Goal: Information Seeking & Learning: Check status

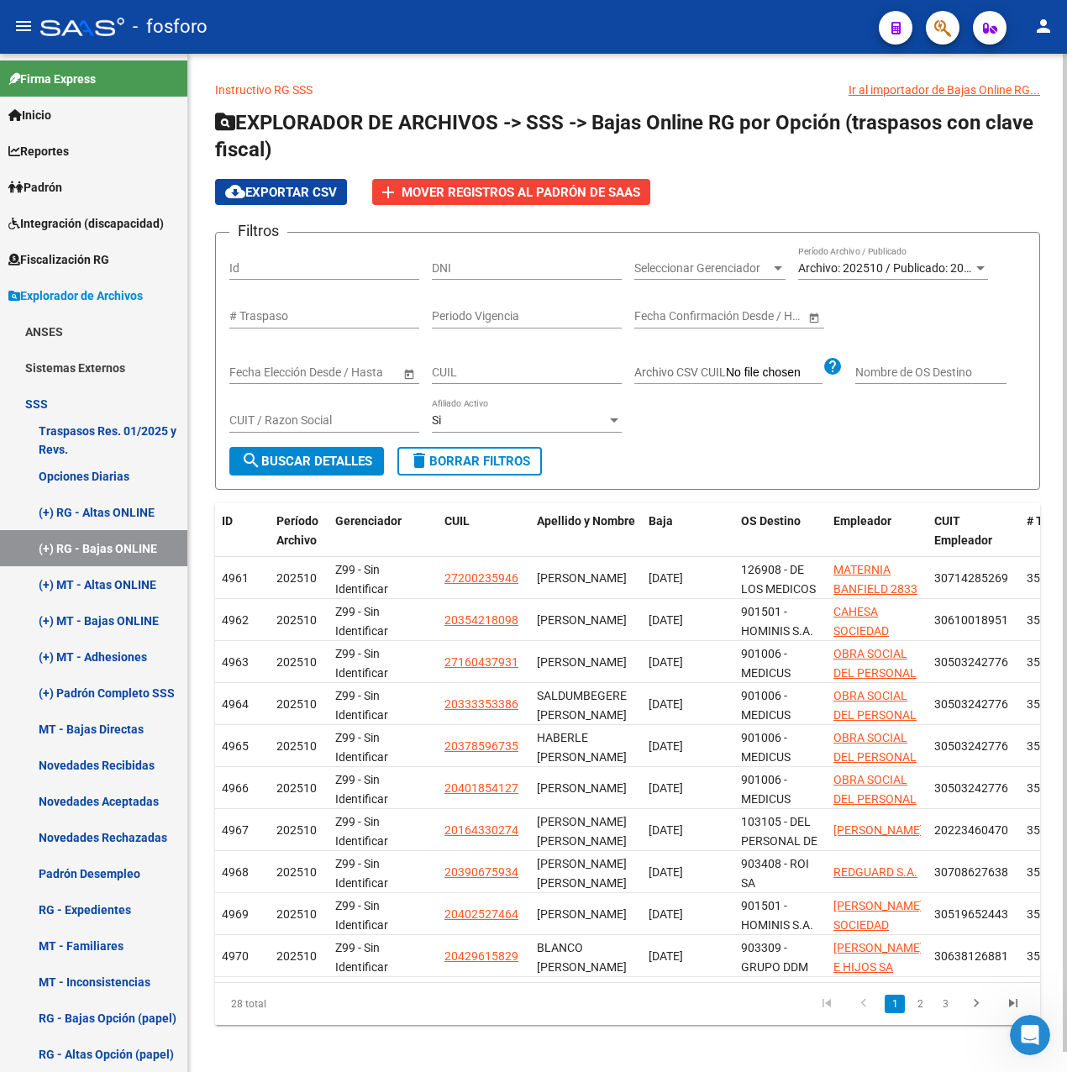
scroll to position [21, 0]
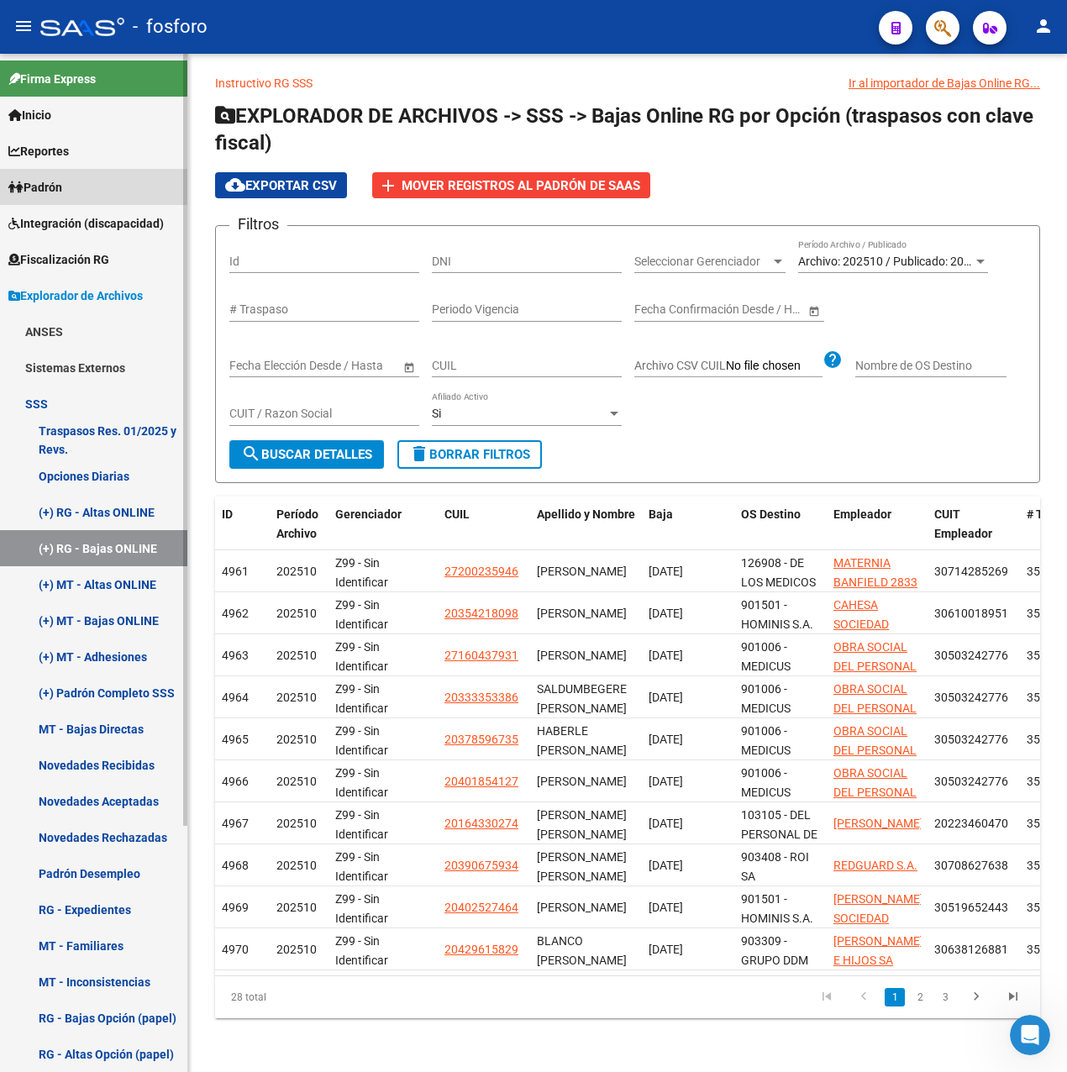
click at [69, 173] on link "Padrón" at bounding box center [93, 187] width 187 height 36
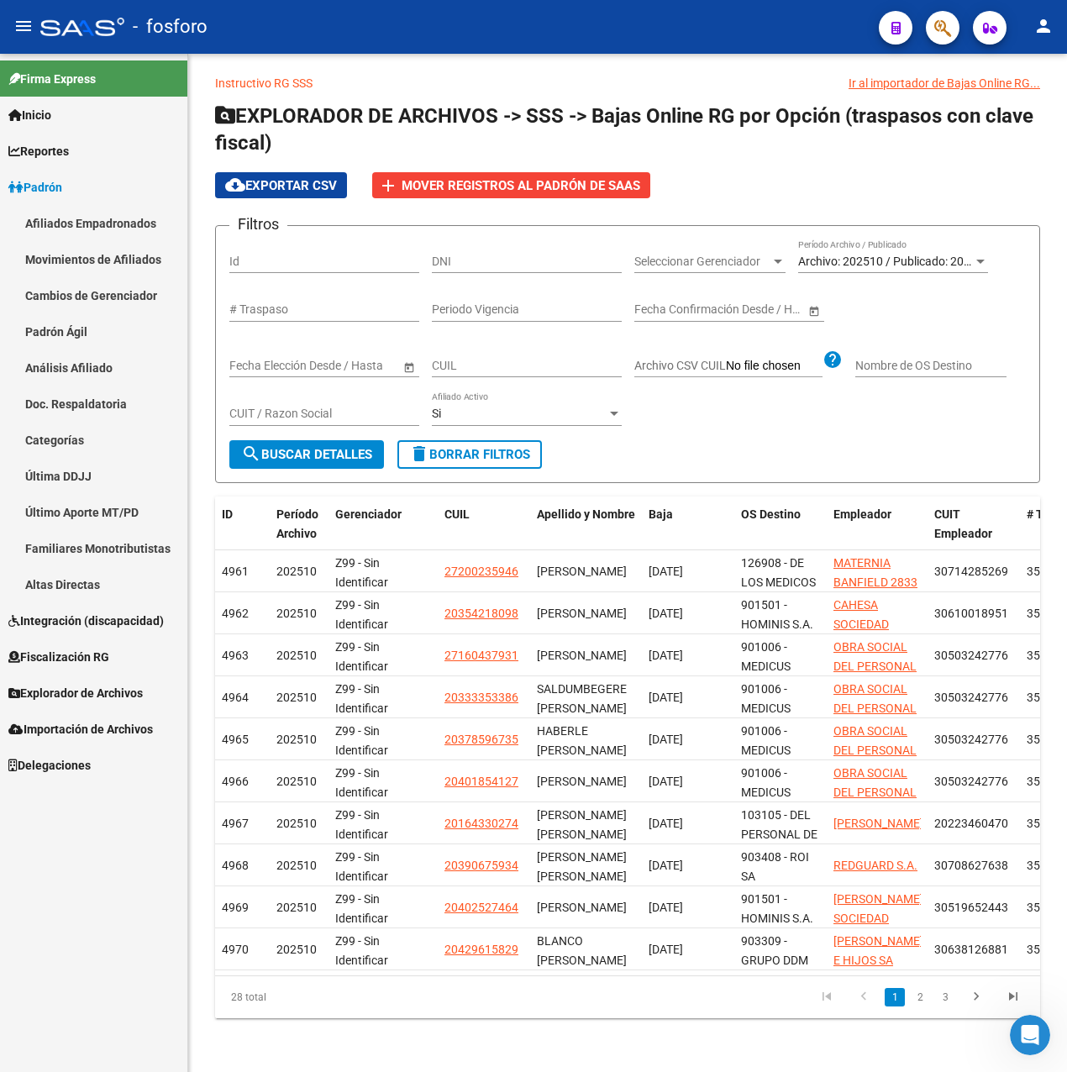
click at [99, 251] on link "Movimientos de Afiliados" at bounding box center [93, 259] width 187 height 36
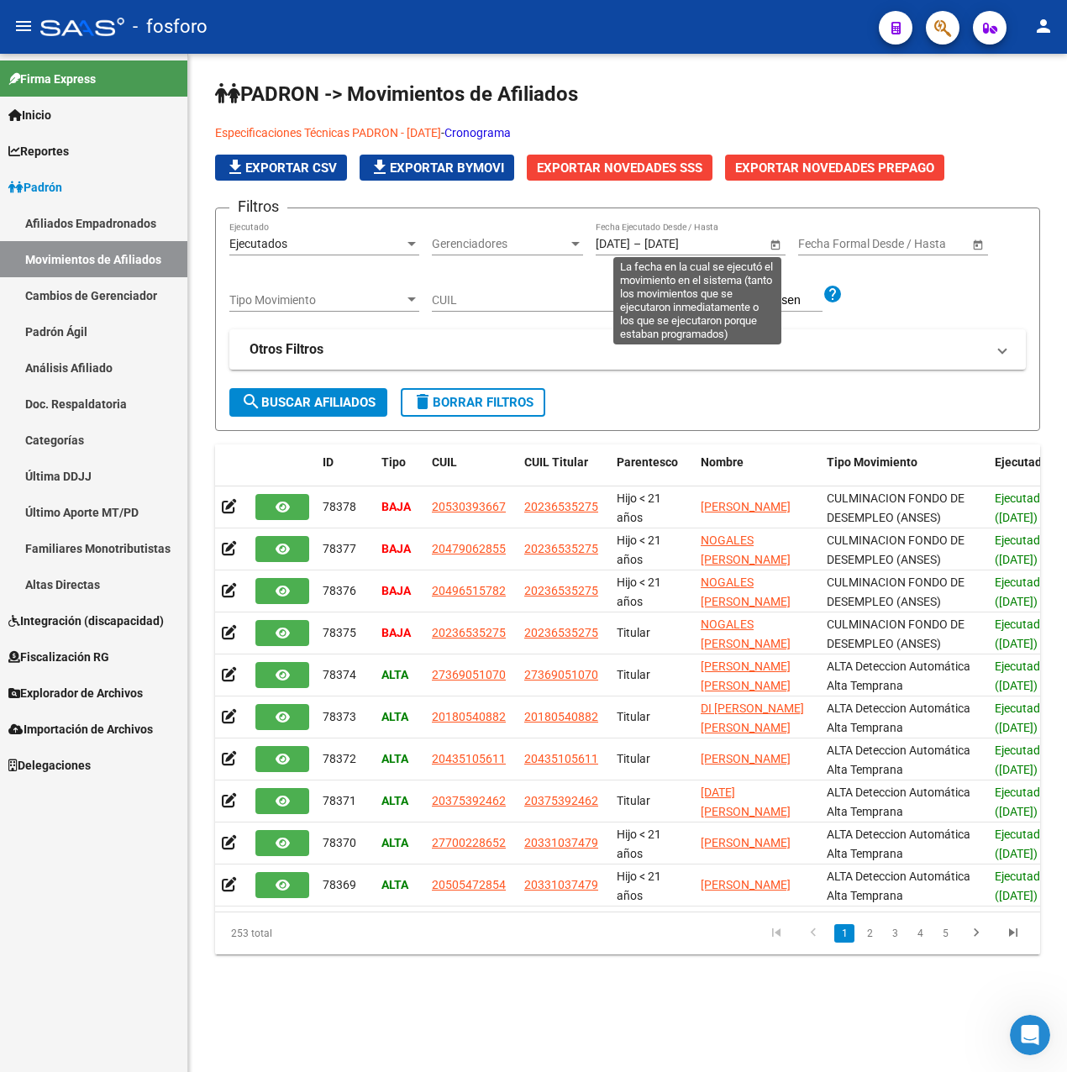
click at [763, 241] on span "Open calendar" at bounding box center [775, 244] width 40 height 40
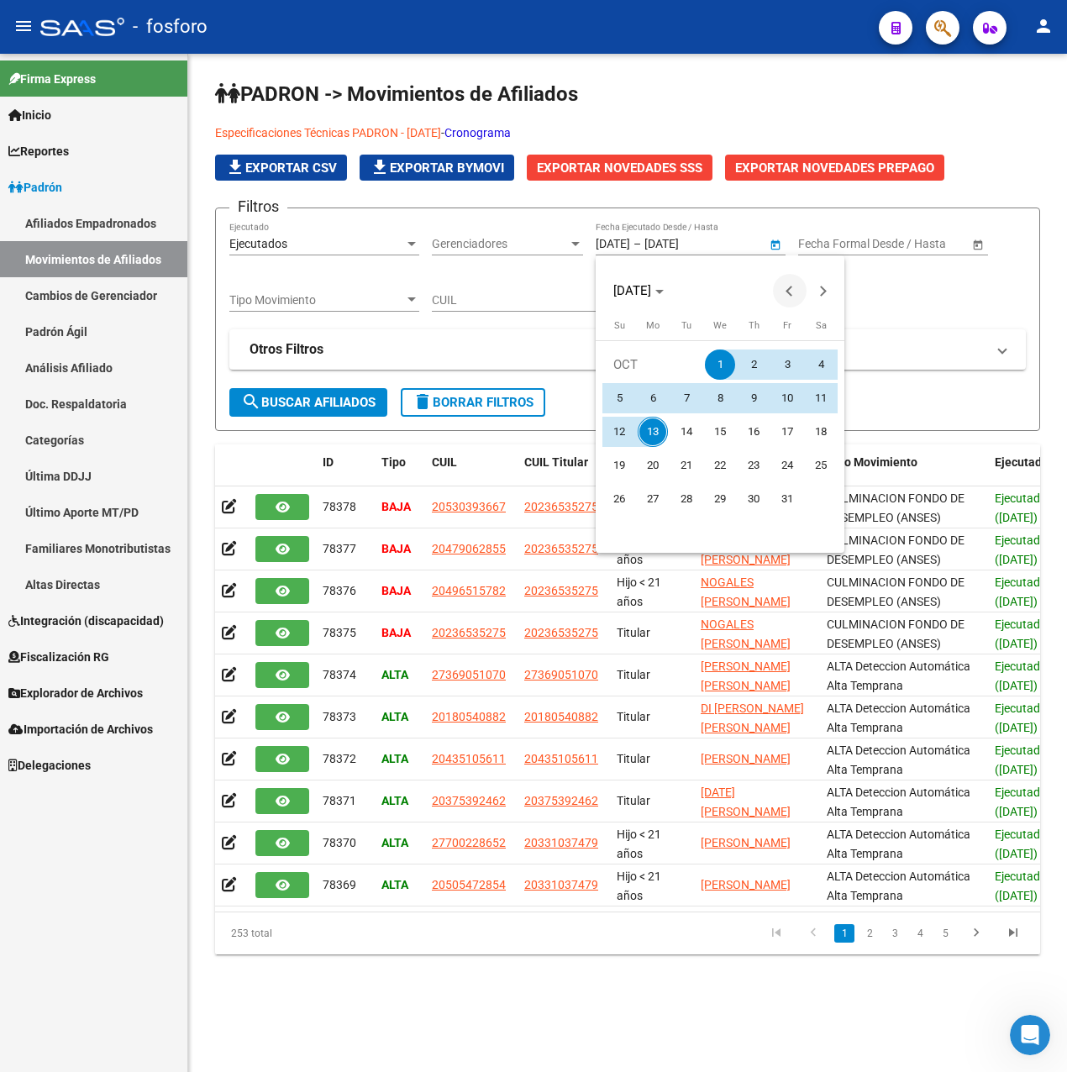
click at [786, 286] on span "Previous month" at bounding box center [790, 291] width 34 height 34
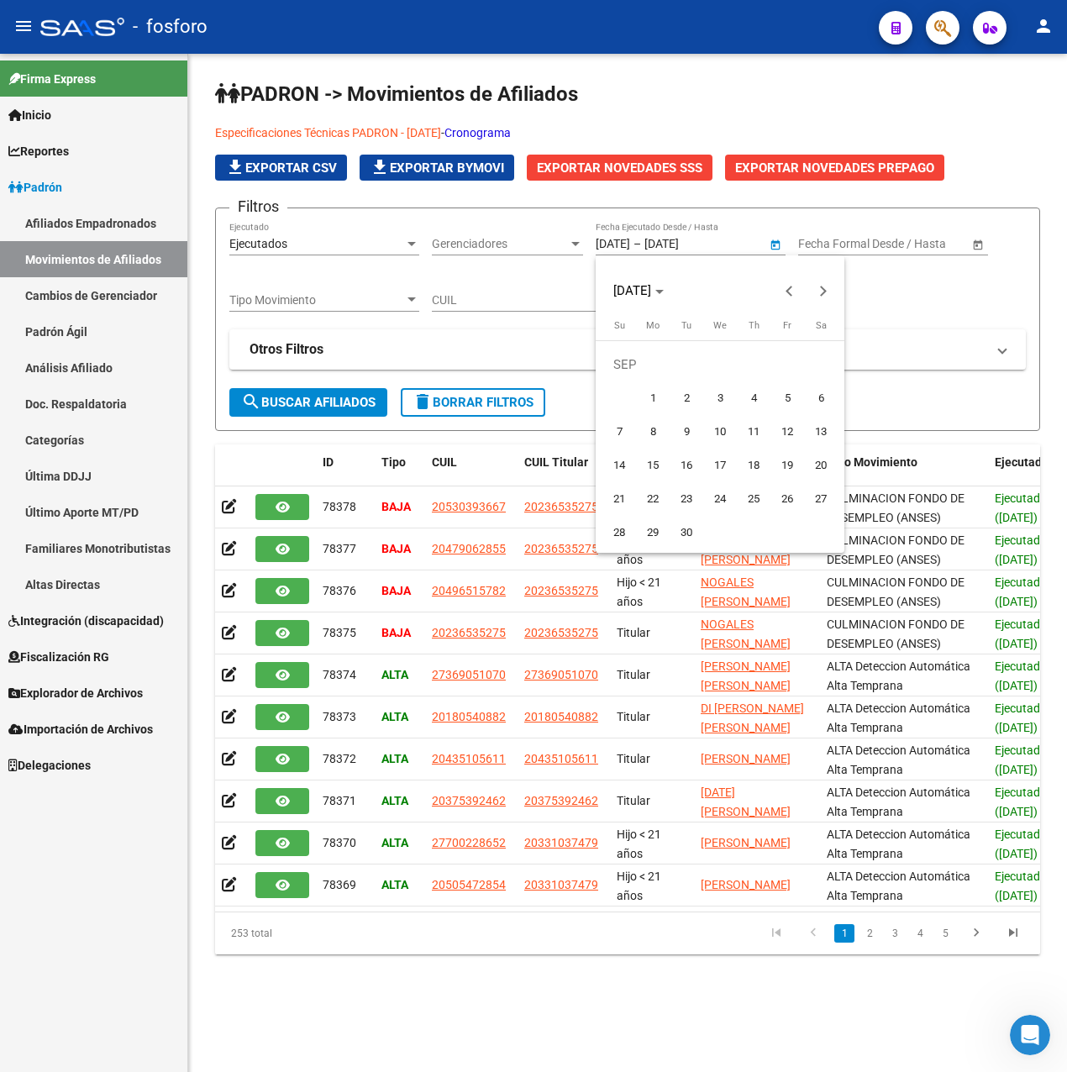
click at [683, 463] on span "16" at bounding box center [686, 465] width 30 height 30
type input "[DATE]"
click at [825, 289] on span "Next month" at bounding box center [823, 291] width 34 height 34
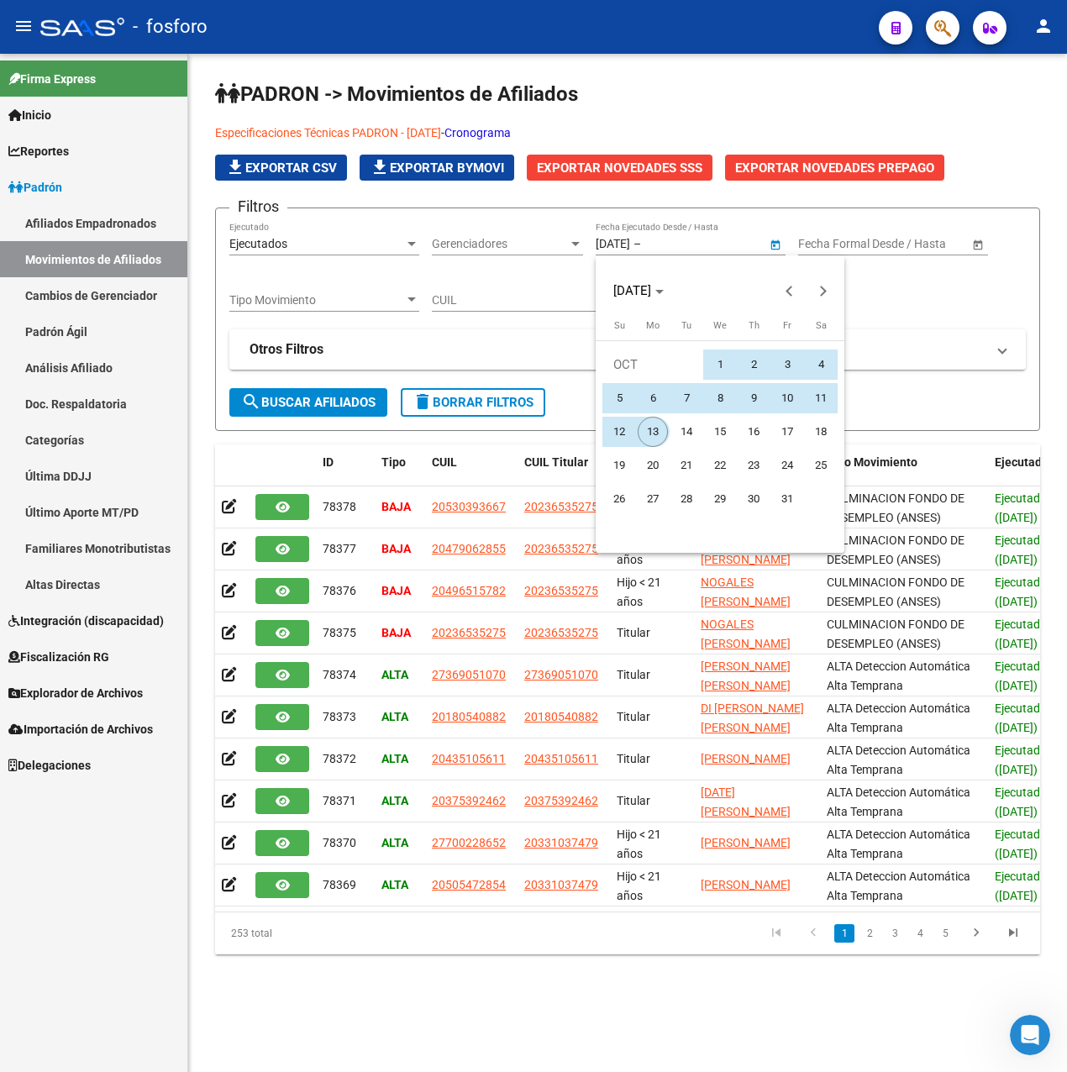
click at [668, 432] on button "13" at bounding box center [653, 432] width 34 height 34
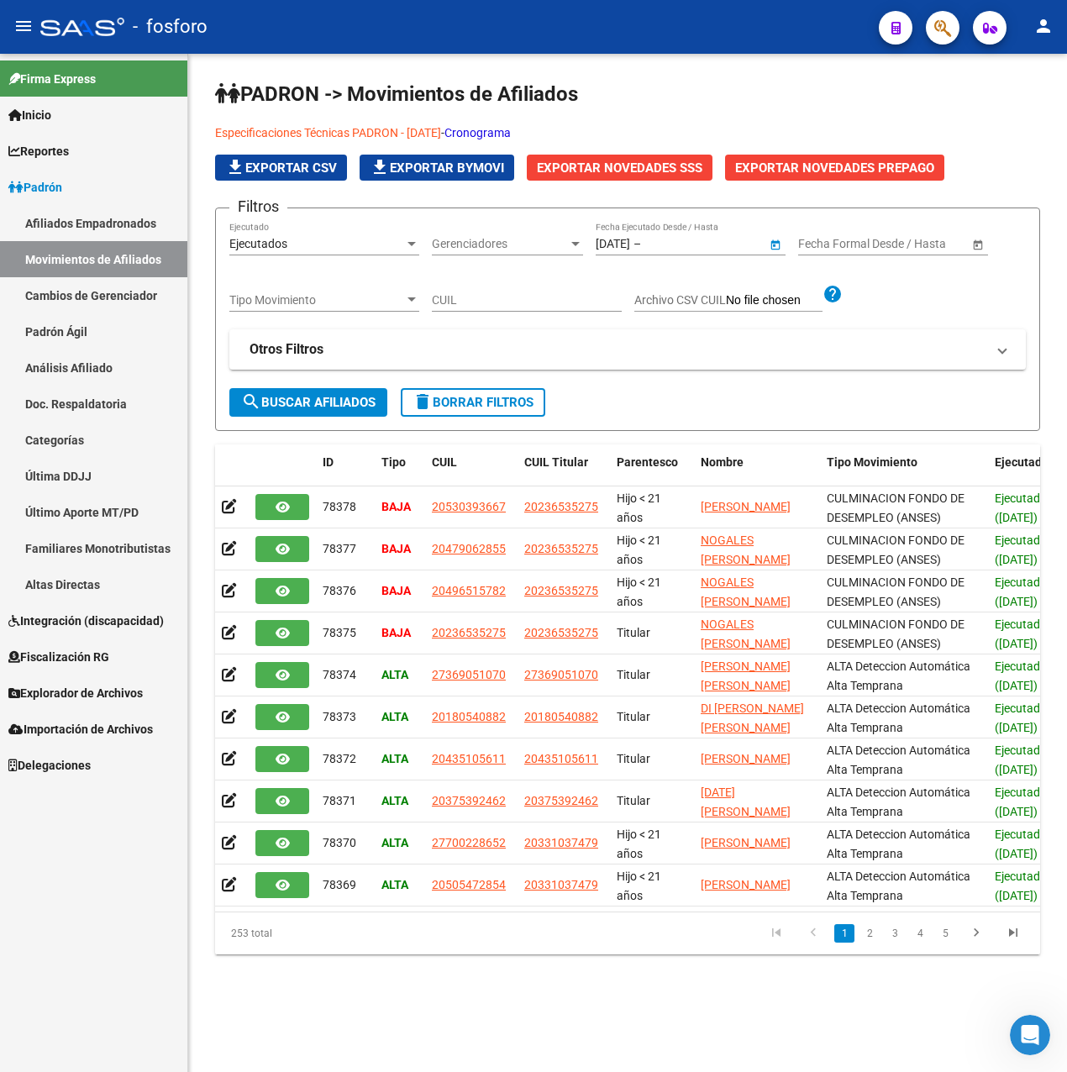
type input "[DATE]"
click at [305, 415] on button "search Buscar Afiliados" at bounding box center [308, 402] width 158 height 29
click at [369, 336] on mat-expansion-panel-header "Otros Filtros" at bounding box center [627, 349] width 796 height 40
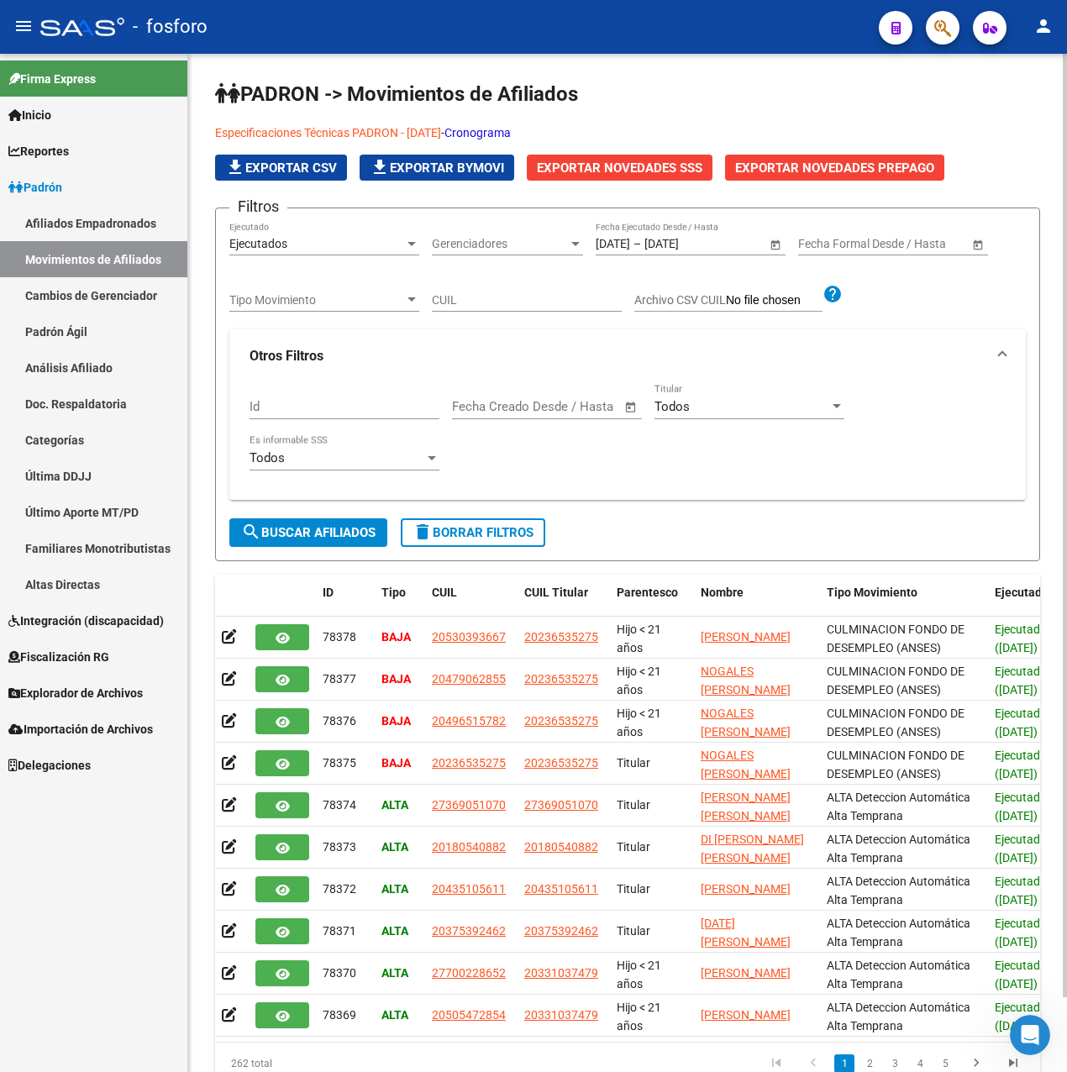
click at [342, 459] on div "Todos" at bounding box center [336, 457] width 175 height 15
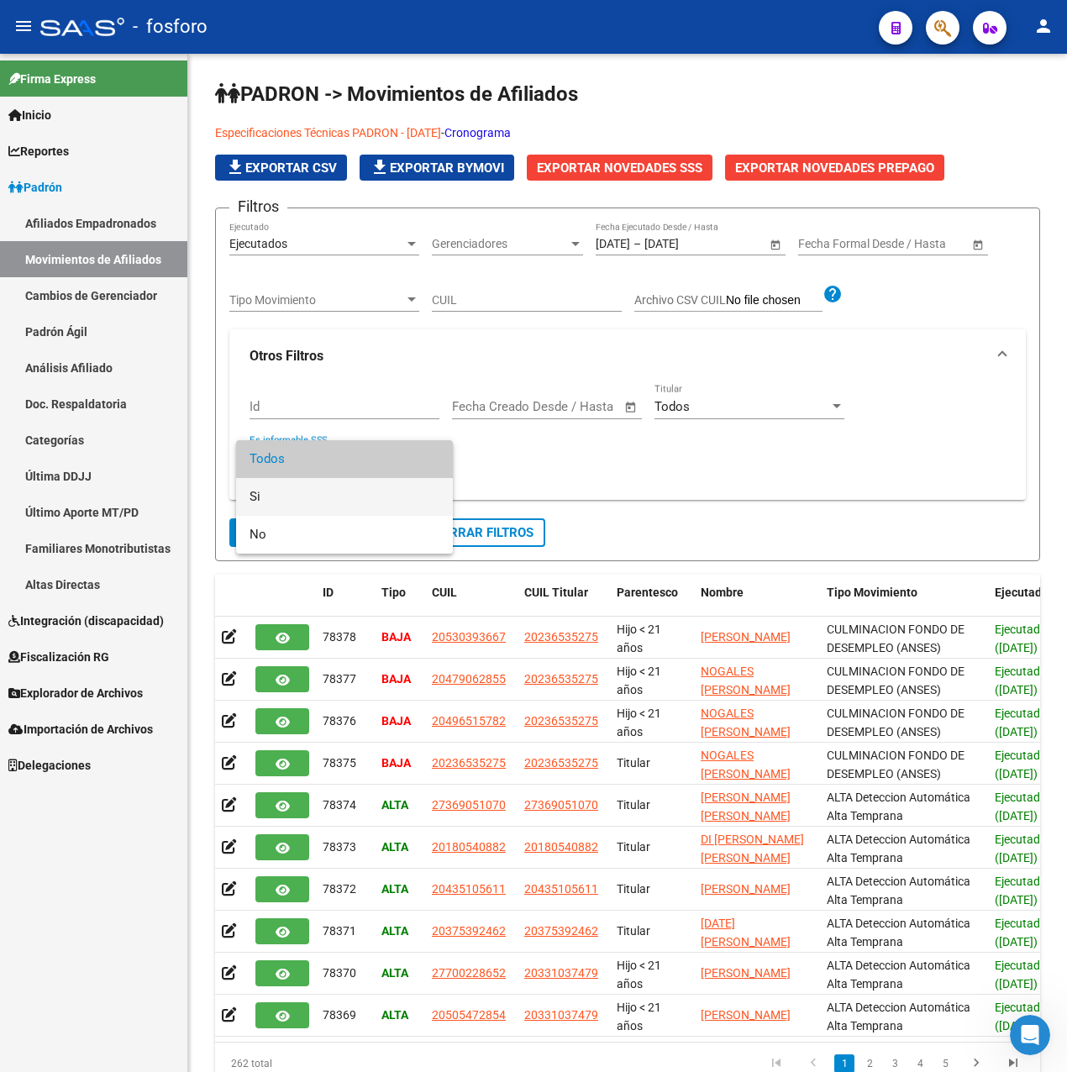
click at [286, 494] on span "Si" at bounding box center [344, 497] width 190 height 38
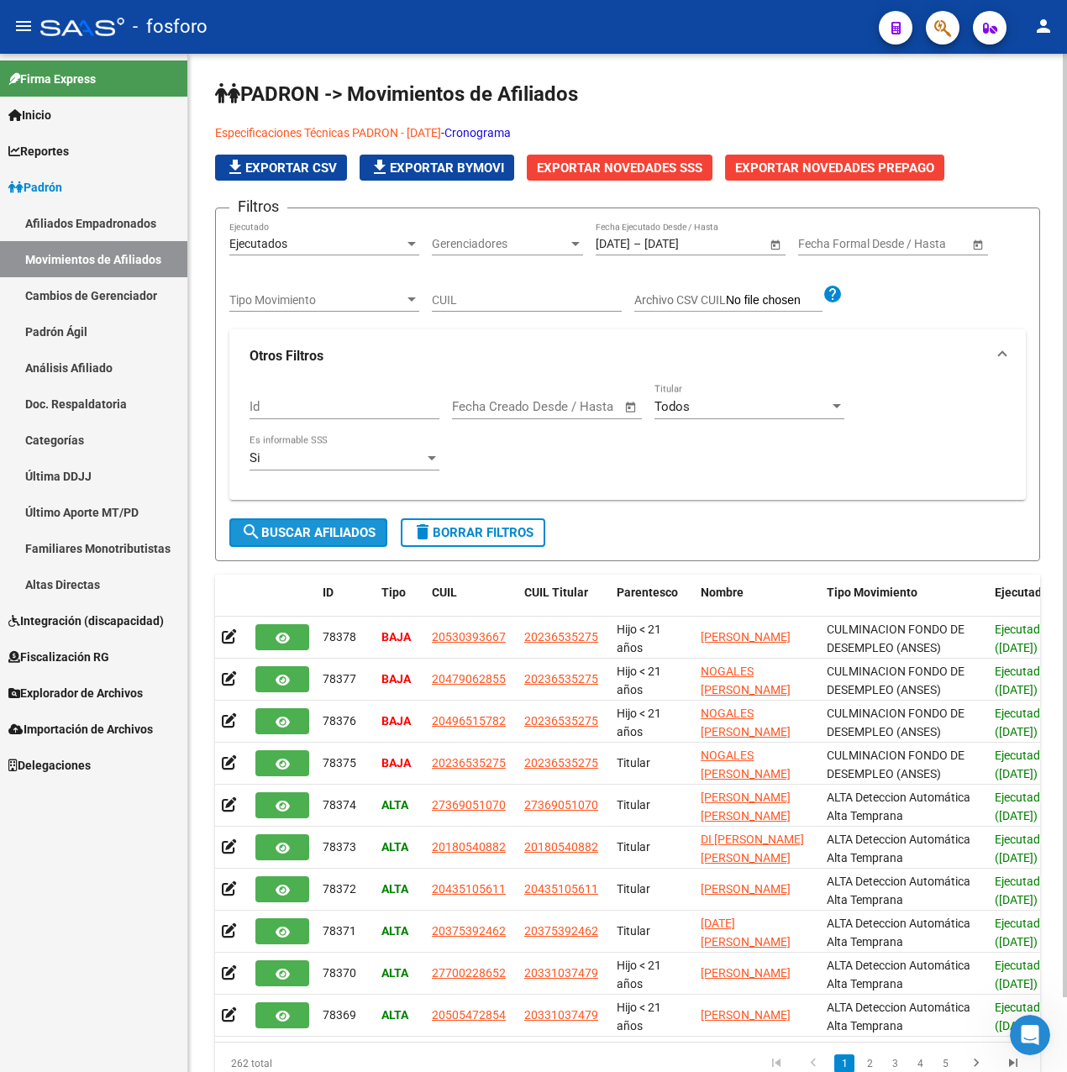
click at [329, 527] on span "search Buscar Afiliados" at bounding box center [308, 532] width 134 height 15
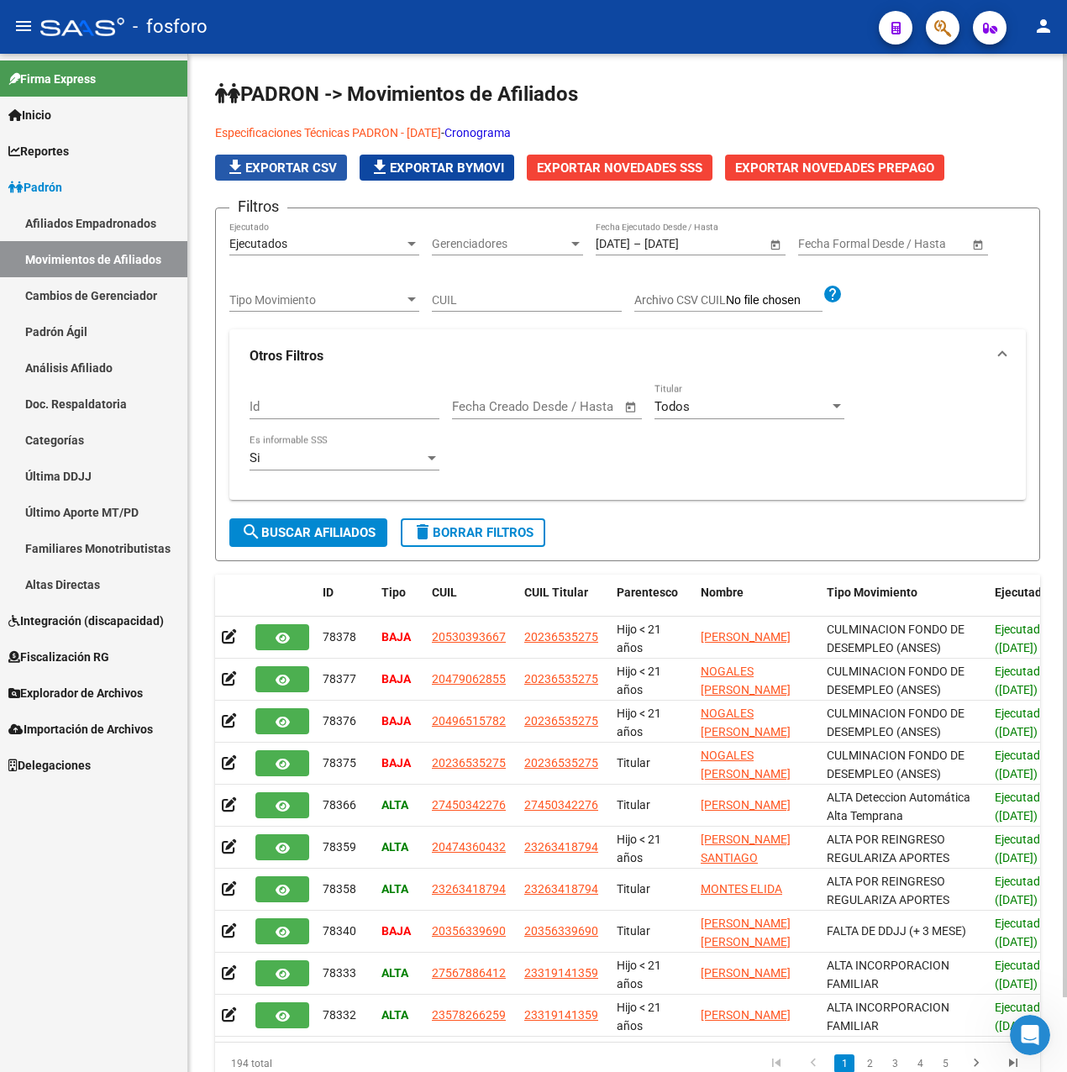
click at [295, 173] on span "file_download Exportar CSV" at bounding box center [281, 167] width 112 height 15
click at [667, 170] on span "Exportar Novedades SSS" at bounding box center [619, 167] width 165 height 15
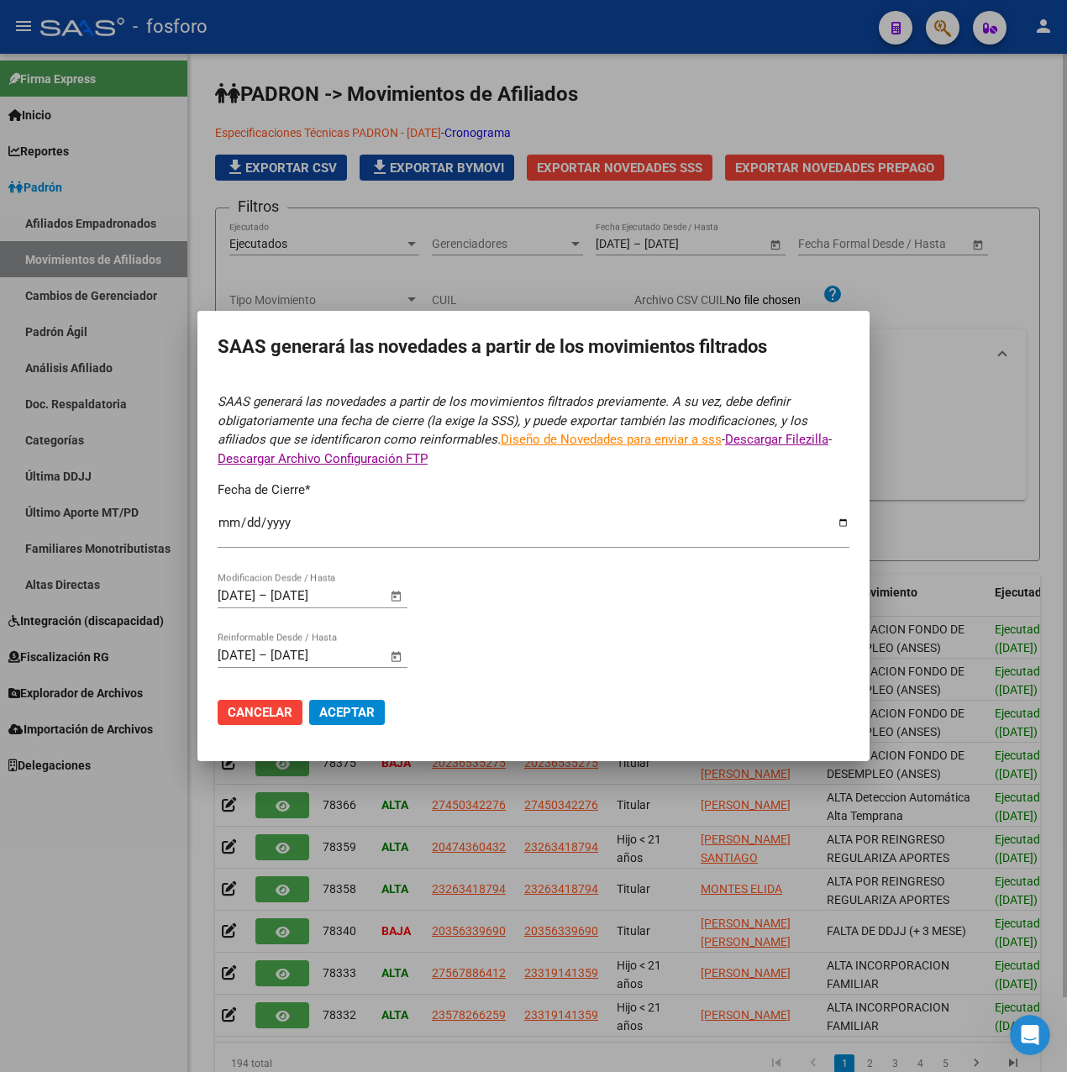
type input "[DATE]"
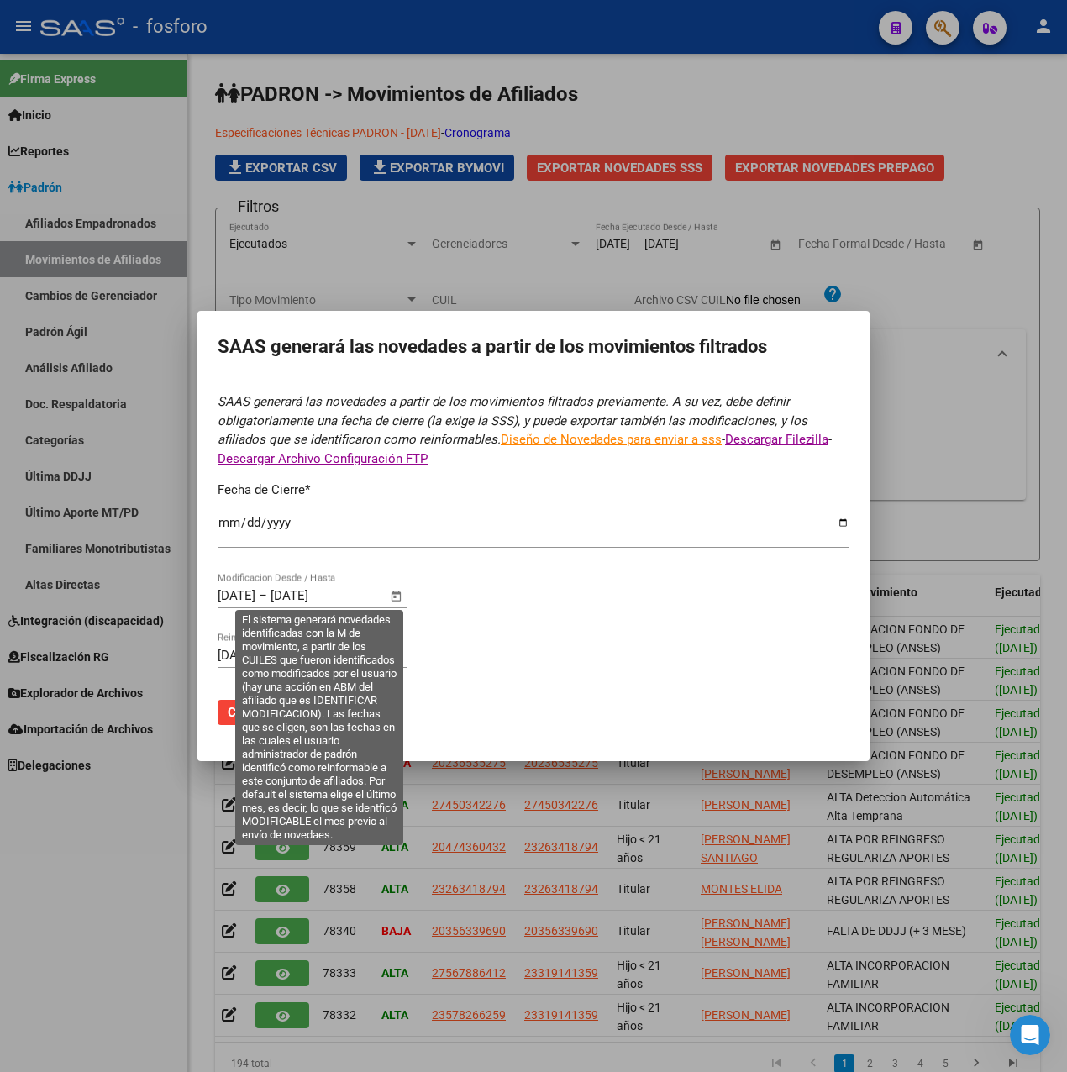
click at [398, 596] on span "Open calendar" at bounding box center [396, 596] width 40 height 40
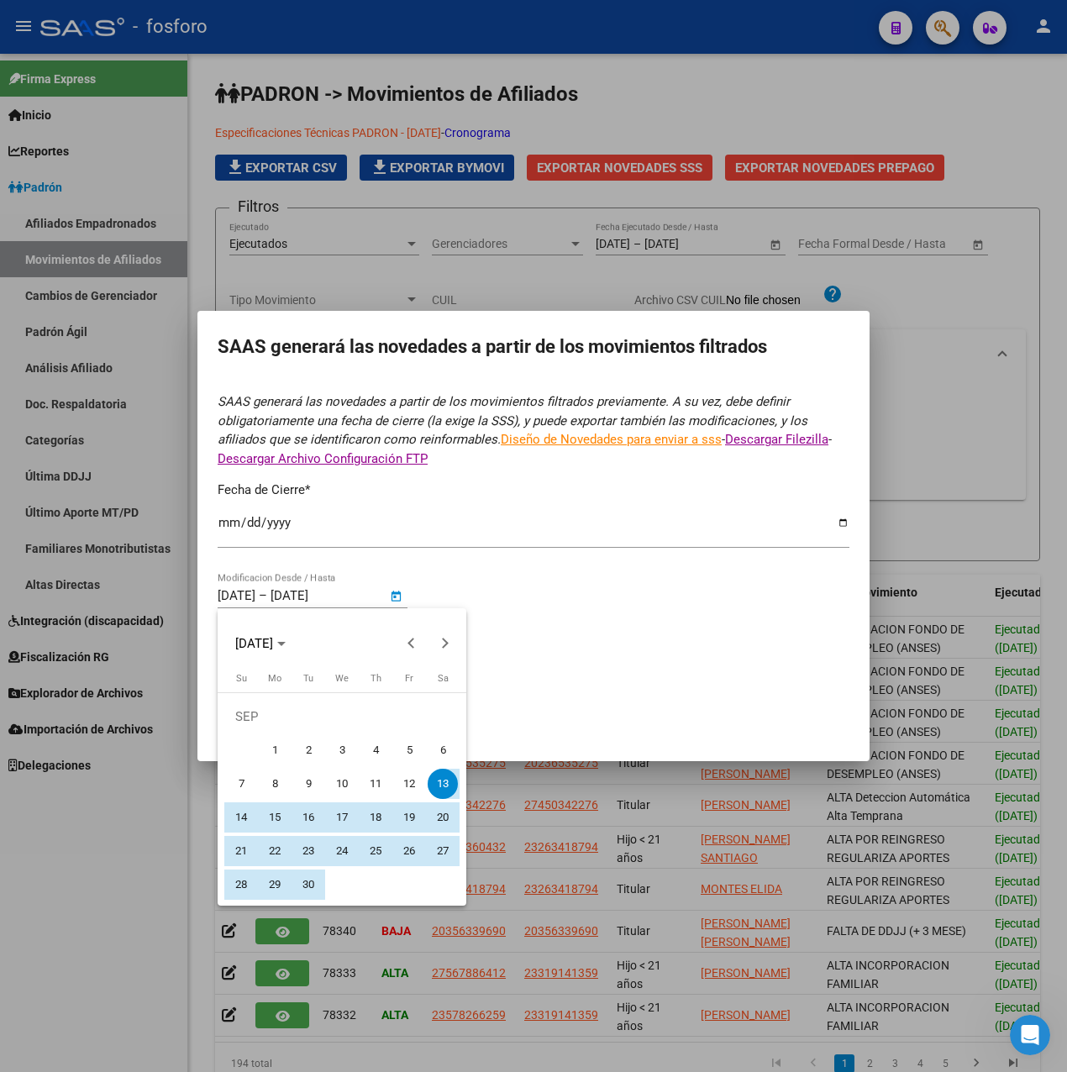
click at [320, 820] on span "16" at bounding box center [308, 817] width 30 height 30
type input "[DATE]"
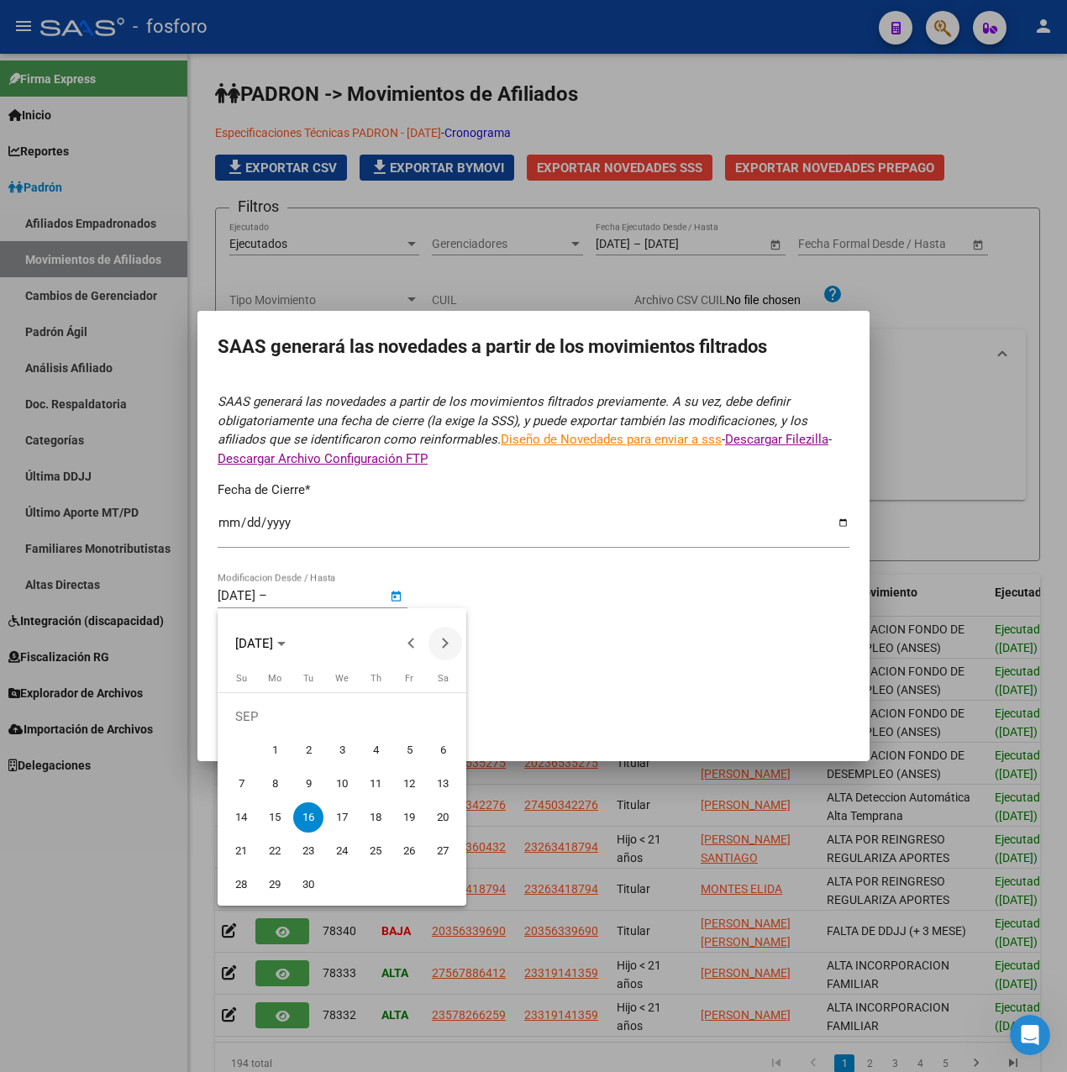
click at [442, 642] on button "Next month" at bounding box center [445, 643] width 34 height 34
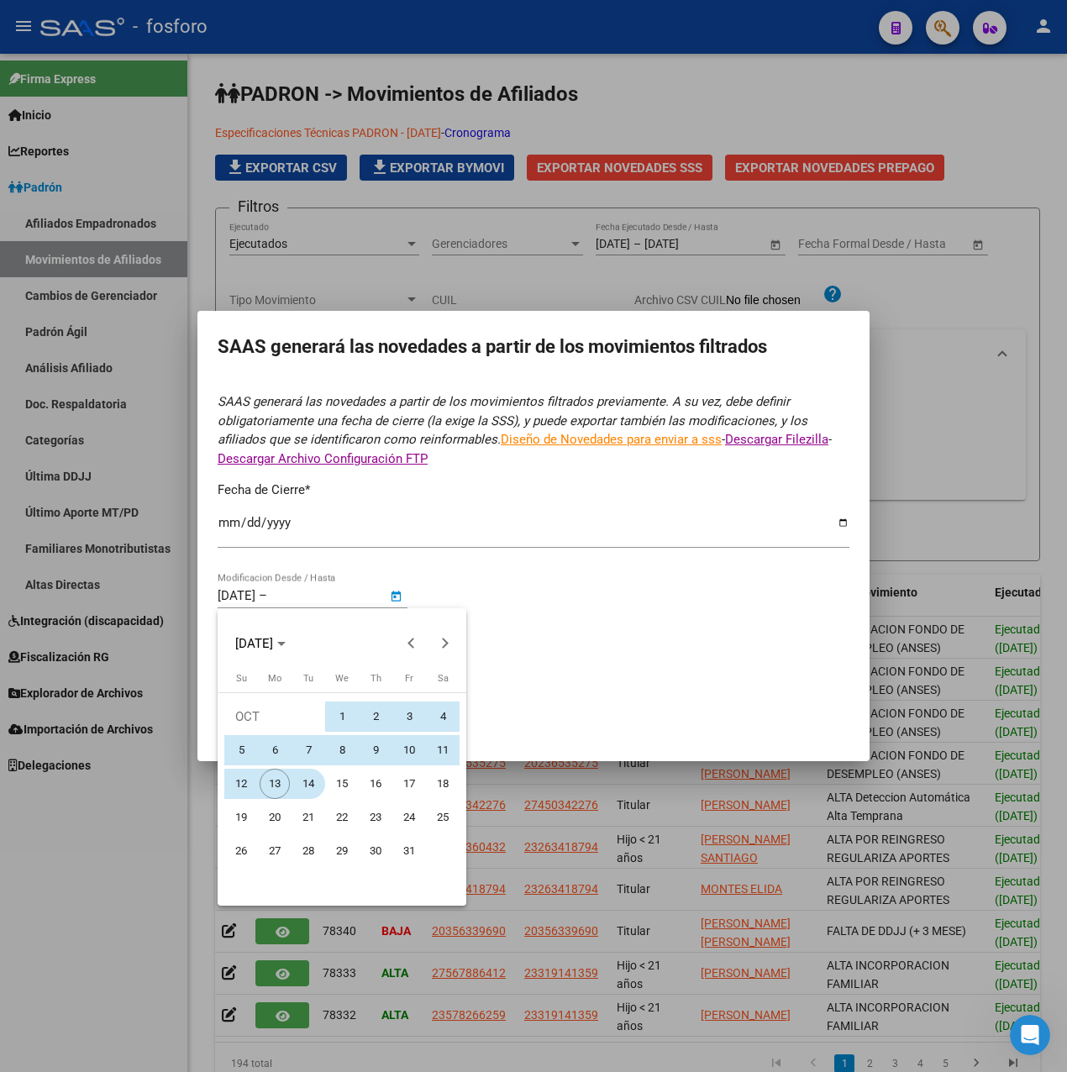
click at [309, 784] on span "14" at bounding box center [308, 783] width 30 height 30
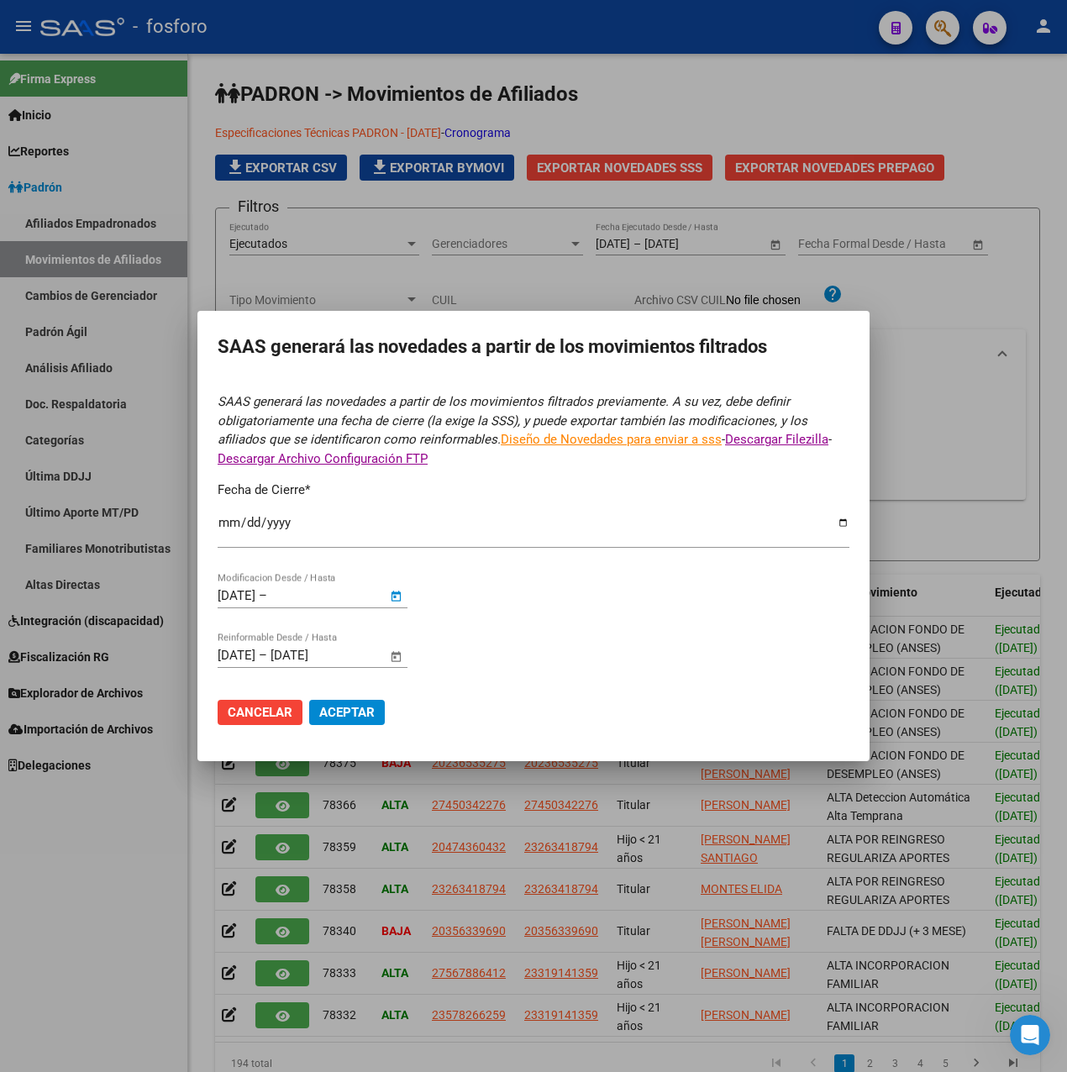
type input "[DATE]"
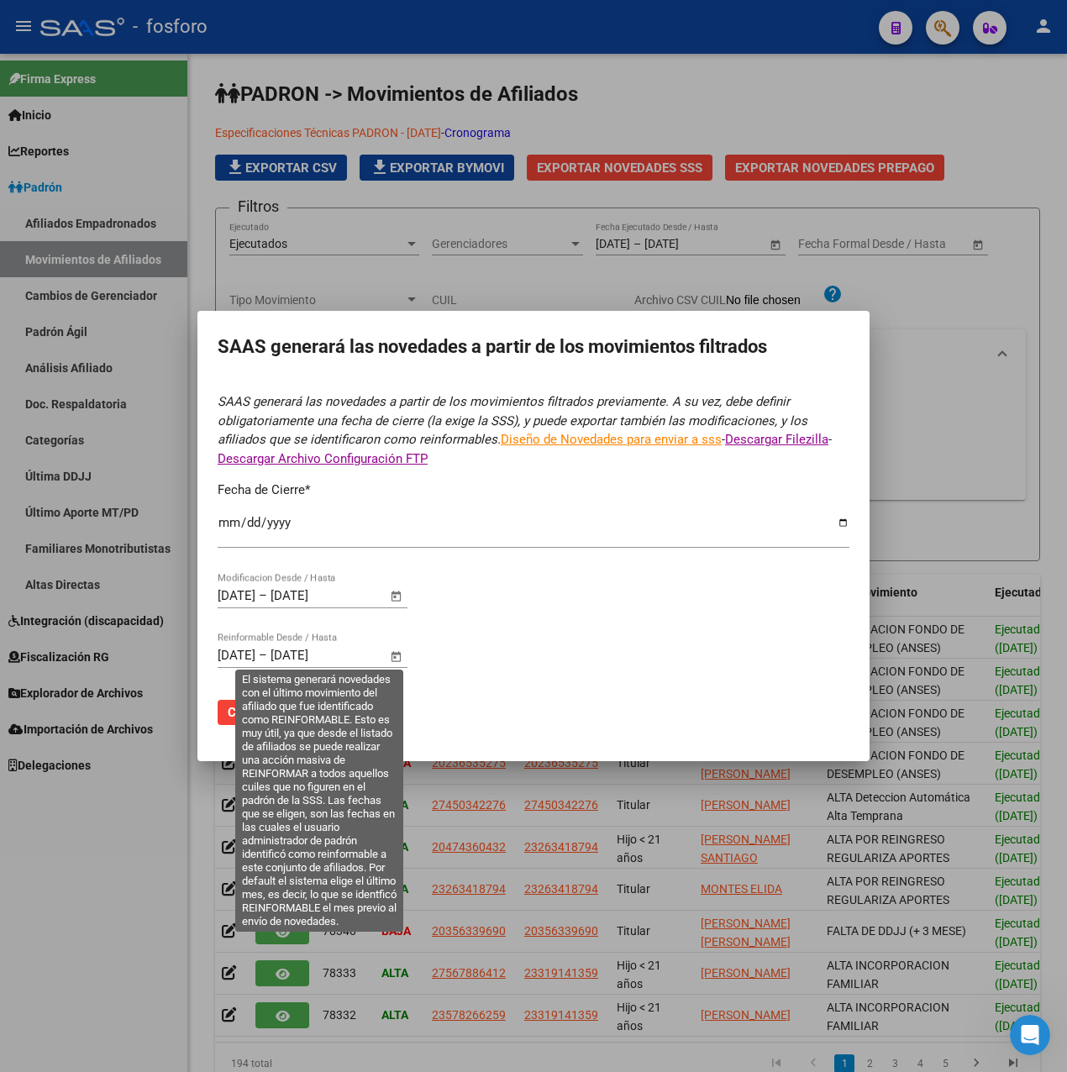
click at [394, 656] on span "Open calendar" at bounding box center [396, 656] width 40 height 40
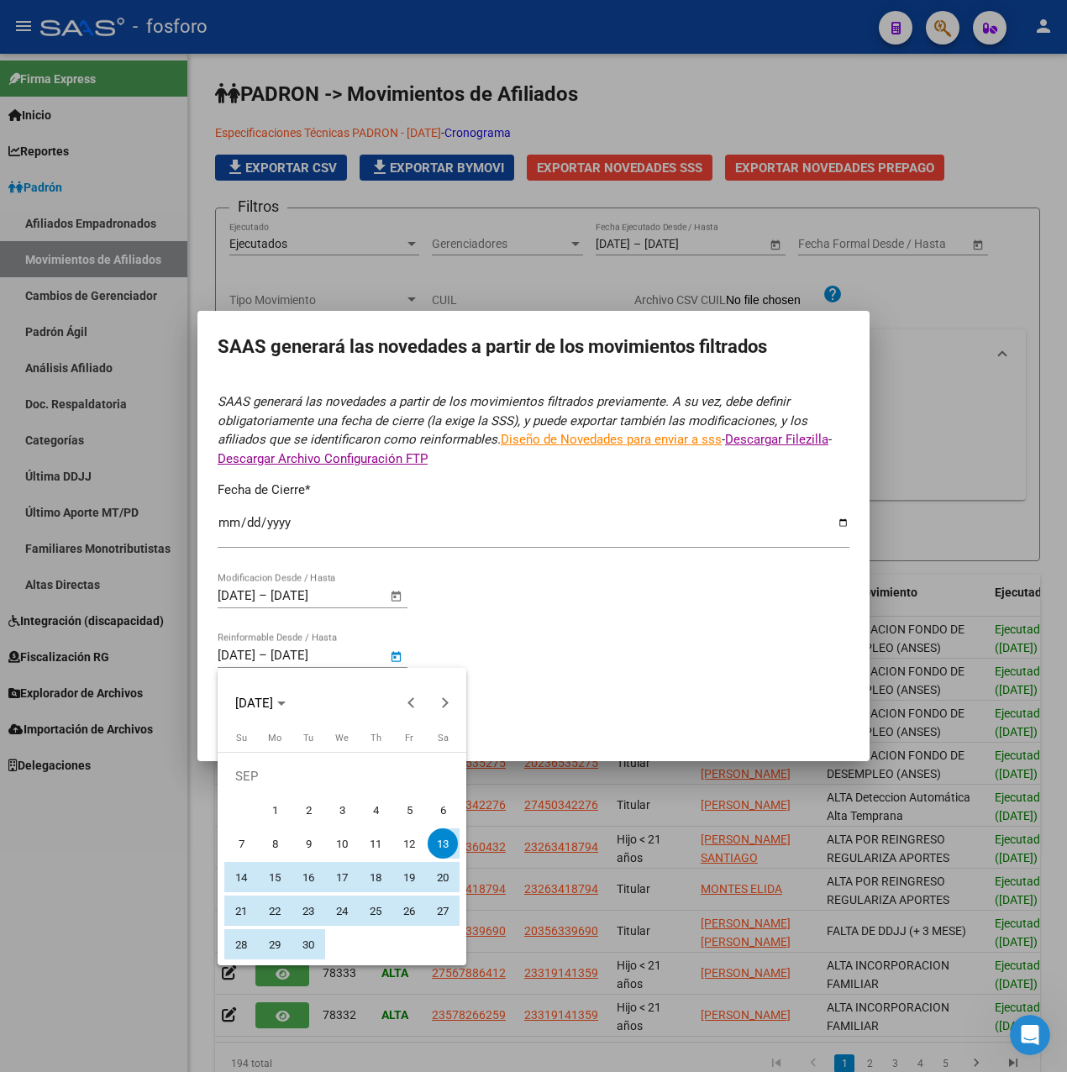
click at [303, 876] on span "16" at bounding box center [308, 877] width 30 height 30
type input "[DATE]"
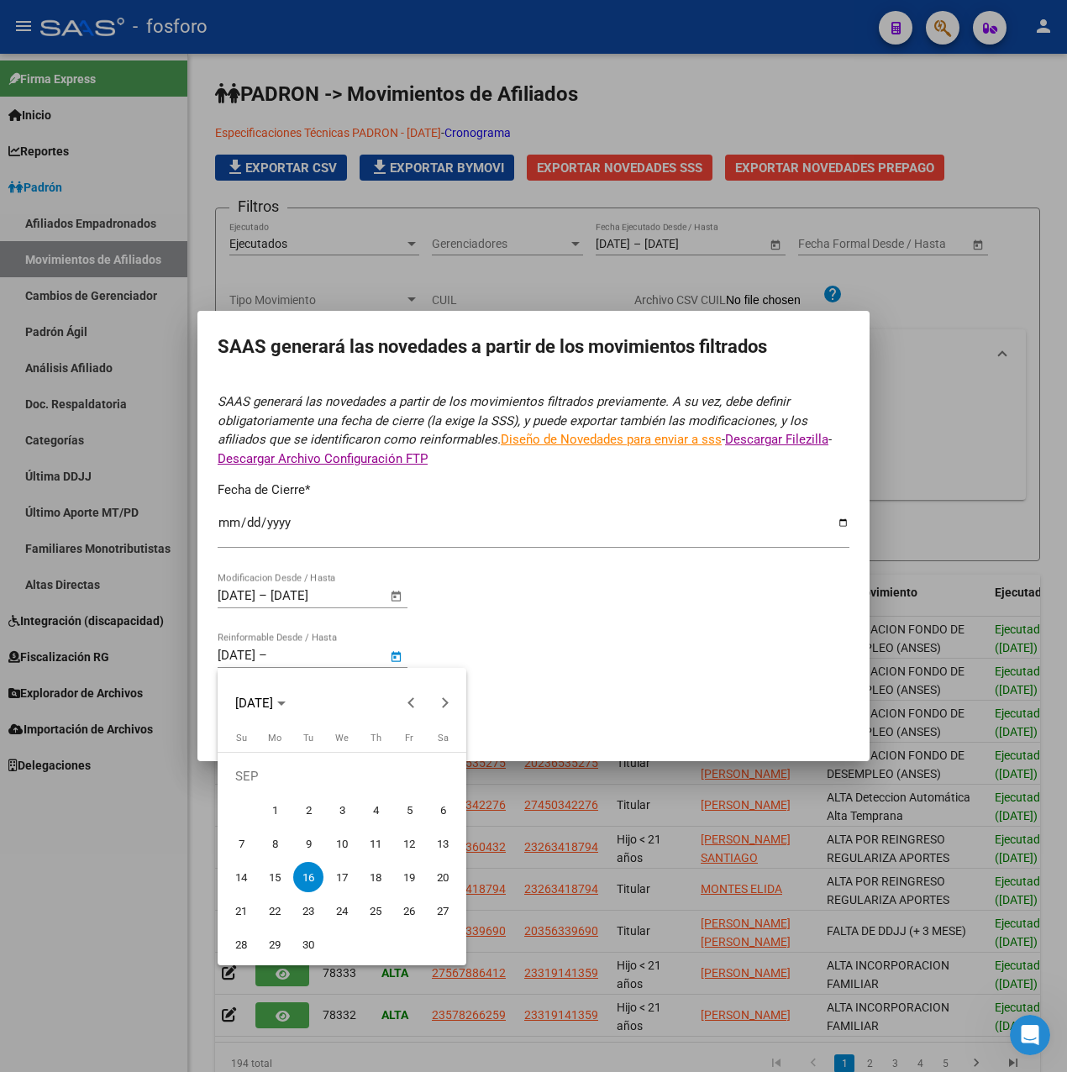
click at [394, 658] on div at bounding box center [533, 536] width 1067 height 1072
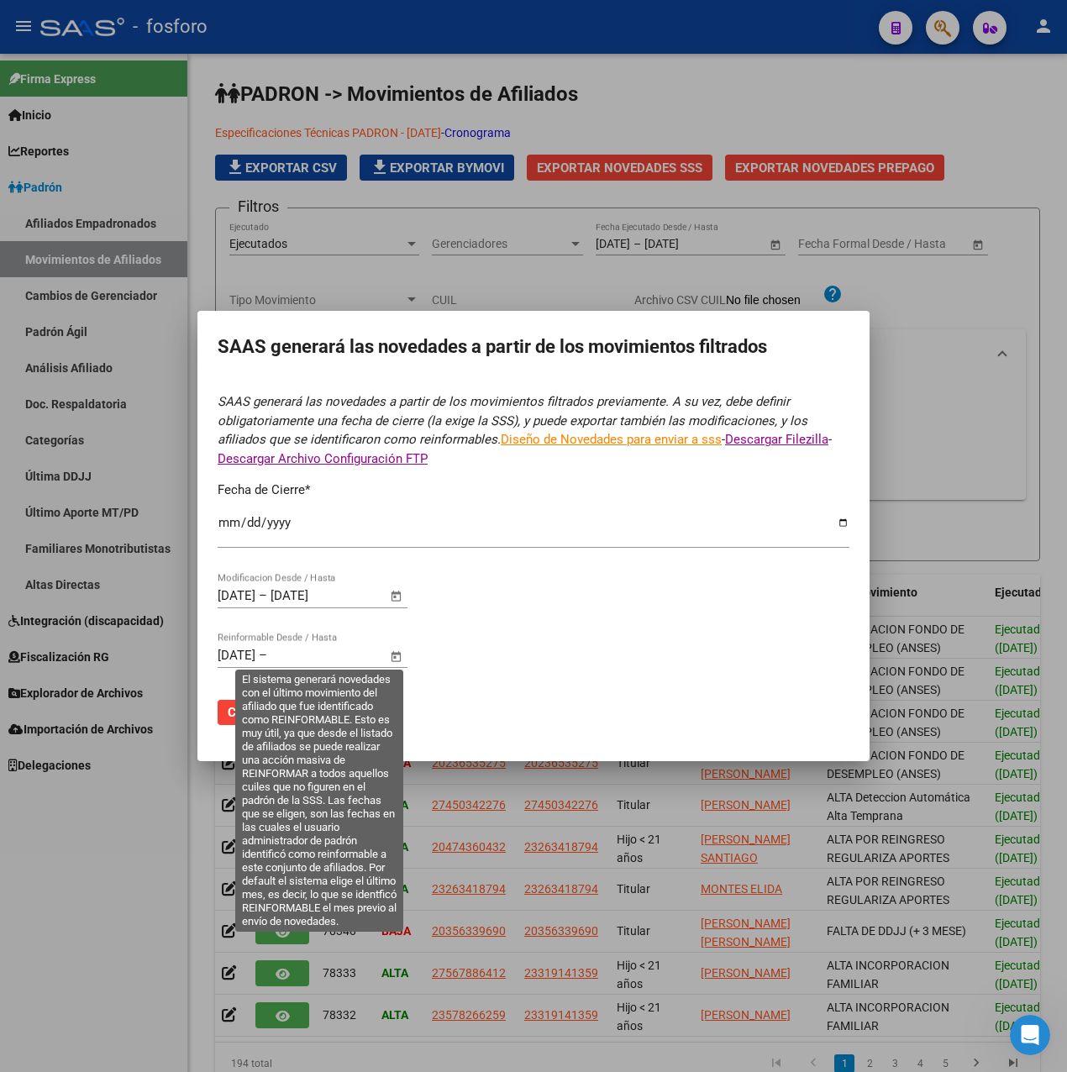
click at [402, 660] on span "Open calendar" at bounding box center [396, 656] width 40 height 40
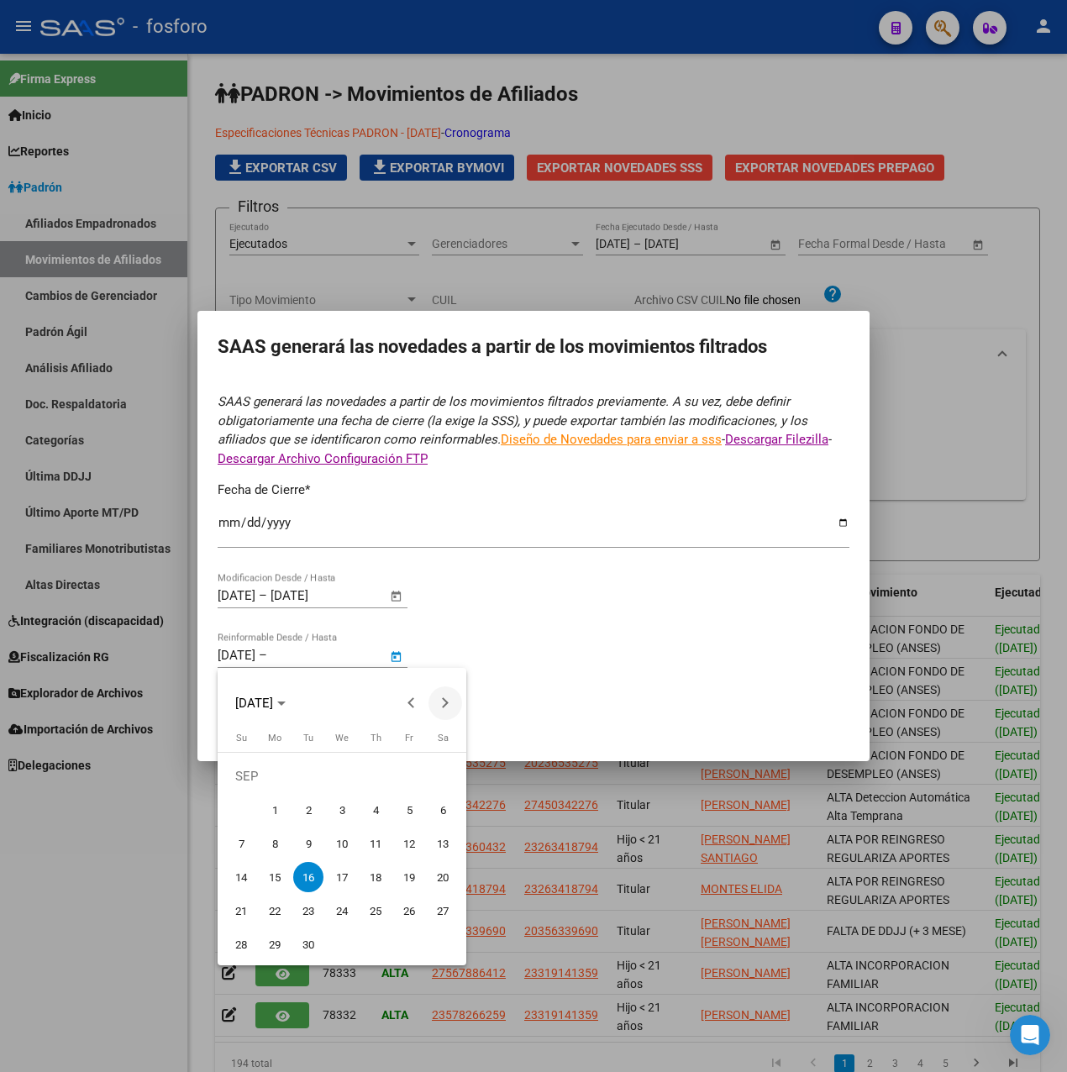
click at [445, 709] on span "Next month" at bounding box center [445, 703] width 34 height 34
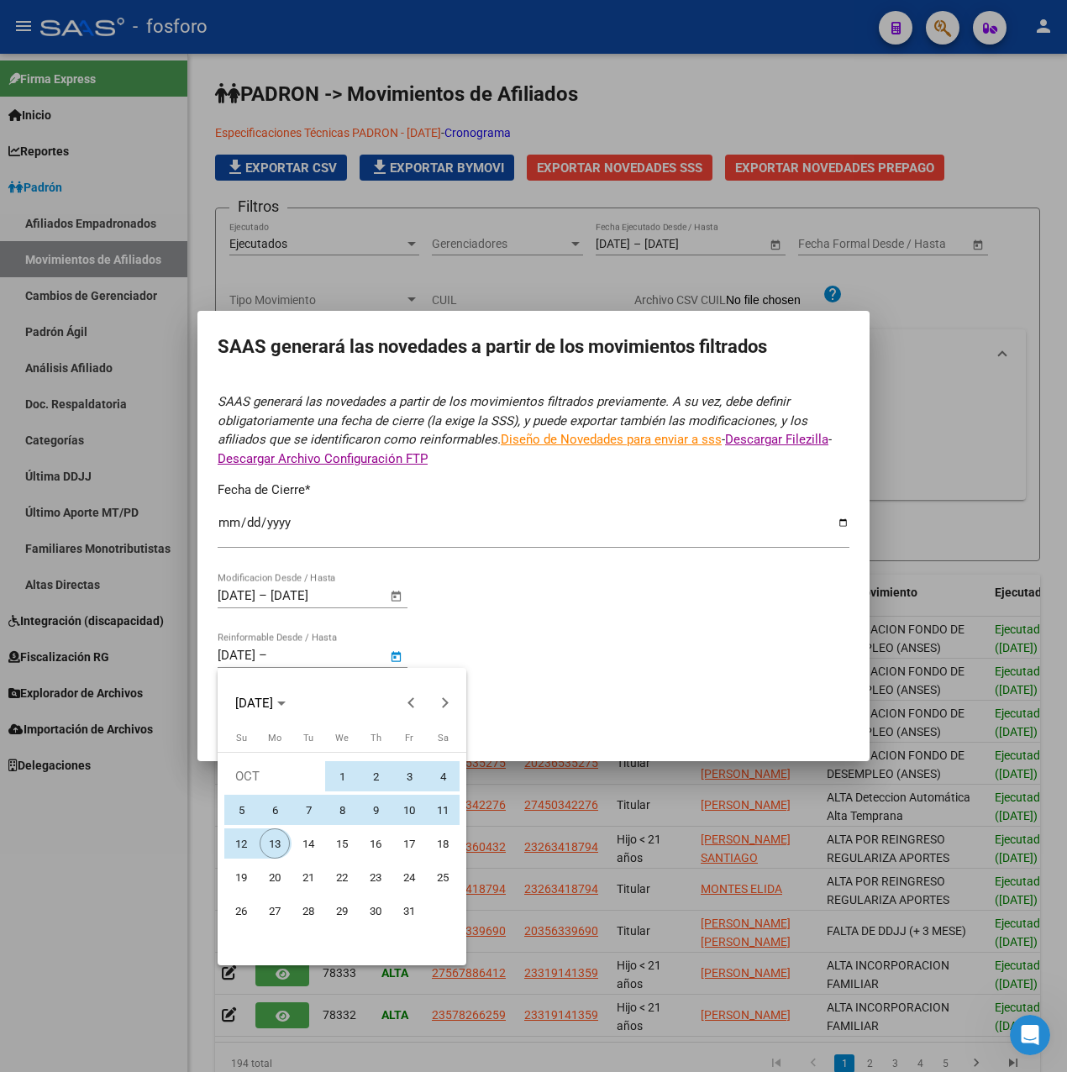
click at [298, 845] on span "14" at bounding box center [308, 843] width 30 height 30
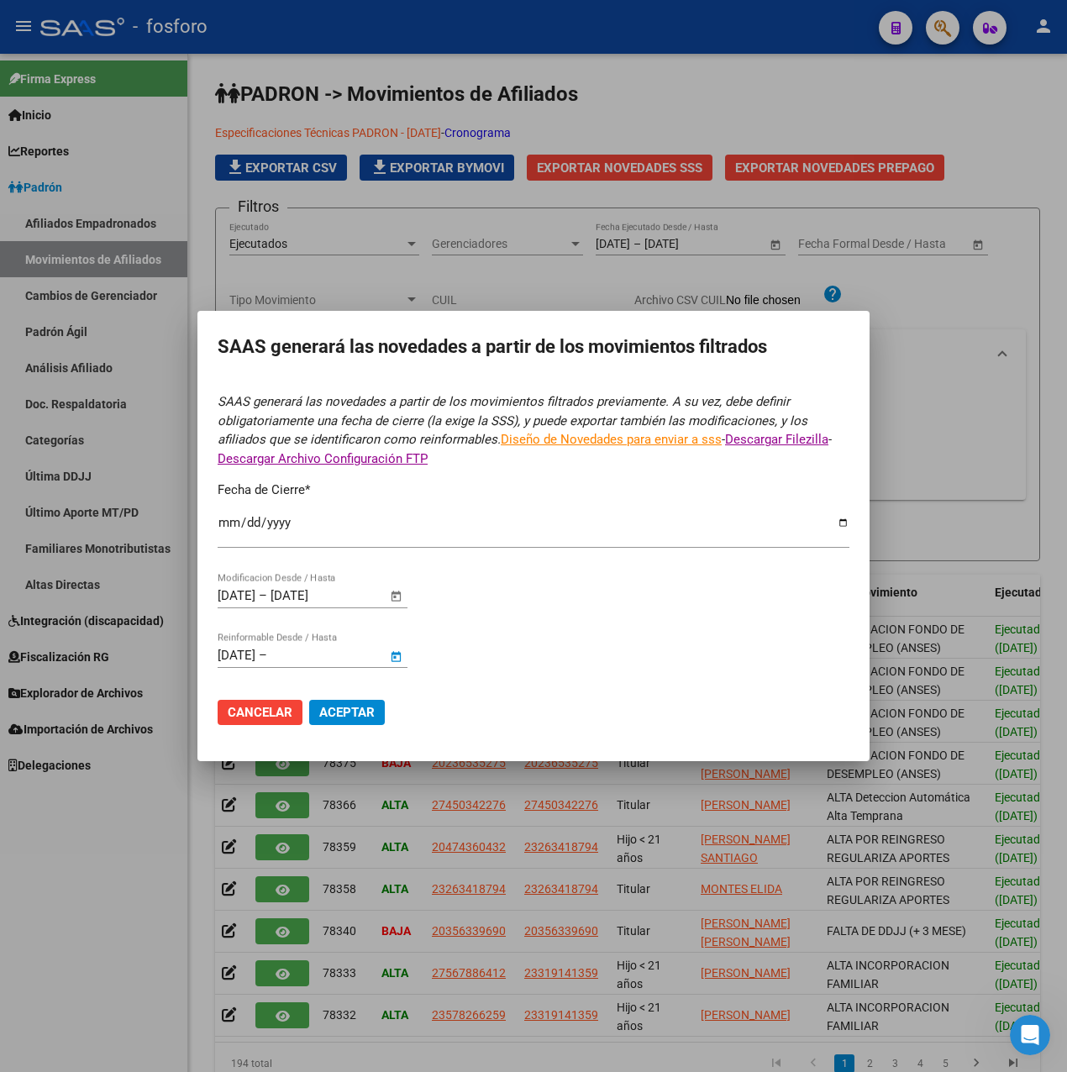
type input "[DATE]"
click at [362, 706] on span "Aceptar" at bounding box center [346, 712] width 55 height 15
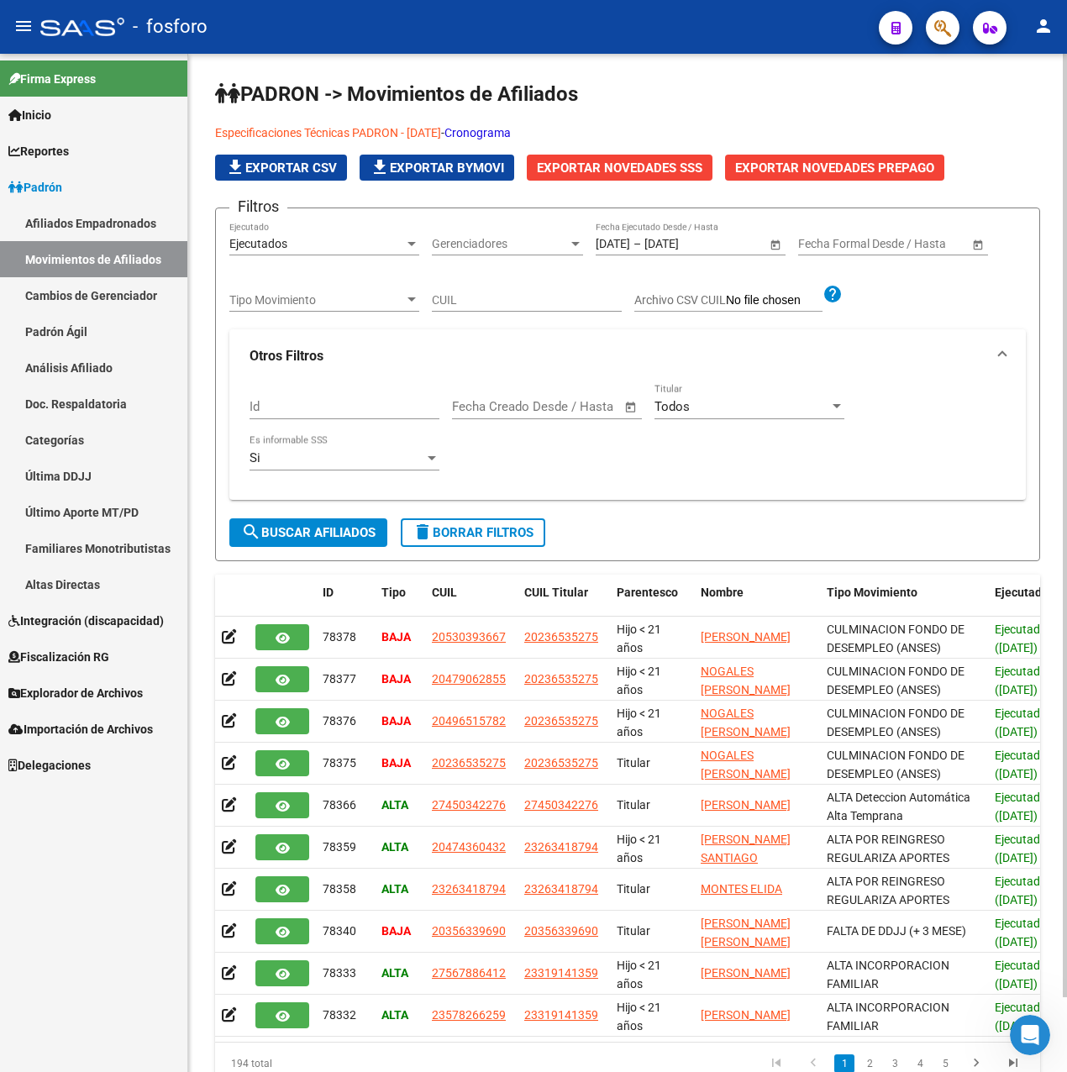
click at [333, 132] on link "Especificaciones Técnicas PADRON - [DATE]" at bounding box center [328, 132] width 226 height 13
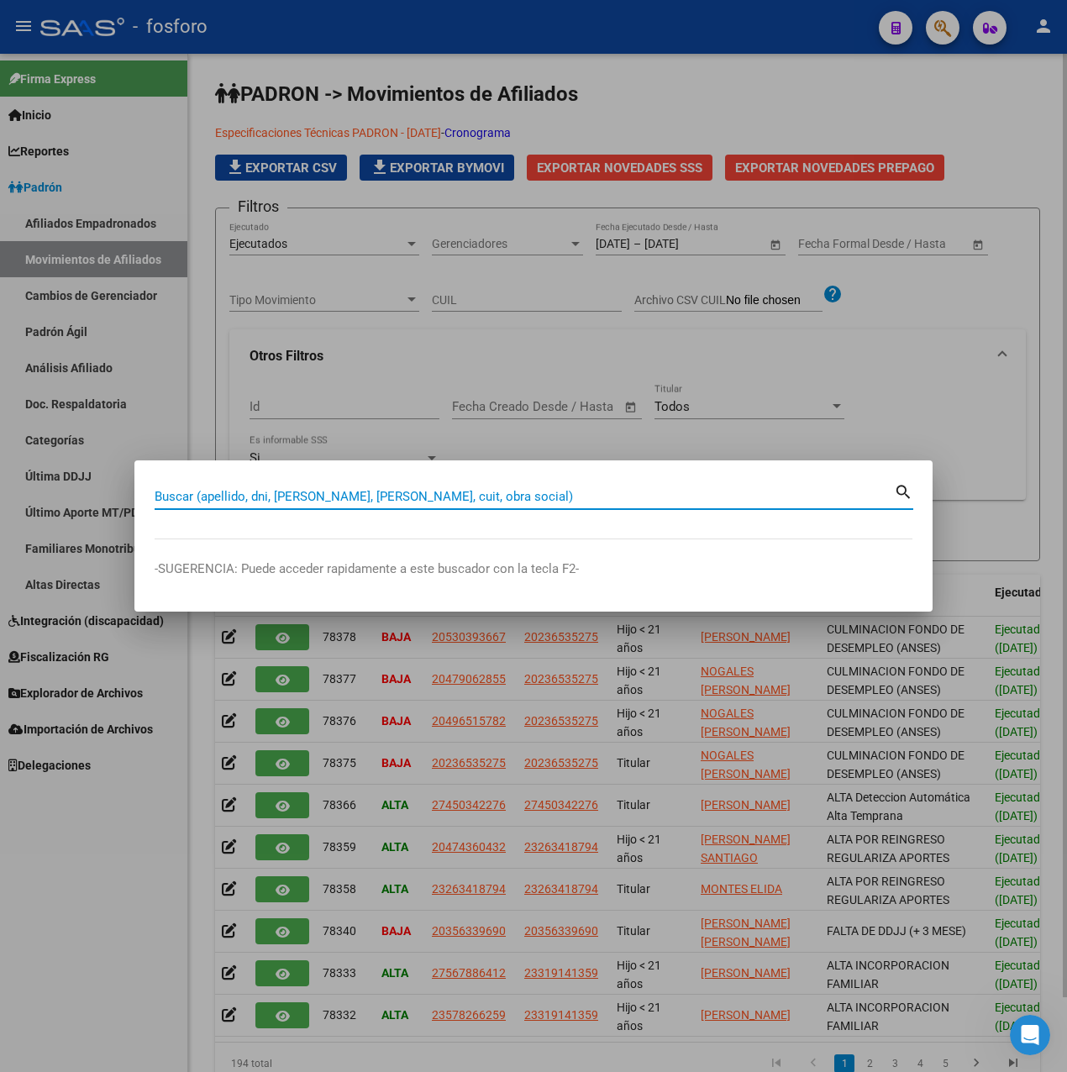
paste input "20530393667"
type input "20530393667"
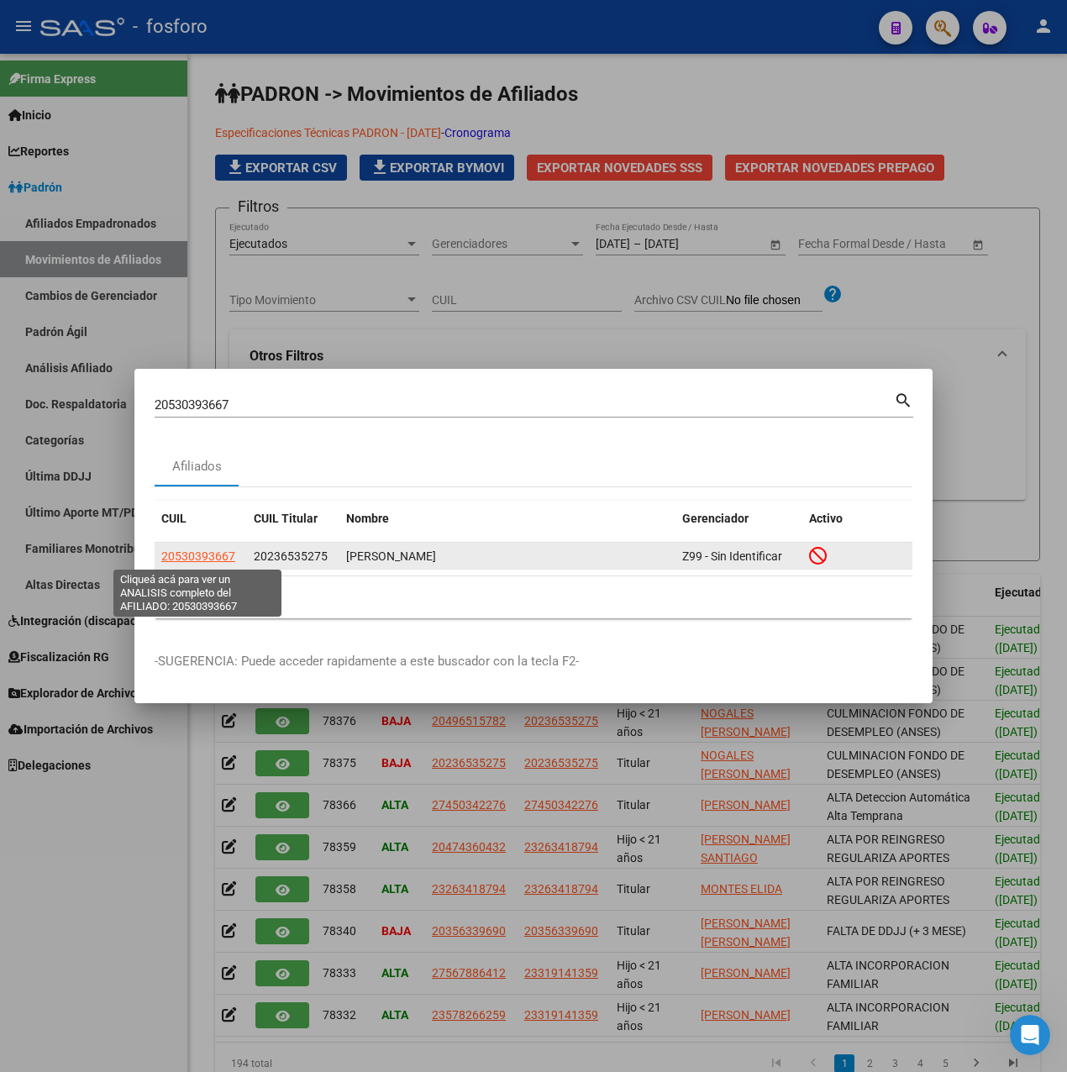
click at [191, 557] on span "20530393667" at bounding box center [198, 555] width 74 height 13
type textarea "20530393667"
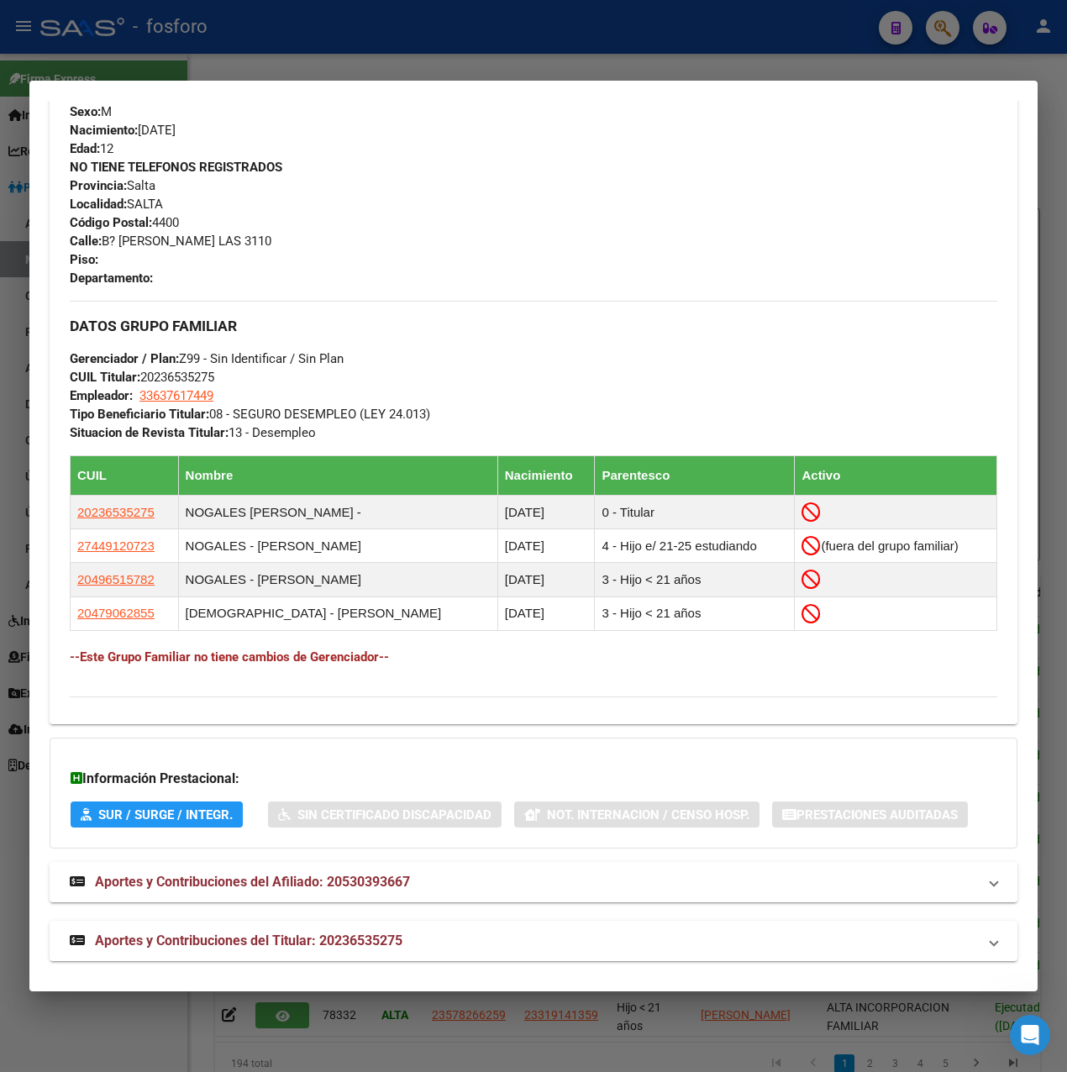
scroll to position [736, 0]
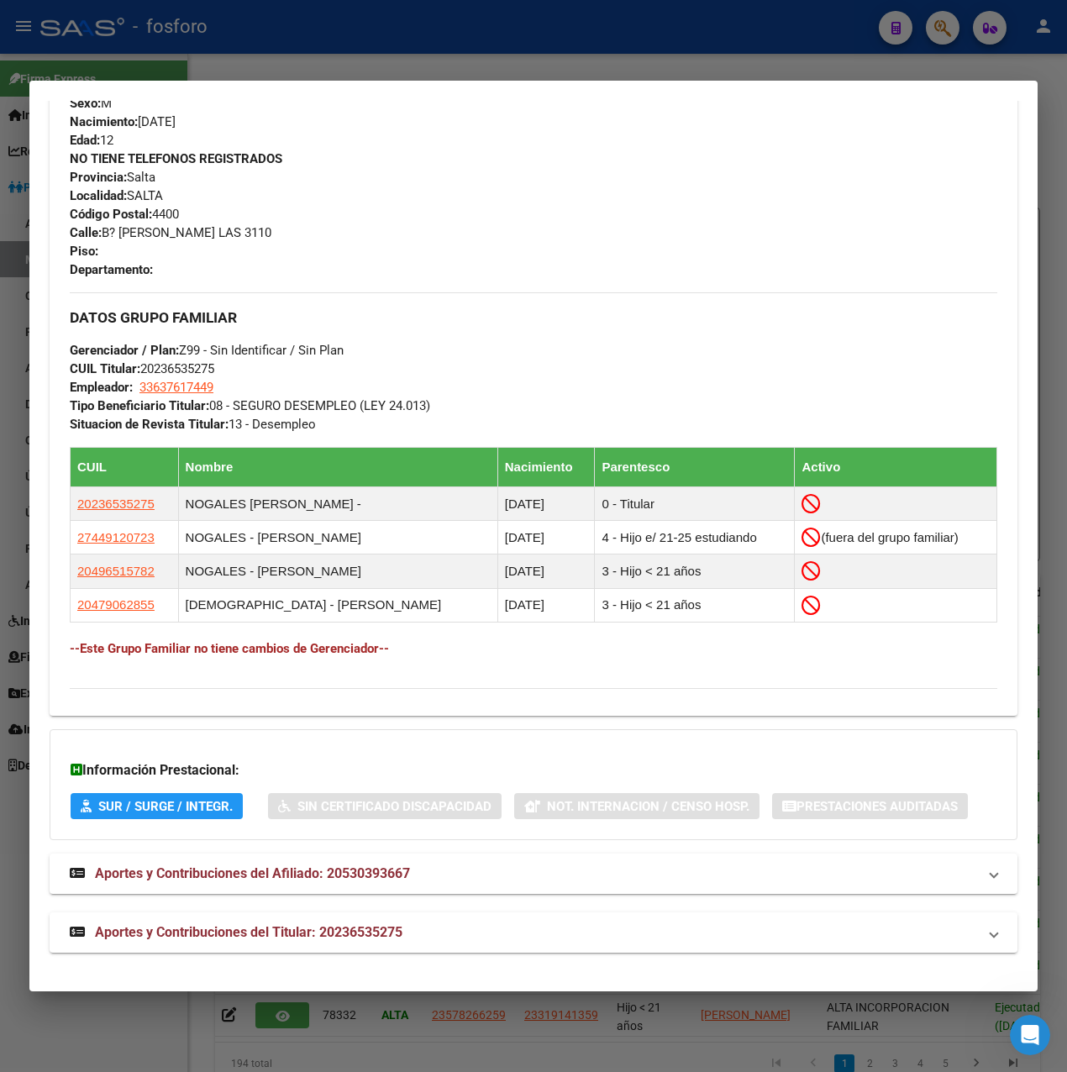
click at [14, 491] on div at bounding box center [533, 536] width 1067 height 1072
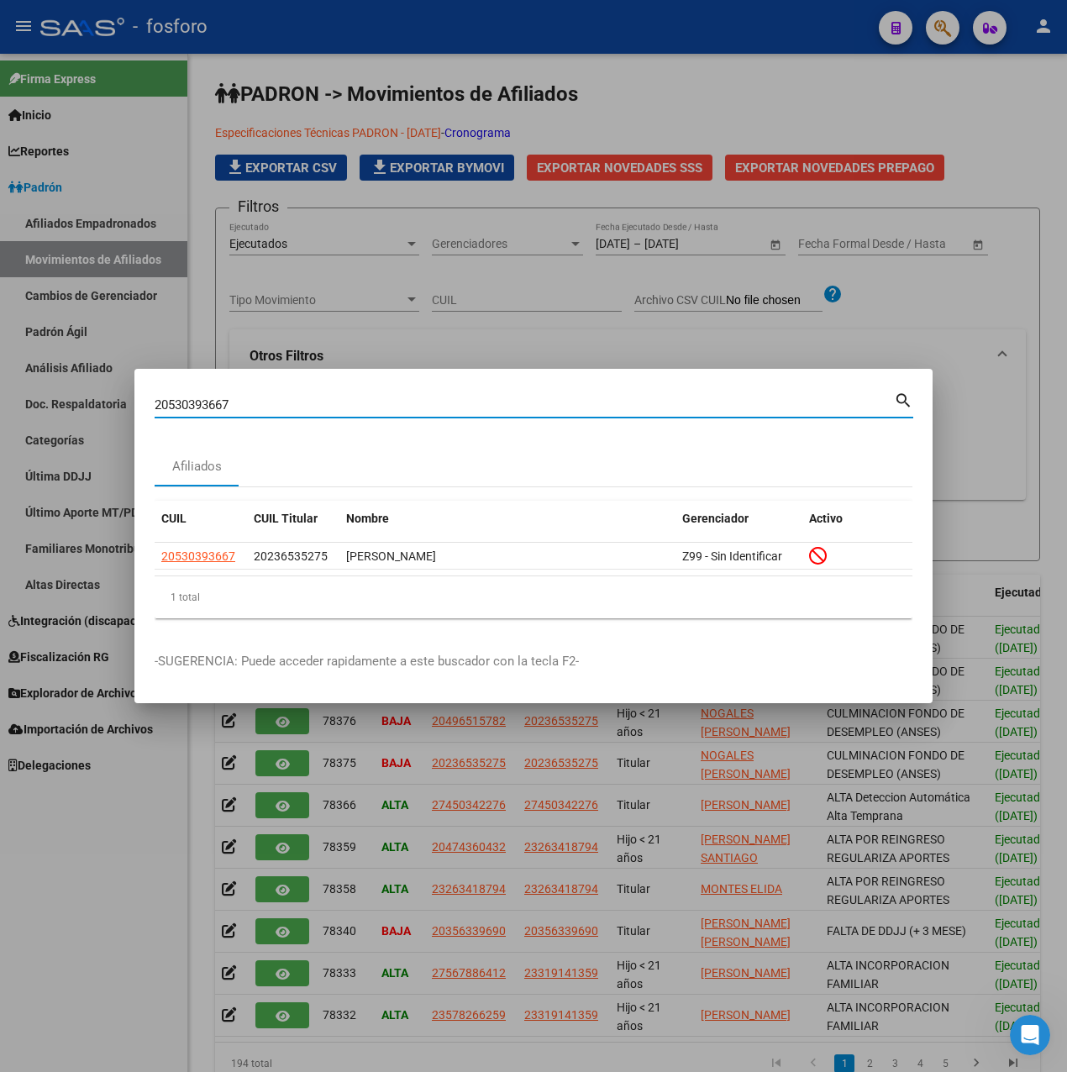
drag, startPoint x: 289, startPoint y: 404, endPoint x: 117, endPoint y: 405, distance: 172.2
click at [117, 405] on div "20530393667 Buscar (apellido, dni, cuil, nro traspaso, cuit, obra social) searc…" at bounding box center [533, 536] width 1067 height 1072
paste input "27181032"
type input "20271810327"
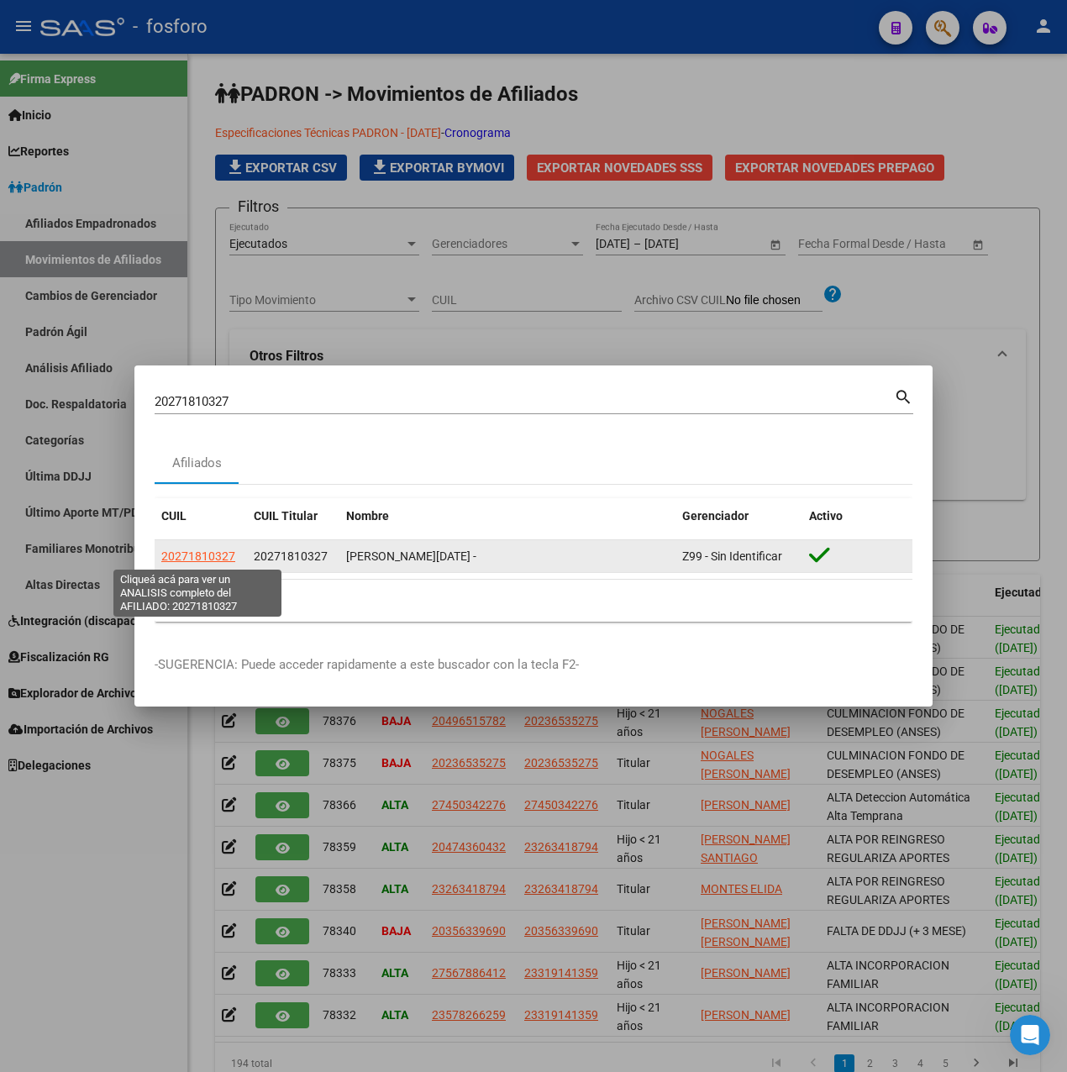
click at [197, 549] on span "20271810327" at bounding box center [198, 555] width 74 height 13
type textarea "20271810327"
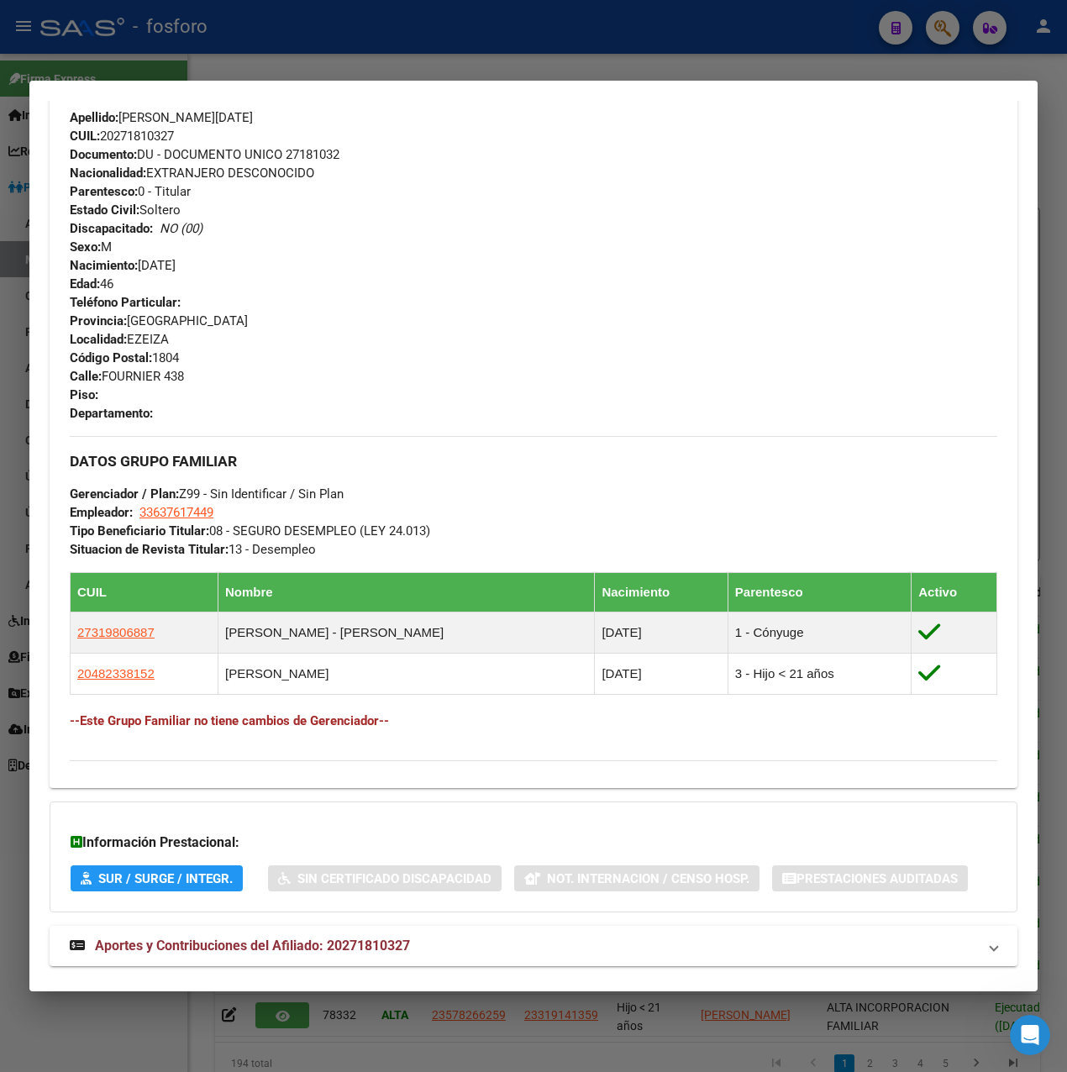
scroll to position [0, 0]
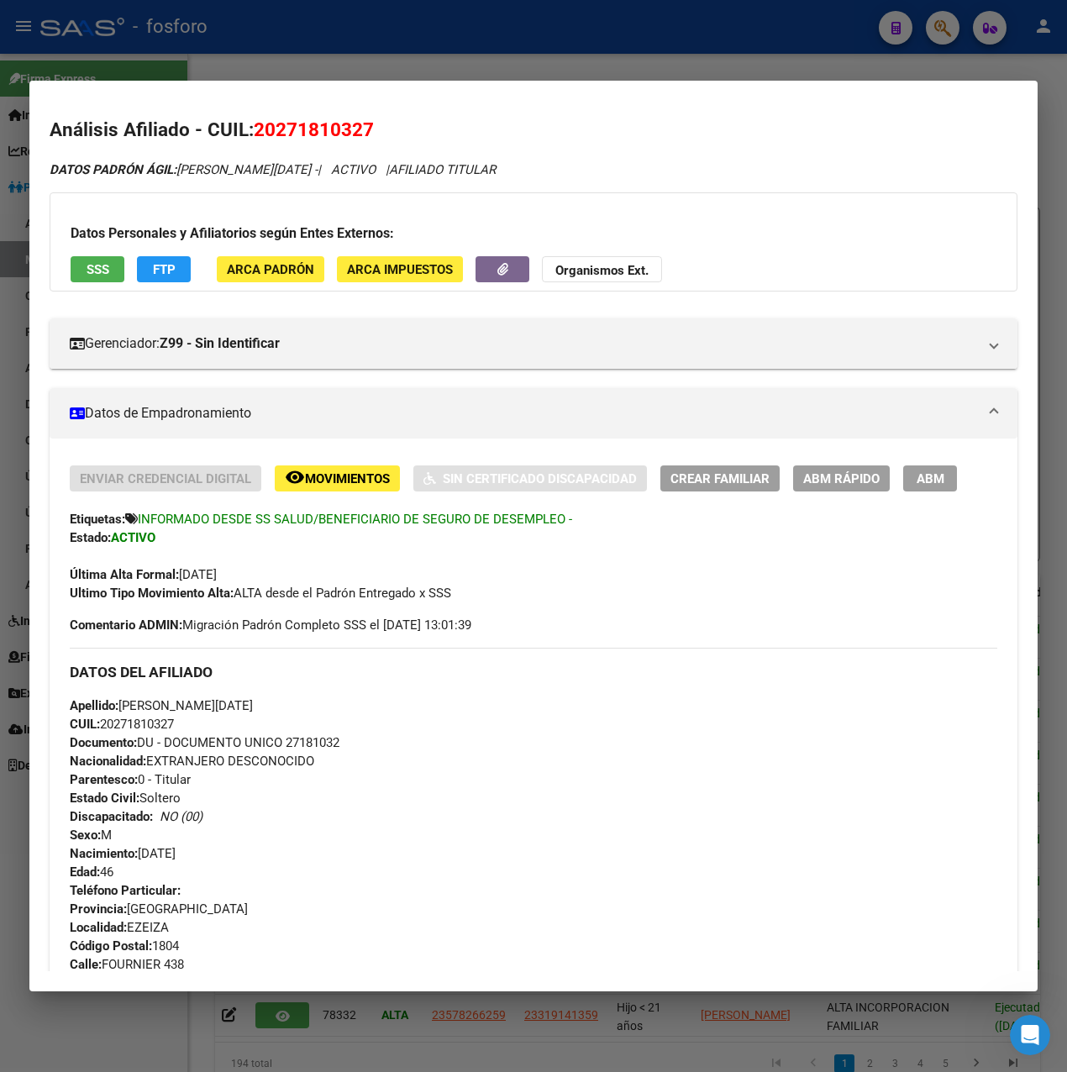
click at [774, 66] on div at bounding box center [533, 536] width 1067 height 1072
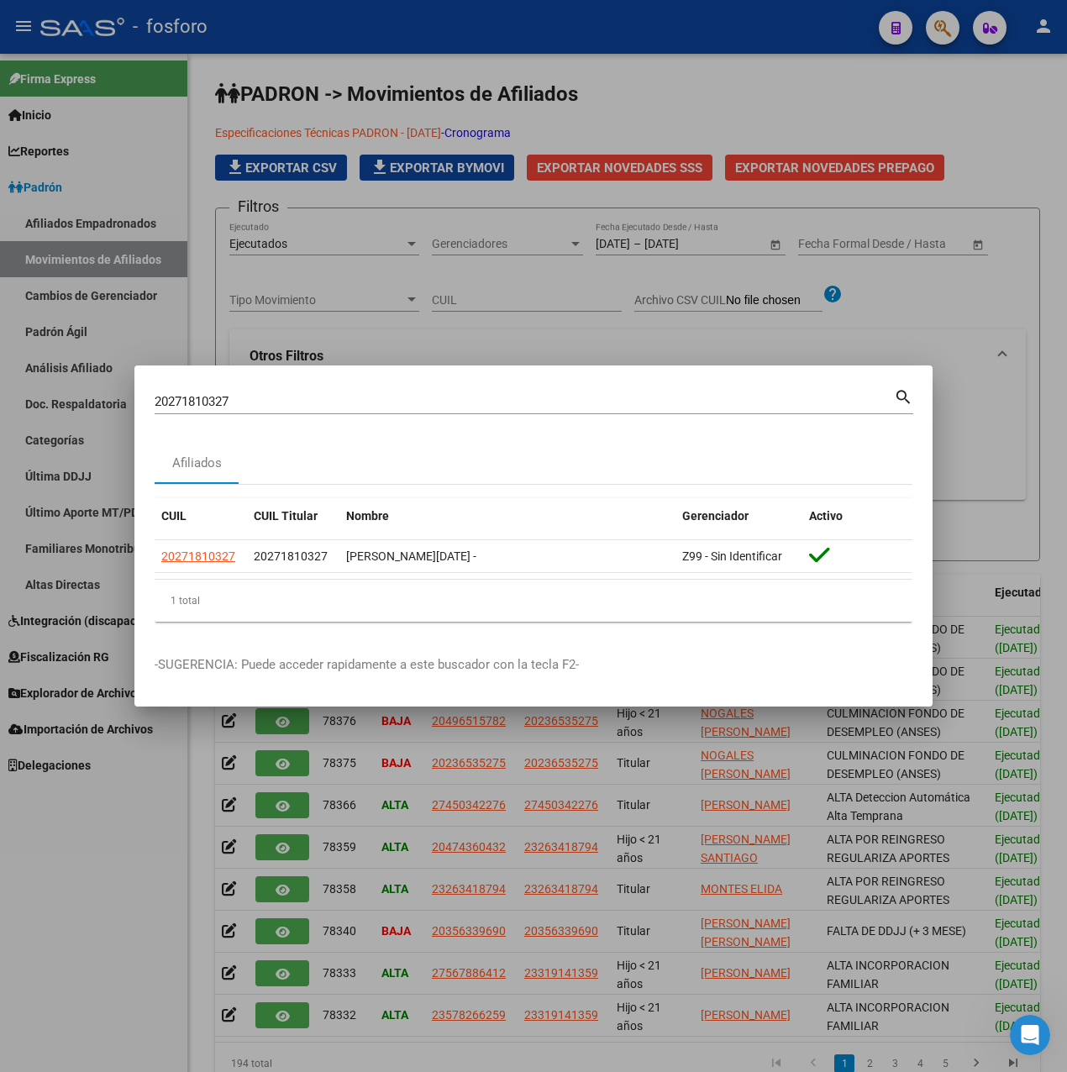
click at [680, 311] on div at bounding box center [533, 536] width 1067 height 1072
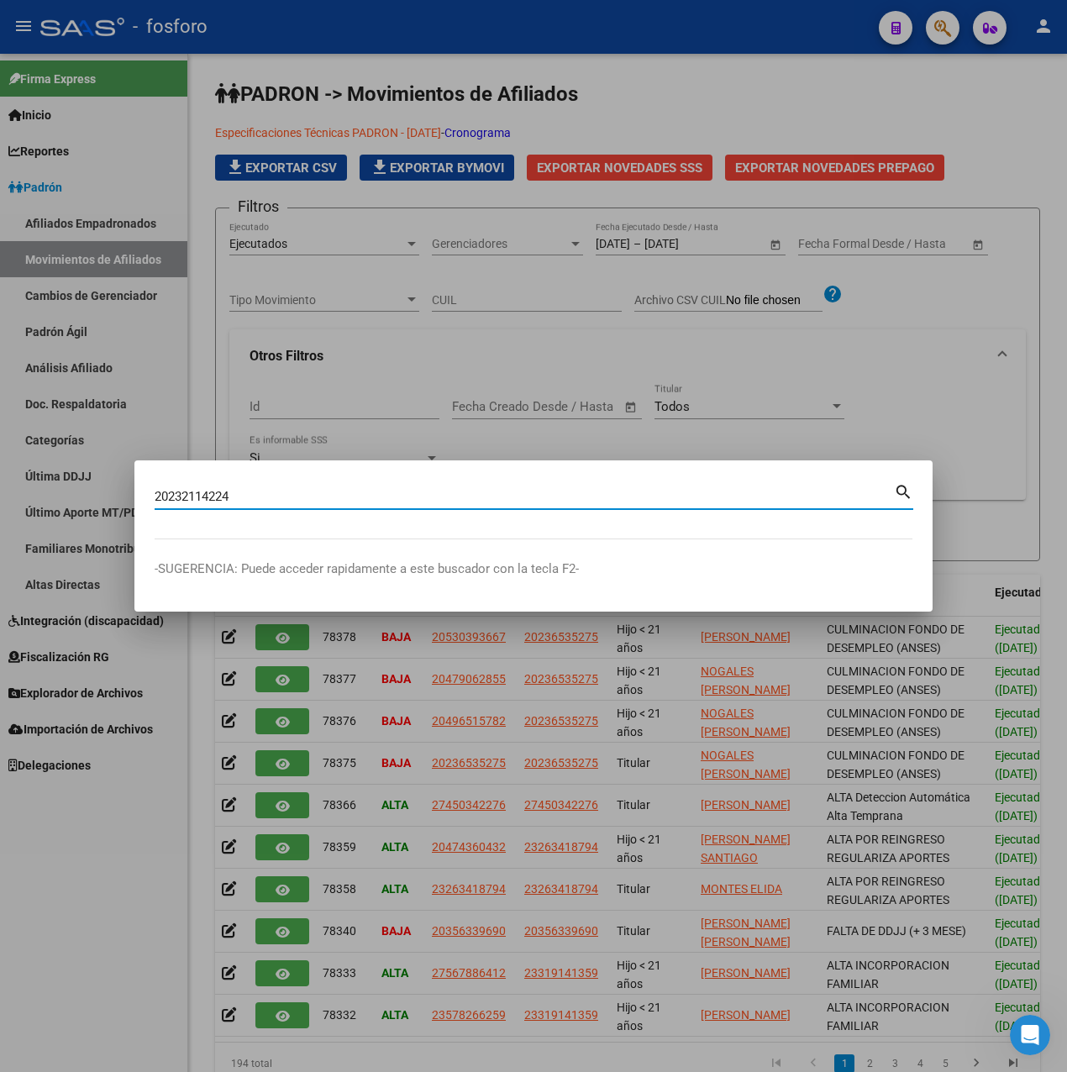
type input "20232114224"
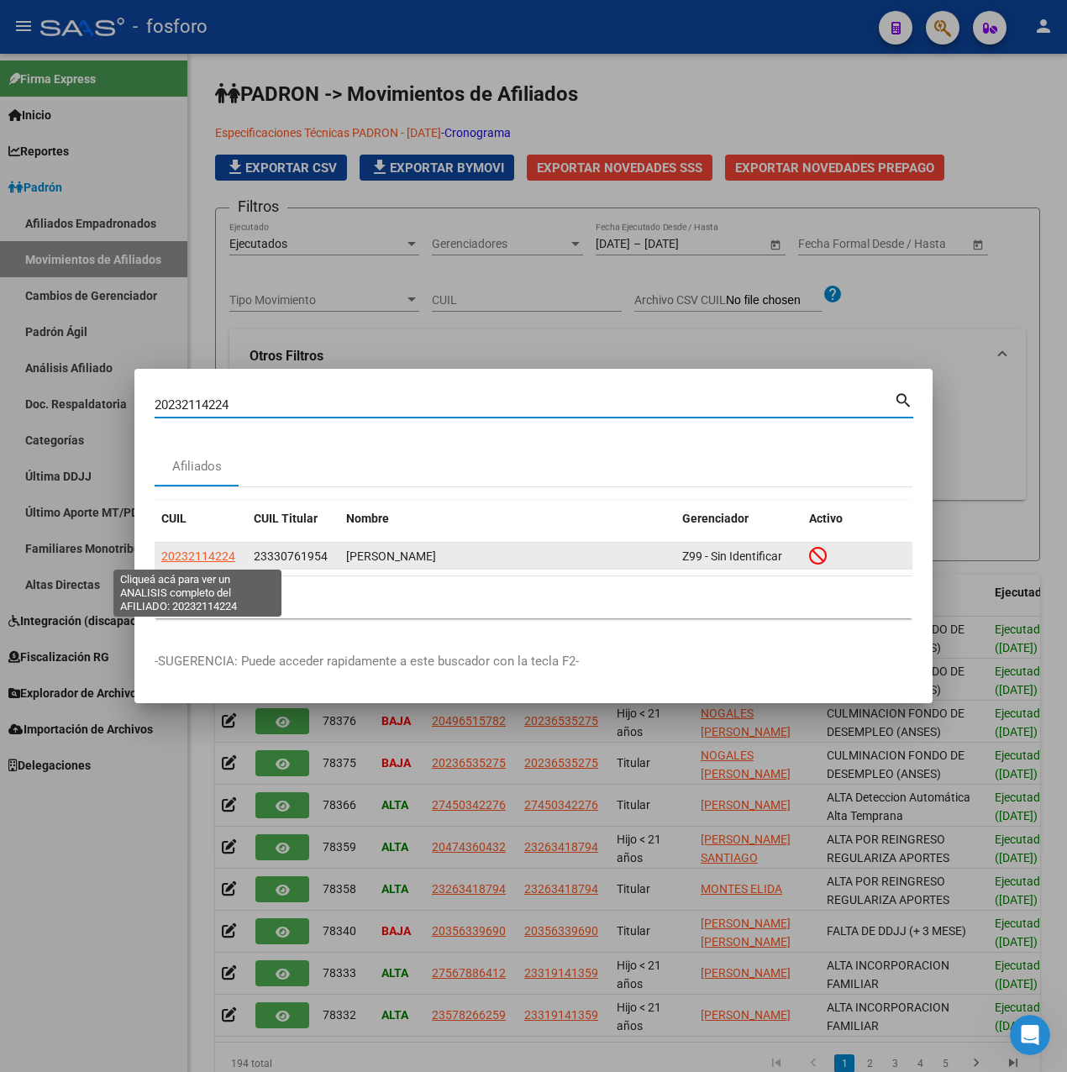
click at [185, 558] on span "20232114224" at bounding box center [198, 555] width 74 height 13
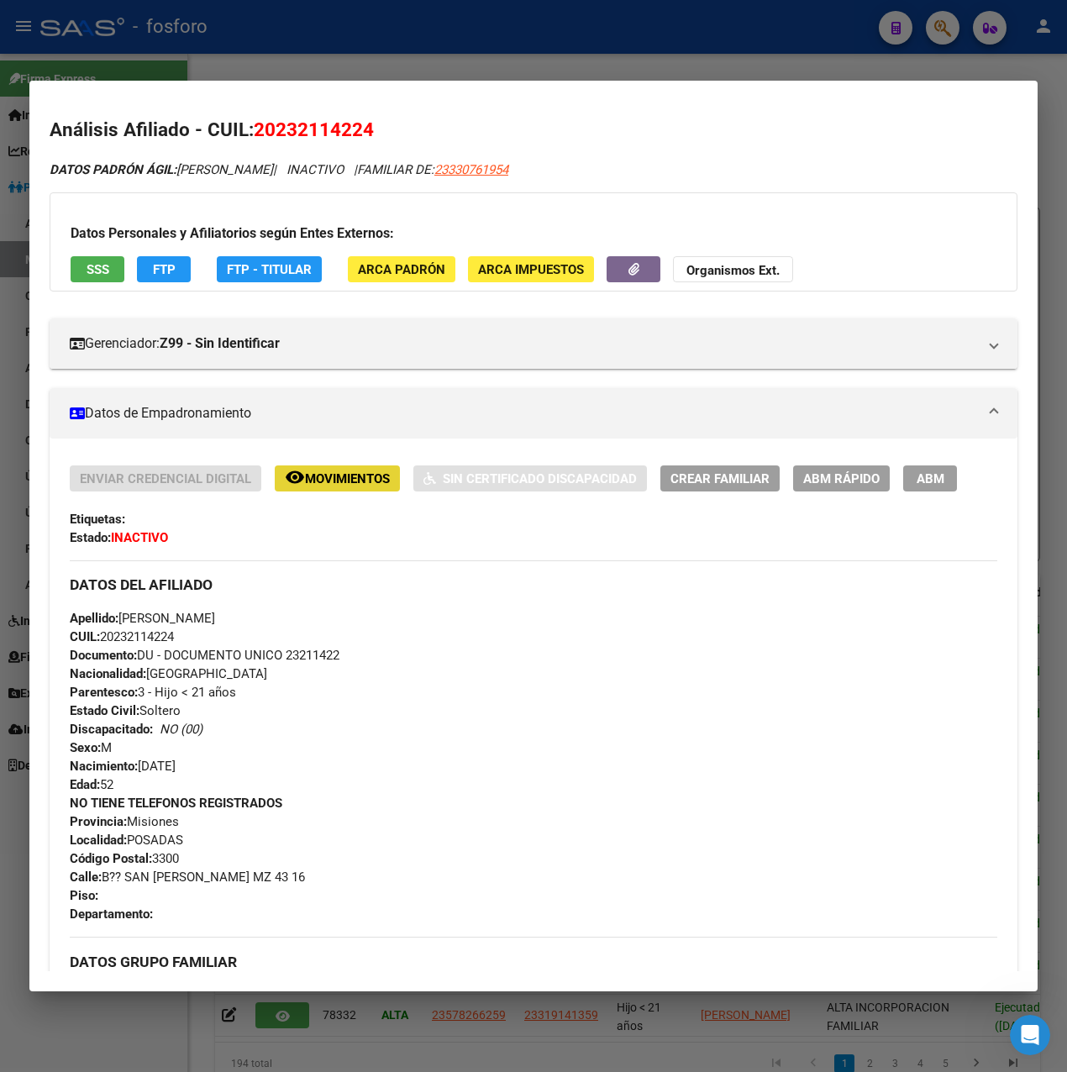
click at [292, 477] on mat-icon "remove_red_eye" at bounding box center [295, 477] width 20 height 20
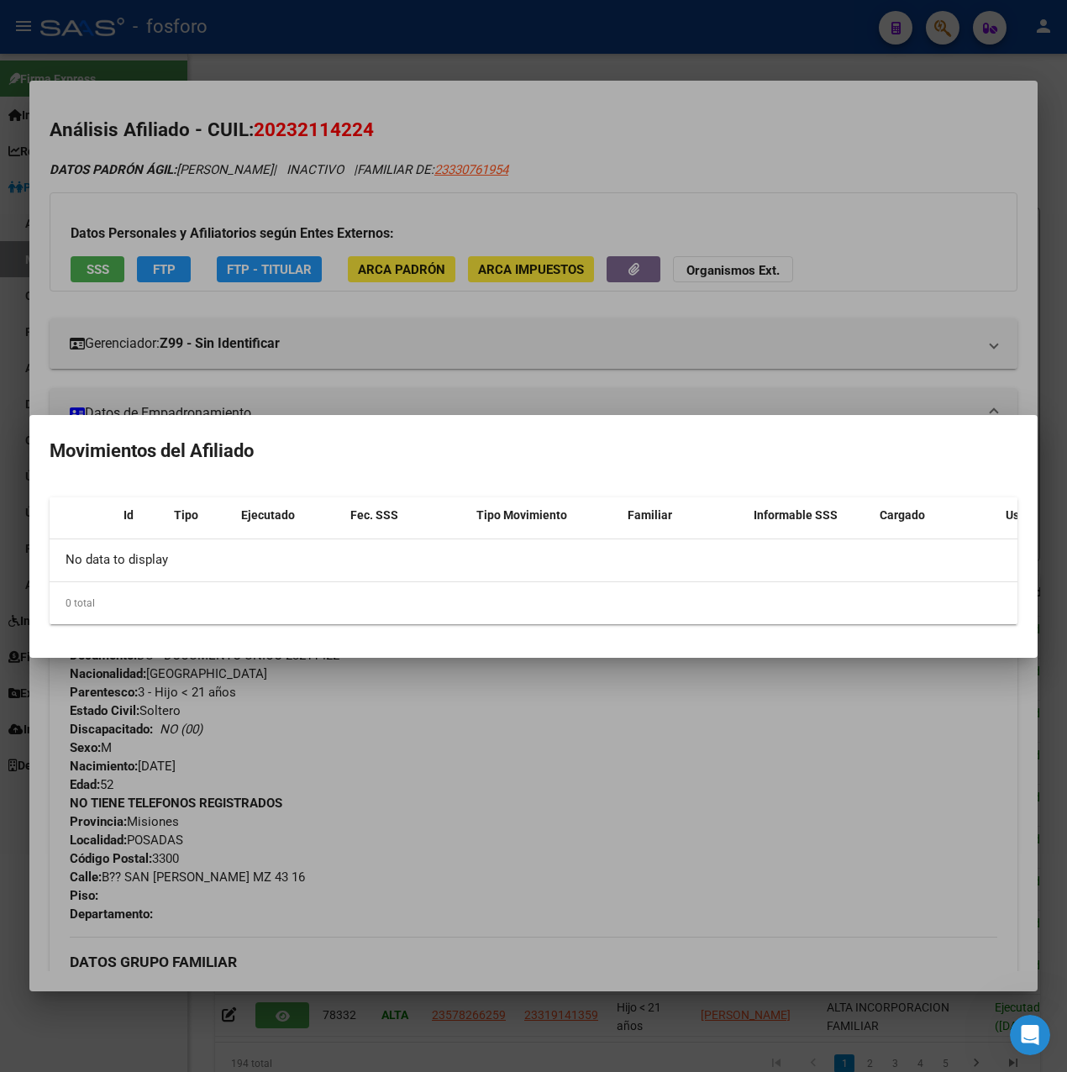
click at [373, 757] on div at bounding box center [533, 536] width 1067 height 1072
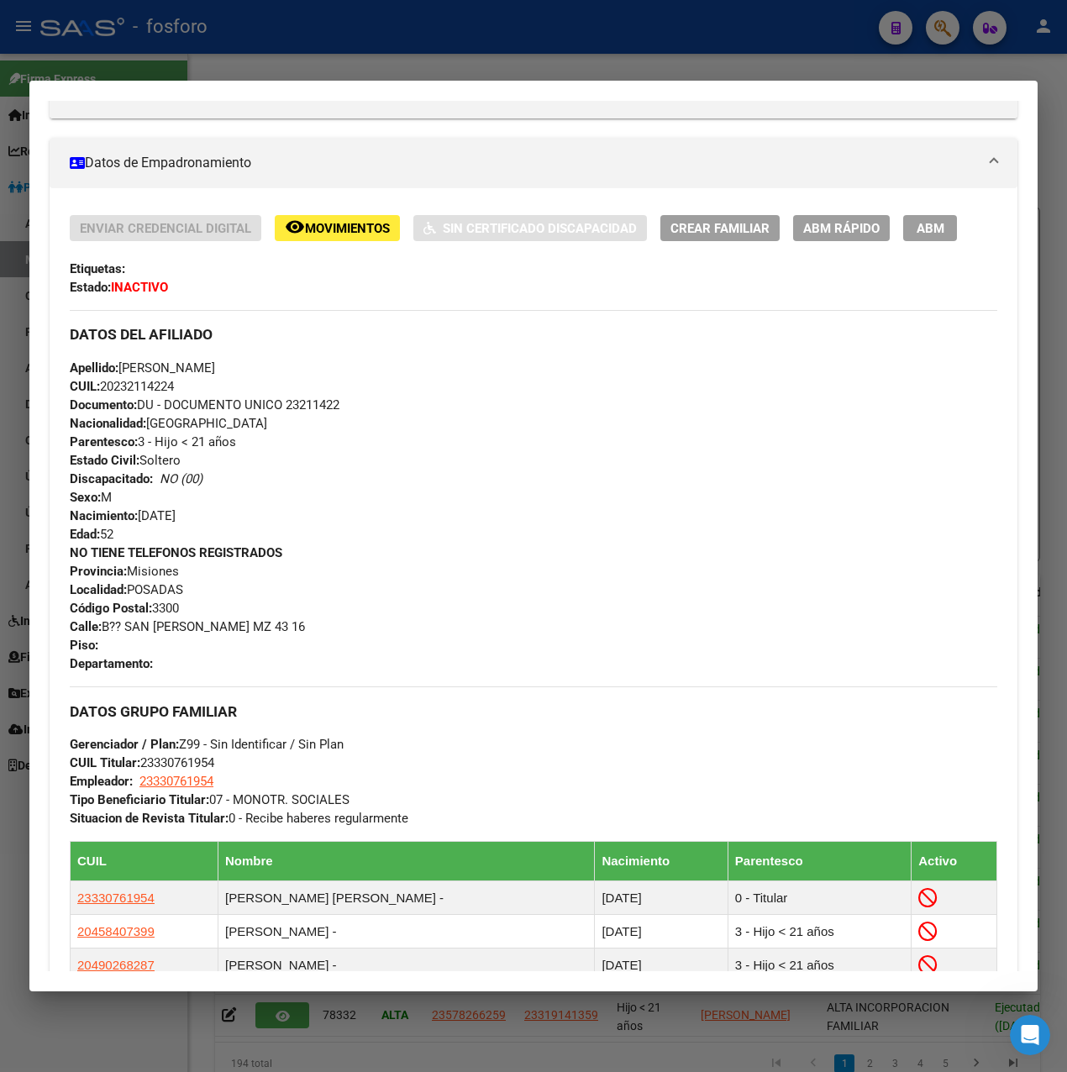
scroll to position [91, 0]
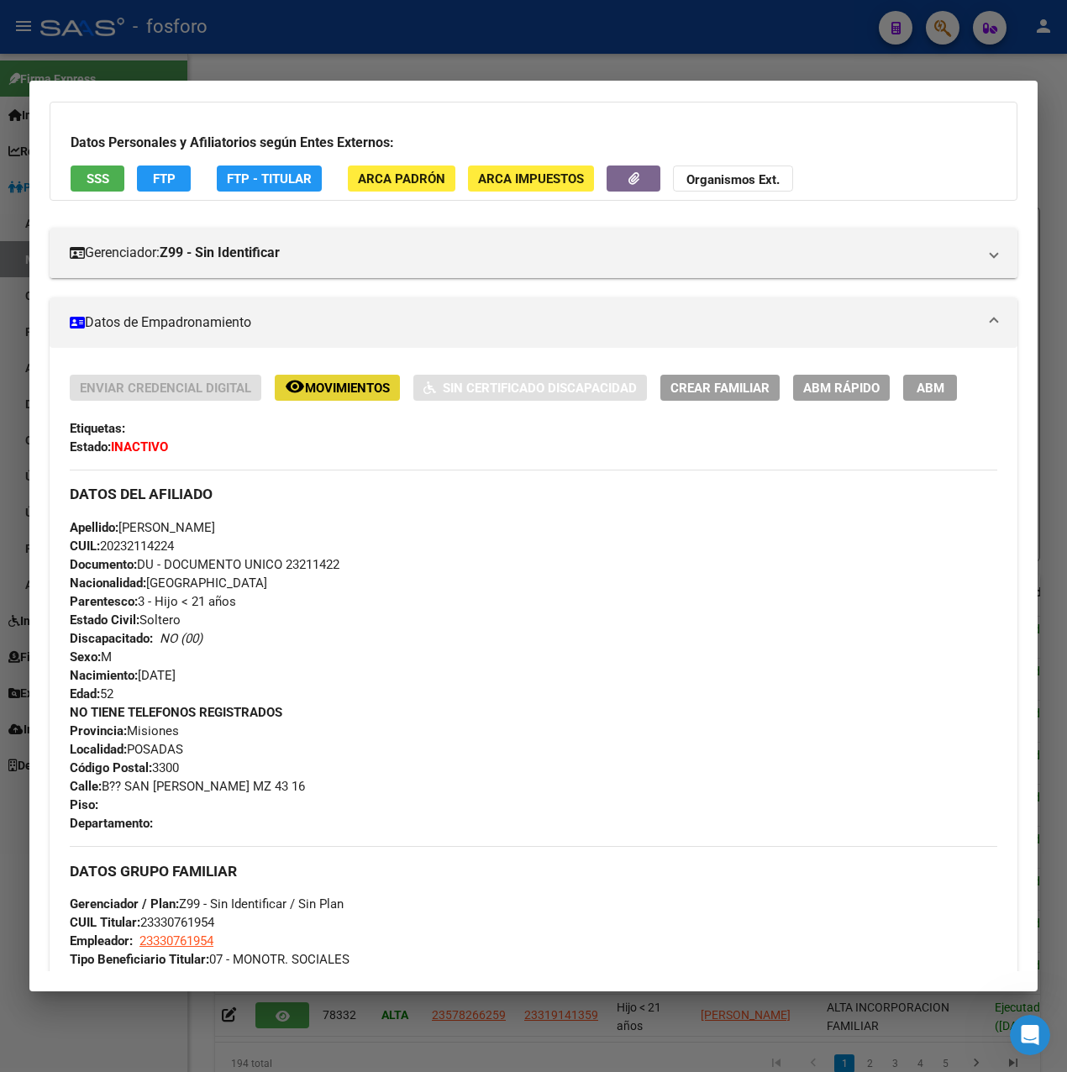
click at [346, 385] on span "Movimientos" at bounding box center [347, 387] width 85 height 15
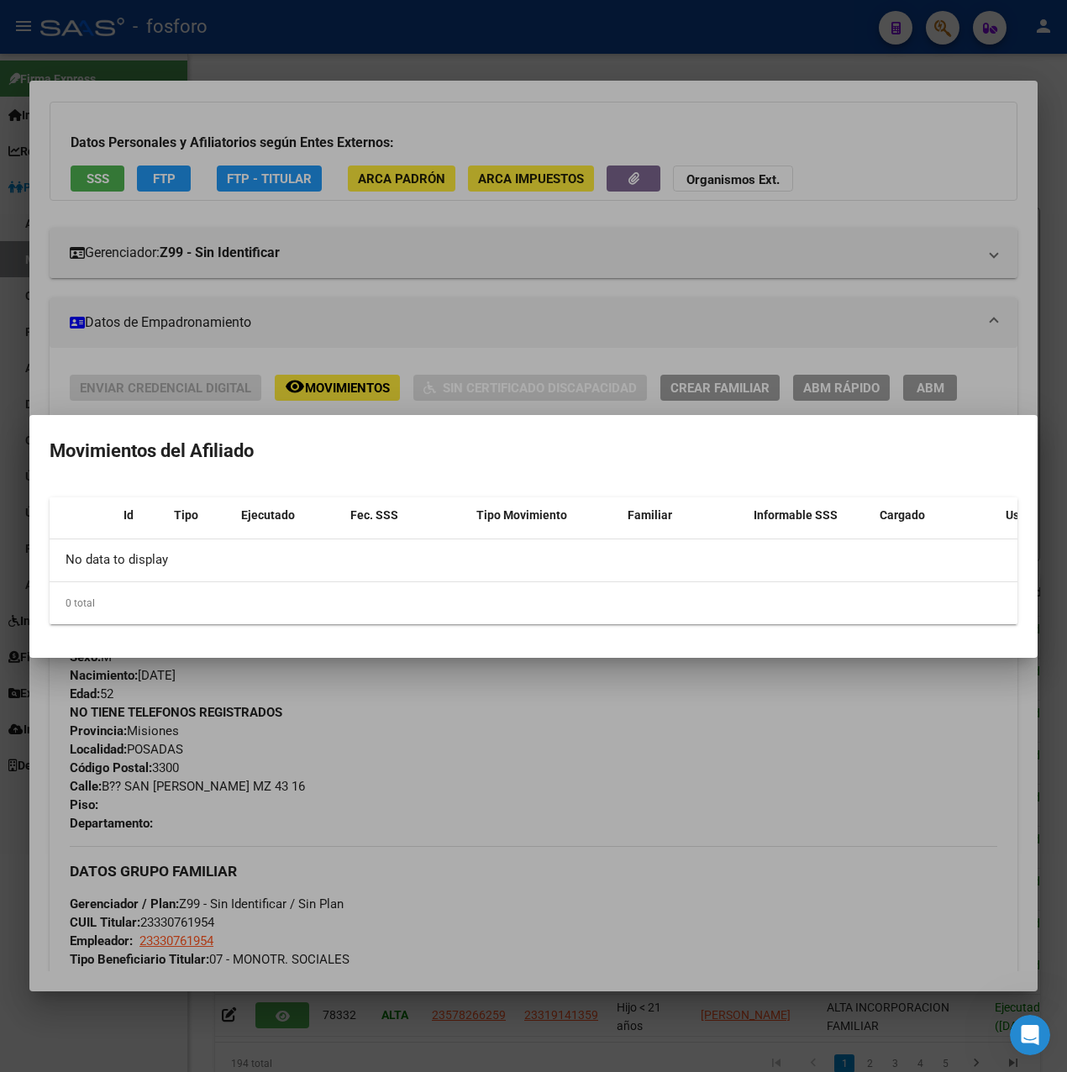
click at [290, 770] on div at bounding box center [533, 536] width 1067 height 1072
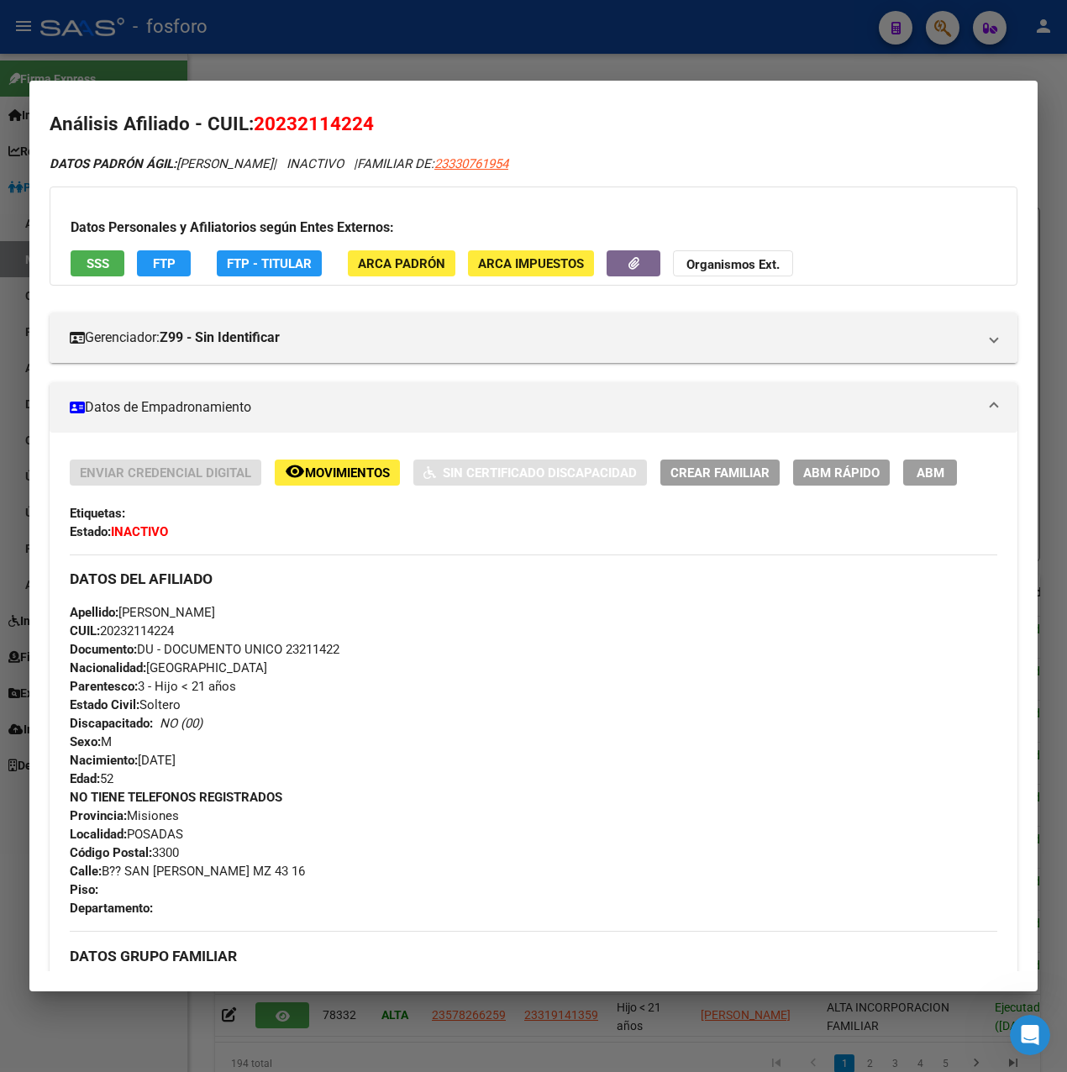
scroll to position [594, 0]
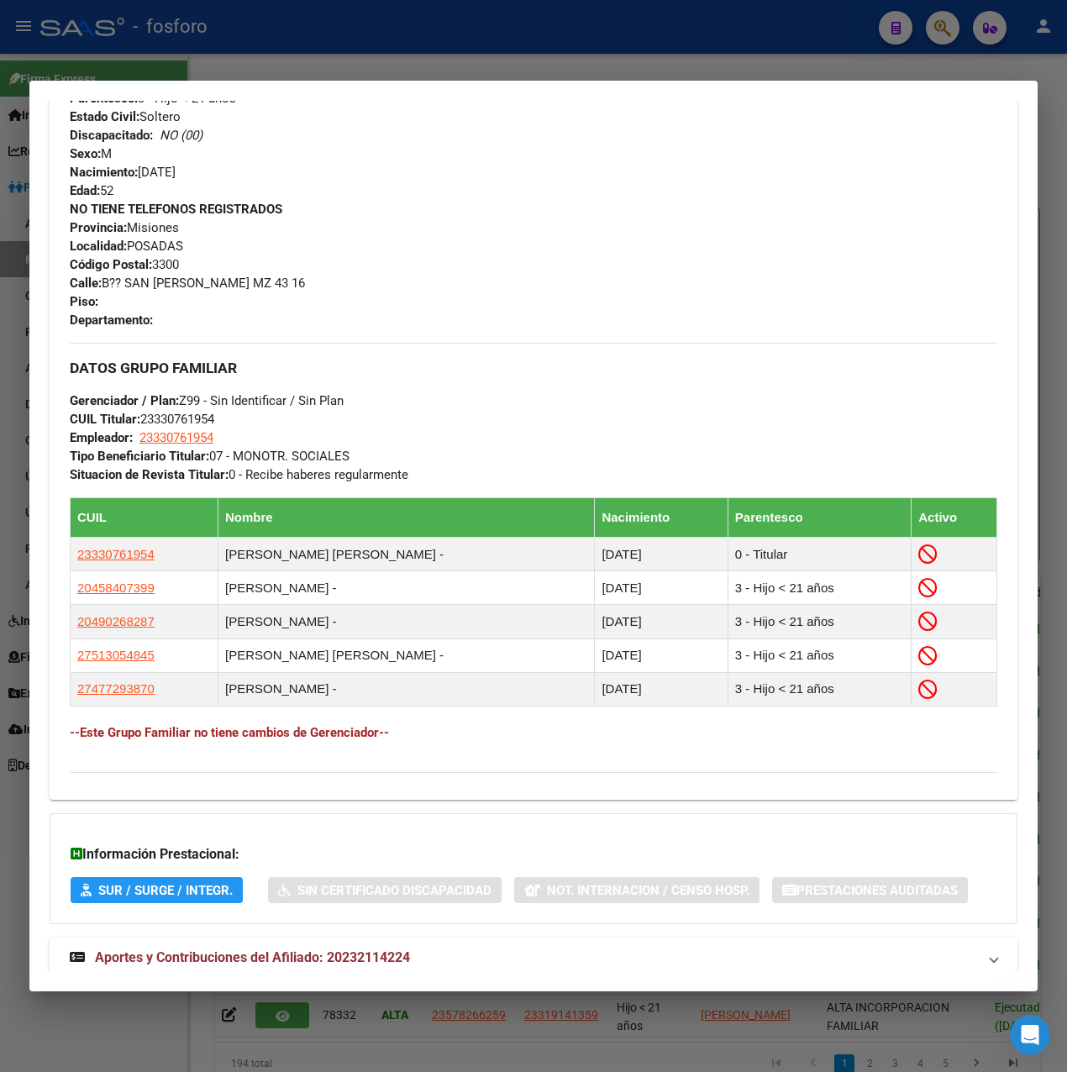
drag, startPoint x: 170, startPoint y: 550, endPoint x: 45, endPoint y: 565, distance: 126.9
click at [45, 565] on mat-dialog-content "Análisis Afiliado - CUIL: 20232114224 DATOS PADRÓN ÁGIL: [PERSON_NAME] | INACTI…" at bounding box center [533, 536] width 1008 height 871
copy table "CUIL Nombre Nacimiento Parentesco Activo 23330761954"
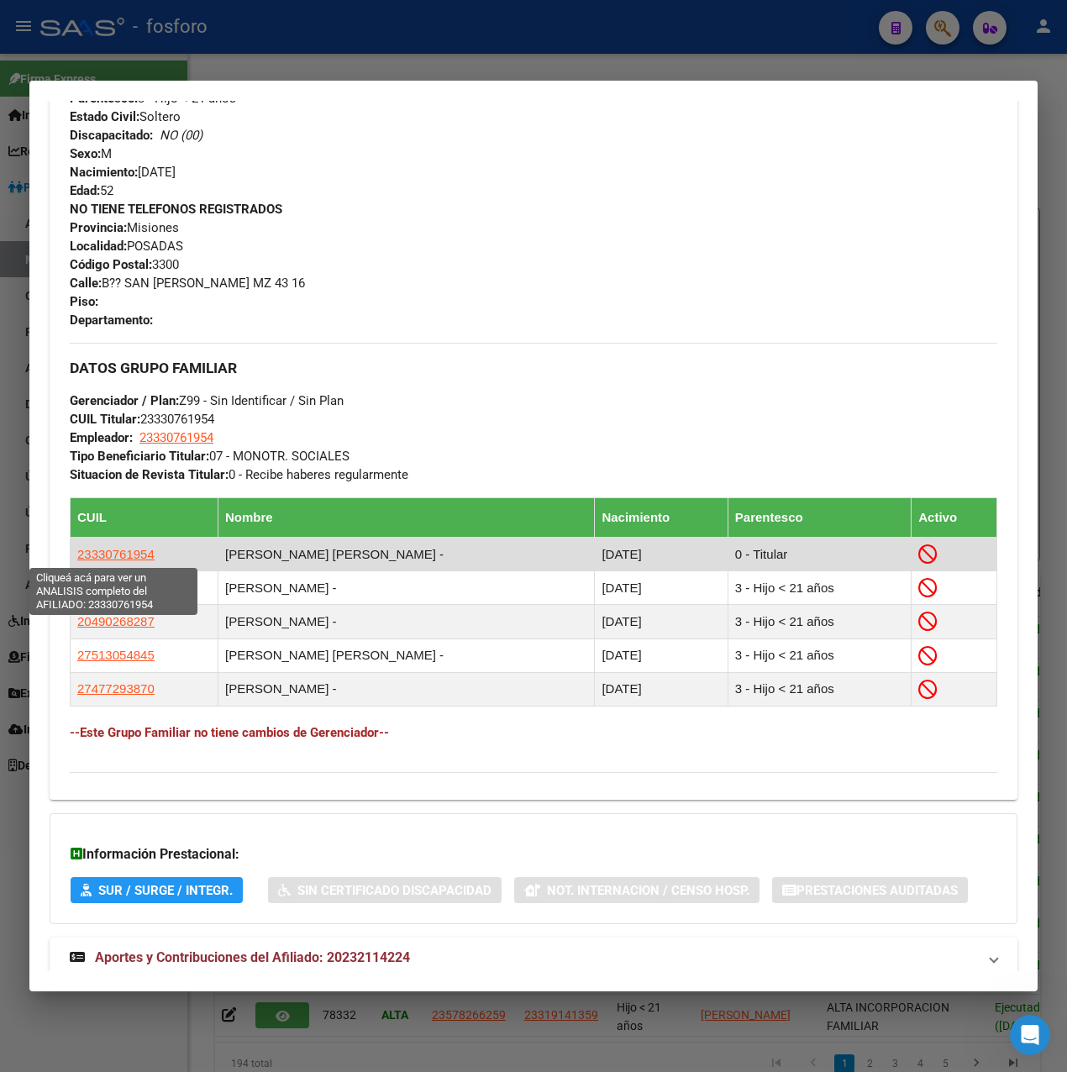
click at [127, 552] on span "23330761954" at bounding box center [115, 554] width 77 height 14
type textarea "23330761954"
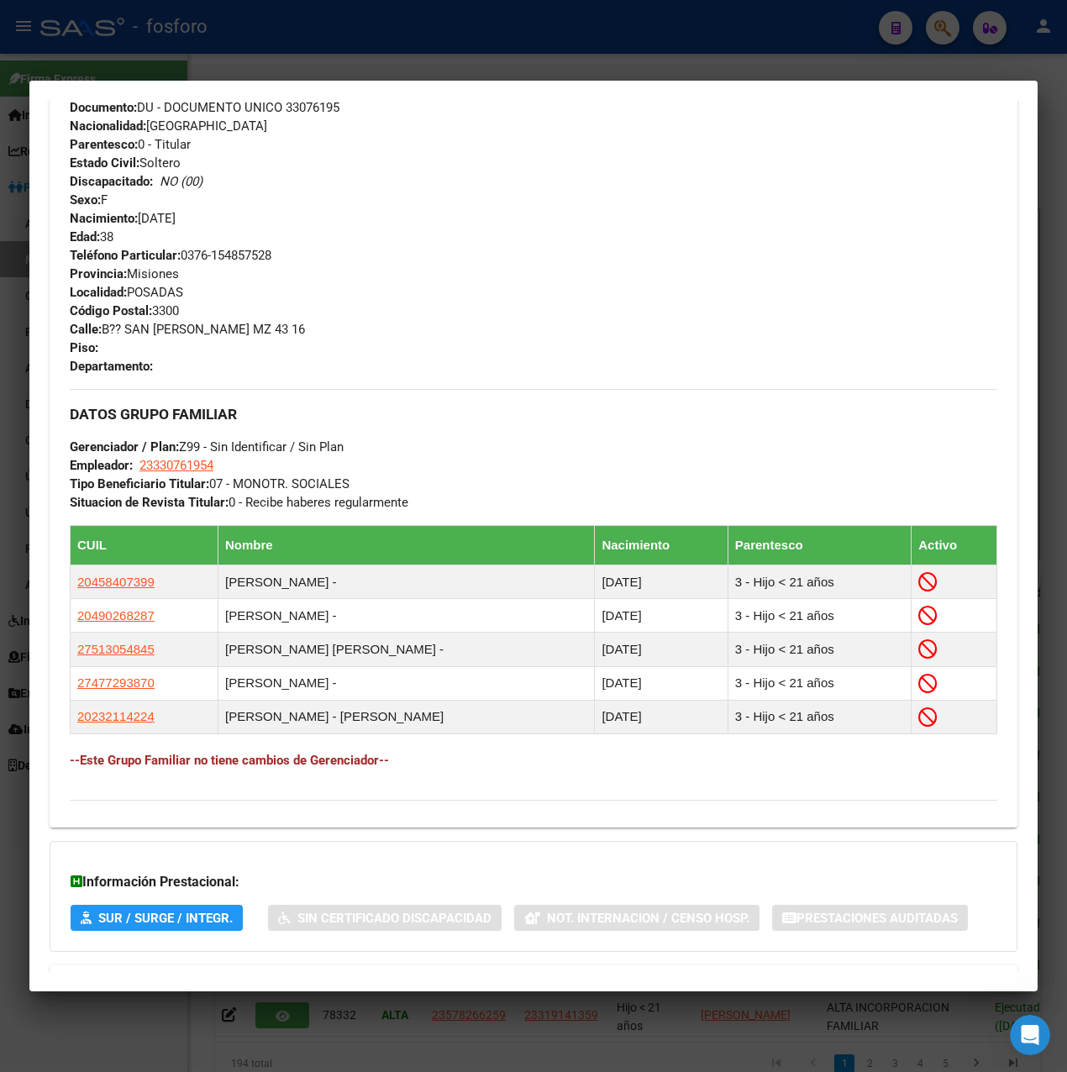
scroll to position [743, 0]
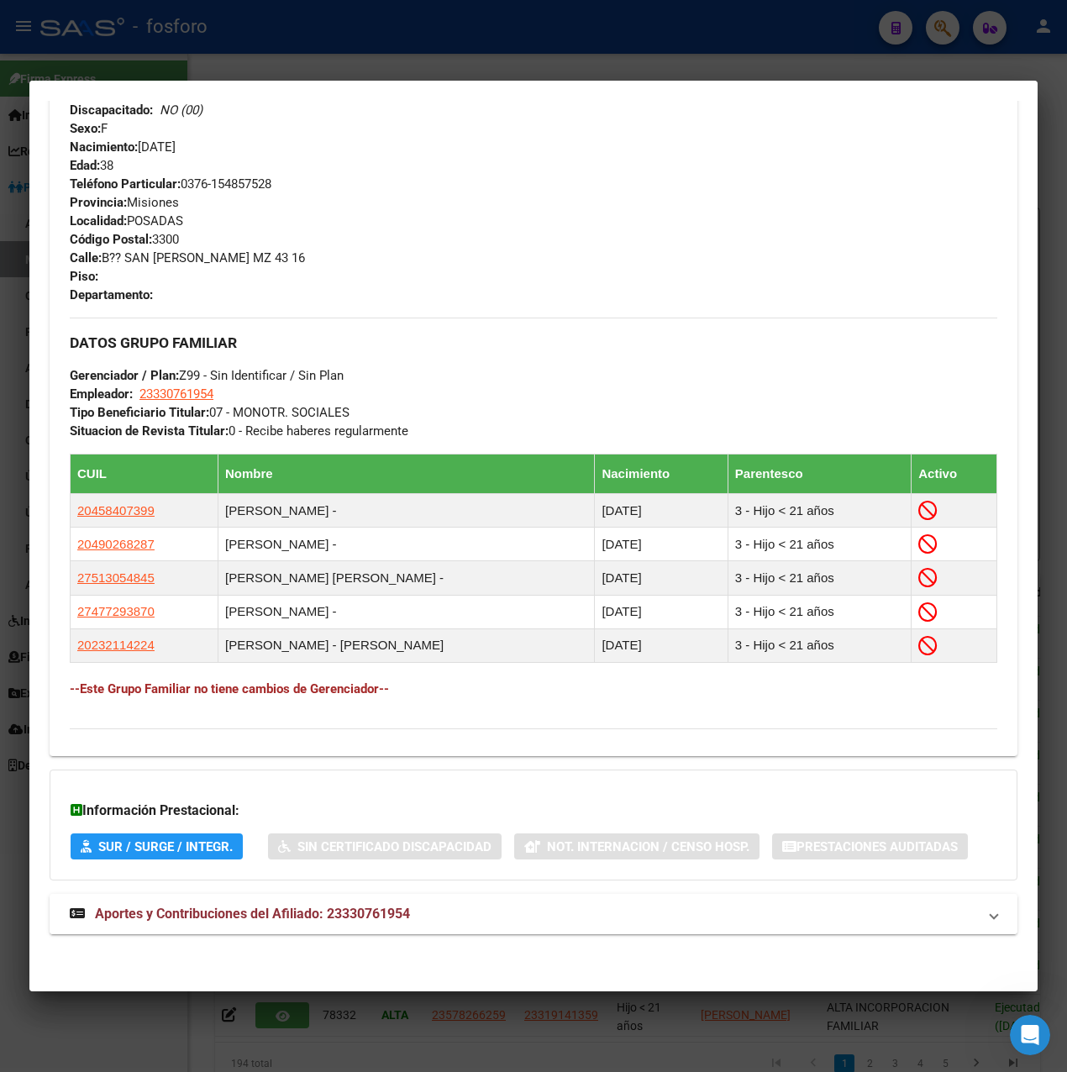
click at [333, 907] on span "Aportes y Contribuciones del Afiliado: 23330761954" at bounding box center [252, 913] width 315 height 16
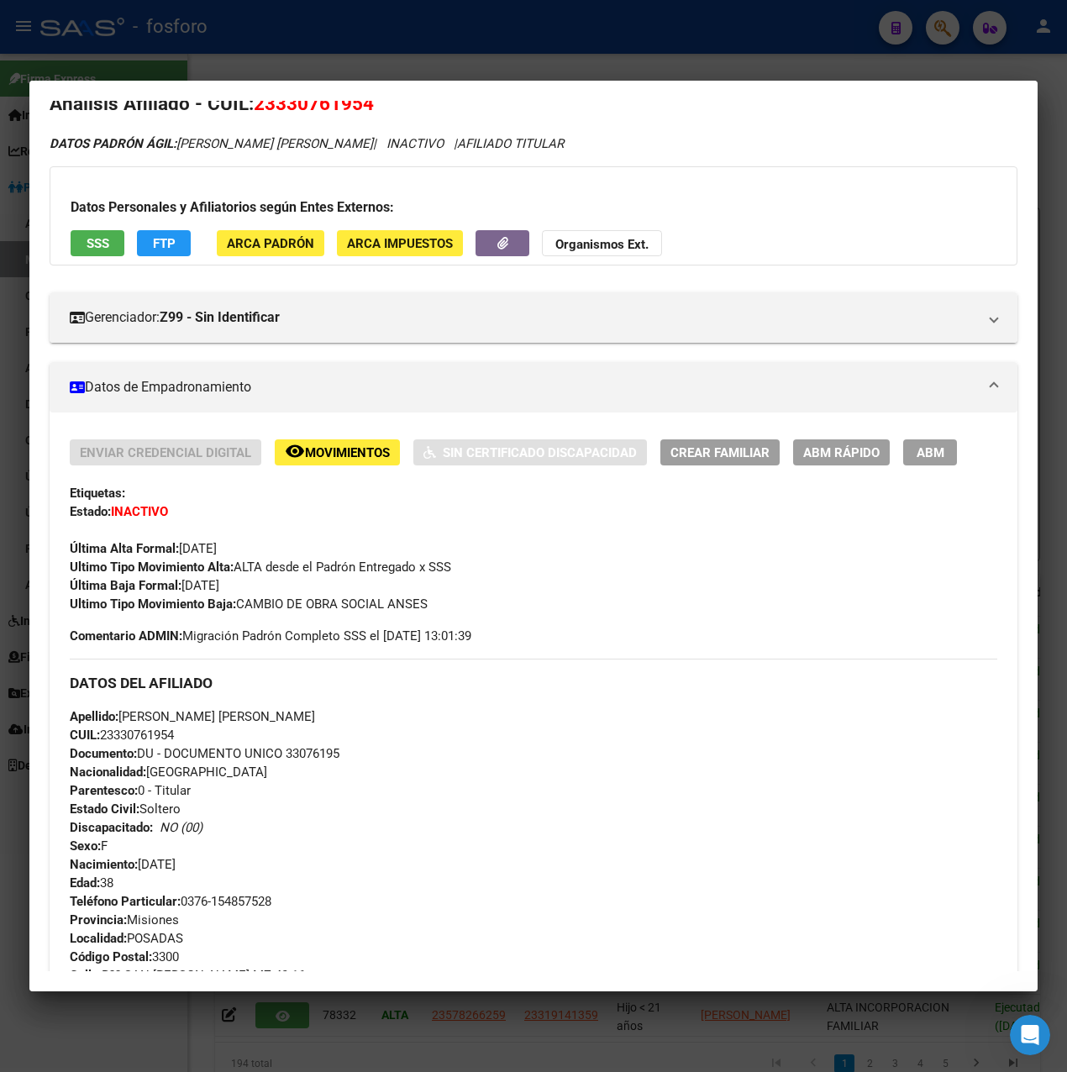
scroll to position [0, 0]
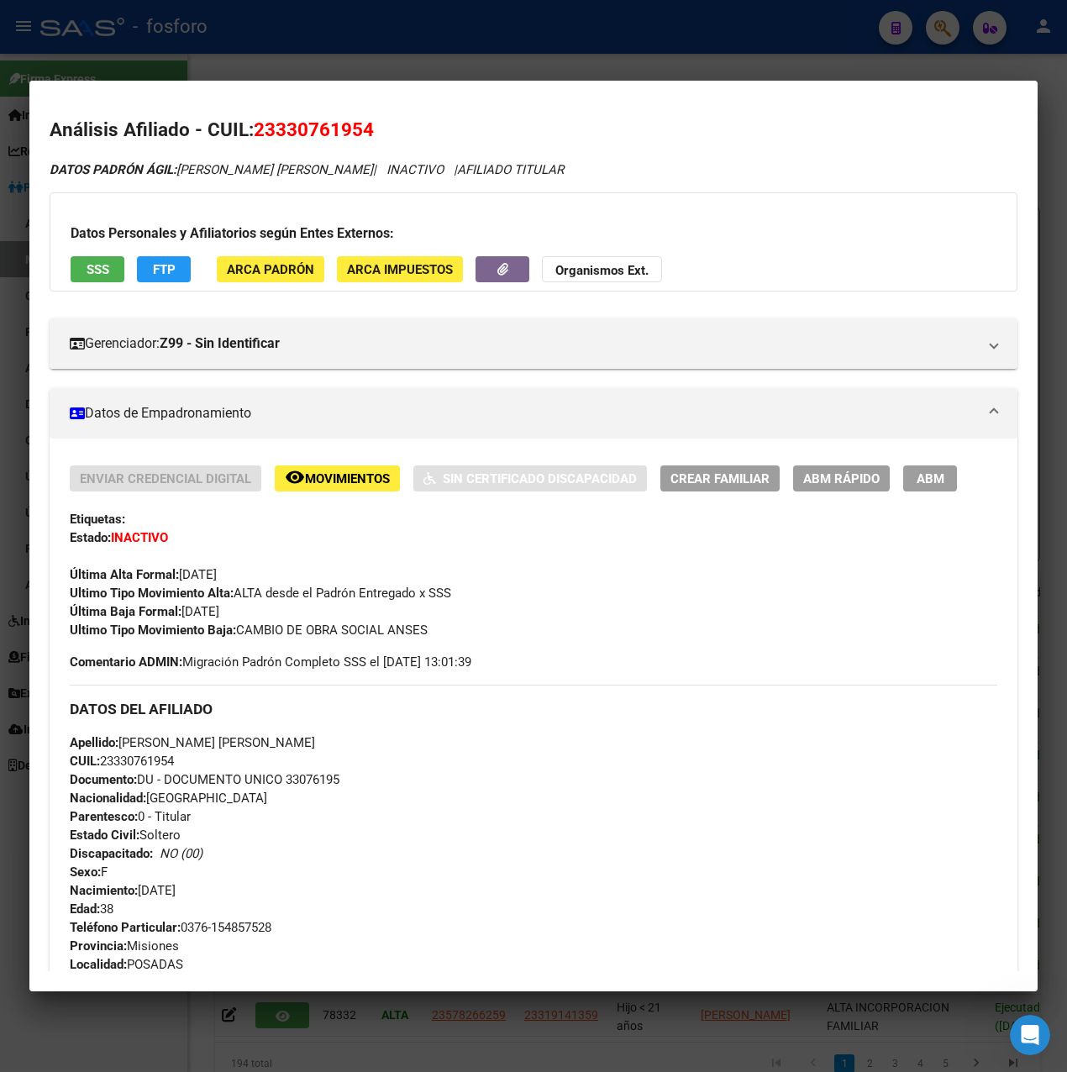
click at [495, 62] on div at bounding box center [533, 536] width 1067 height 1072
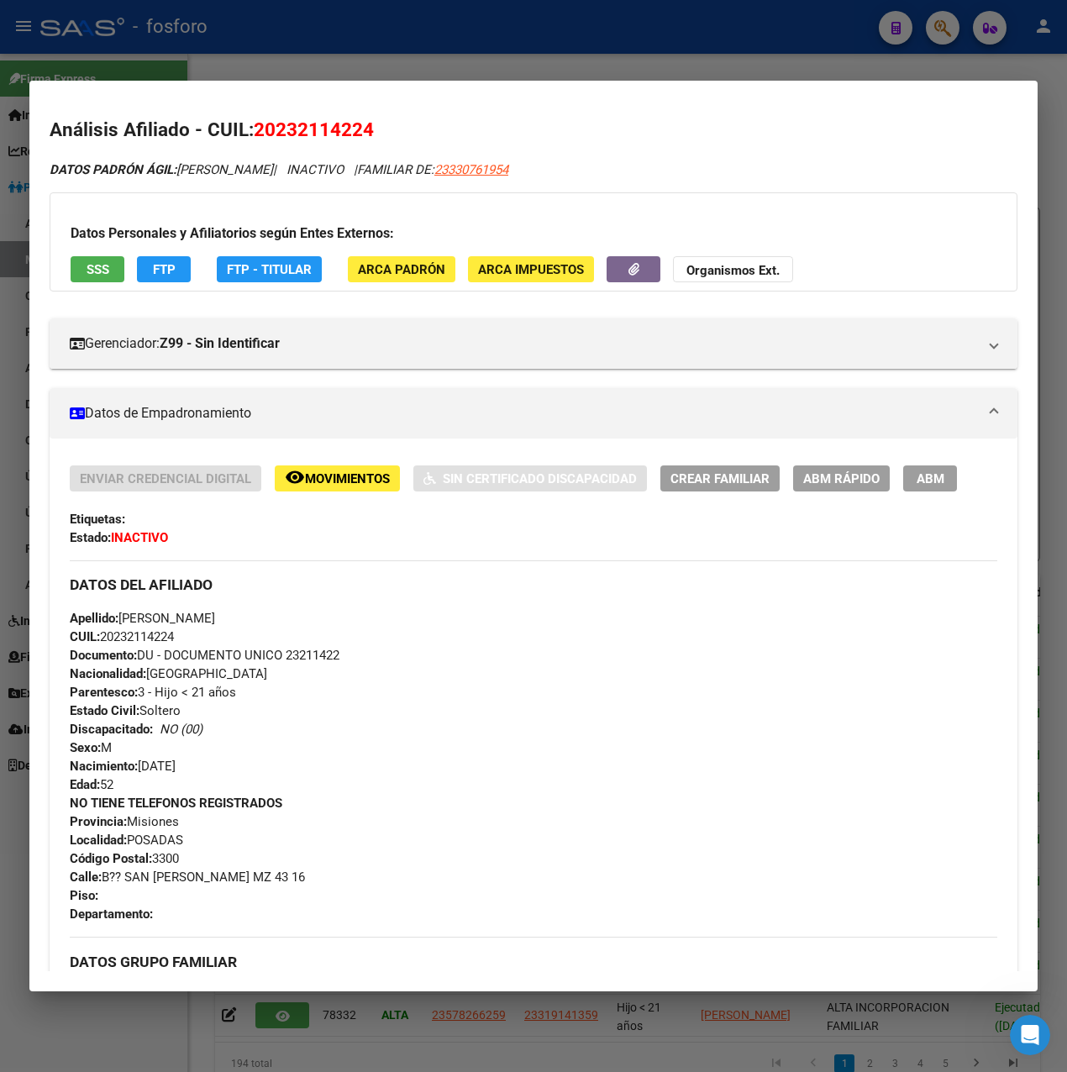
scroll to position [678, 0]
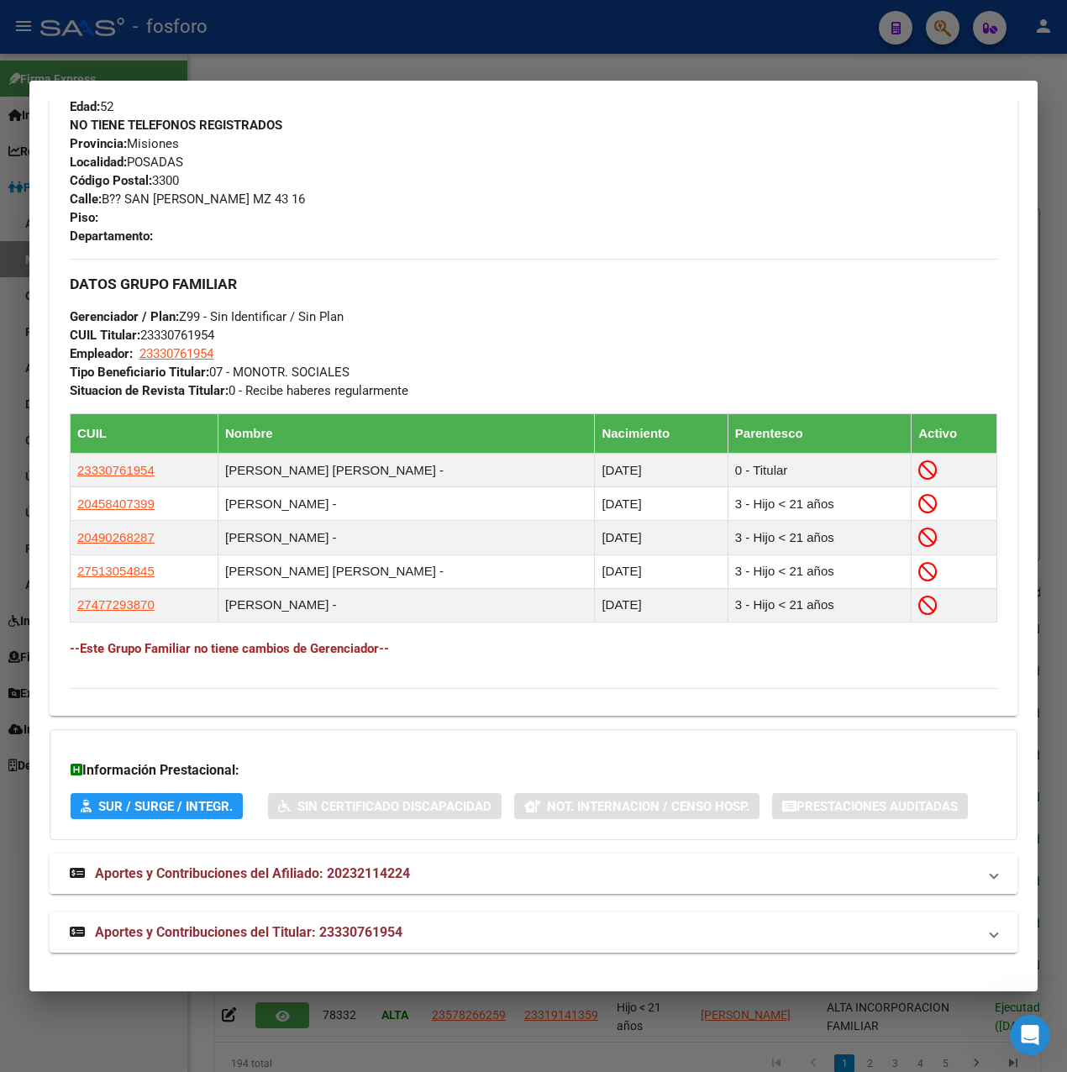
click at [313, 876] on span "Aportes y Contribuciones del Afiliado: 20232114224" at bounding box center [252, 873] width 315 height 16
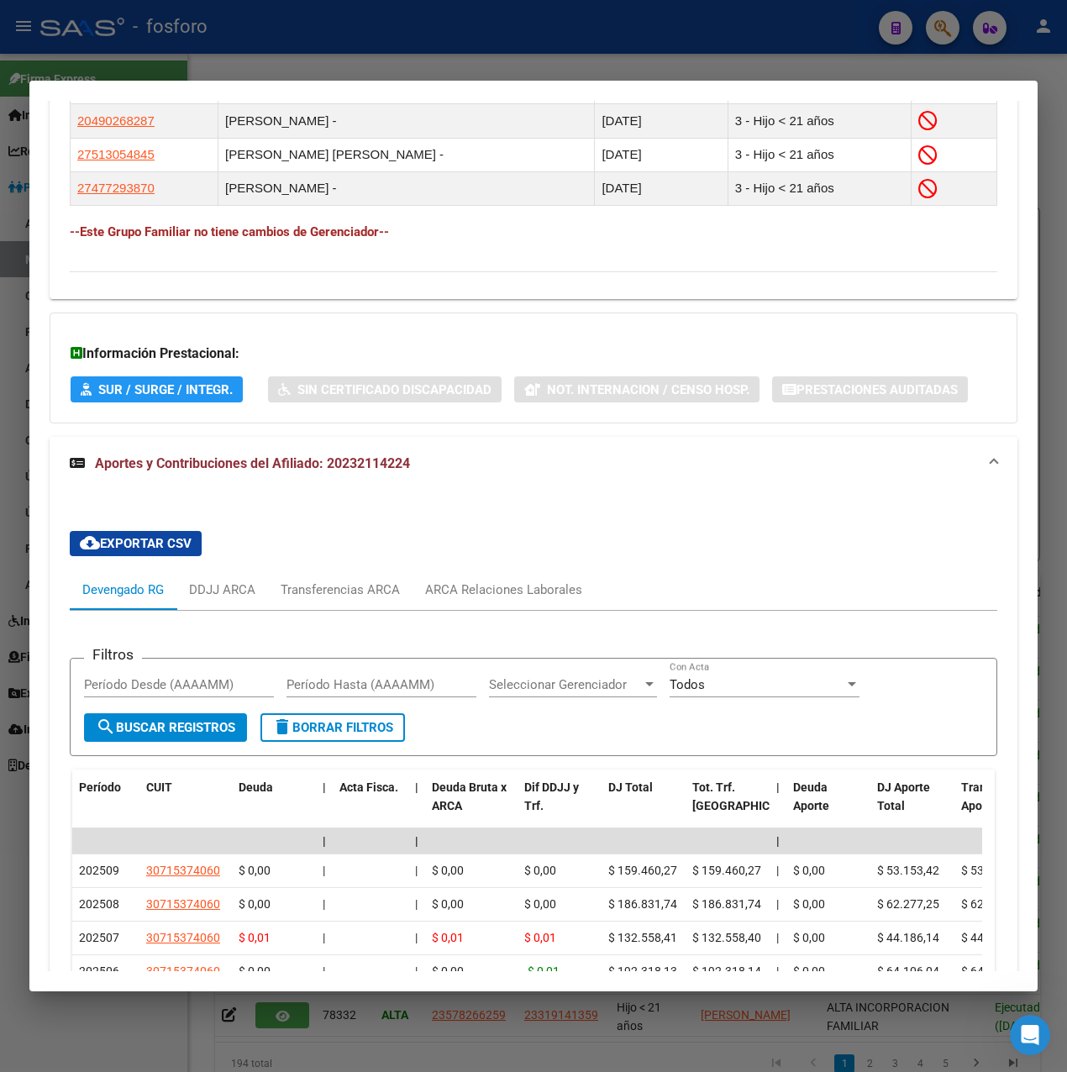
scroll to position [1498, 0]
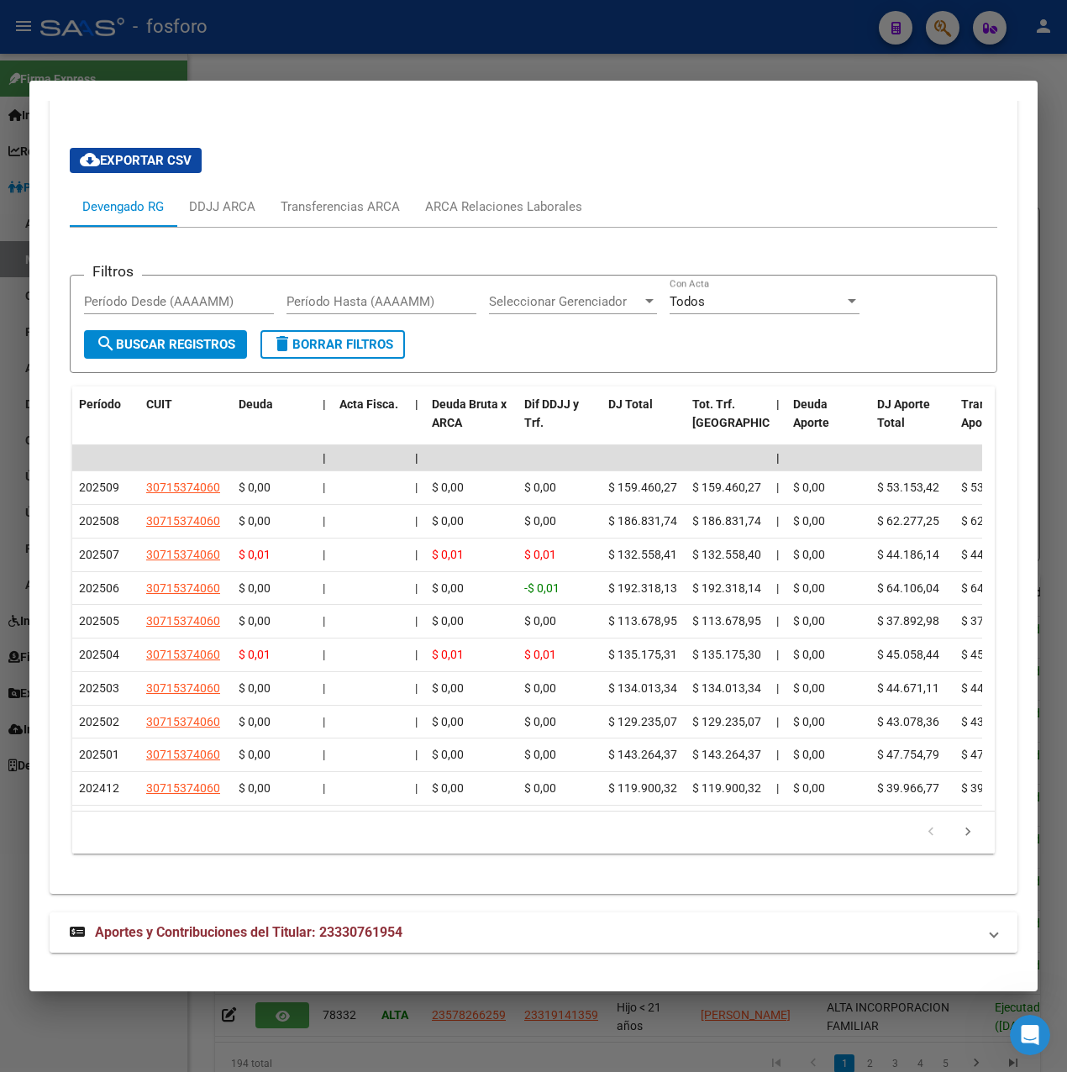
click at [280, 938] on span "Aportes y Contribuciones del Titular: 23330761954" at bounding box center [248, 932] width 307 height 16
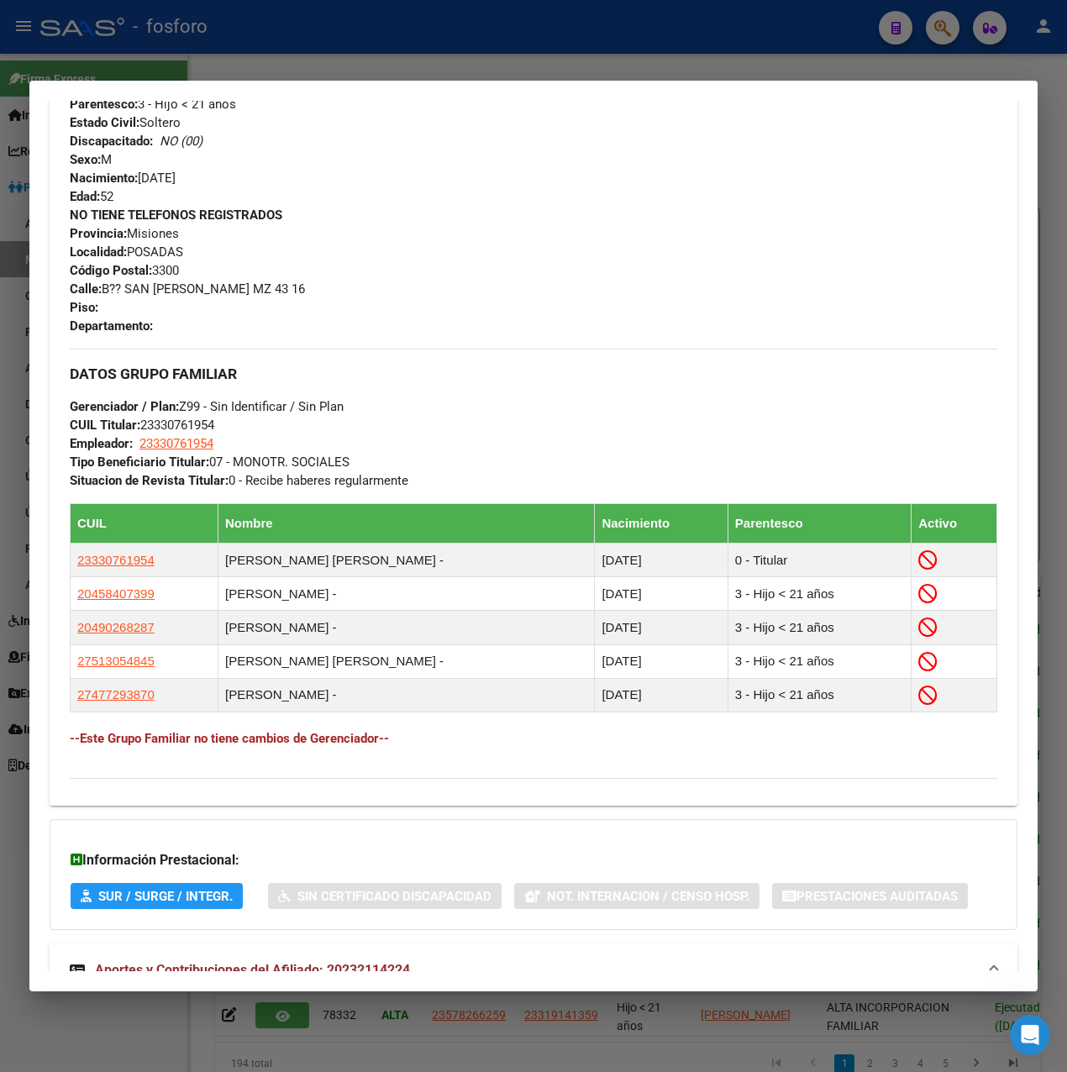
scroll to position [0, 0]
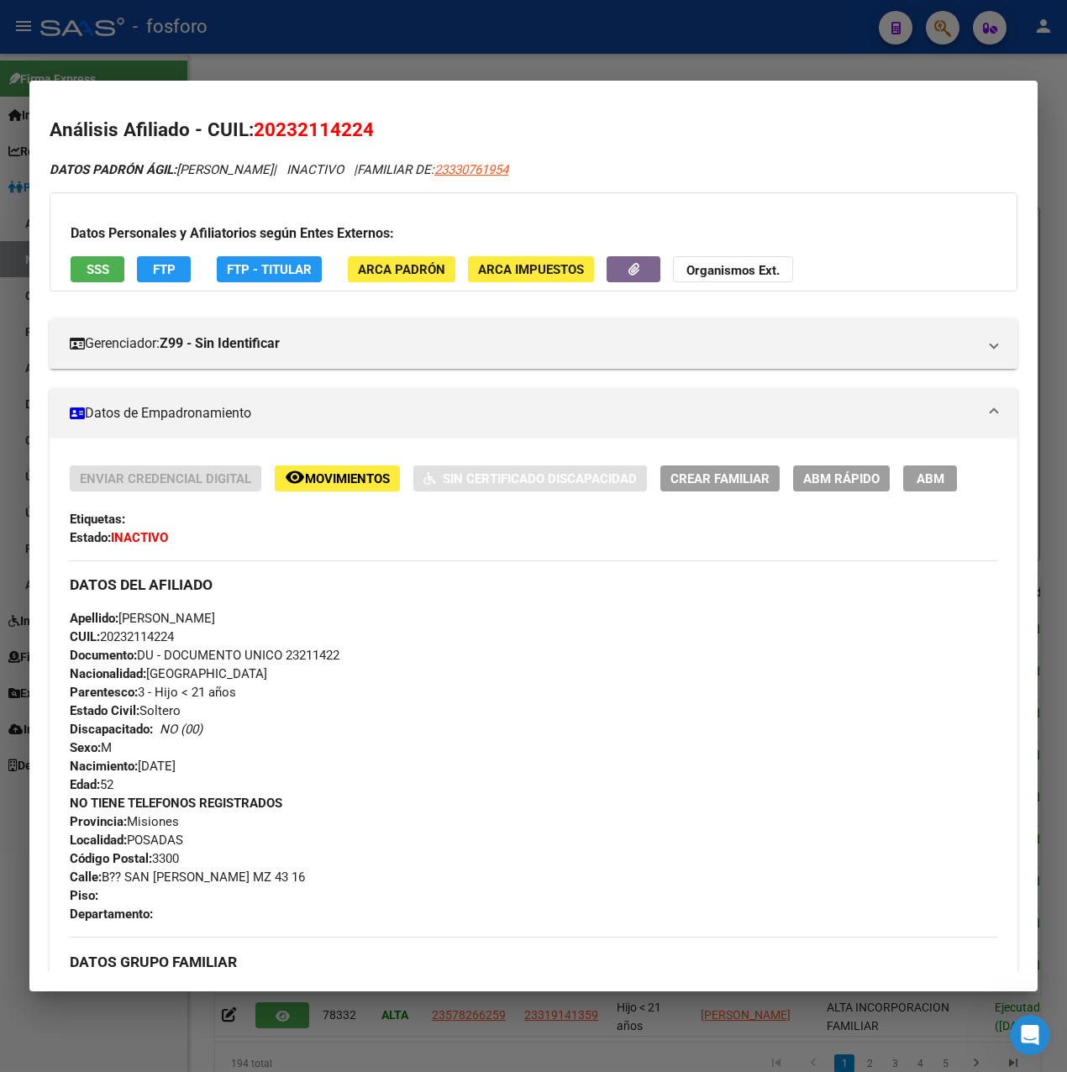
click at [425, 51] on div at bounding box center [533, 536] width 1067 height 1072
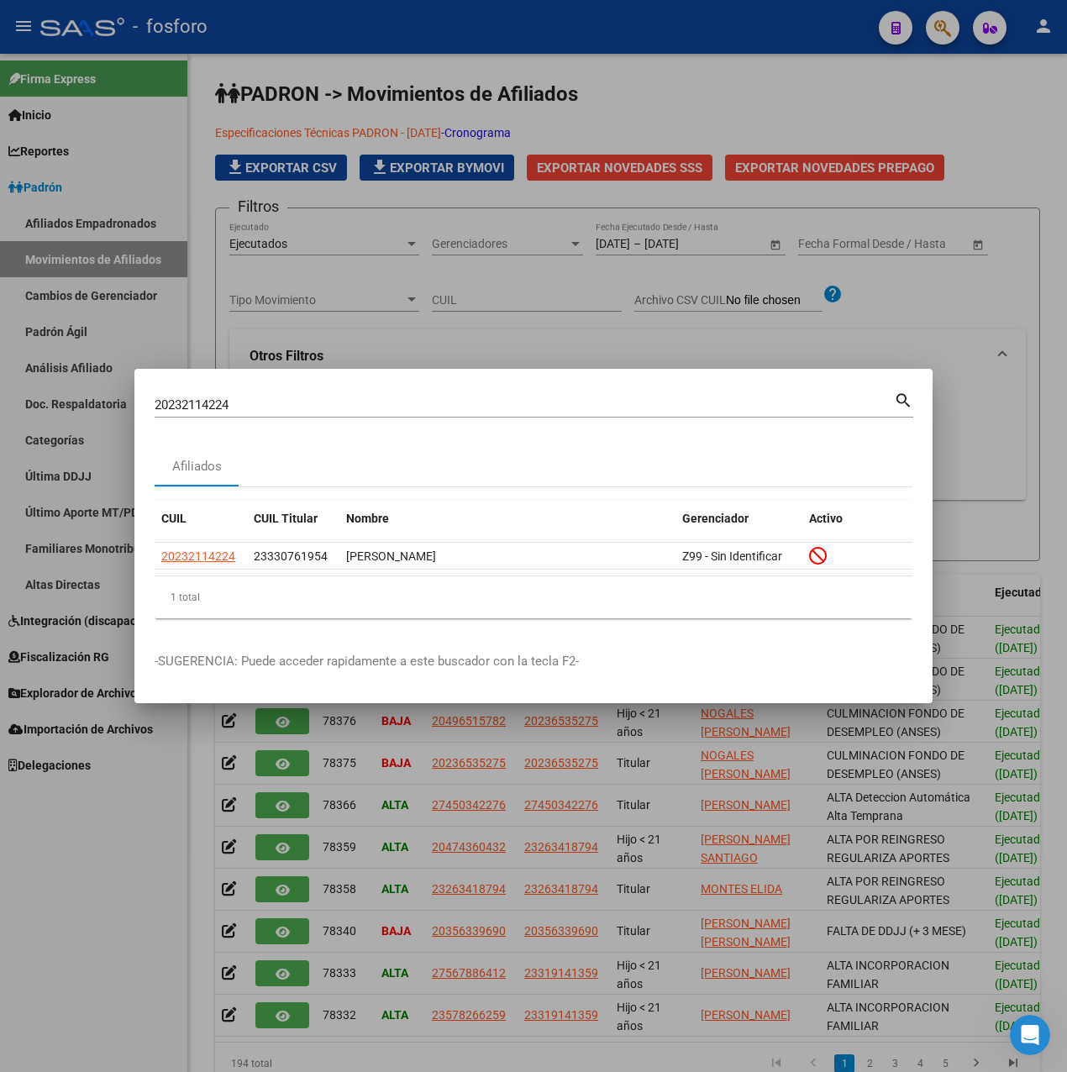
click at [180, 835] on div at bounding box center [533, 536] width 1067 height 1072
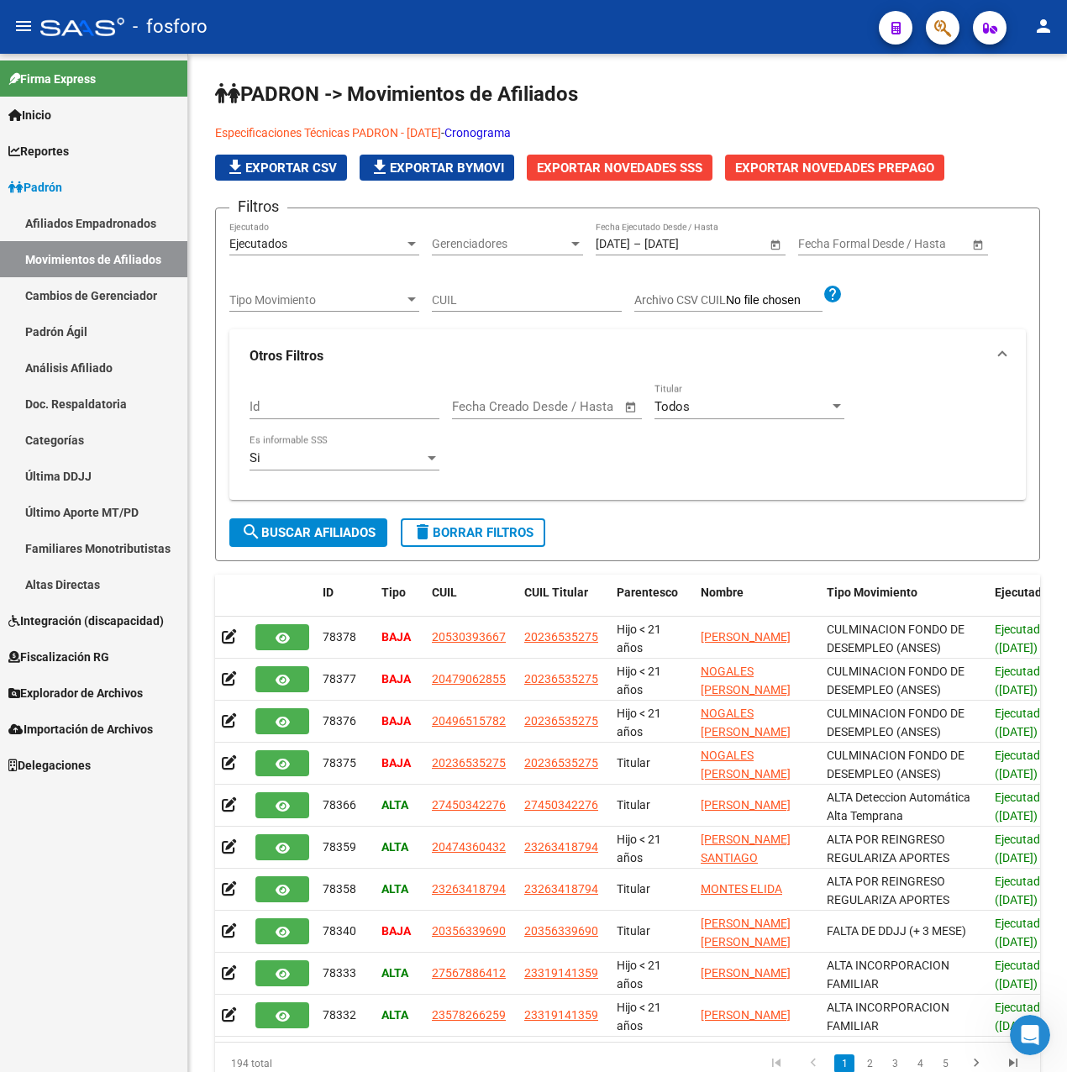
click at [133, 684] on span "Explorador de Archivos" at bounding box center [75, 693] width 134 height 18
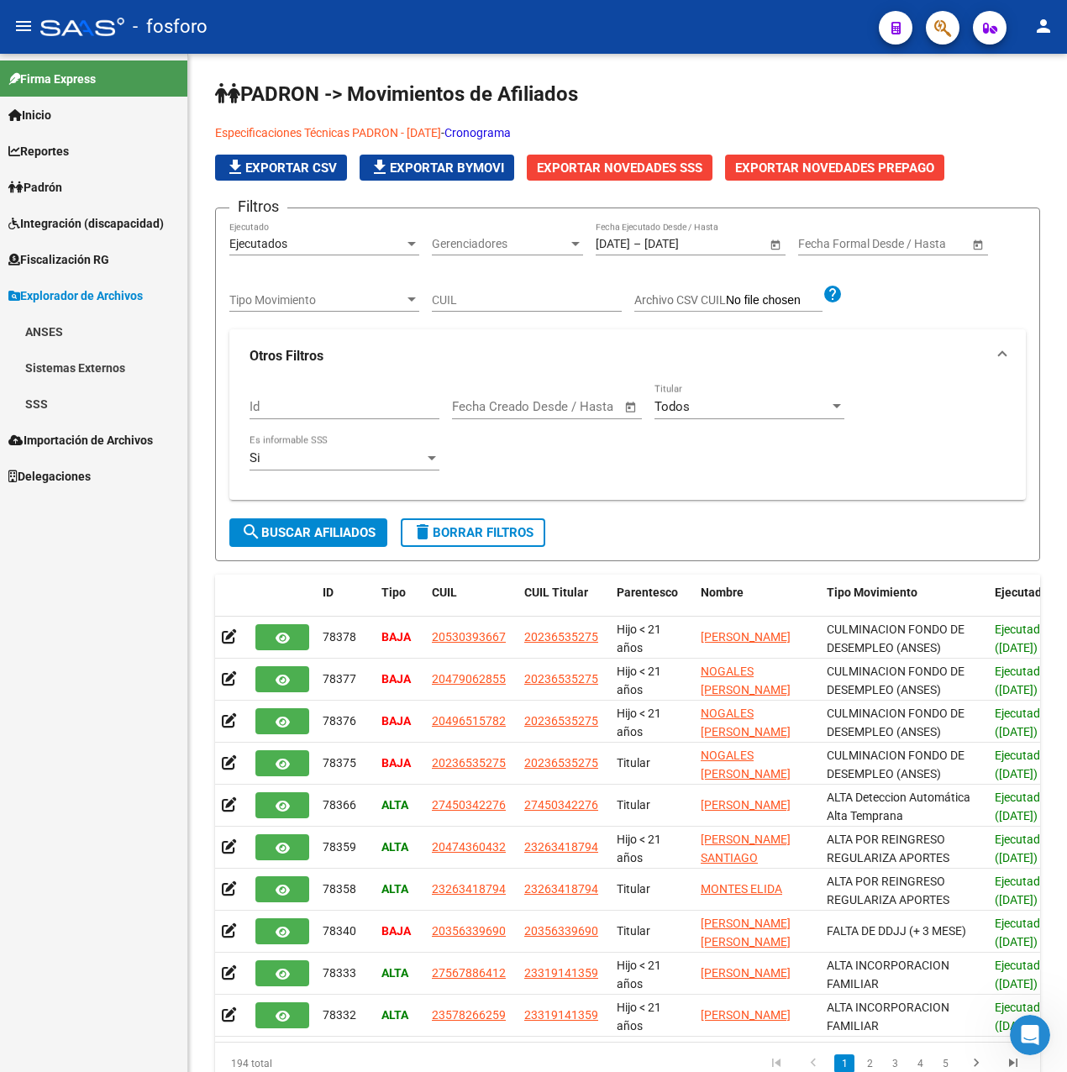
click at [56, 399] on link "SSS" at bounding box center [93, 403] width 187 height 36
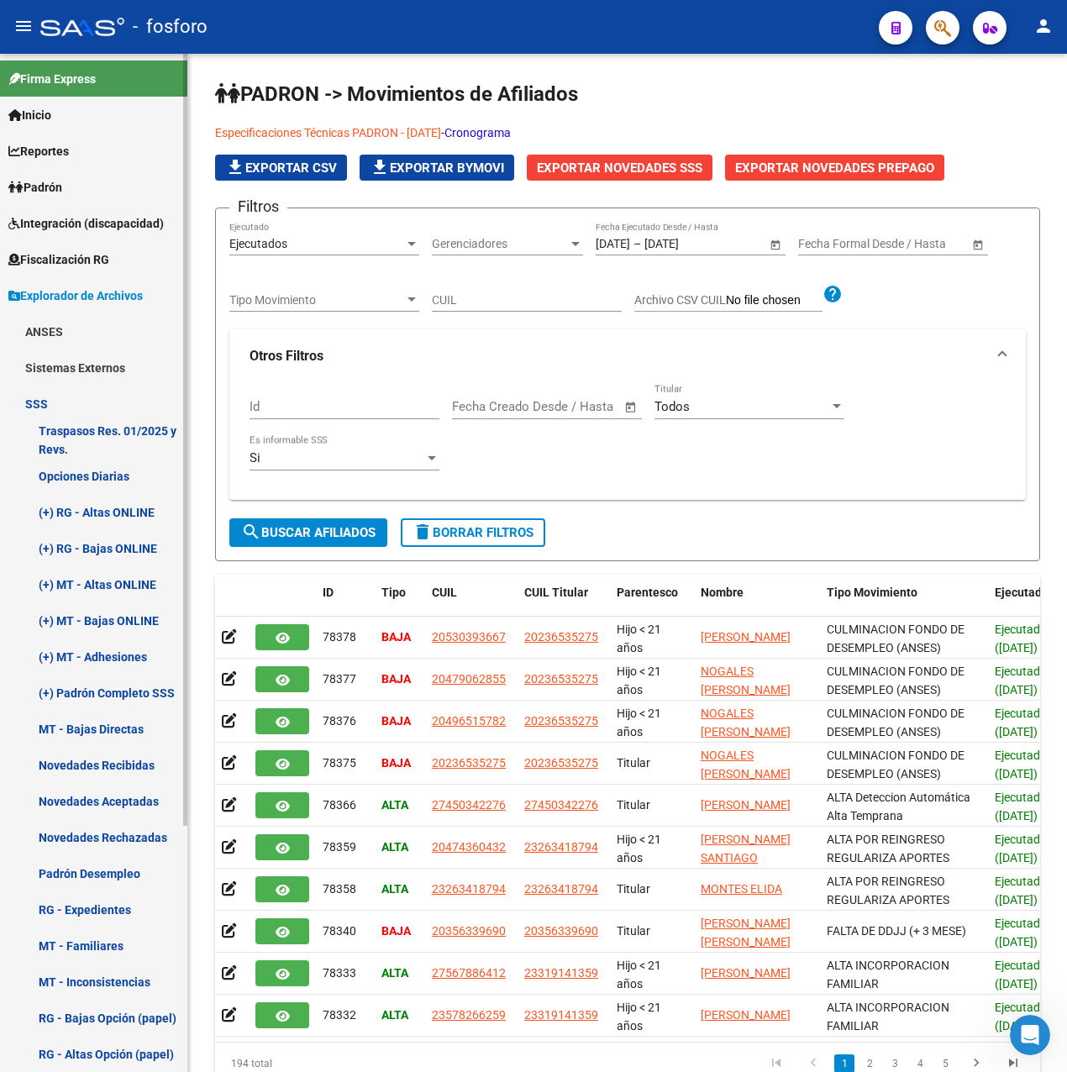
click at [132, 757] on link "Novedades Recibidas" at bounding box center [93, 765] width 187 height 36
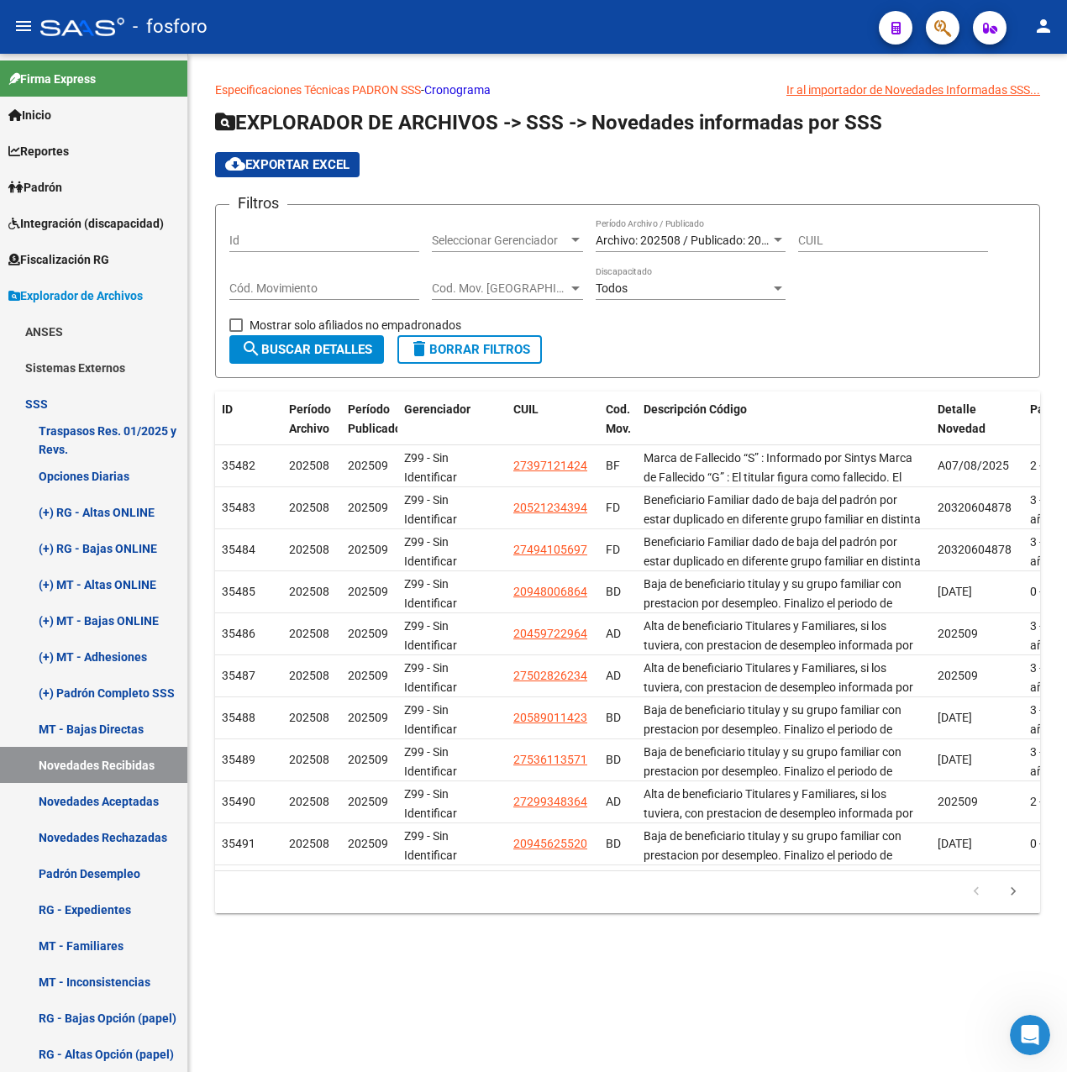
click at [664, 232] on div "Archivo: 202508 / Publicado: 202509 Período Archivo / Publicado" at bounding box center [690, 235] width 190 height 34
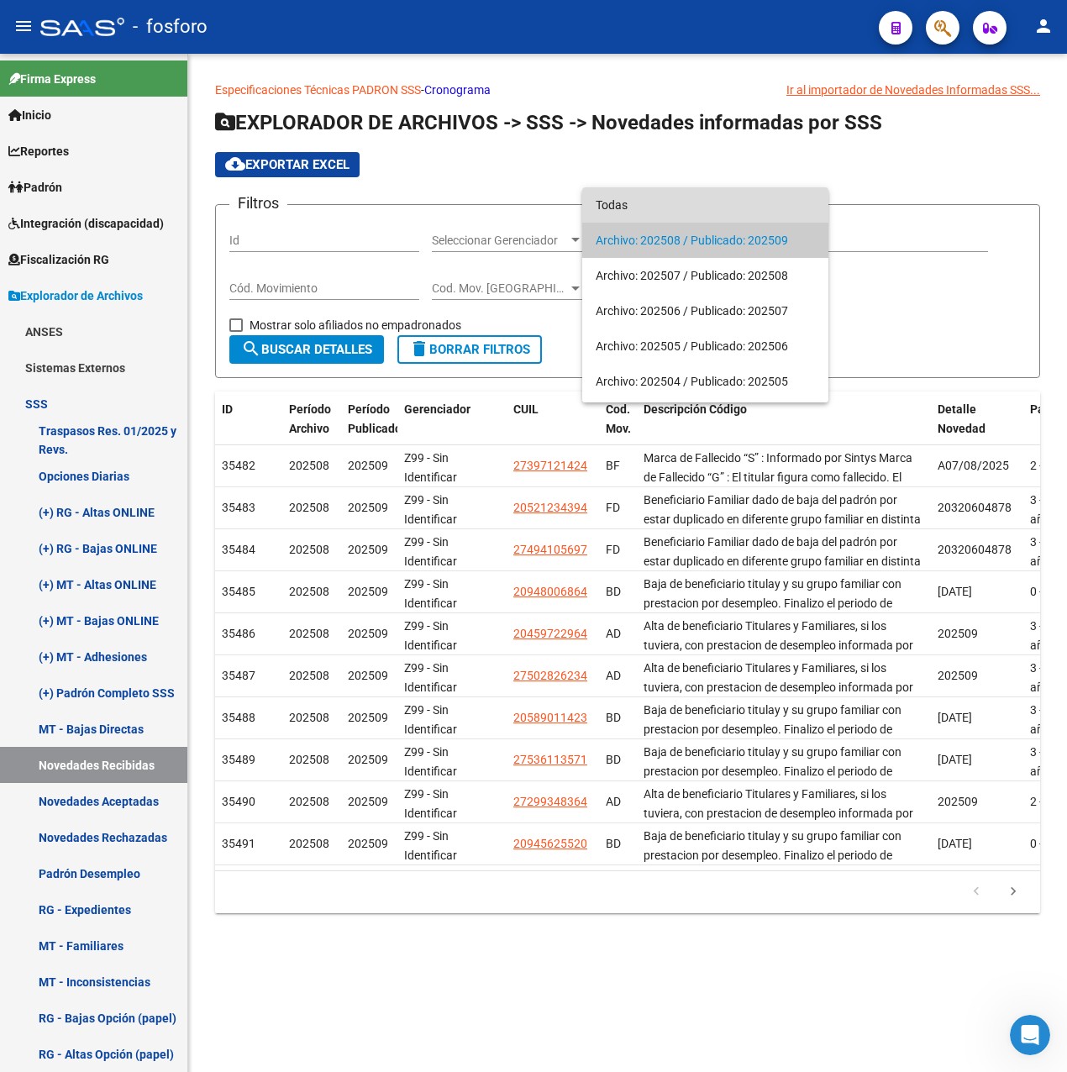
click at [631, 200] on span "Todas" at bounding box center [704, 204] width 219 height 35
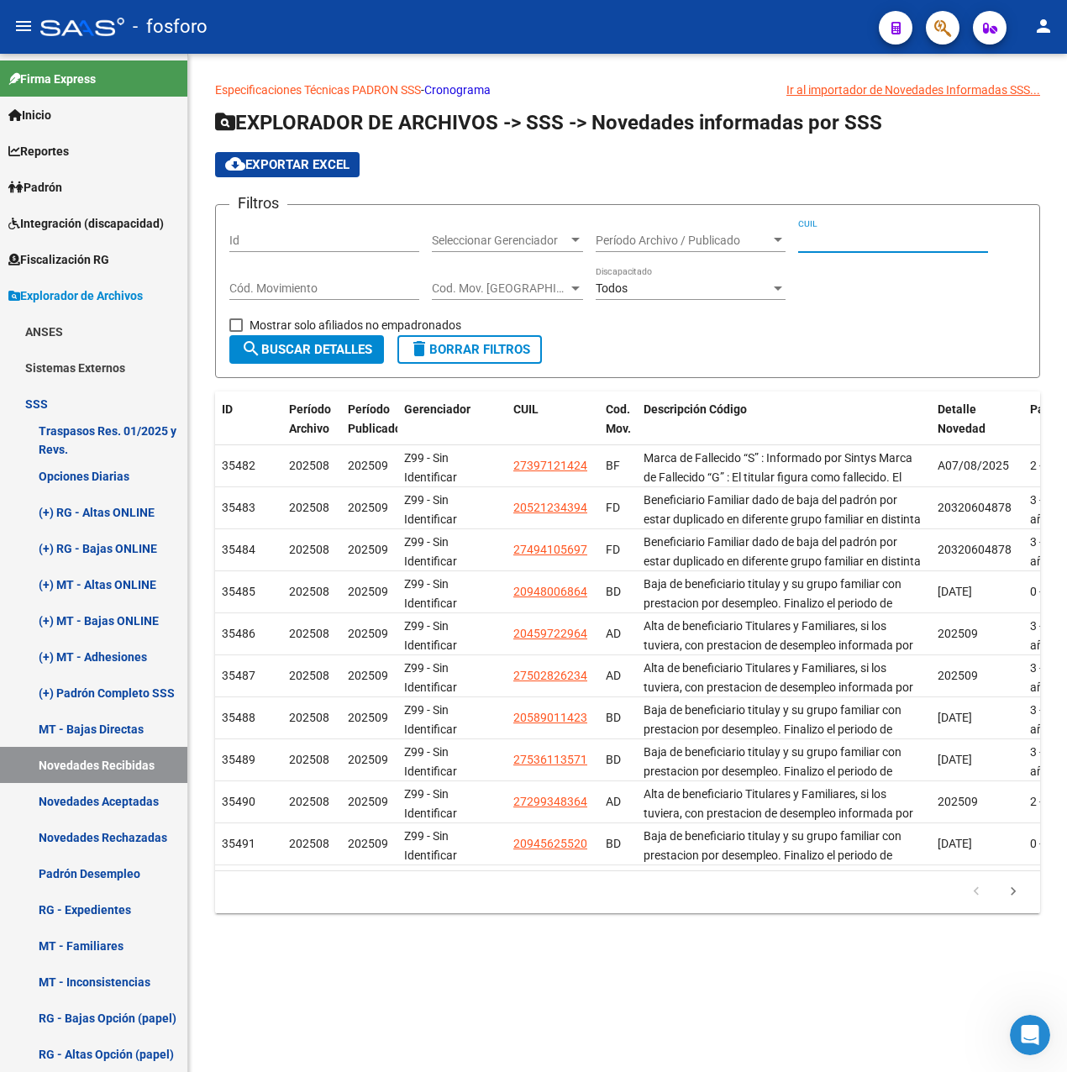
click at [815, 236] on input "CUIL" at bounding box center [893, 240] width 190 height 14
paste input "20-23211422-4"
type input "20-23211422-4"
click at [364, 346] on span "search Buscar Detalles" at bounding box center [306, 349] width 131 height 15
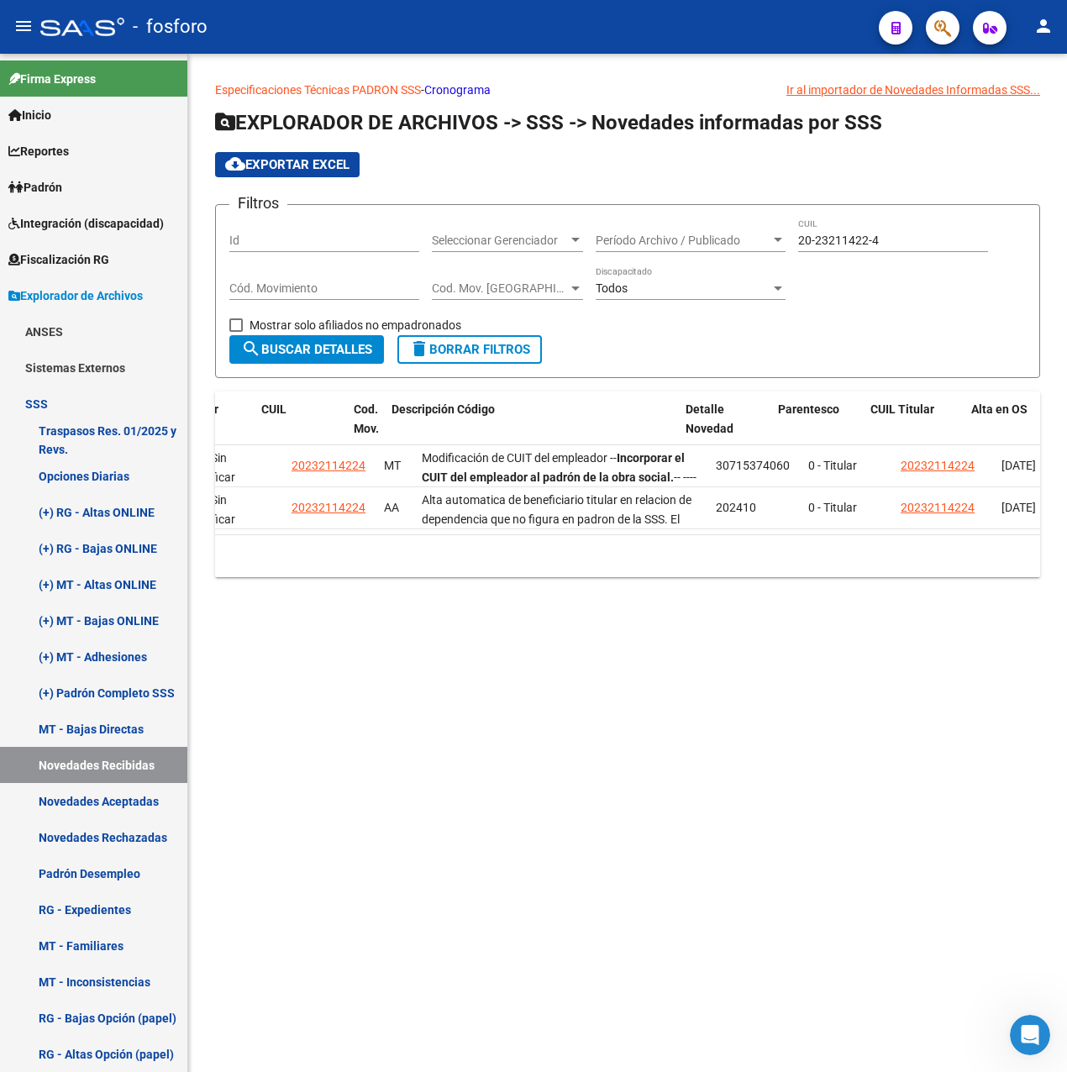
scroll to position [0, 286]
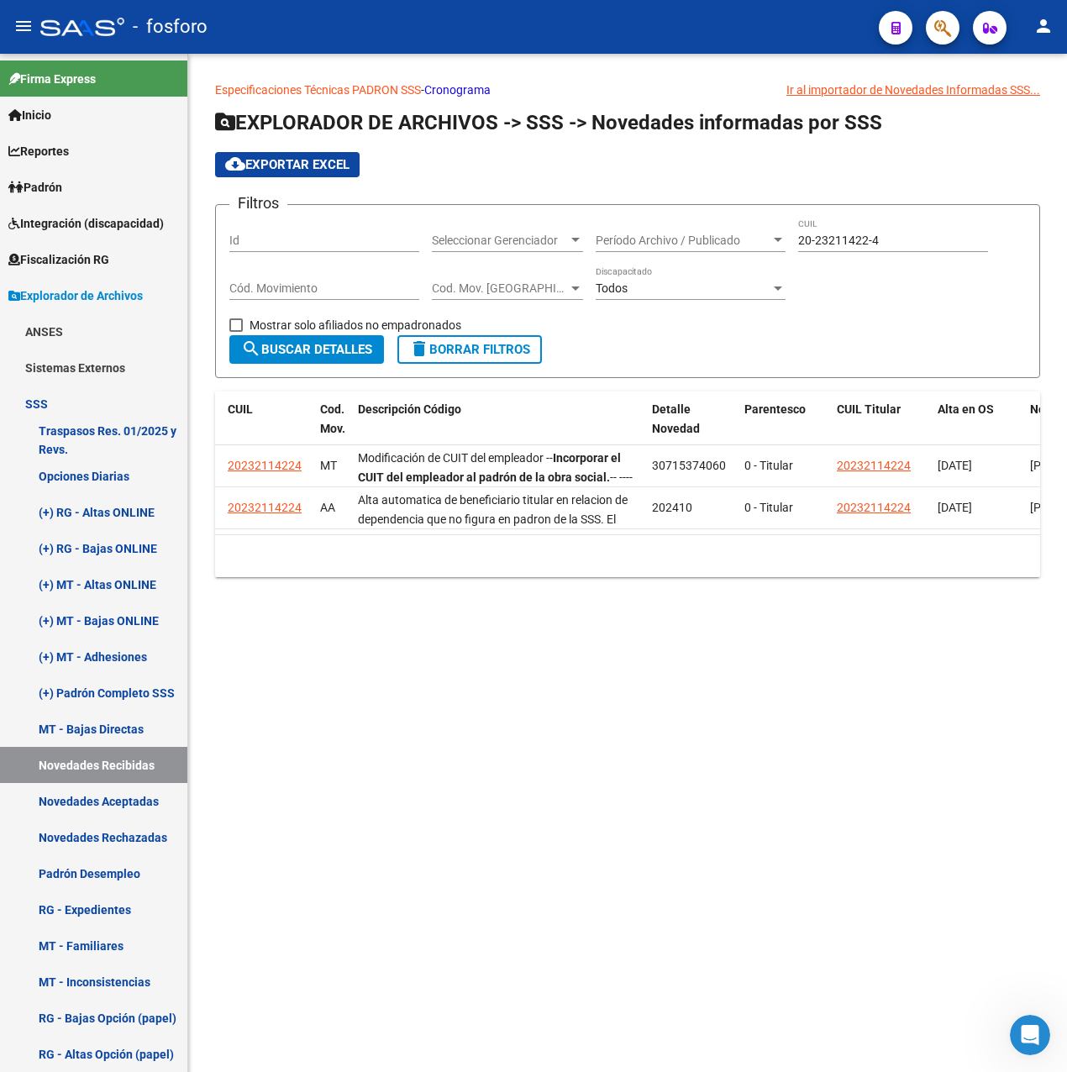
click at [494, 682] on mat-sidenav-content "Especificaciones Técnicas PADRON SSS - Cronograma Ir al importador [PERSON_NAME…" at bounding box center [627, 563] width 878 height 1018
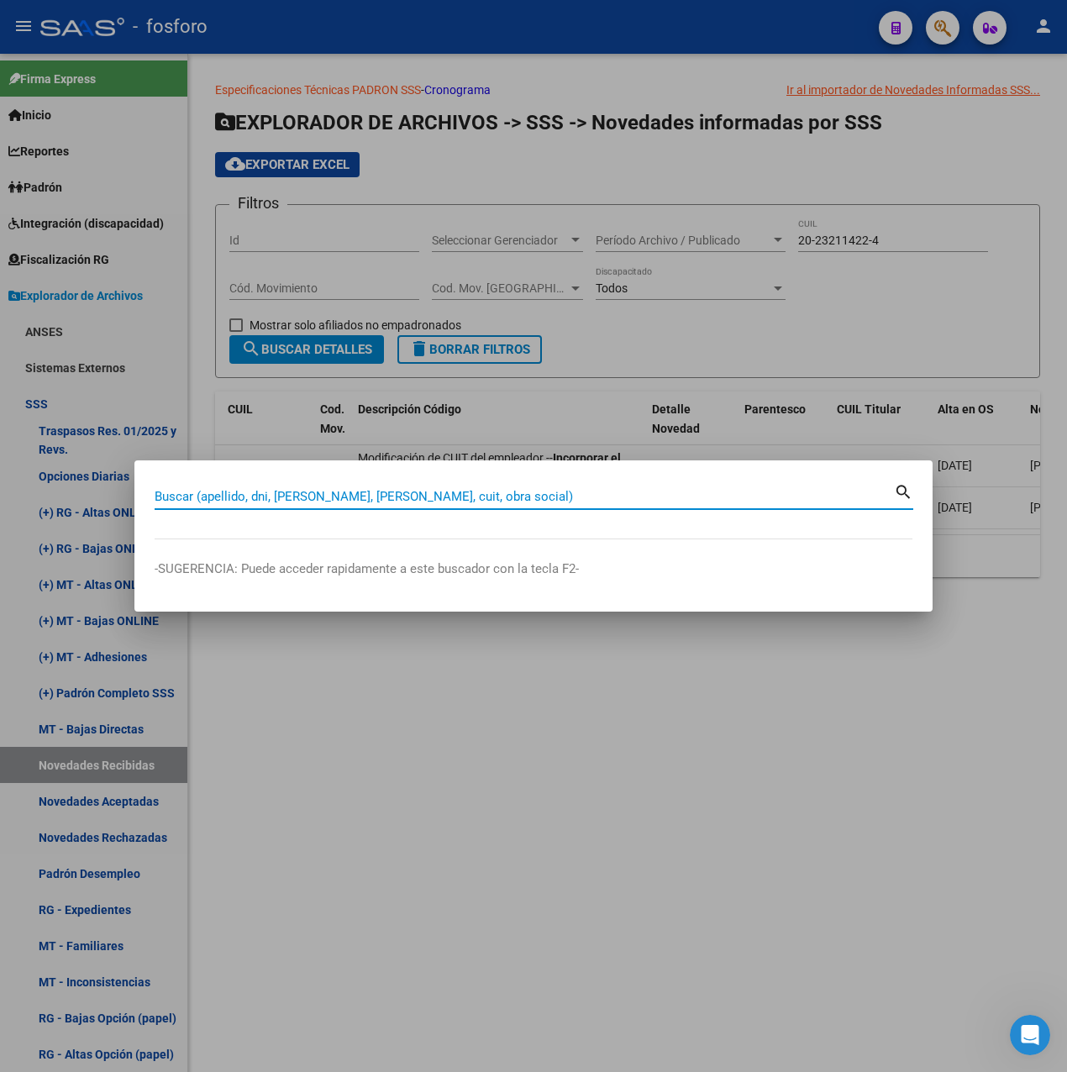
paste input "20232114224"
type input "20232114224"
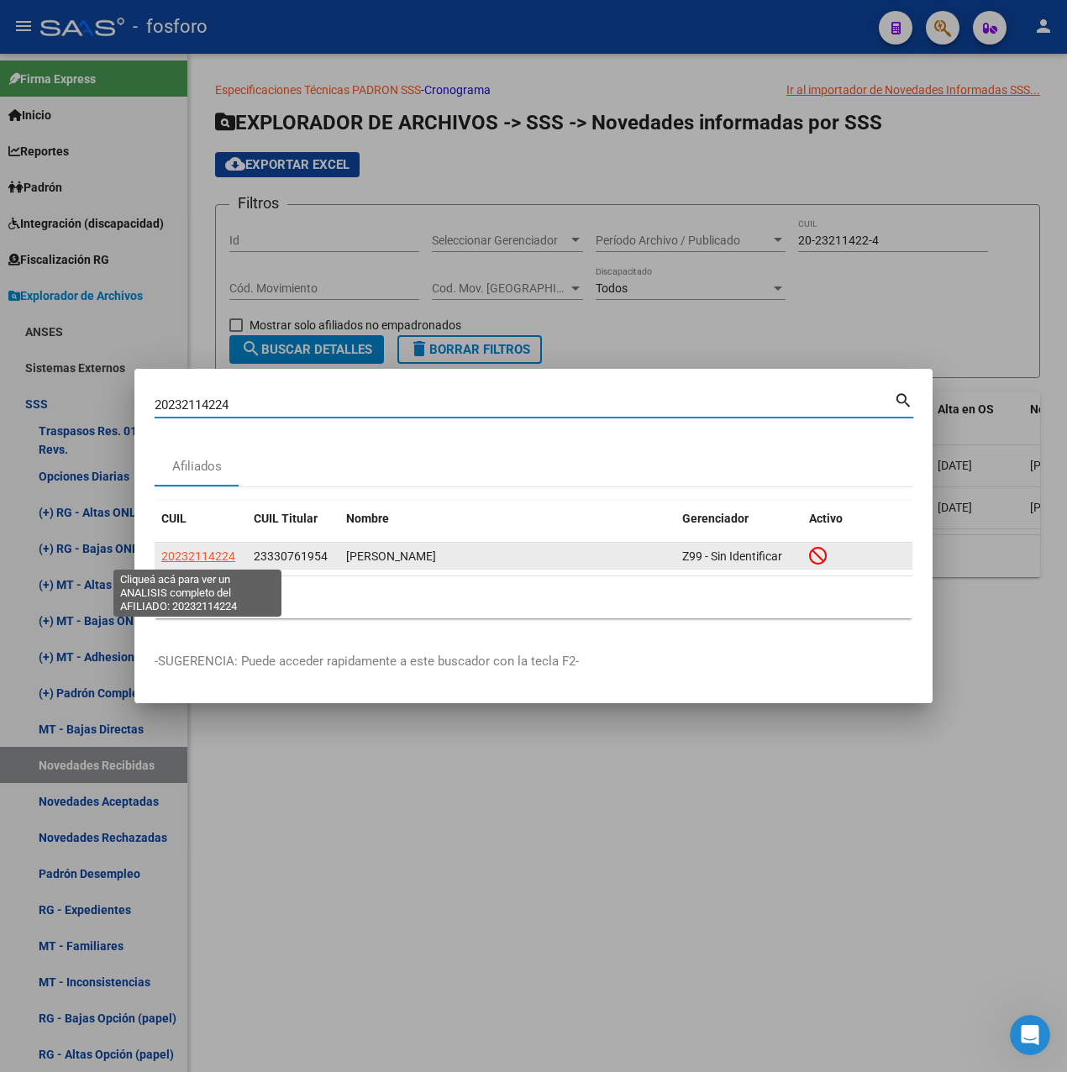
click at [194, 554] on span "20232114224" at bounding box center [198, 555] width 74 height 13
type textarea "20232114224"
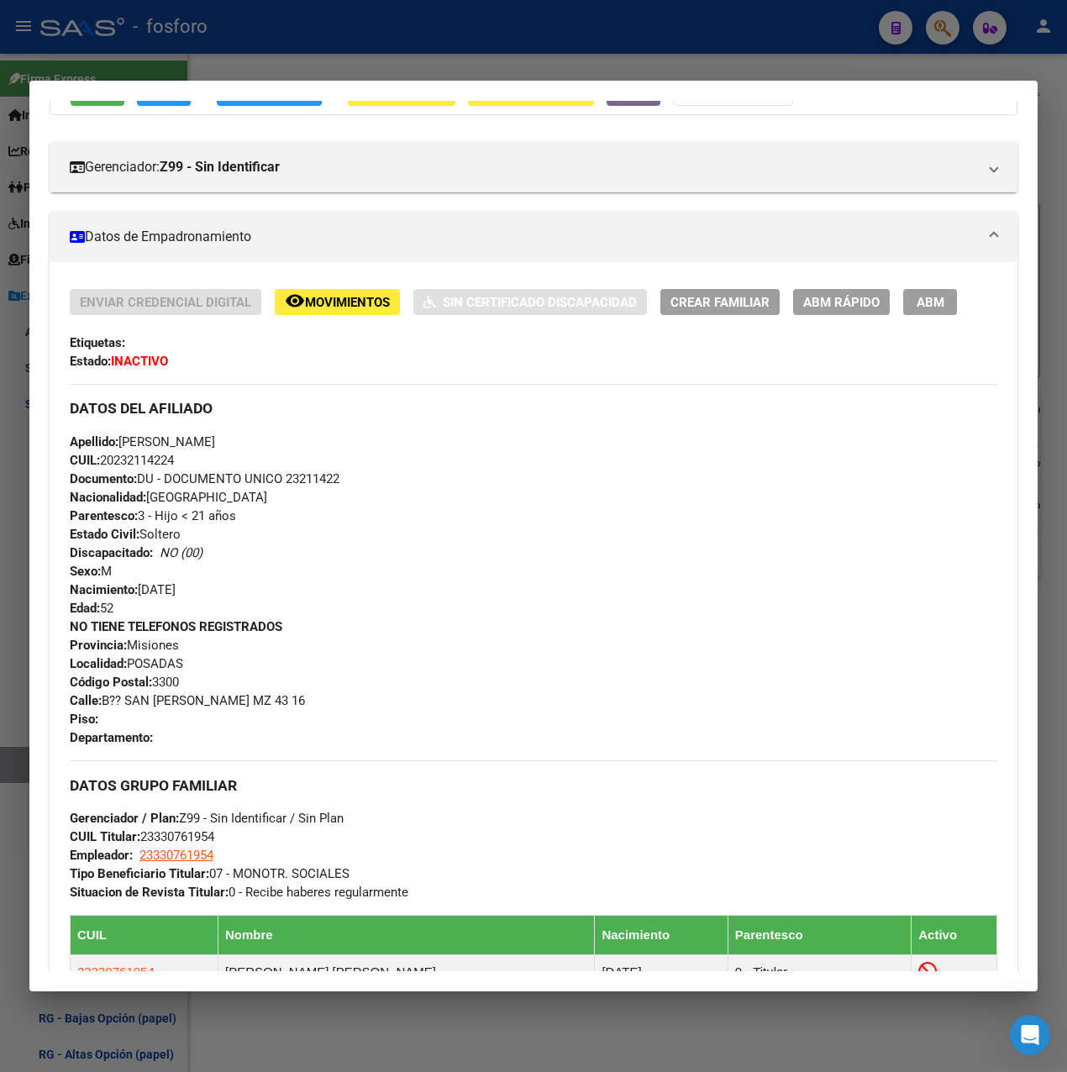
scroll to position [0, 0]
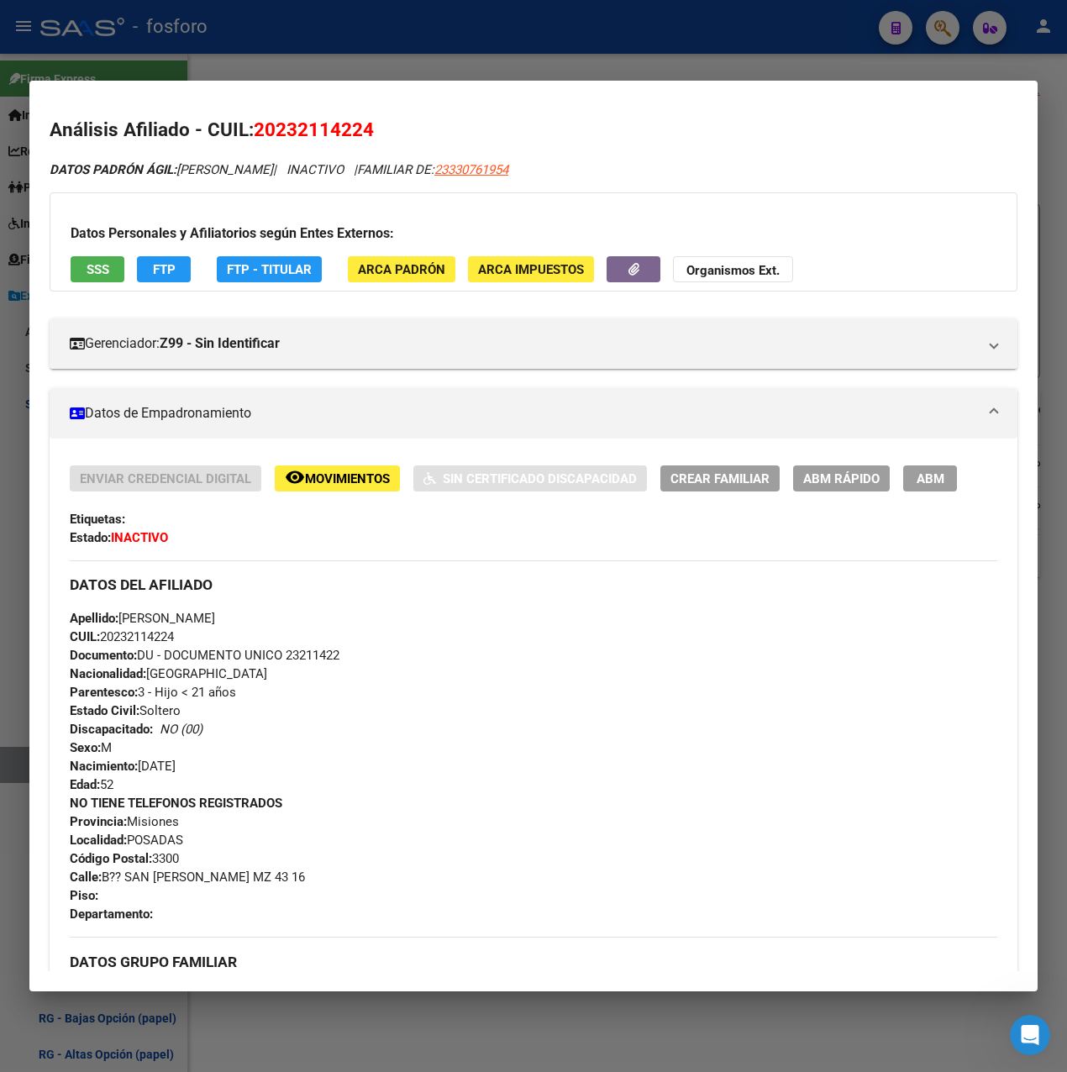
click at [828, 475] on span "ABM Rápido" at bounding box center [841, 478] width 76 height 15
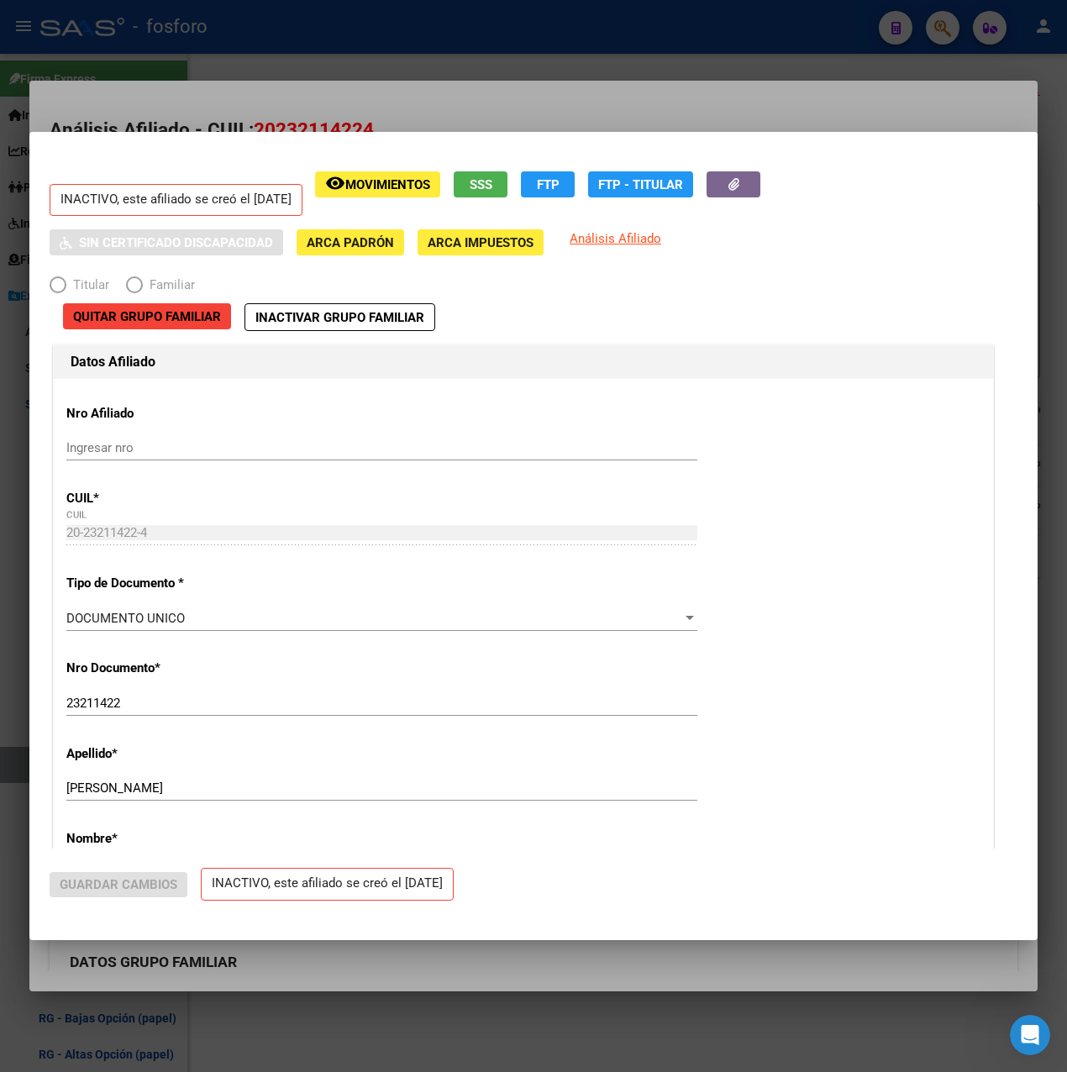
radio input "true"
type input "23-33076195-4"
click at [202, 322] on span "Quitar Grupo Familiar" at bounding box center [147, 316] width 148 height 15
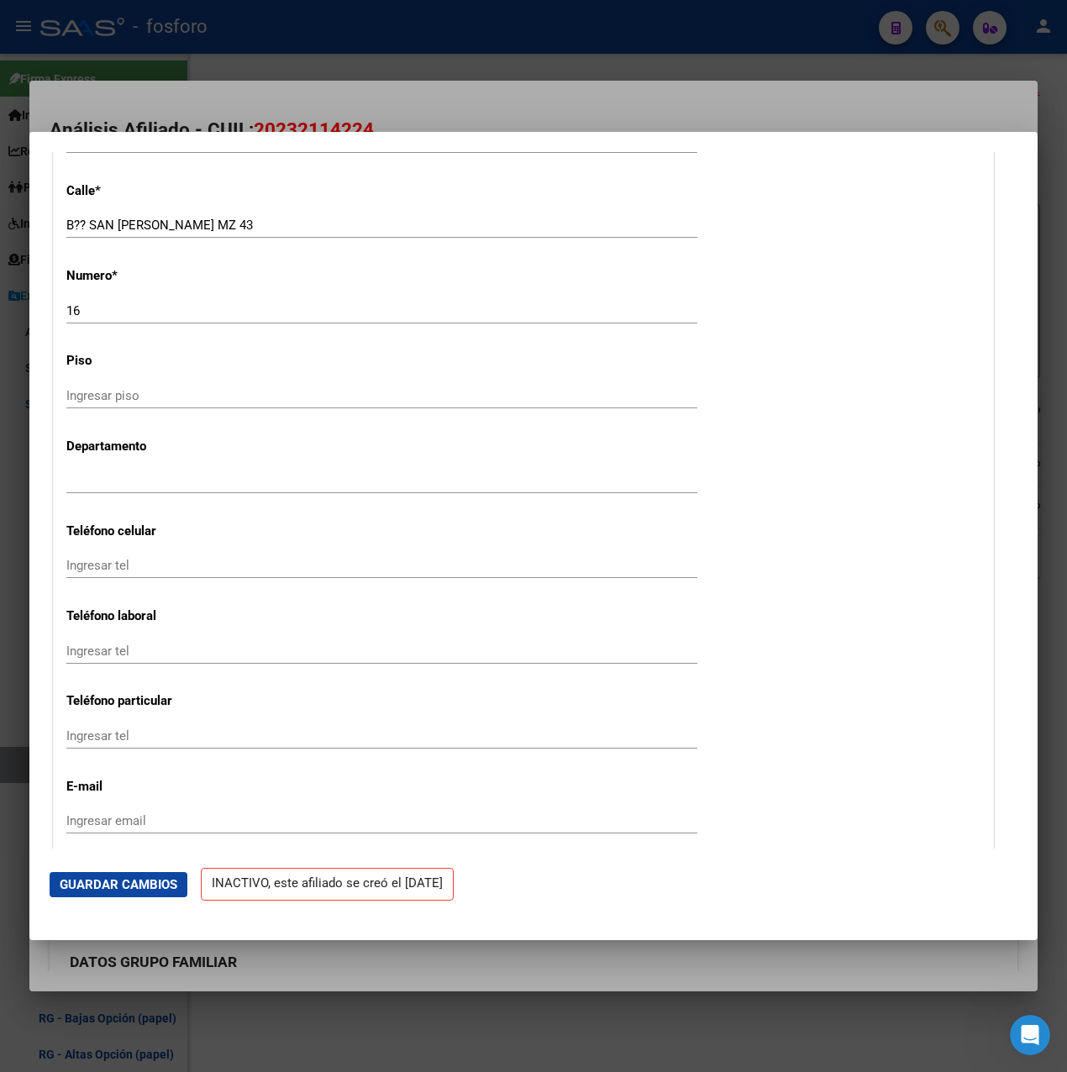
scroll to position [2015, 0]
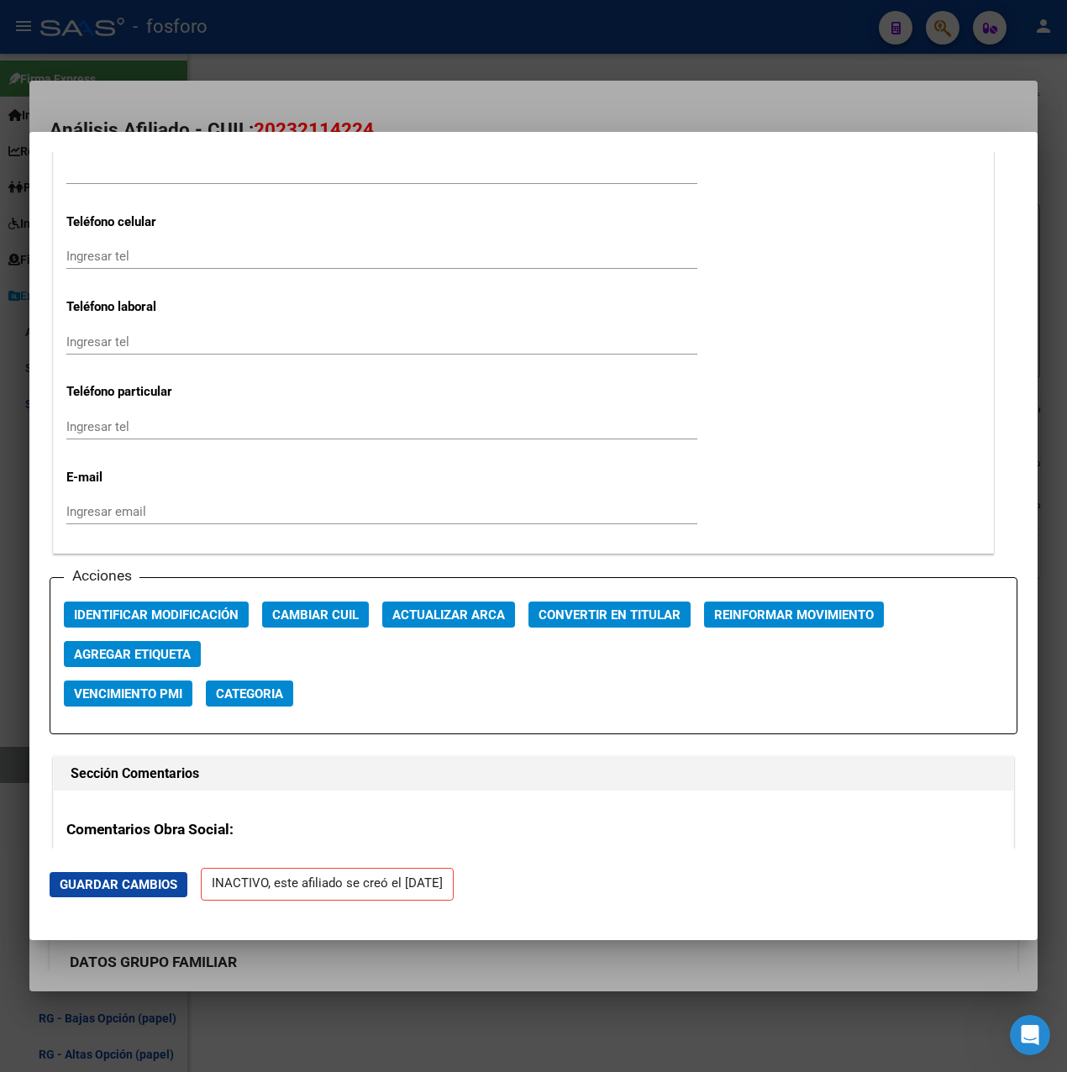
click at [597, 617] on span "Convertir en Titular" at bounding box center [609, 614] width 142 height 15
radio input "true"
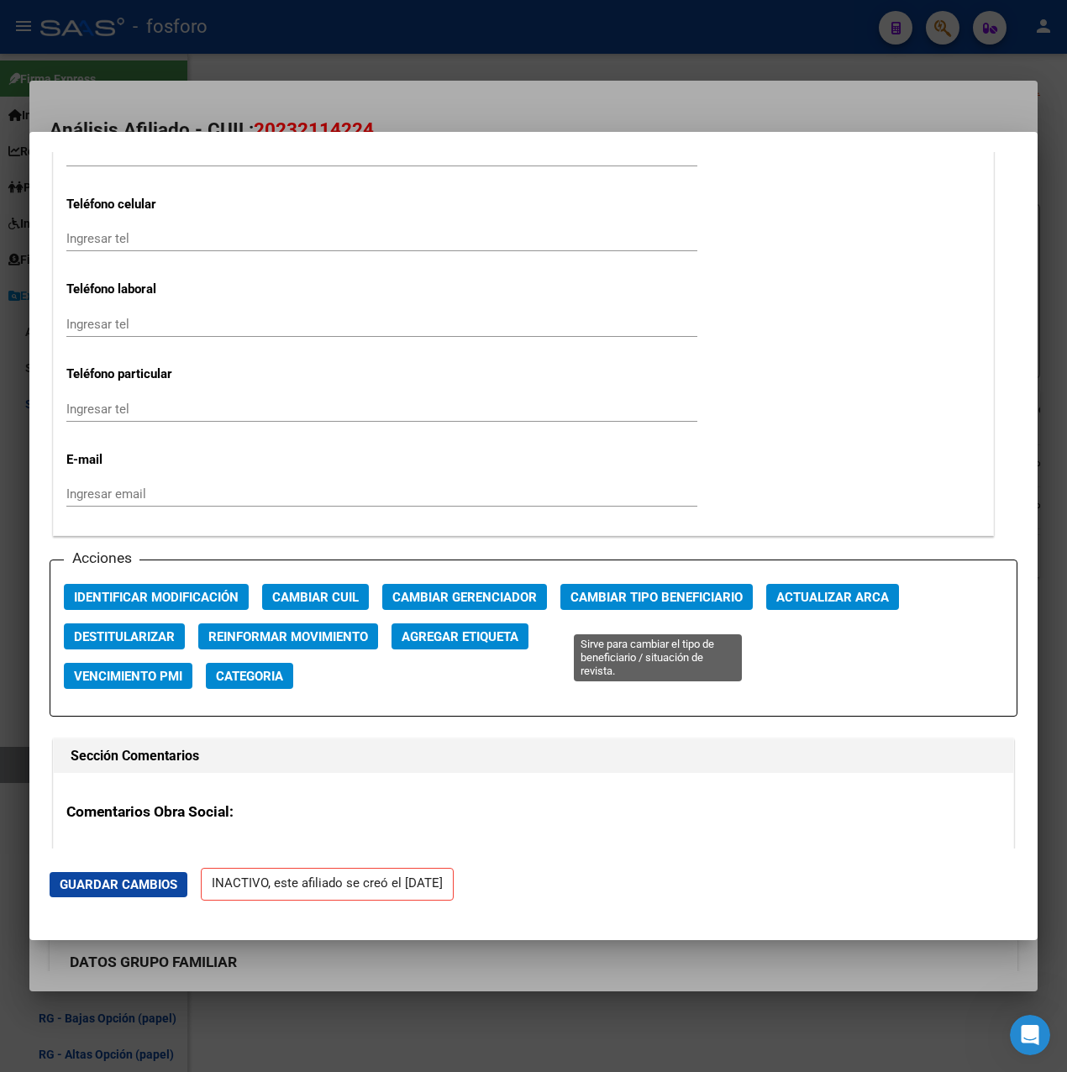
scroll to position [1998, 0]
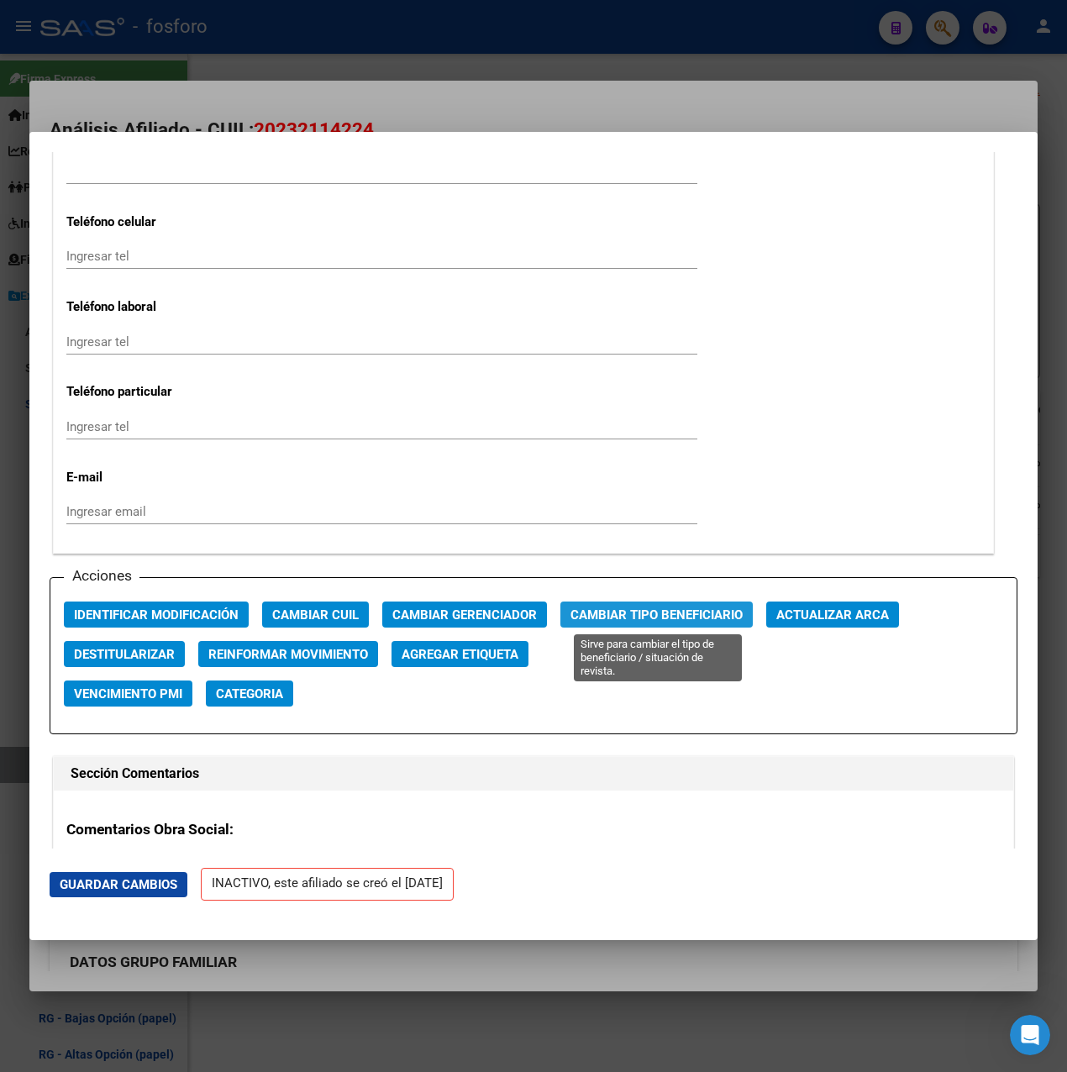
click at [660, 612] on span "Cambiar Tipo Beneficiario" at bounding box center [656, 614] width 172 height 15
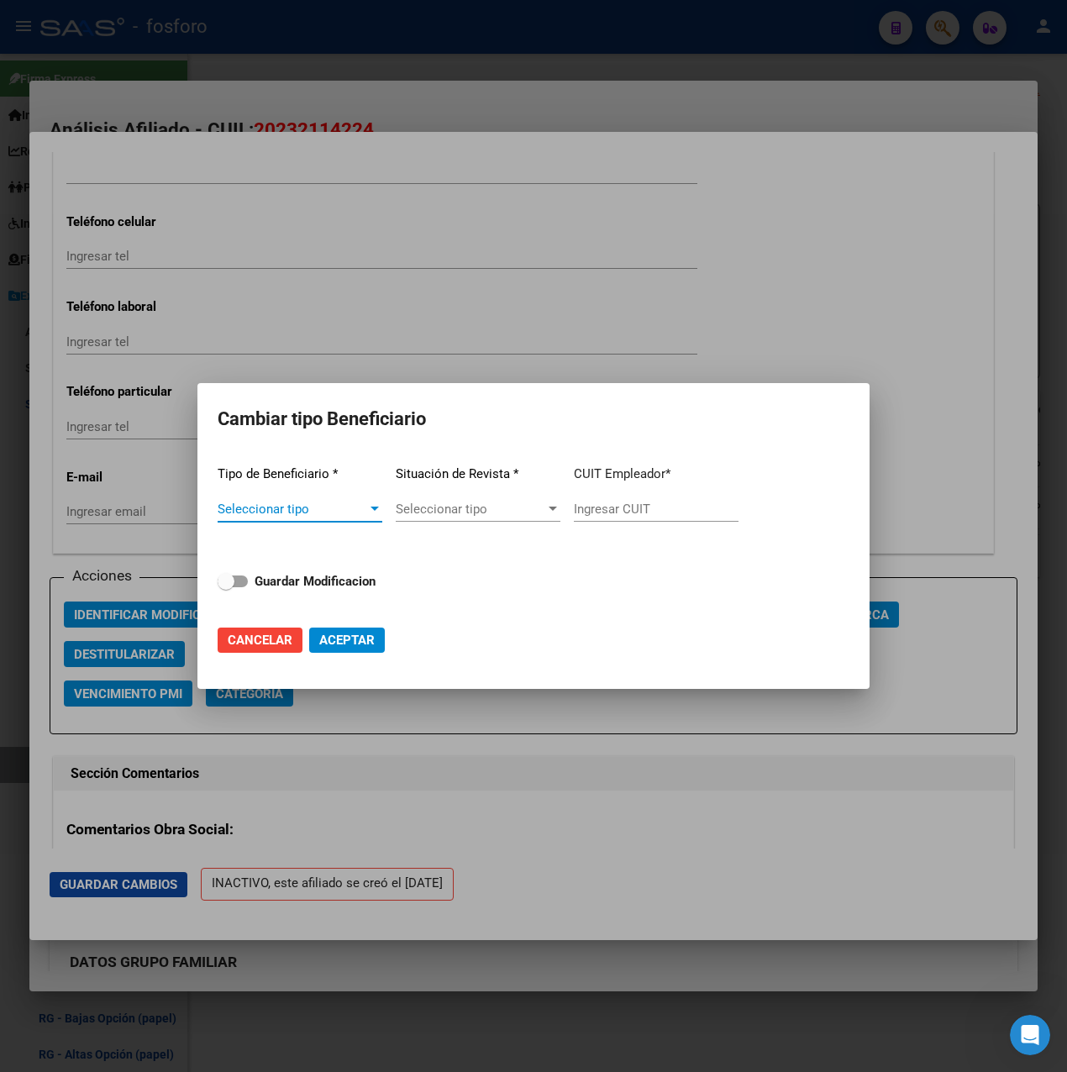
click at [245, 509] on span "Seleccionar tipo" at bounding box center [292, 508] width 149 height 15
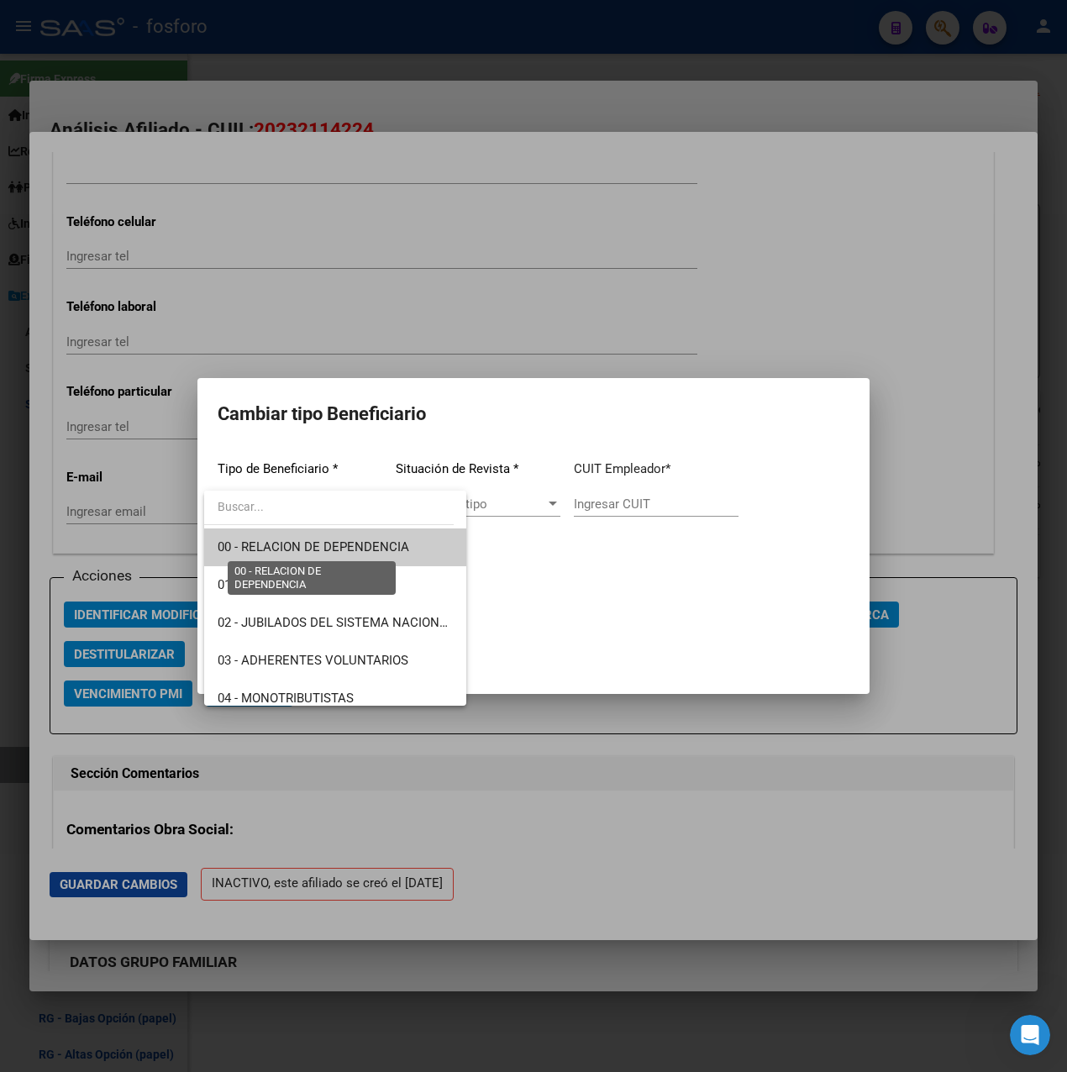
click at [315, 549] on span "00 - RELACION DE DEPENDENCIA" at bounding box center [313, 546] width 191 height 15
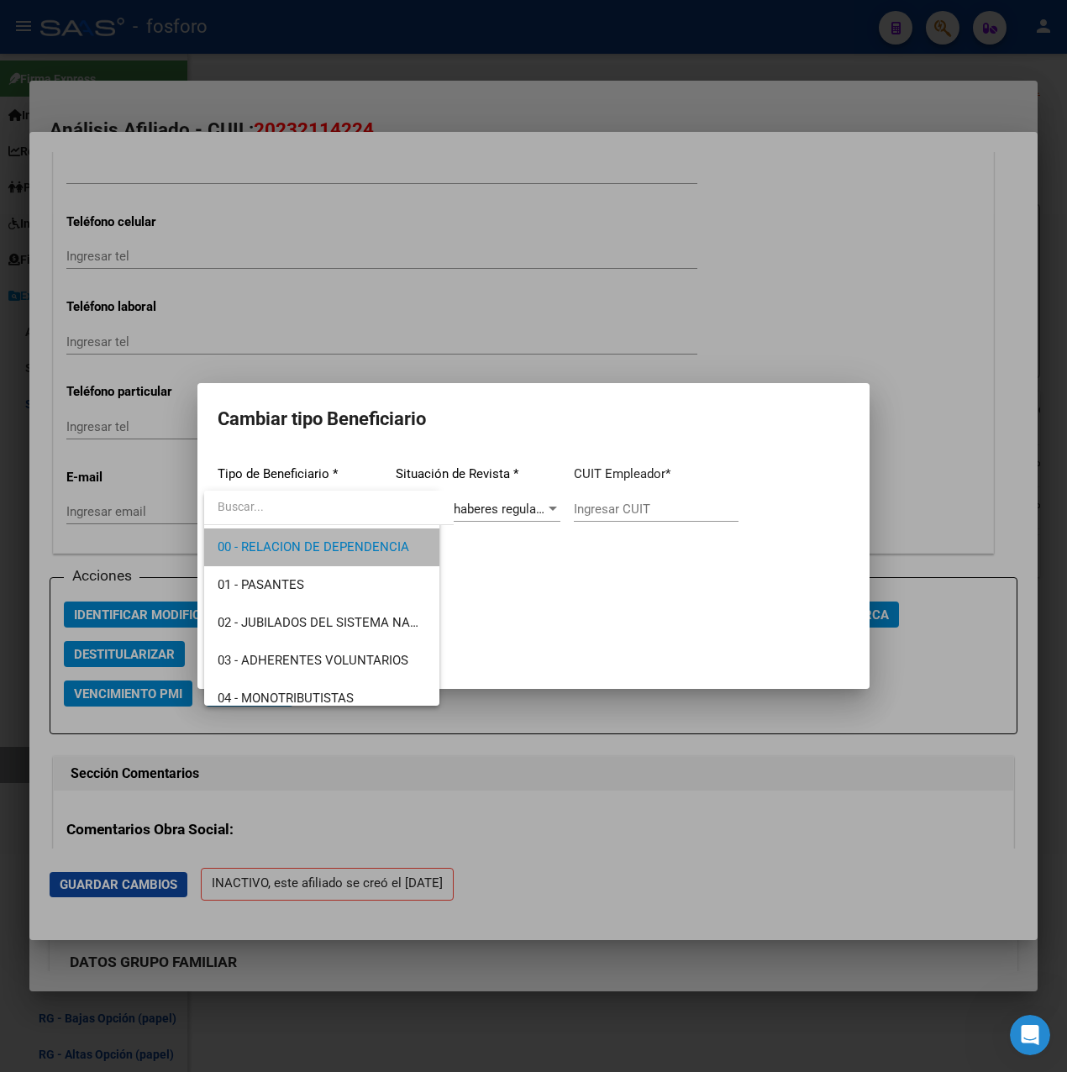
type input "30-71537406-0"
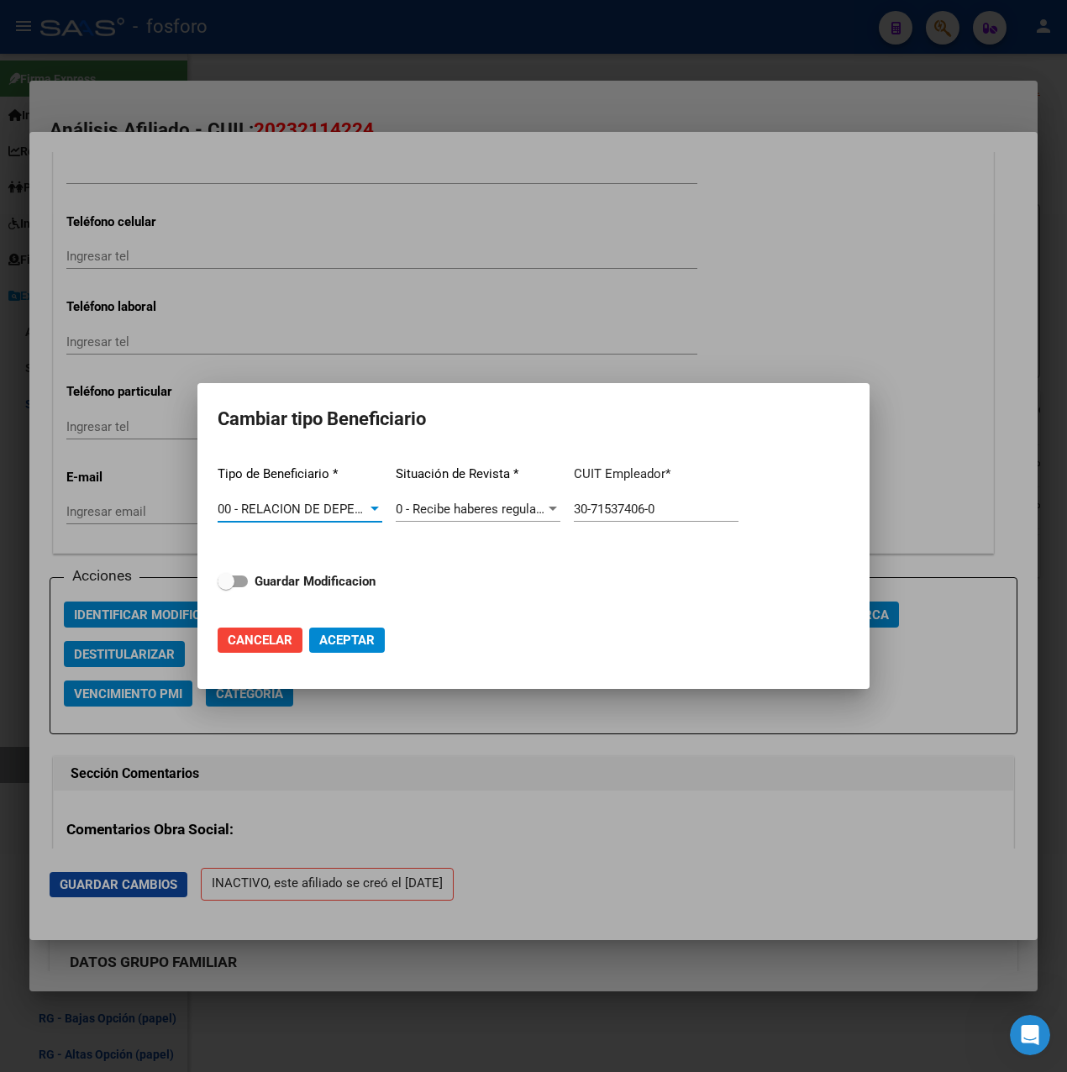
click at [275, 577] on strong "Guardar Modificacion" at bounding box center [314, 581] width 121 height 15
click at [226, 587] on input "Guardar Modificacion" at bounding box center [225, 587] width 1 height 1
checkbox input "true"
click at [343, 642] on span "Aceptar" at bounding box center [346, 639] width 55 height 15
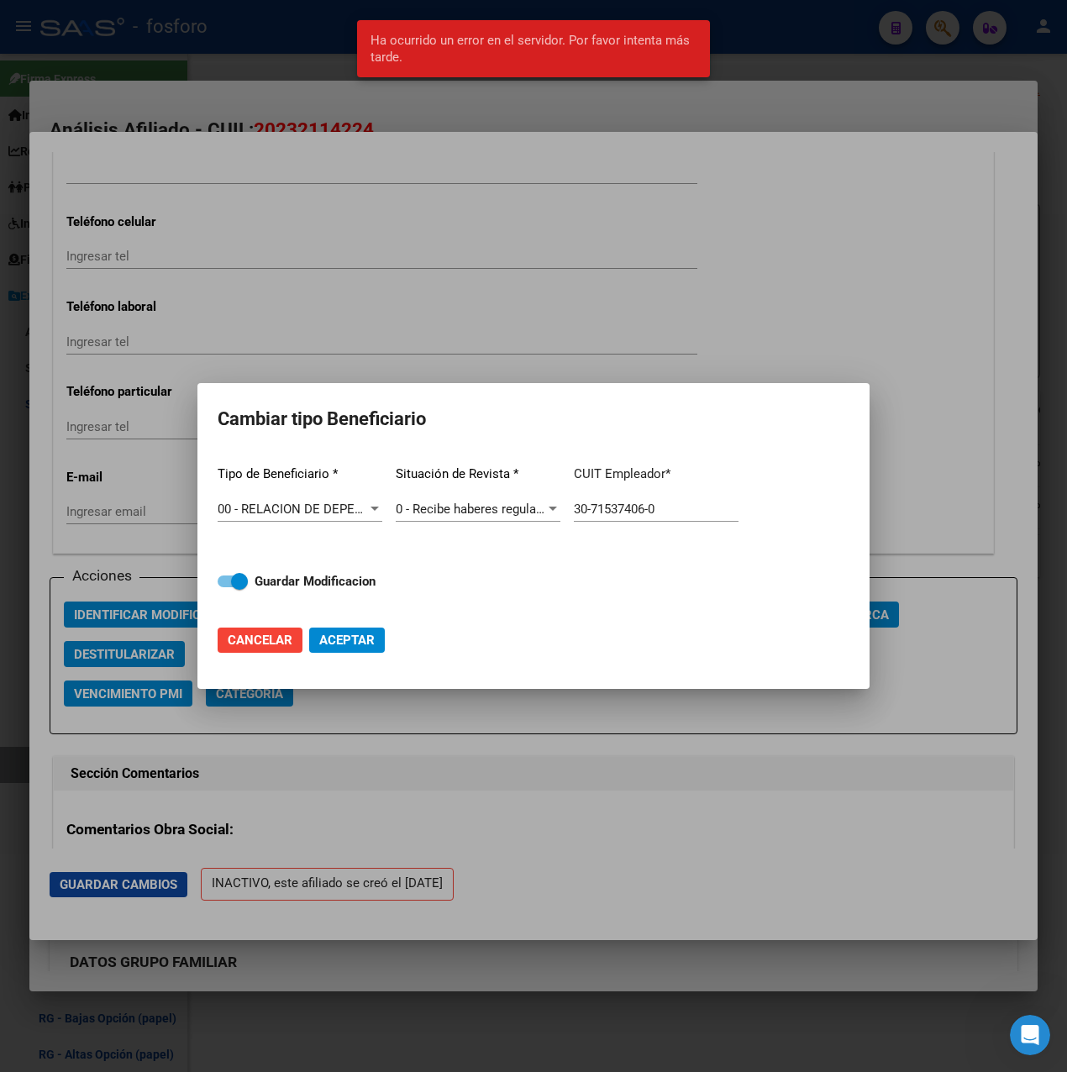
click at [577, 650] on mat-dialog-actions "Cancelar Aceptar" at bounding box center [534, 639] width 632 height 57
click at [597, 789] on div at bounding box center [533, 536] width 1067 height 1072
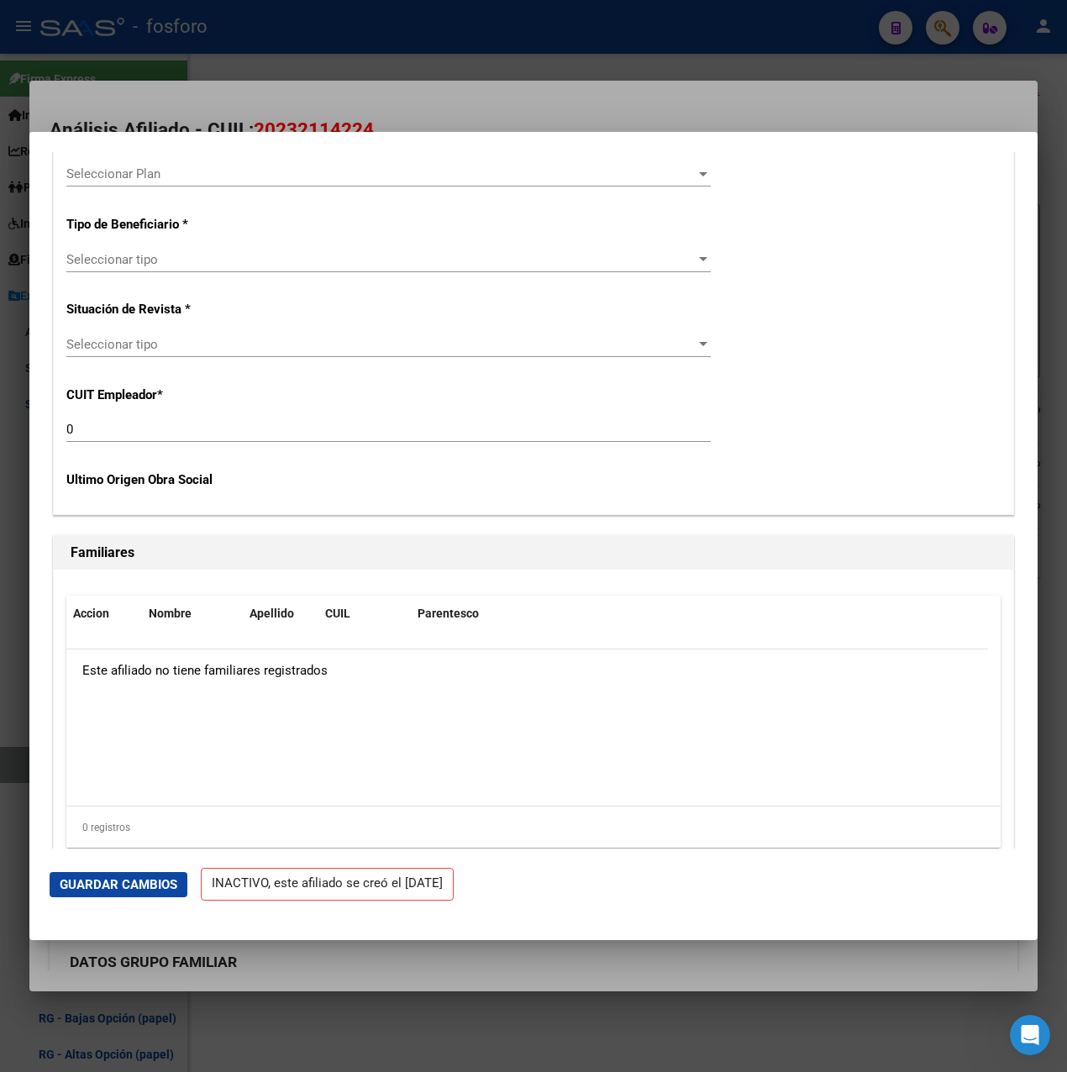
scroll to position [2893, 0]
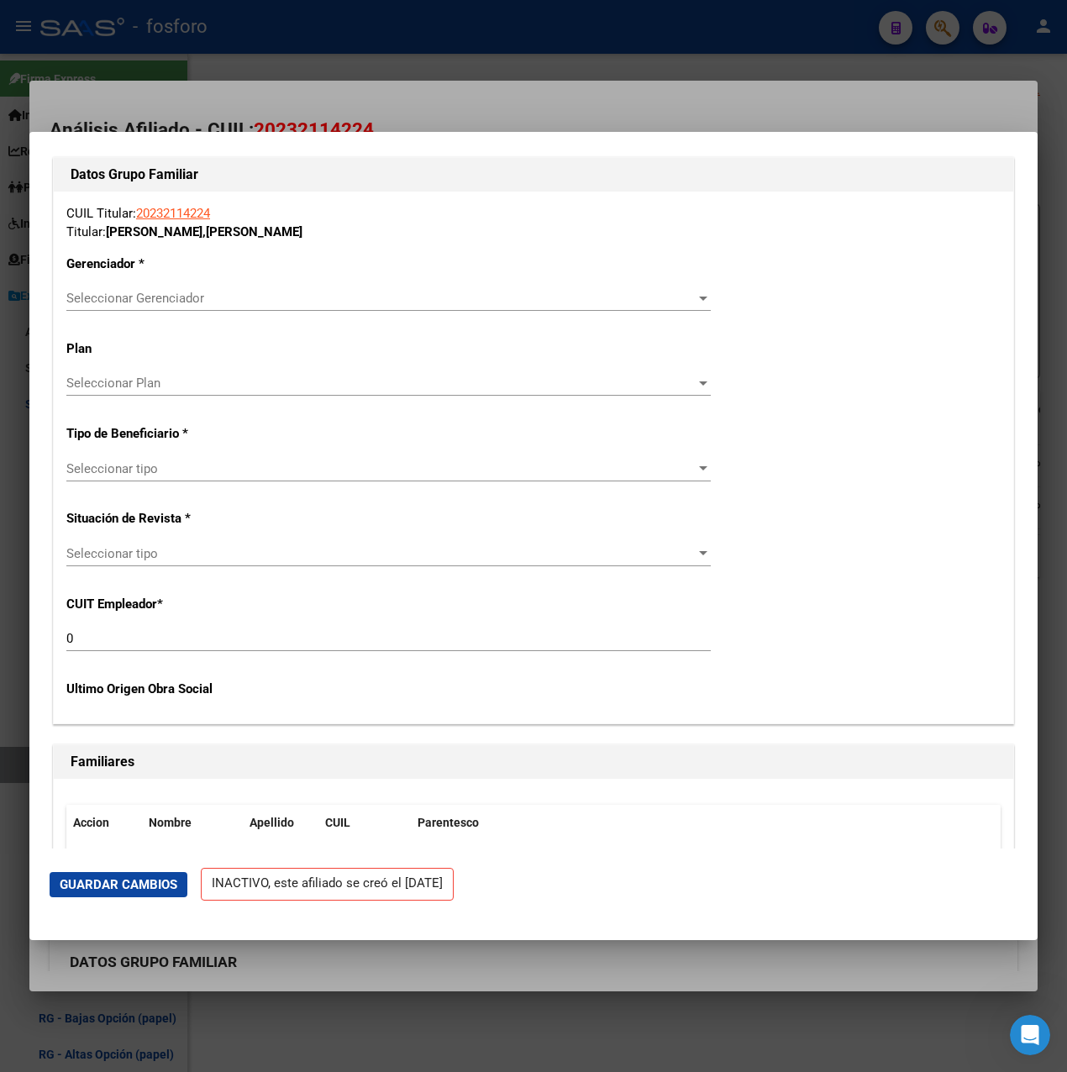
click at [194, 292] on span "Seleccionar Gerenciador" at bounding box center [380, 298] width 629 height 15
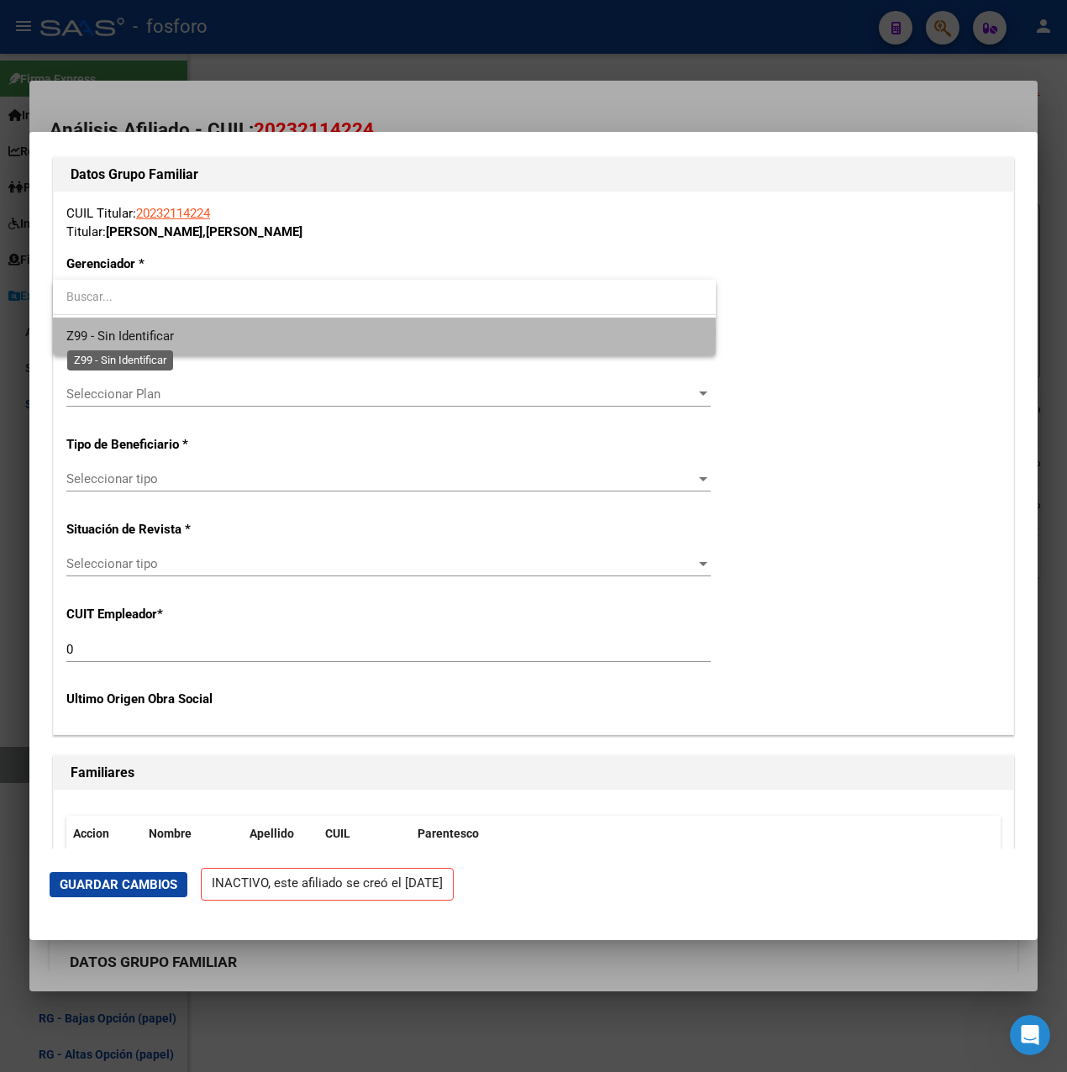
click at [155, 333] on span "Z99 - Sin Identificar" at bounding box center [119, 335] width 107 height 15
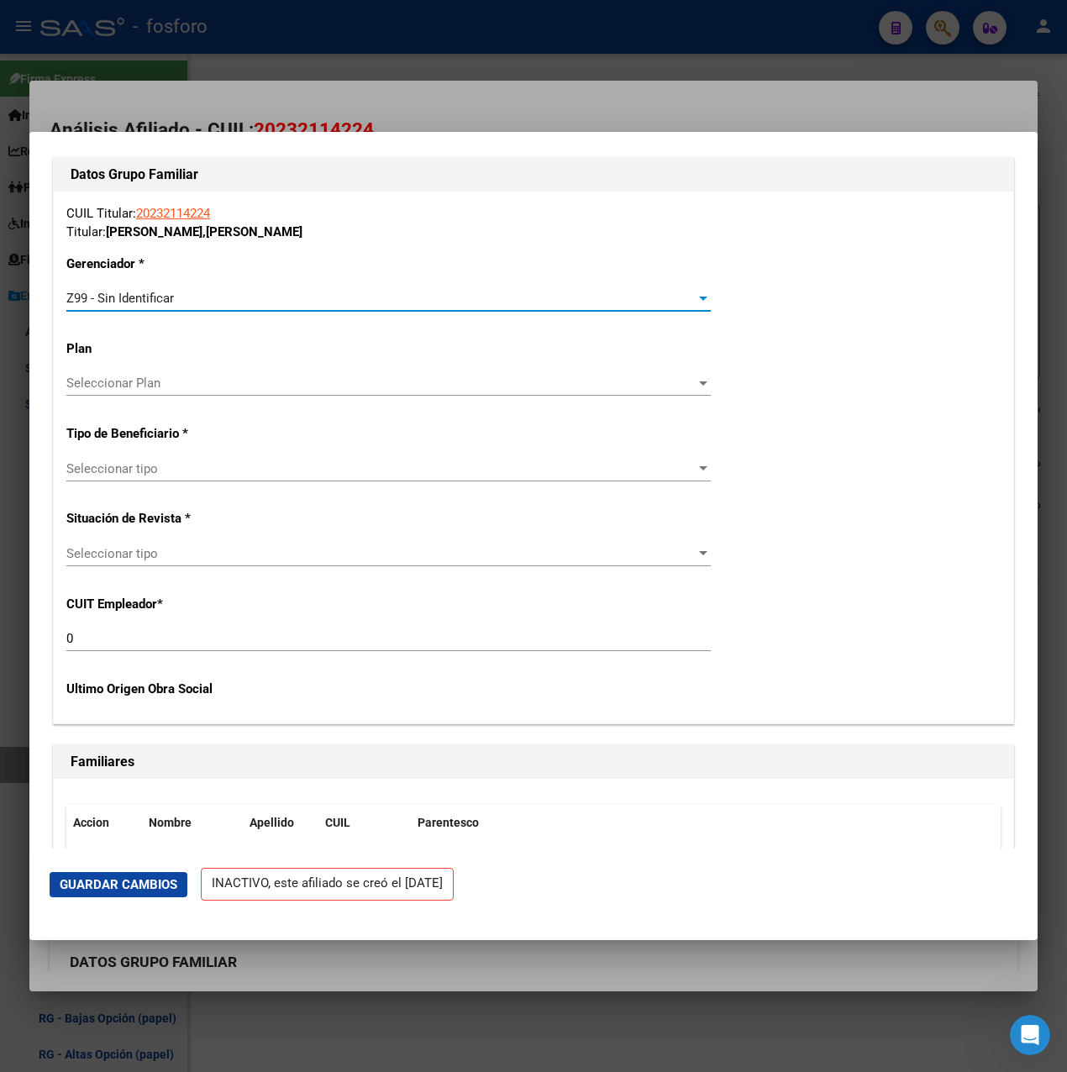
click at [175, 466] on span "Seleccionar tipo" at bounding box center [380, 468] width 629 height 15
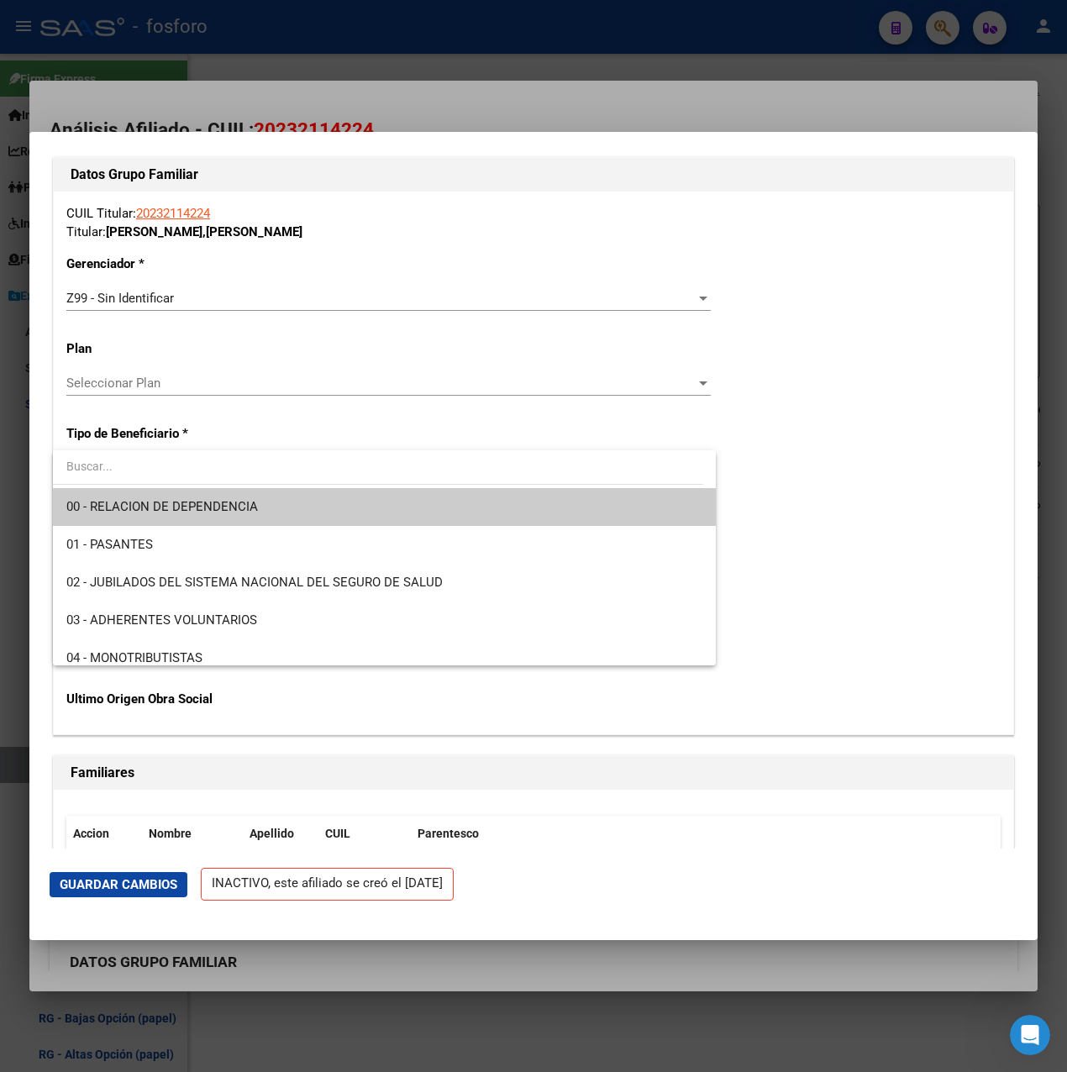
click at [150, 495] on span "00 - RELACION DE DEPENDENCIA" at bounding box center [384, 507] width 636 height 38
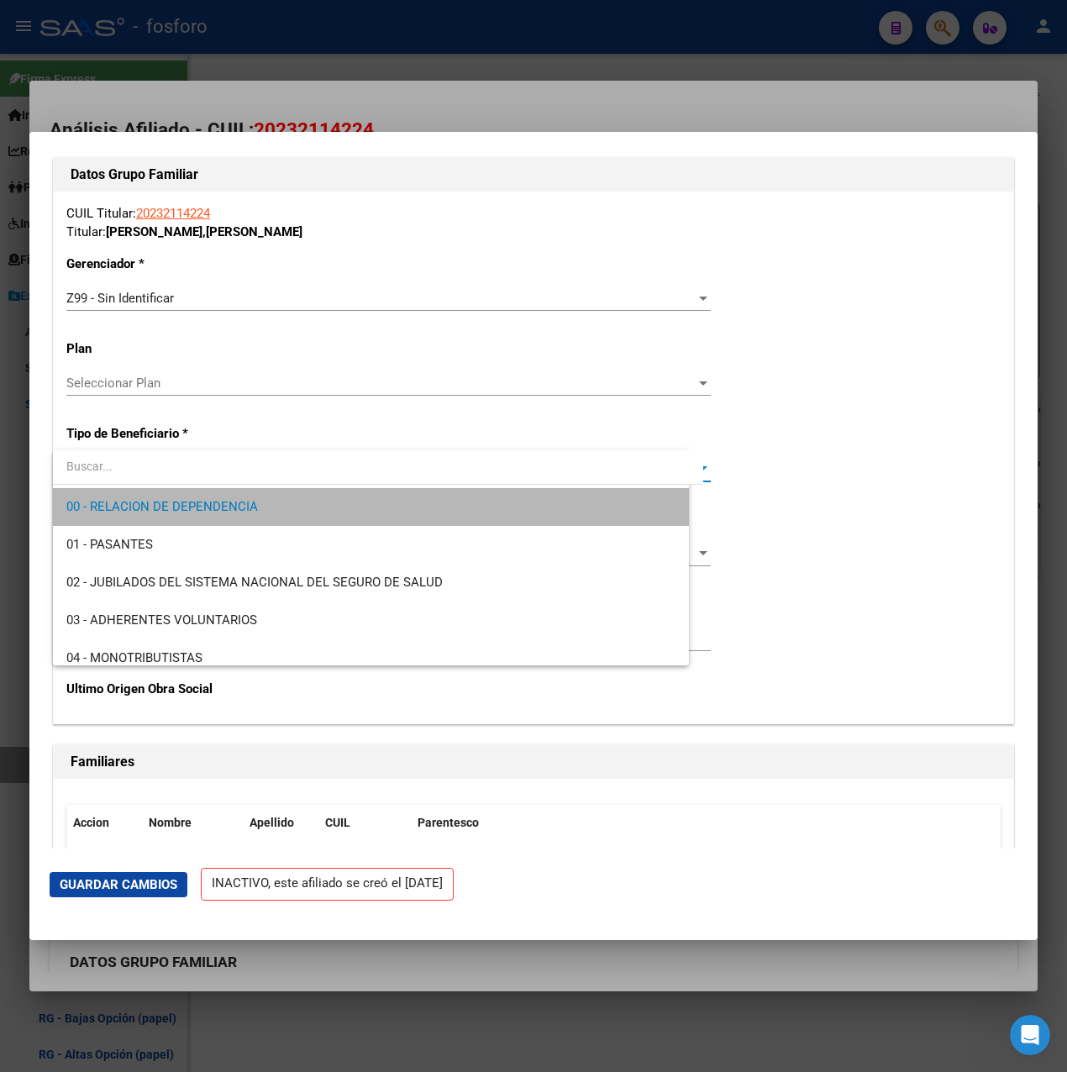
type input "30-71537406-0"
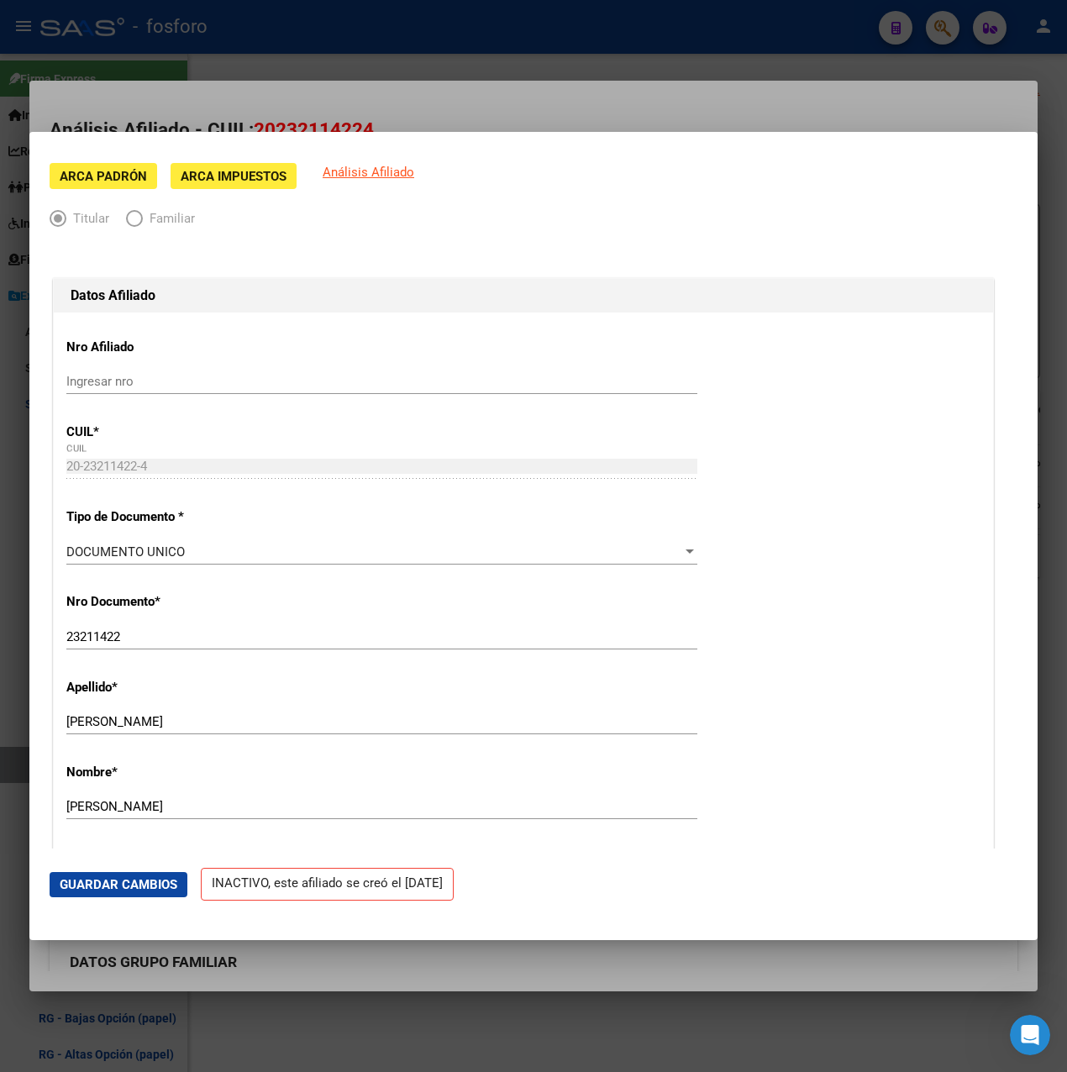
scroll to position [0, 0]
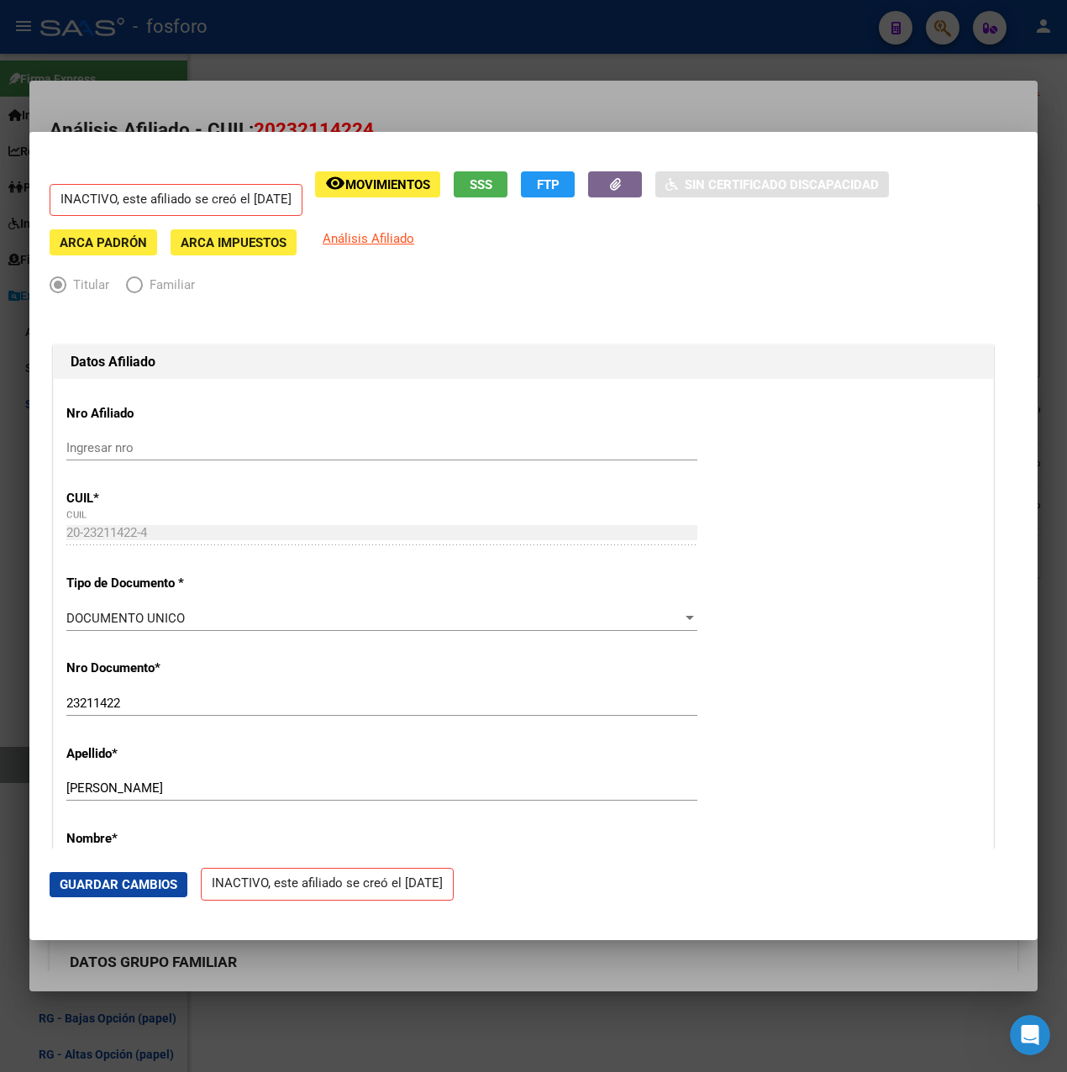
click at [128, 879] on span "Guardar Cambios" at bounding box center [119, 884] width 118 height 15
click at [619, 92] on div at bounding box center [533, 536] width 1067 height 1072
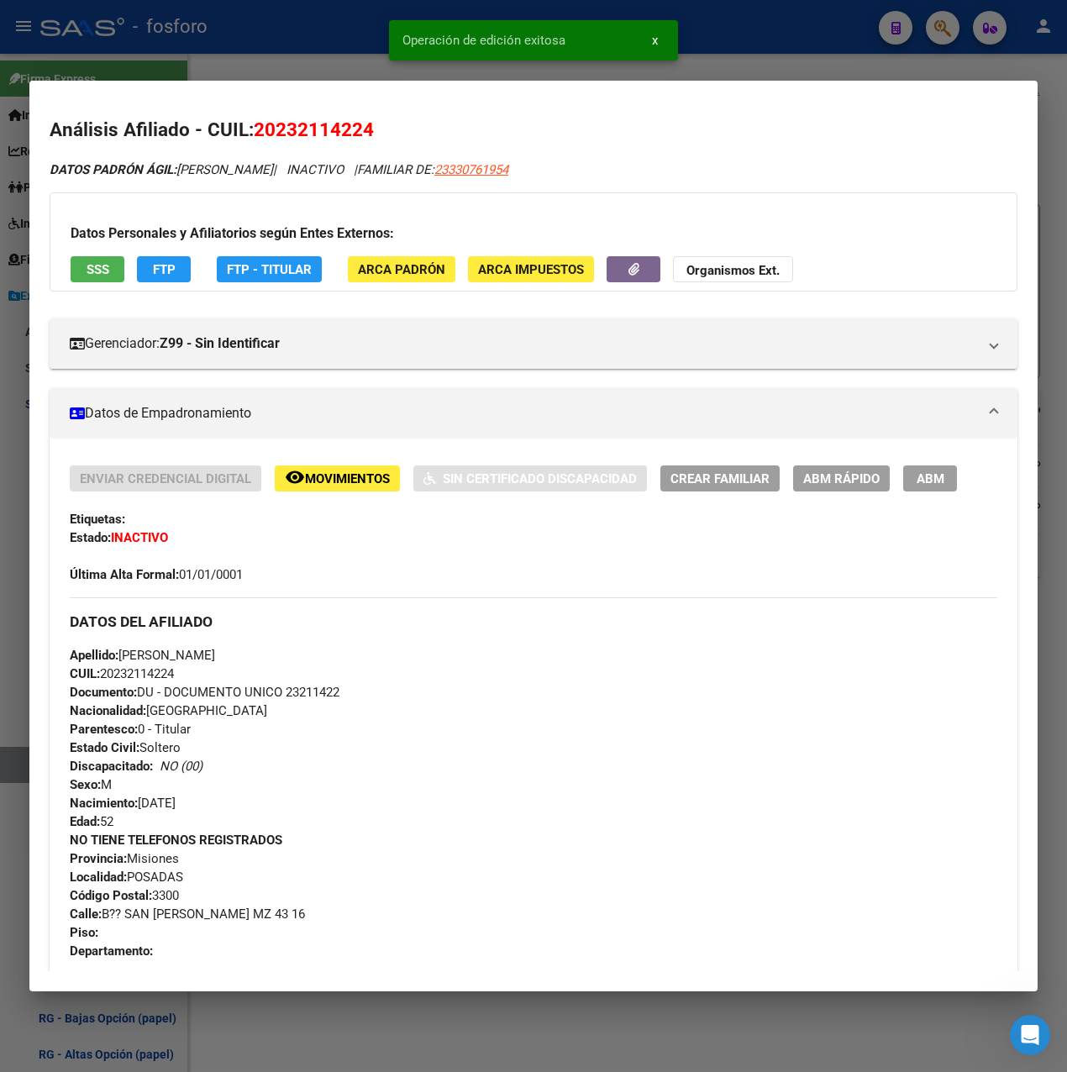
click at [742, 54] on div at bounding box center [533, 536] width 1067 height 1072
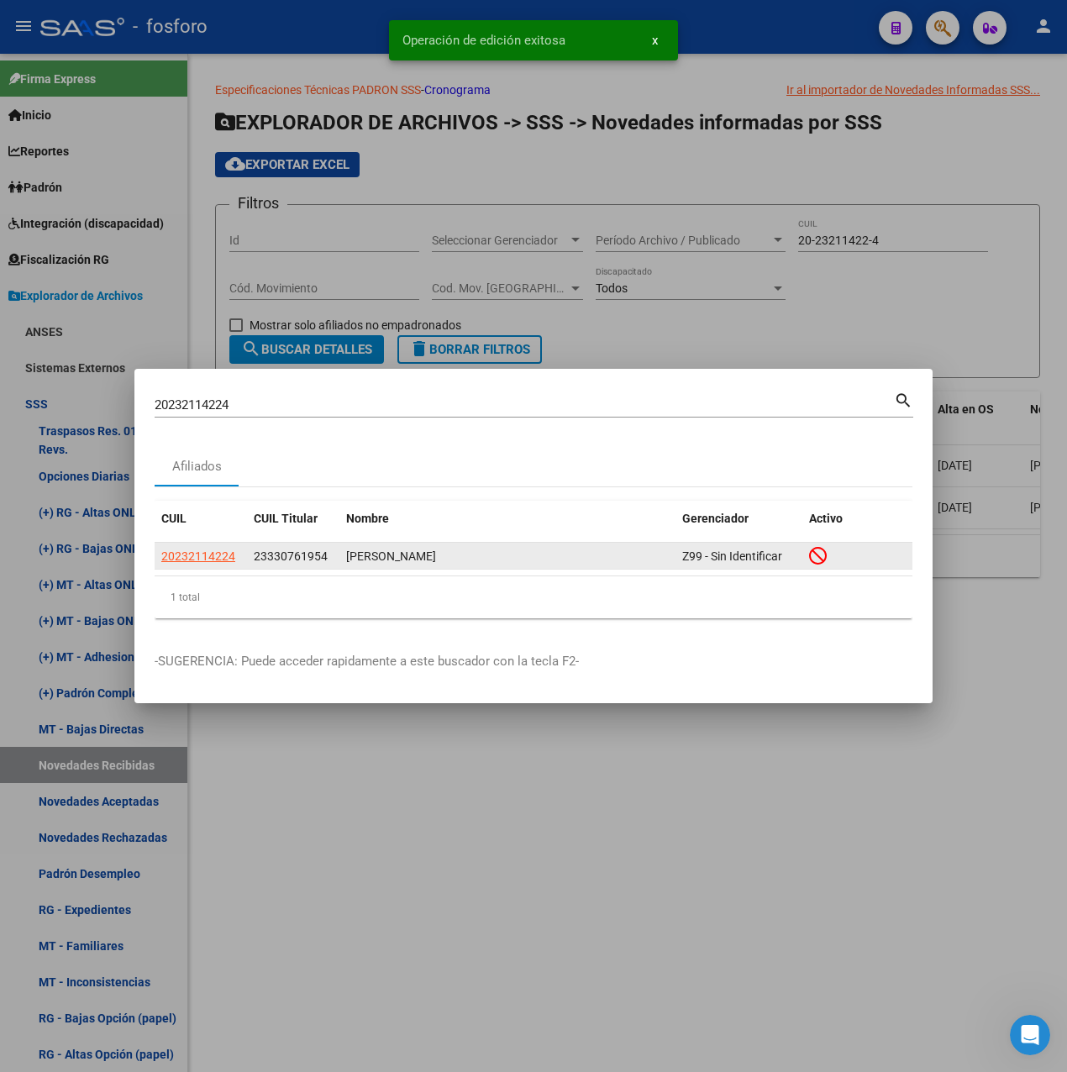
click at [211, 549] on span "20232114224" at bounding box center [198, 555] width 74 height 13
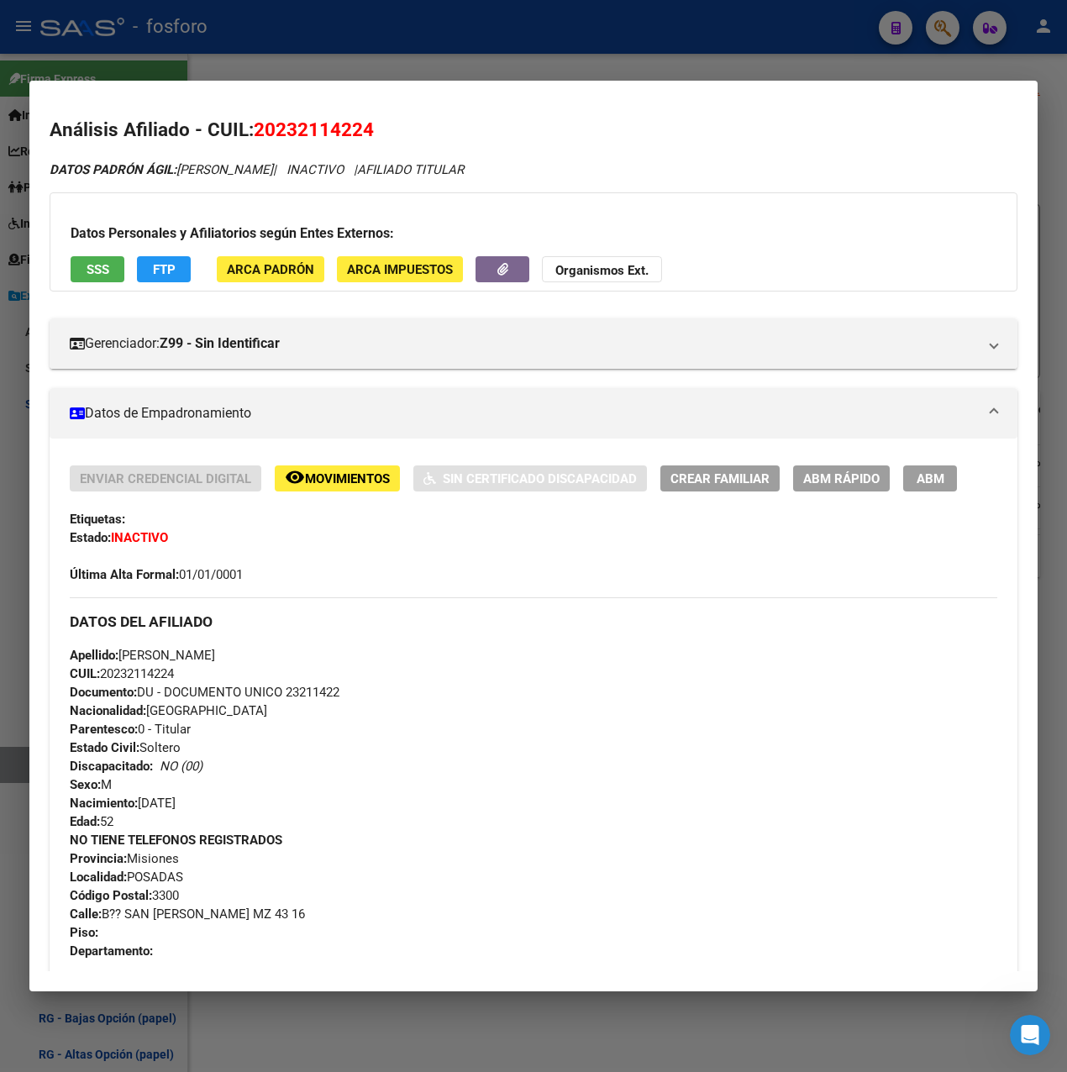
scroll to position [469, 0]
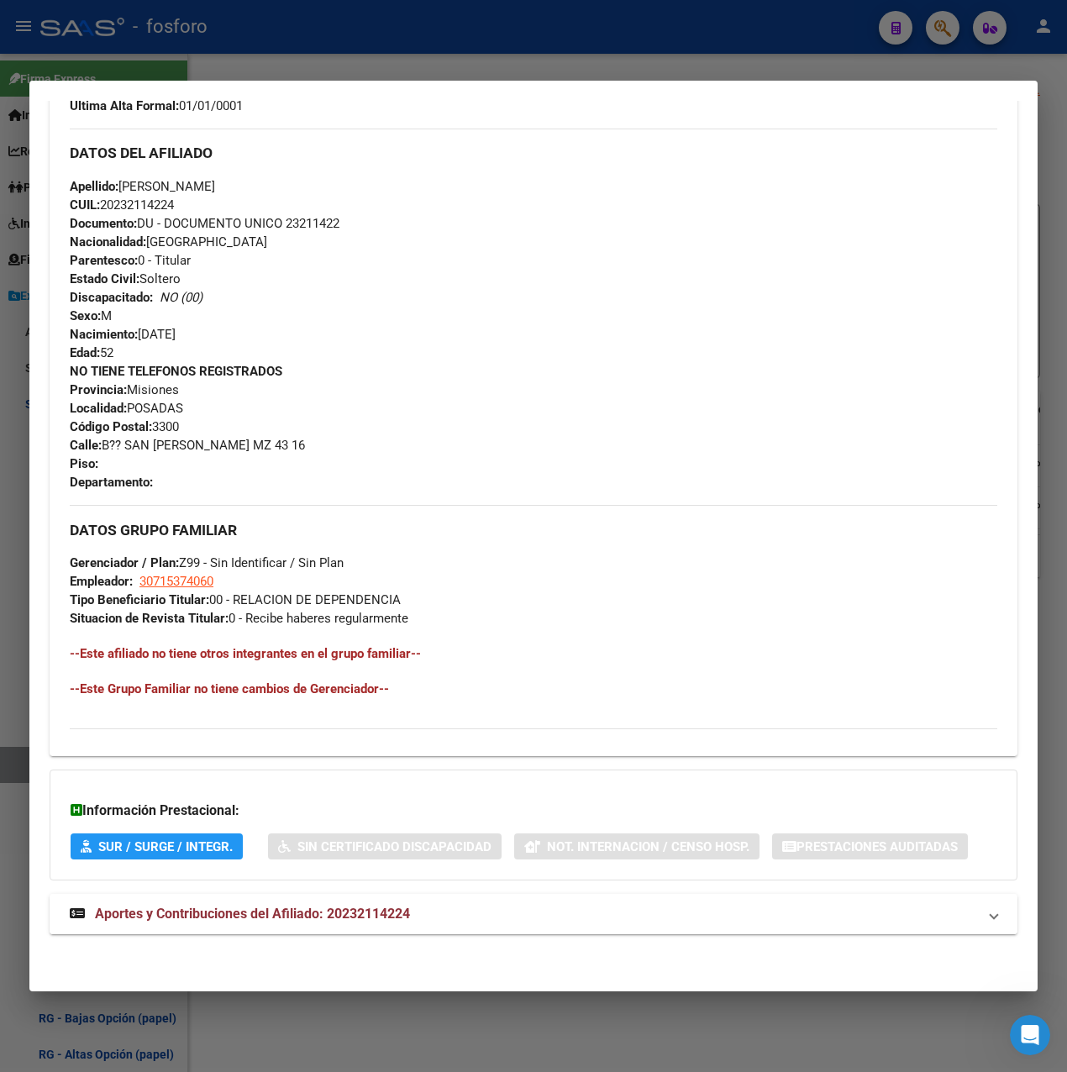
click at [312, 920] on span "Aportes y Contribuciones del Afiliado: 20232114224" at bounding box center [252, 913] width 315 height 16
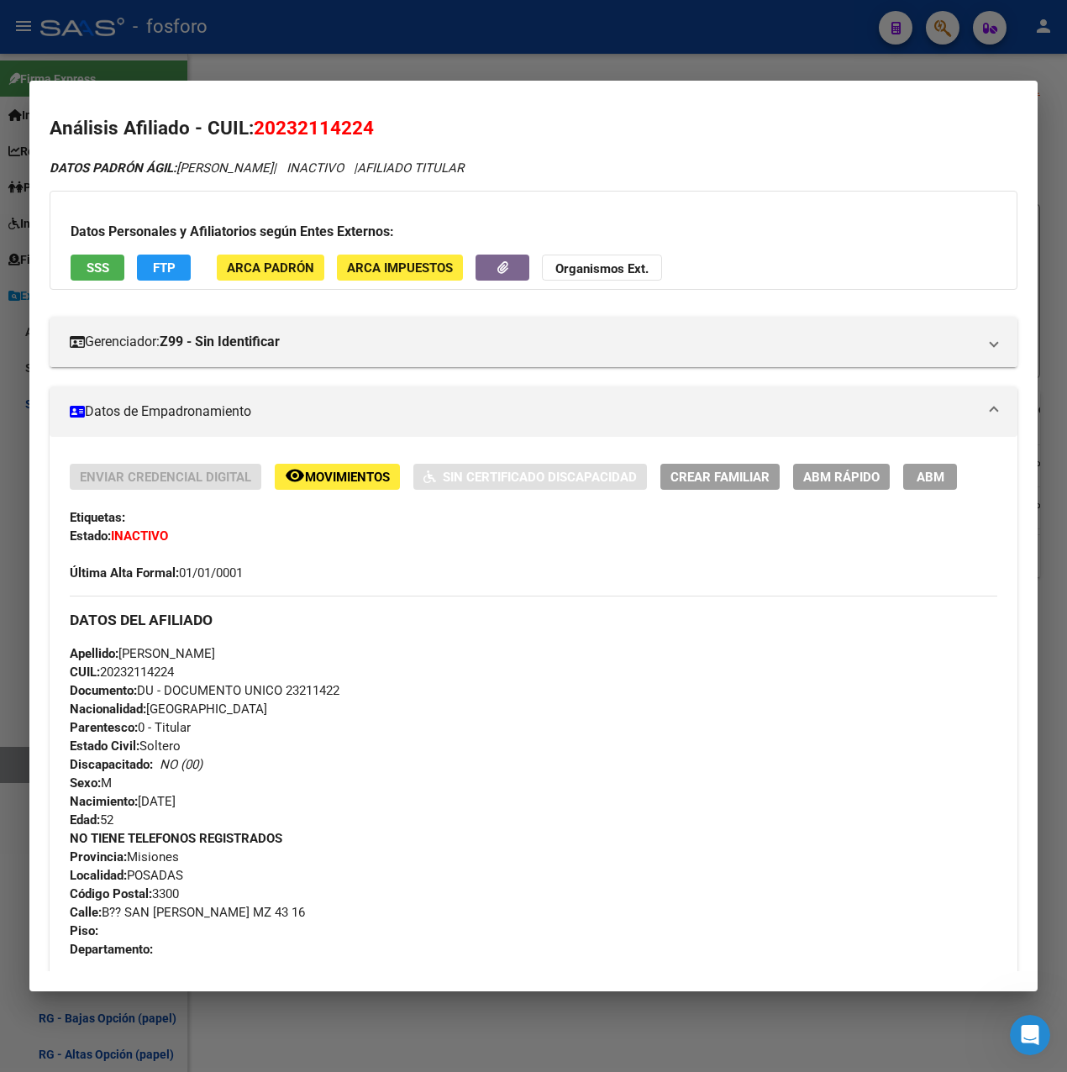
scroll to position [0, 0]
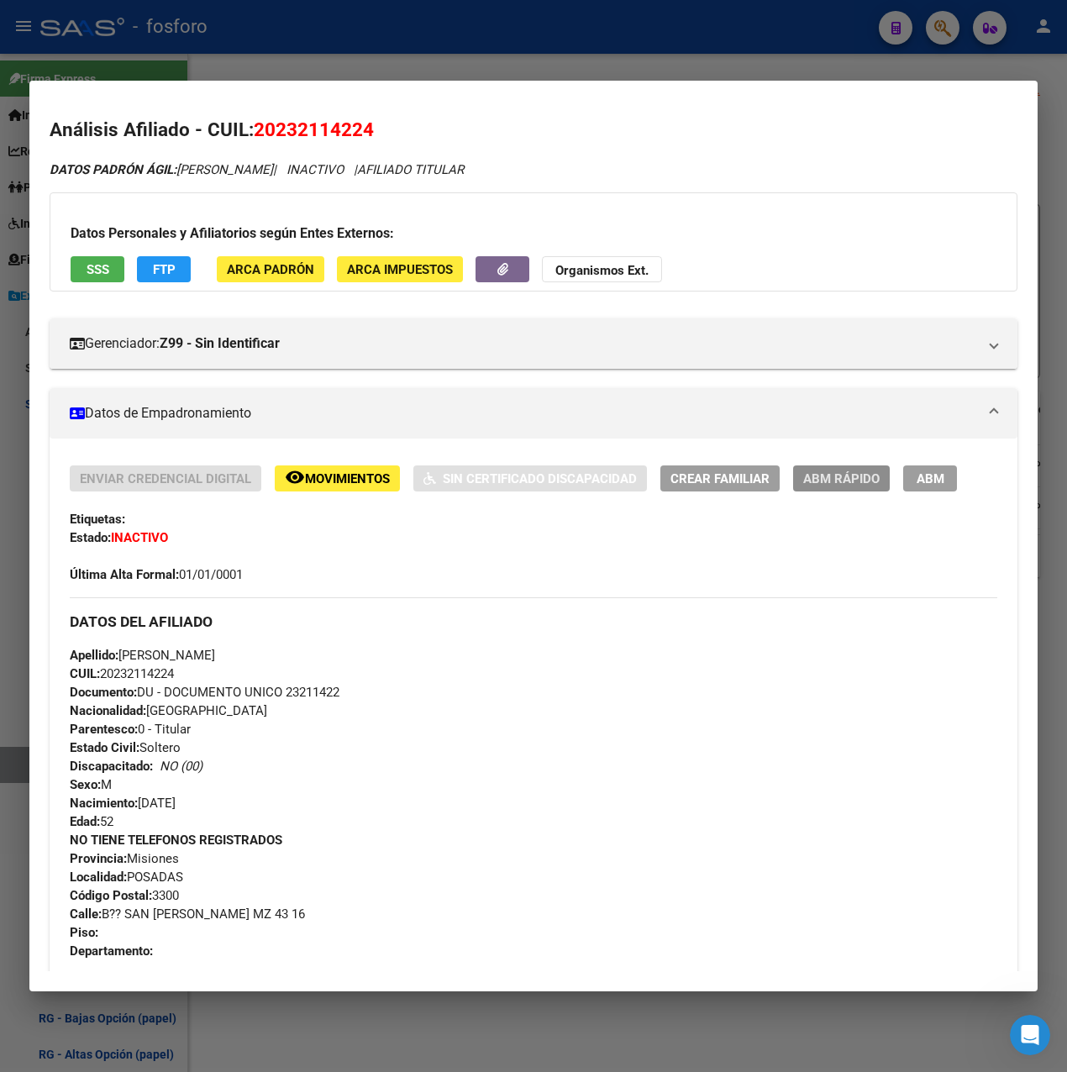
click at [825, 471] on span "ABM Rápido" at bounding box center [841, 478] width 76 height 15
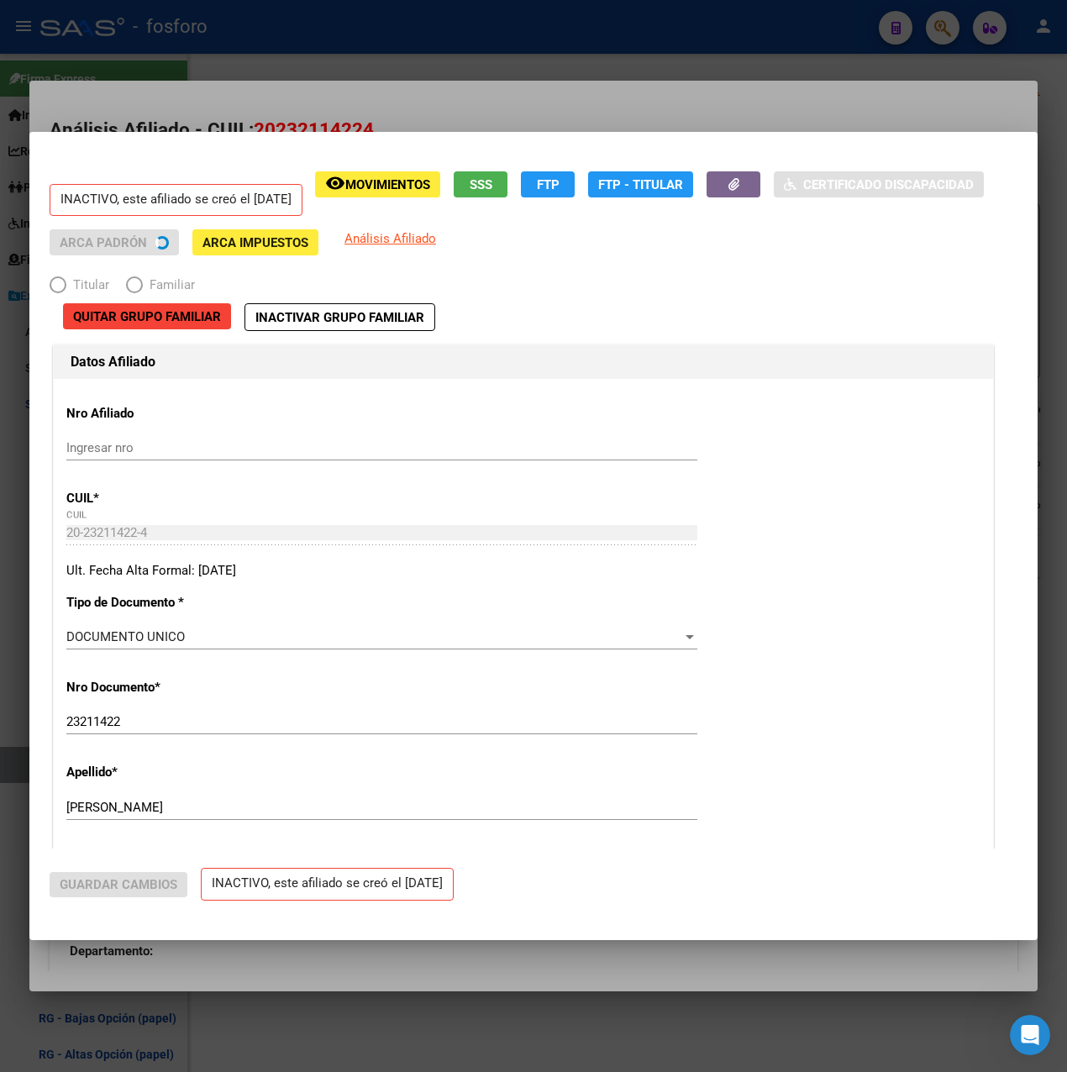
radio input "true"
type input "30-71537406-0"
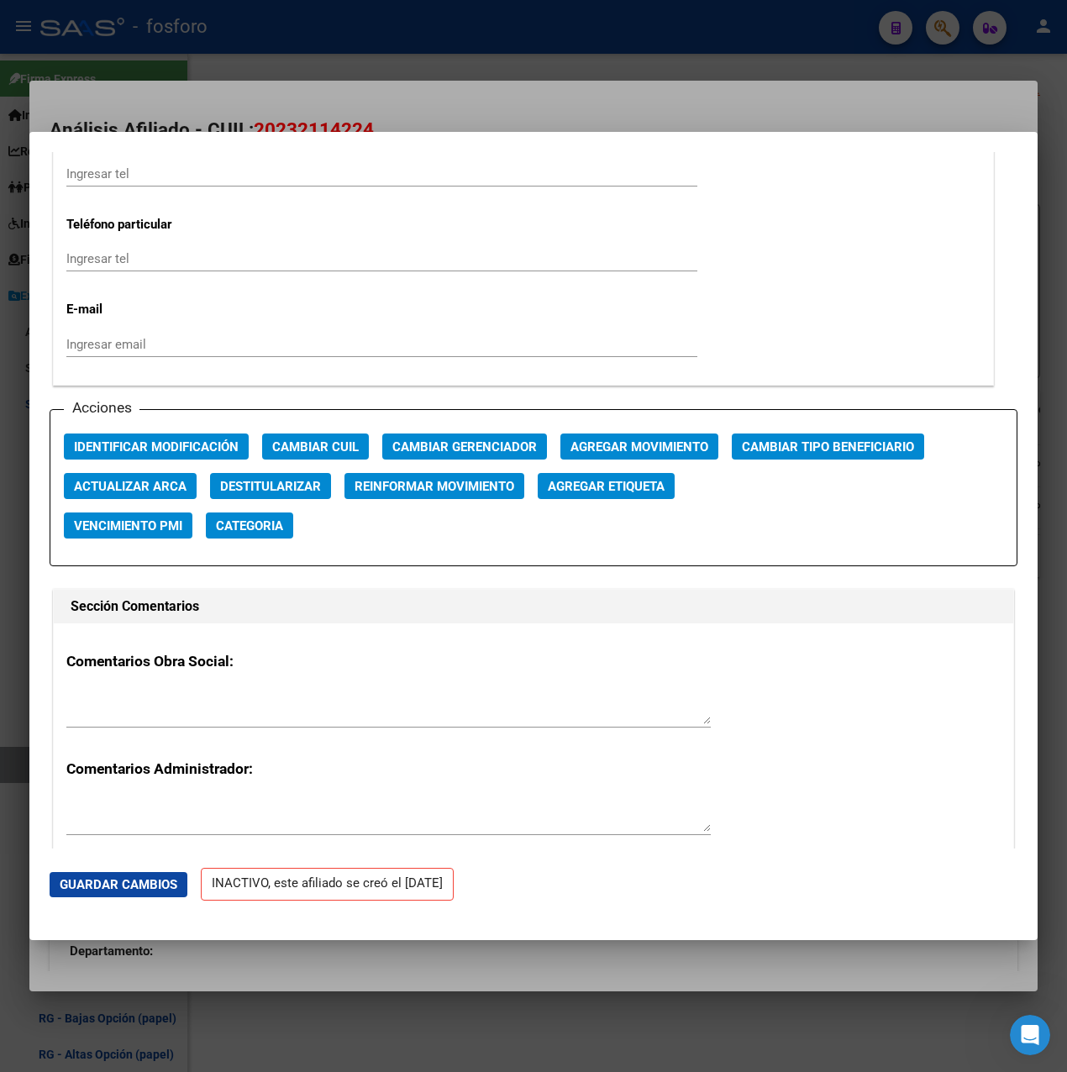
scroll to position [2183, 0]
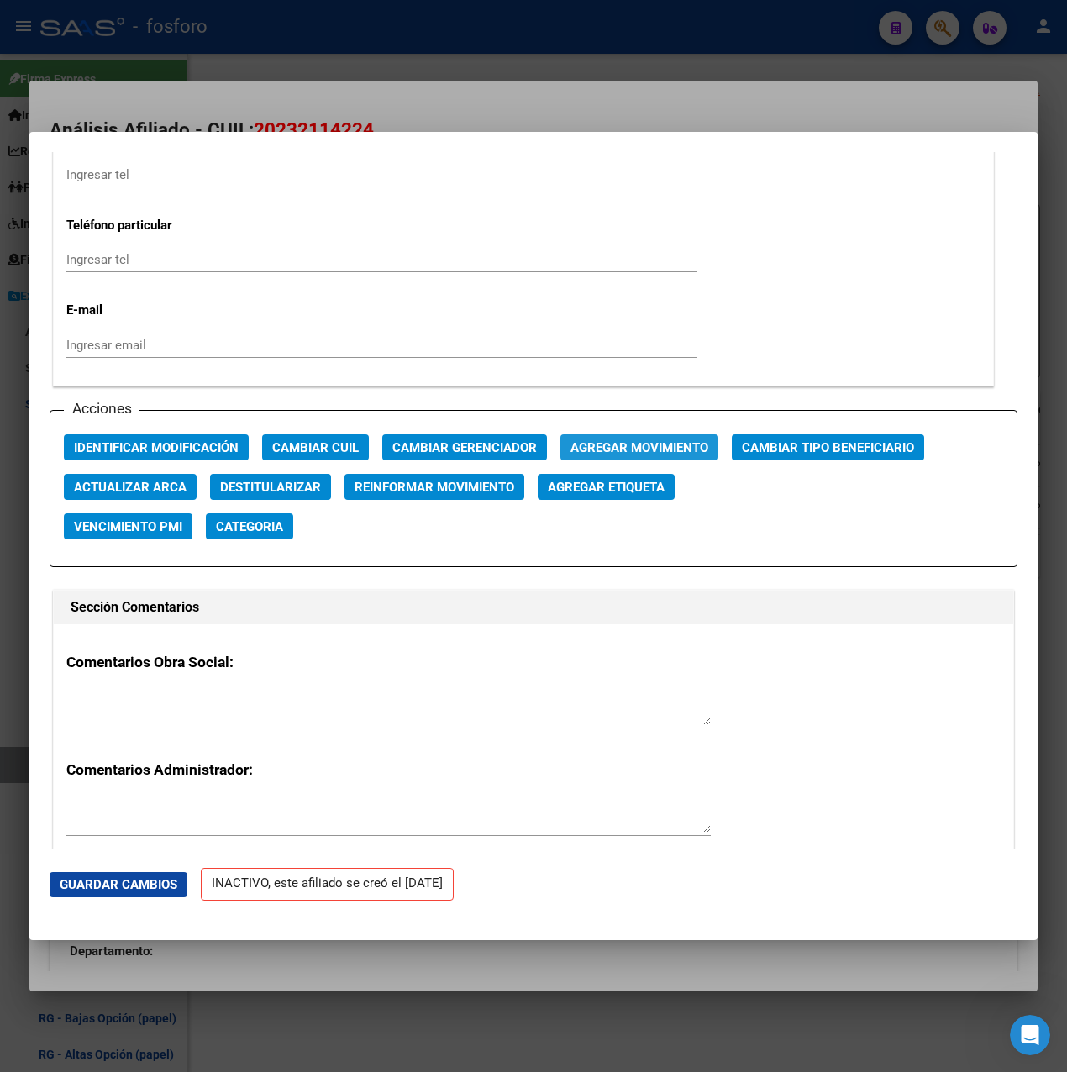
click at [660, 448] on span "Agregar Movimiento" at bounding box center [639, 447] width 138 height 15
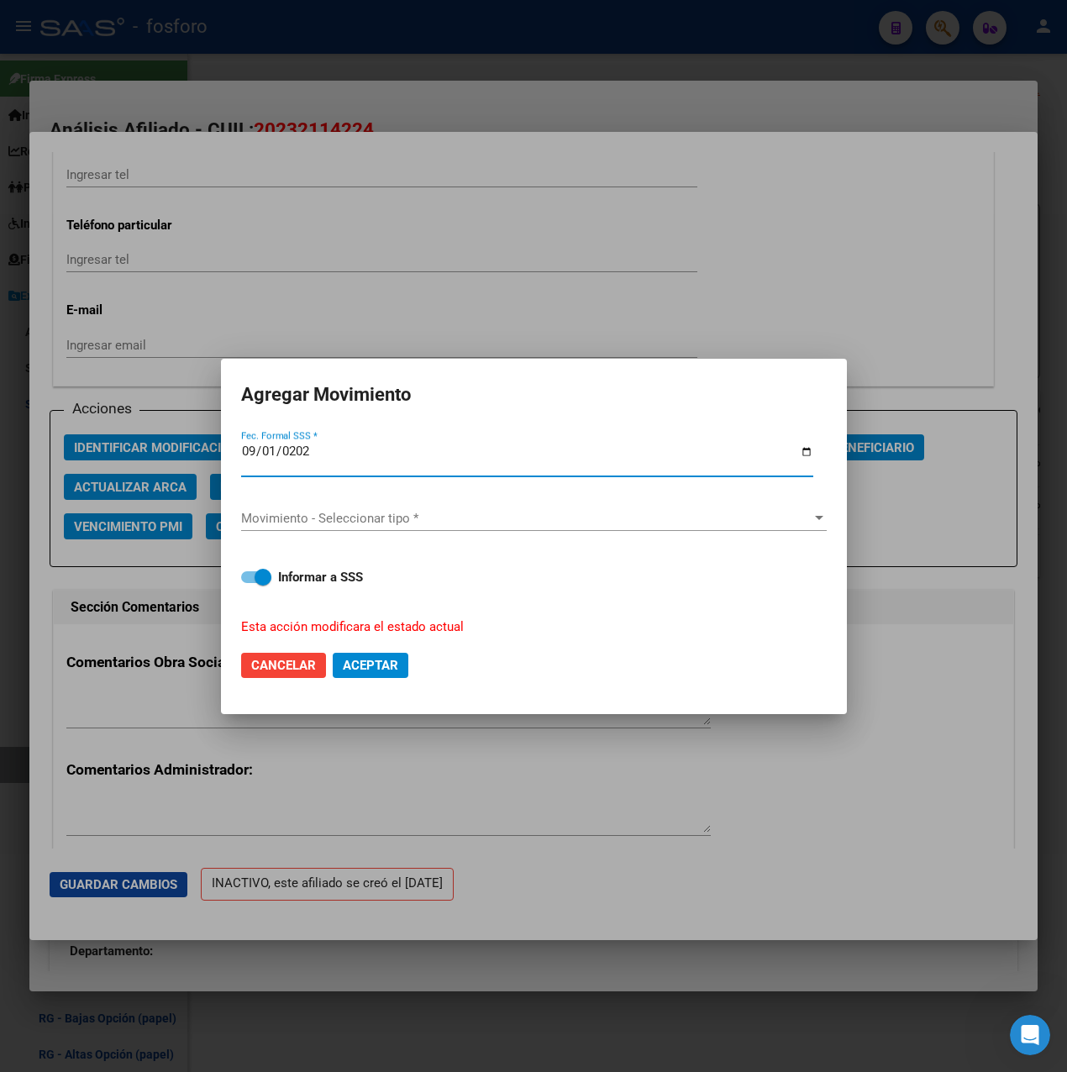
type input "[DATE]"
click at [395, 528] on div "Movimiento - Seleccionar tipo * Movimiento - Seleccionar tipo *" at bounding box center [533, 518] width 585 height 25
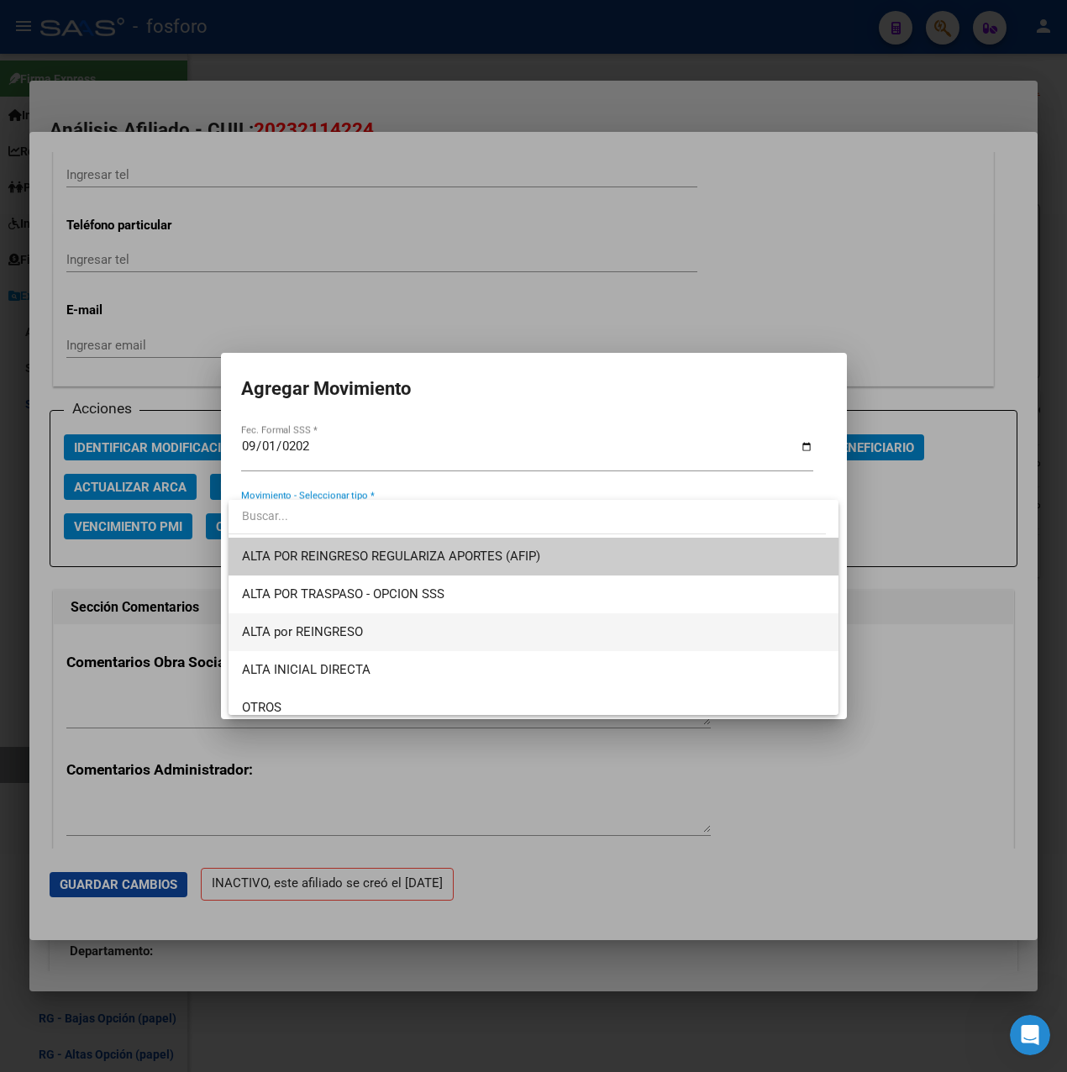
scroll to position [84, 0]
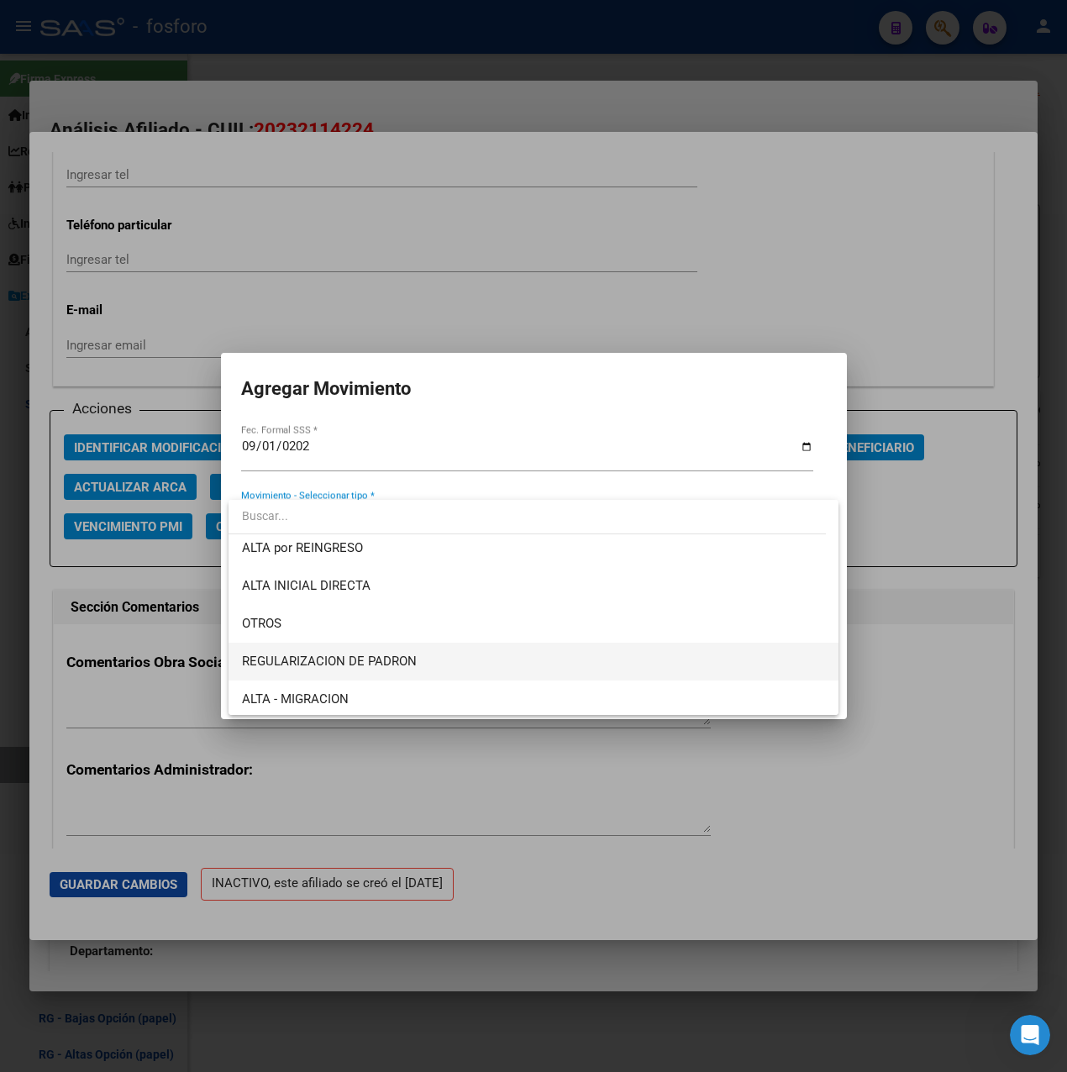
click at [386, 646] on span "REGULARIZACION DE PADRON" at bounding box center [533, 661] width 583 height 38
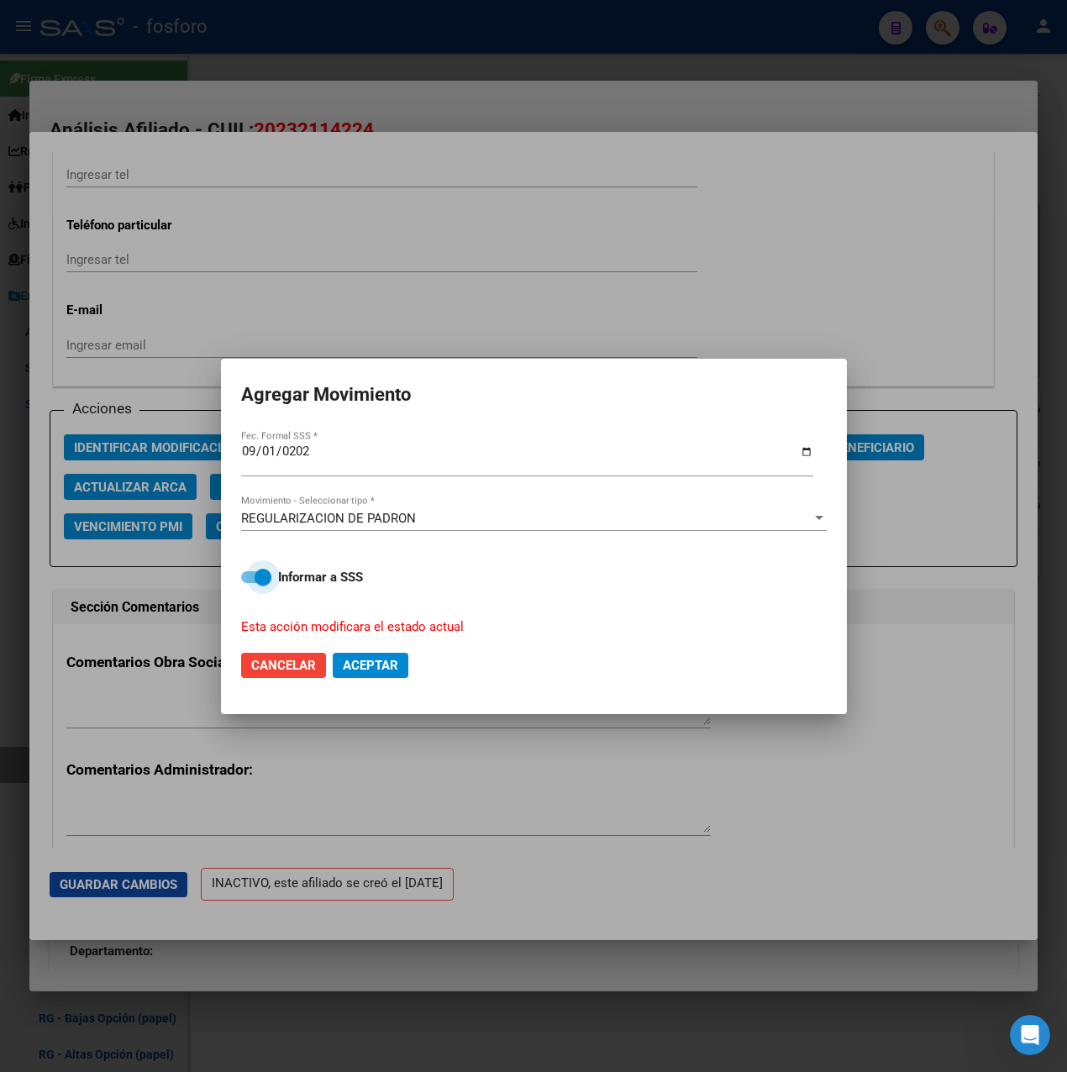
click at [277, 578] on label "Informar a SSS" at bounding box center [533, 577] width 585 height 20
click at [249, 583] on input "Informar a SSS" at bounding box center [249, 583] width 1 height 1
checkbox input "false"
click at [366, 665] on span "Aceptar" at bounding box center [370, 665] width 55 height 15
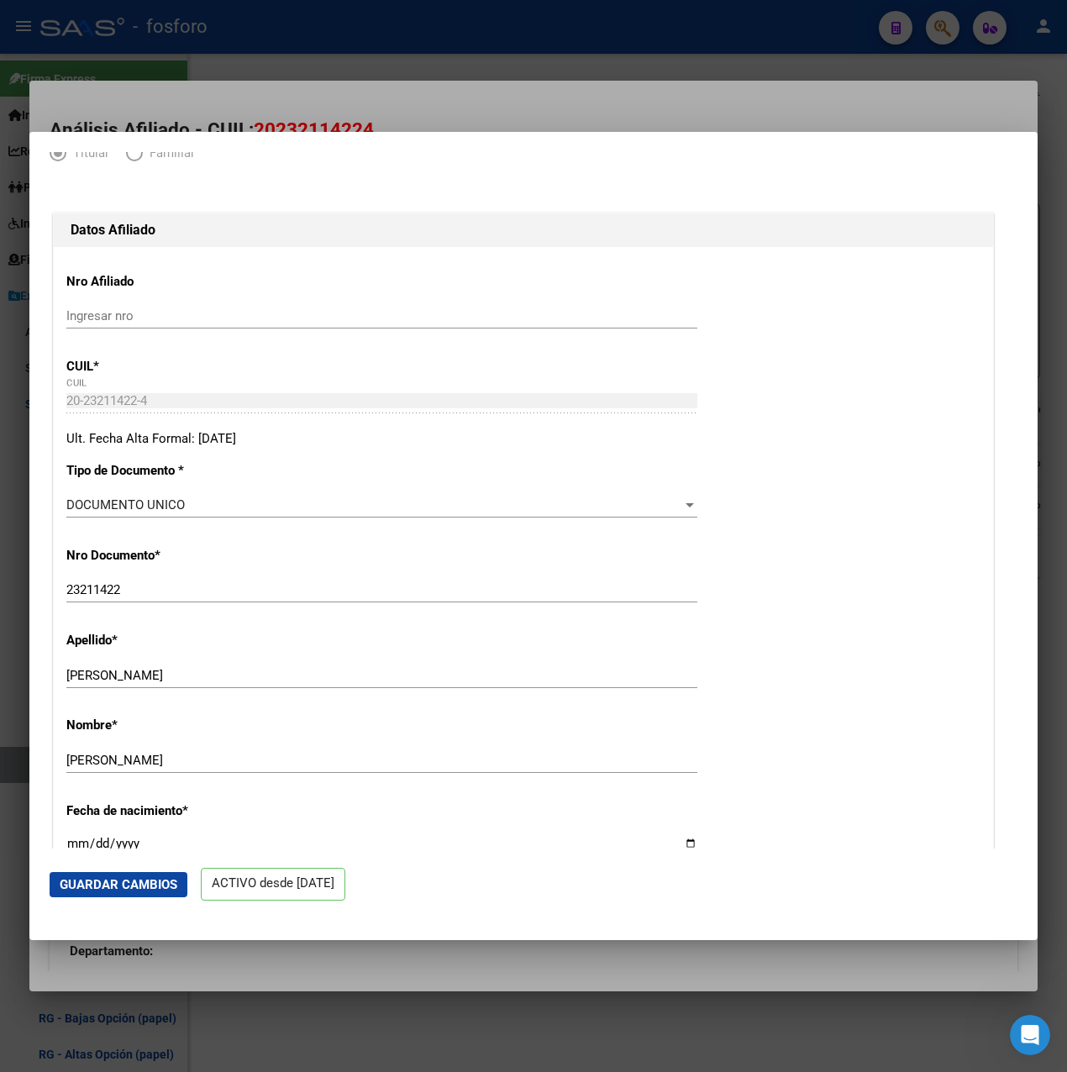
scroll to position [168, 0]
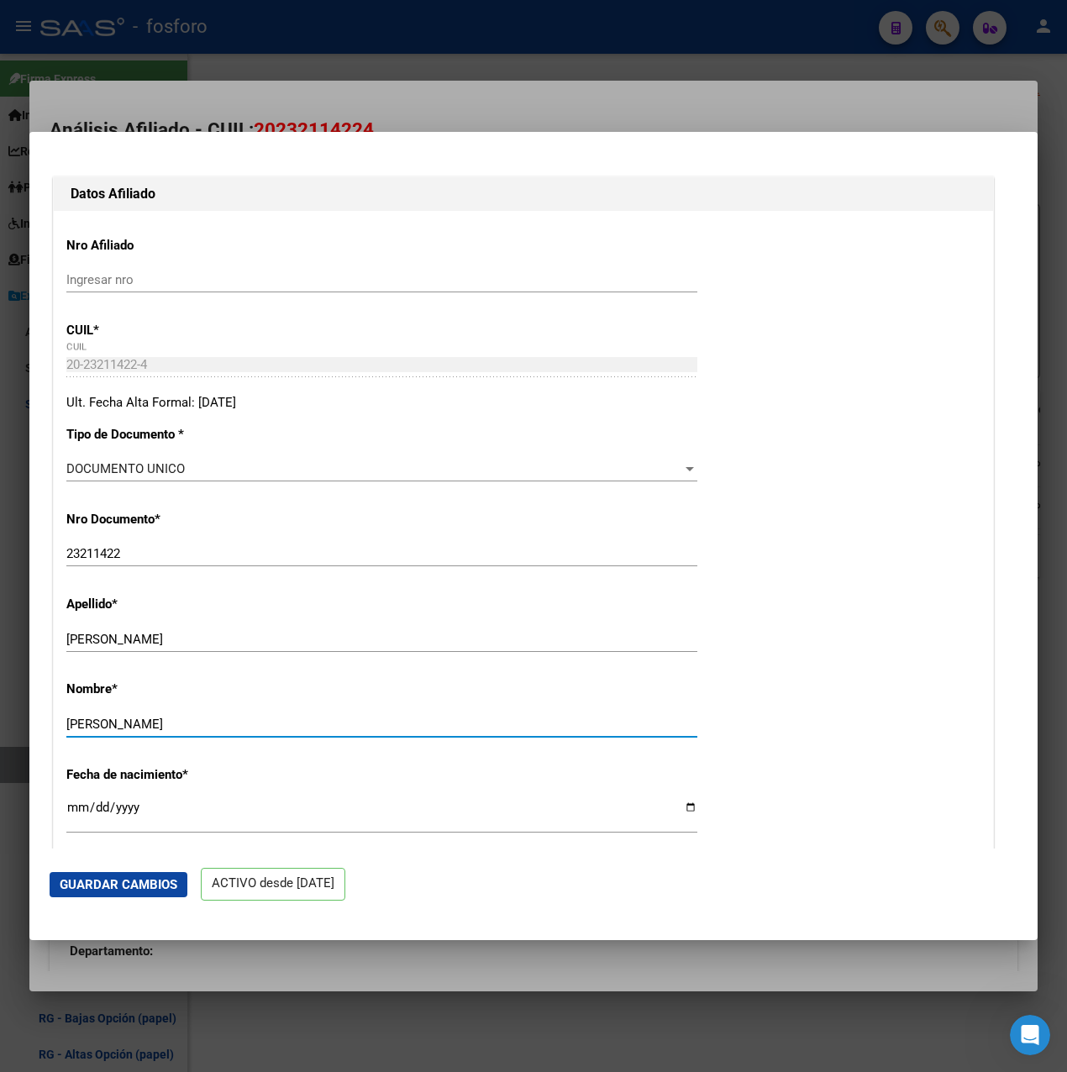
drag, startPoint x: 194, startPoint y: 721, endPoint x: 58, endPoint y: 724, distance: 136.1
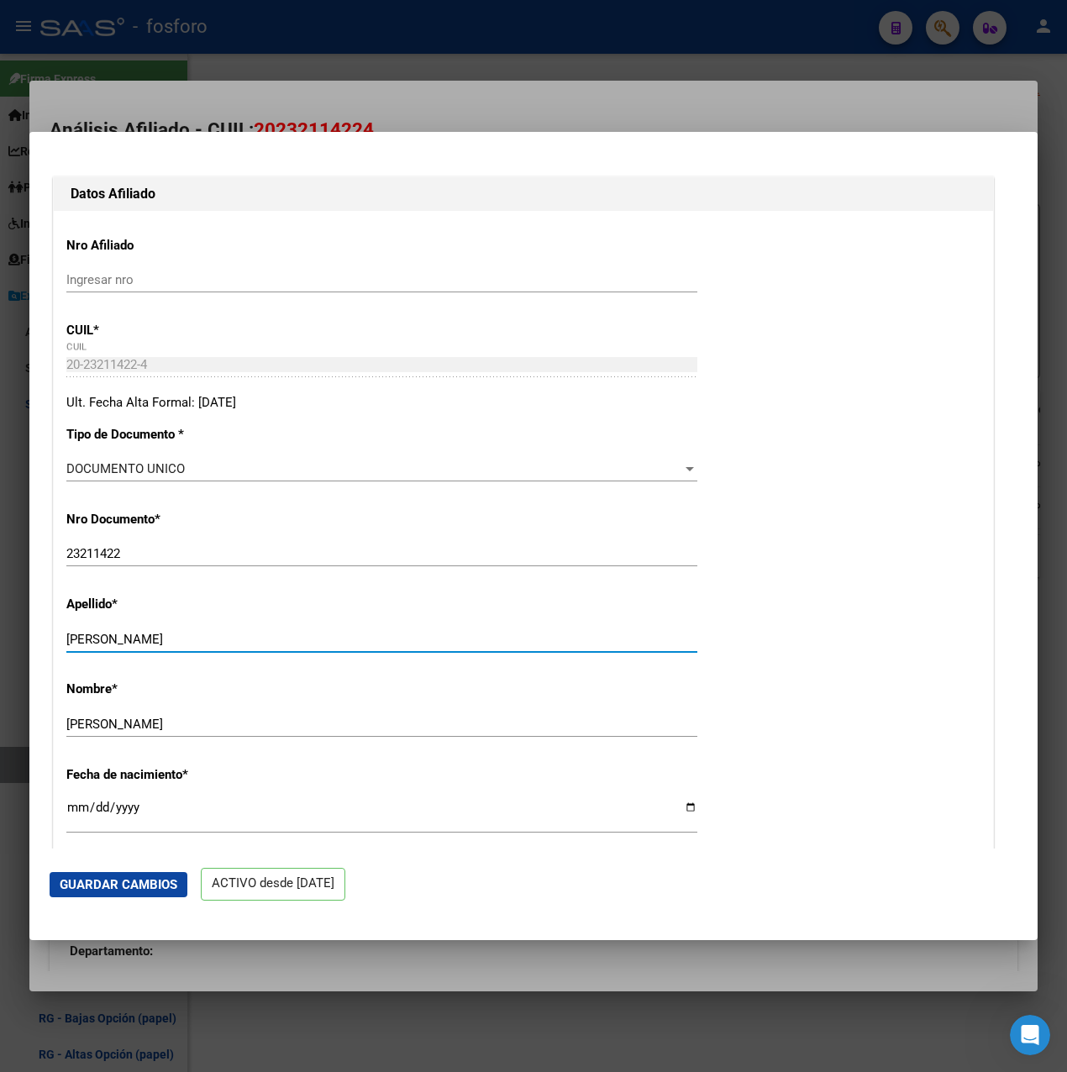
drag, startPoint x: 155, startPoint y: 638, endPoint x: -4, endPoint y: 638, distance: 159.6
click at [0, 638] on html "menu - fosforo person Firma Express Inicio Calendario SSS Instructivos Contacto…" at bounding box center [533, 536] width 1067 height 1072
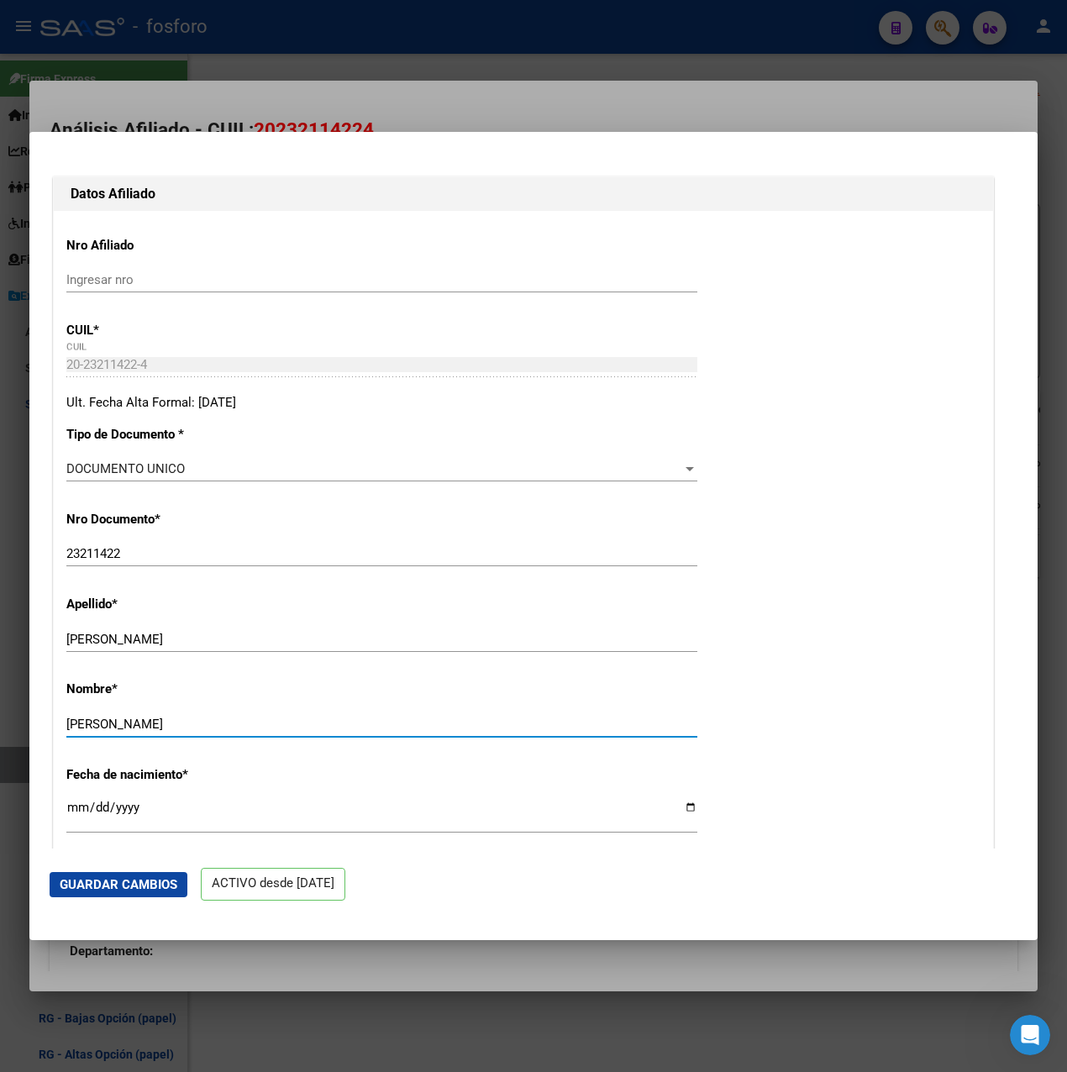
drag, startPoint x: 67, startPoint y: 722, endPoint x: 227, endPoint y: 719, distance: 159.6
click at [227, 719] on input "[PERSON_NAME]" at bounding box center [381, 723] width 631 height 15
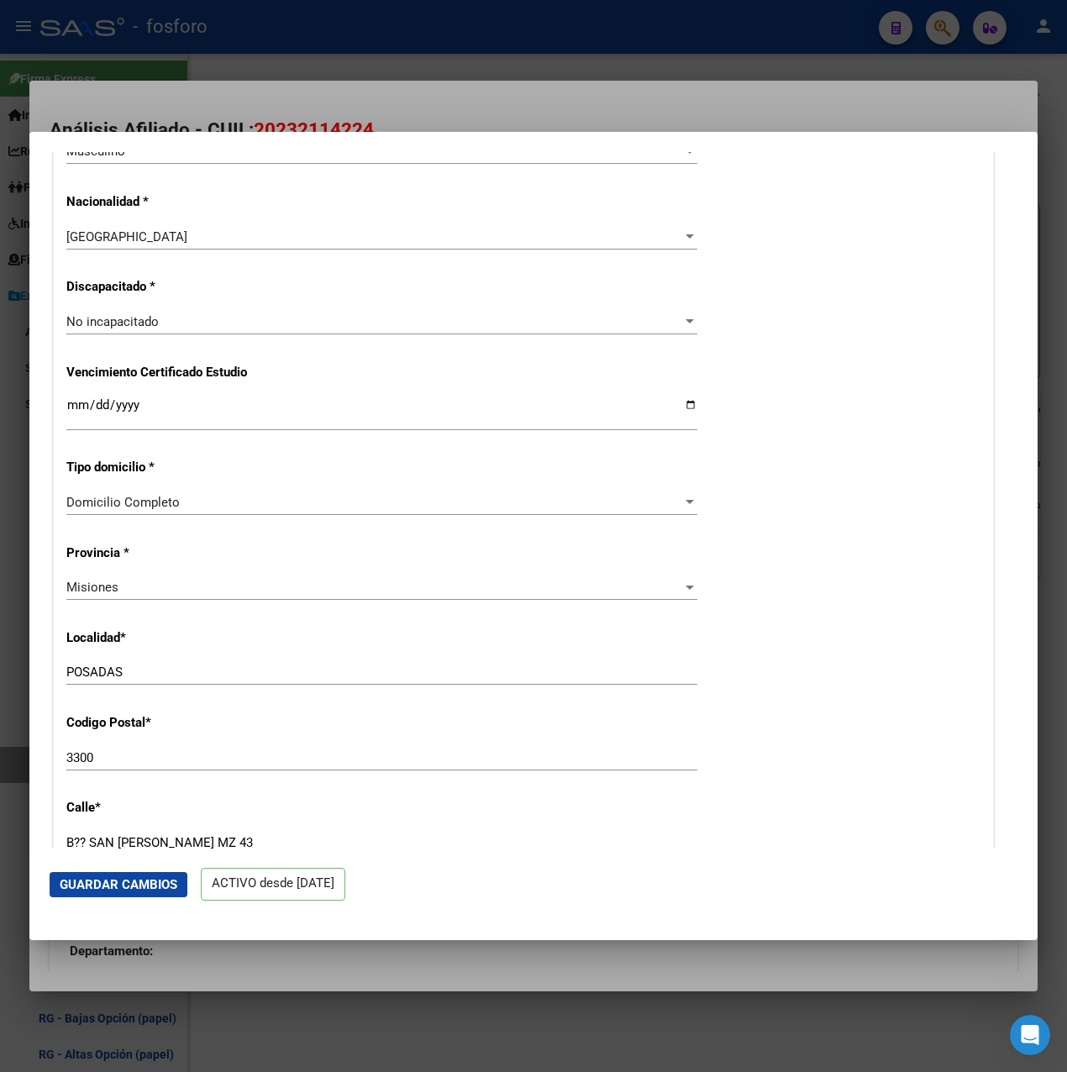
scroll to position [1092, 0]
drag, startPoint x: 164, startPoint y: 675, endPoint x: -4, endPoint y: 675, distance: 168.0
click at [0, 675] on html "menu - fosforo person Firma Express Inicio Calendario SSS Instructivos Contacto…" at bounding box center [533, 536] width 1067 height 1072
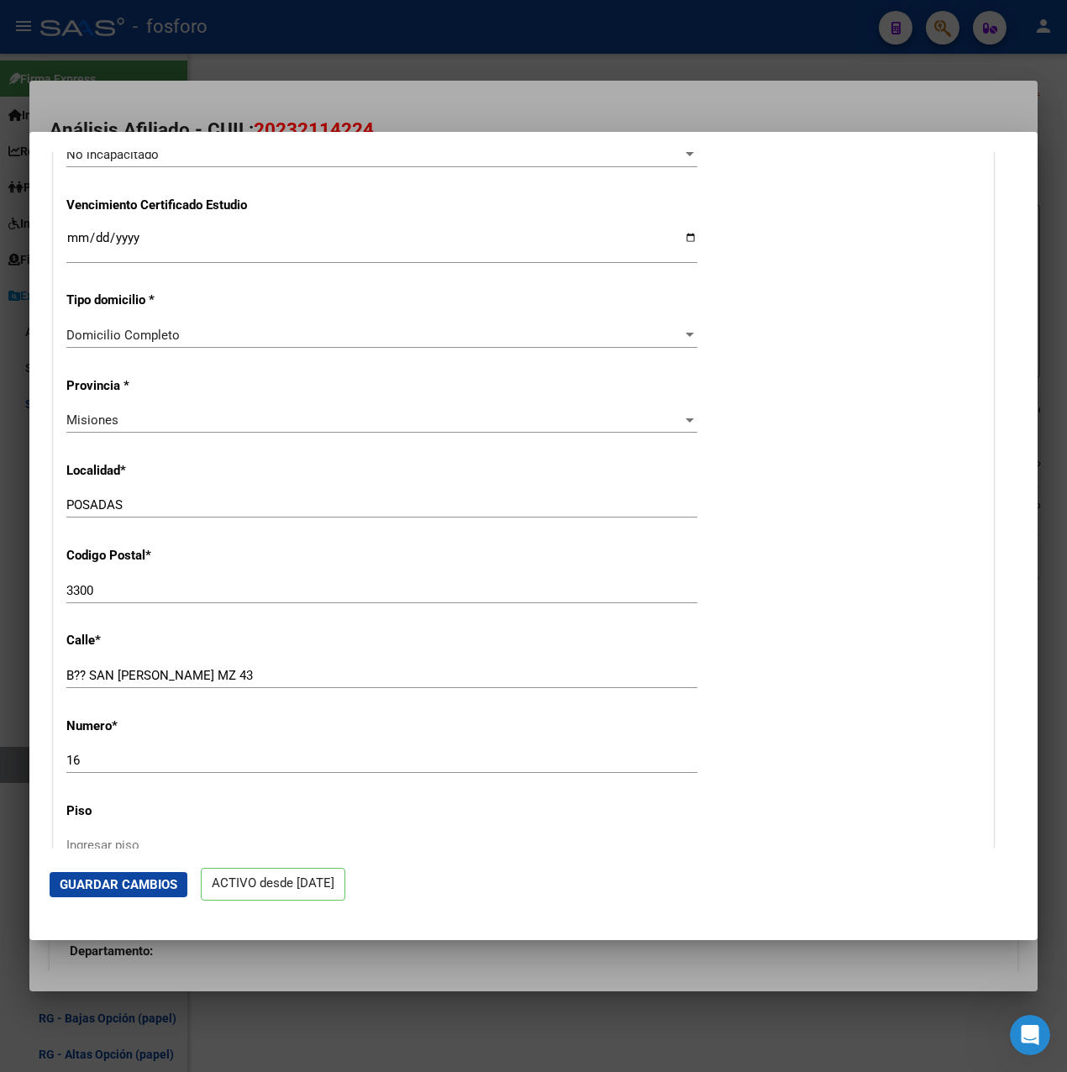
scroll to position [1260, 0]
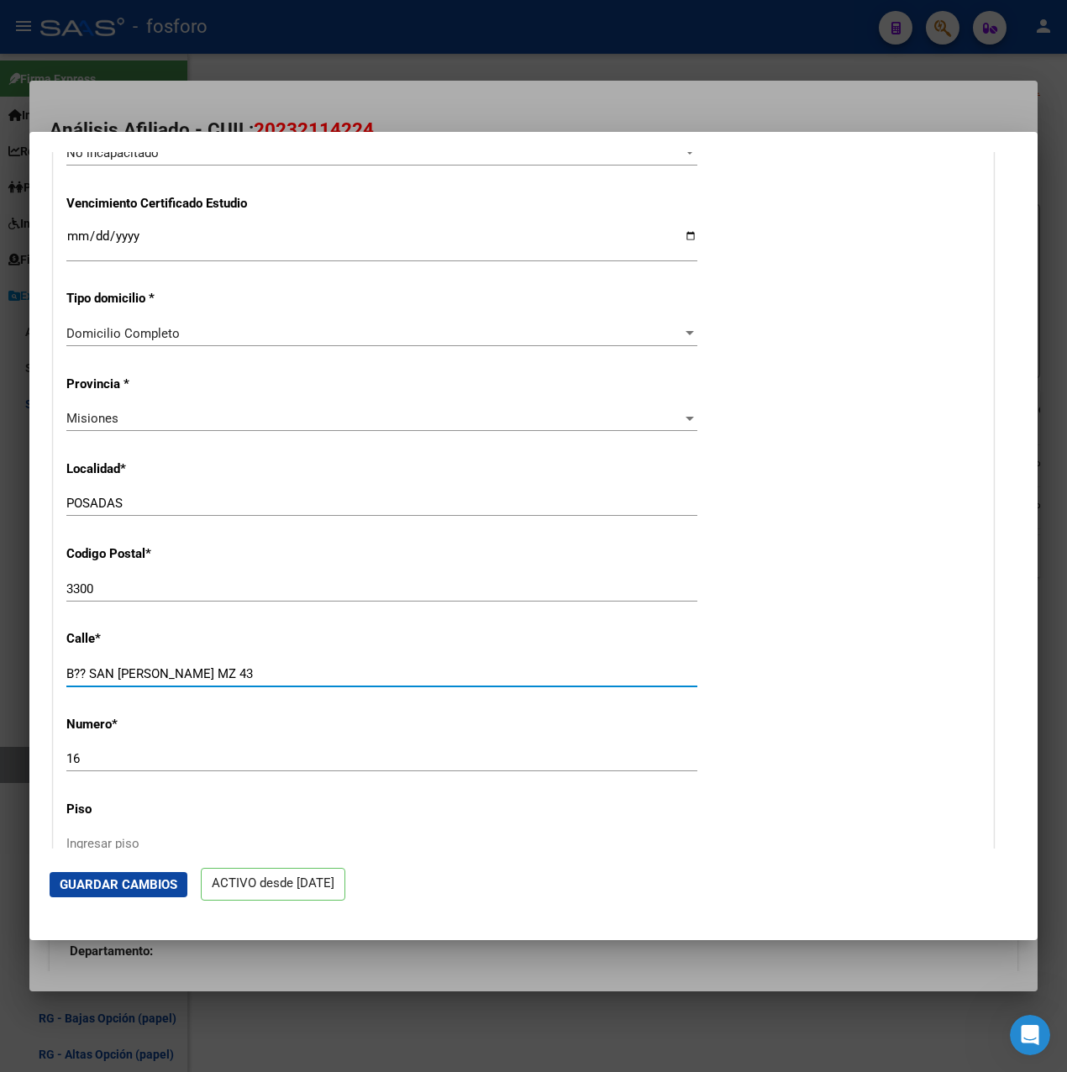
drag, startPoint x: 168, startPoint y: 675, endPoint x: 55, endPoint y: 681, distance: 112.7
click at [55, 681] on div "Nro Afiliado Ingresar nro CUIL * 20-23211422-4 CUIL ARCA Padrón Ult. Fecha Alta…" at bounding box center [523, 214] width 939 height 2191
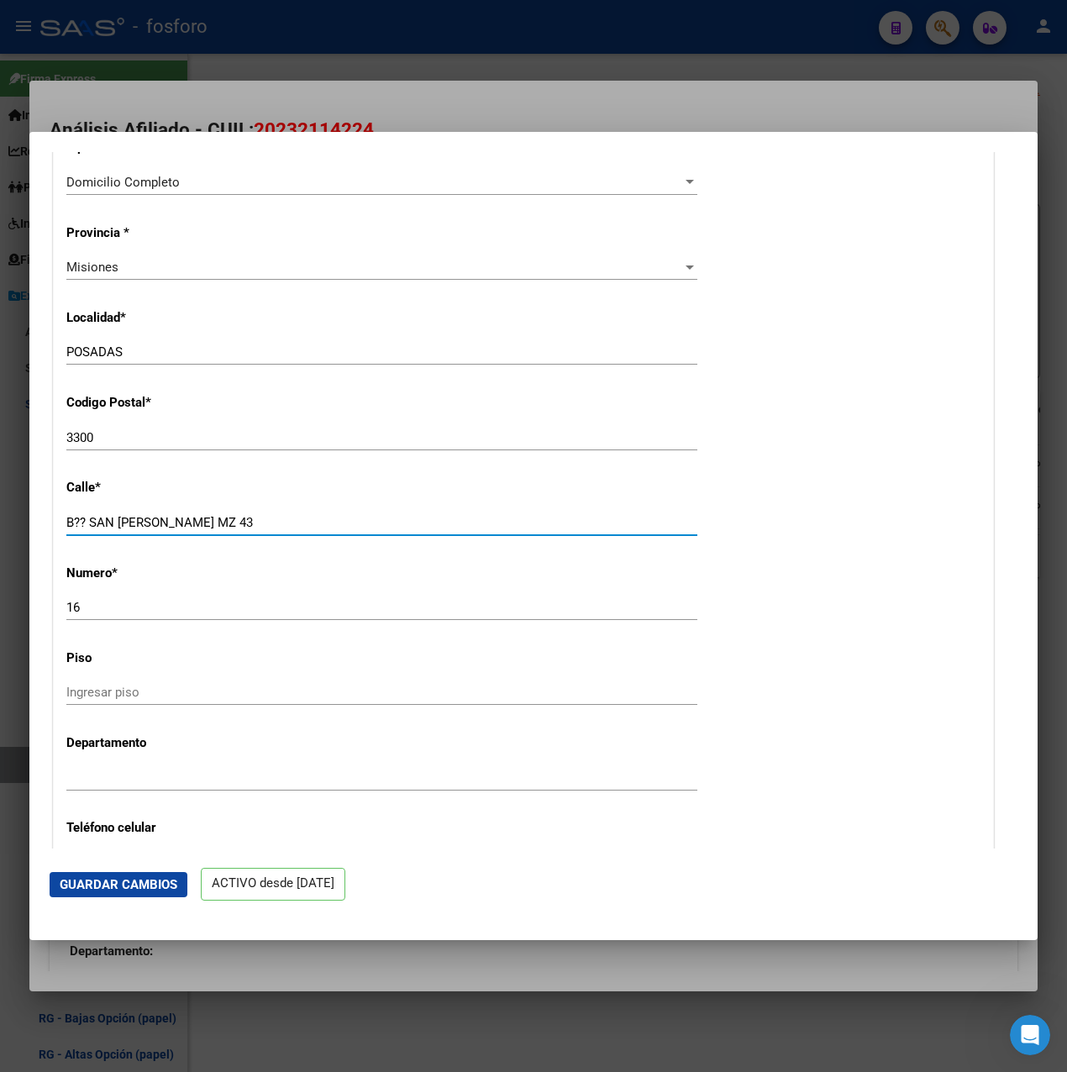
scroll to position [1428, 0]
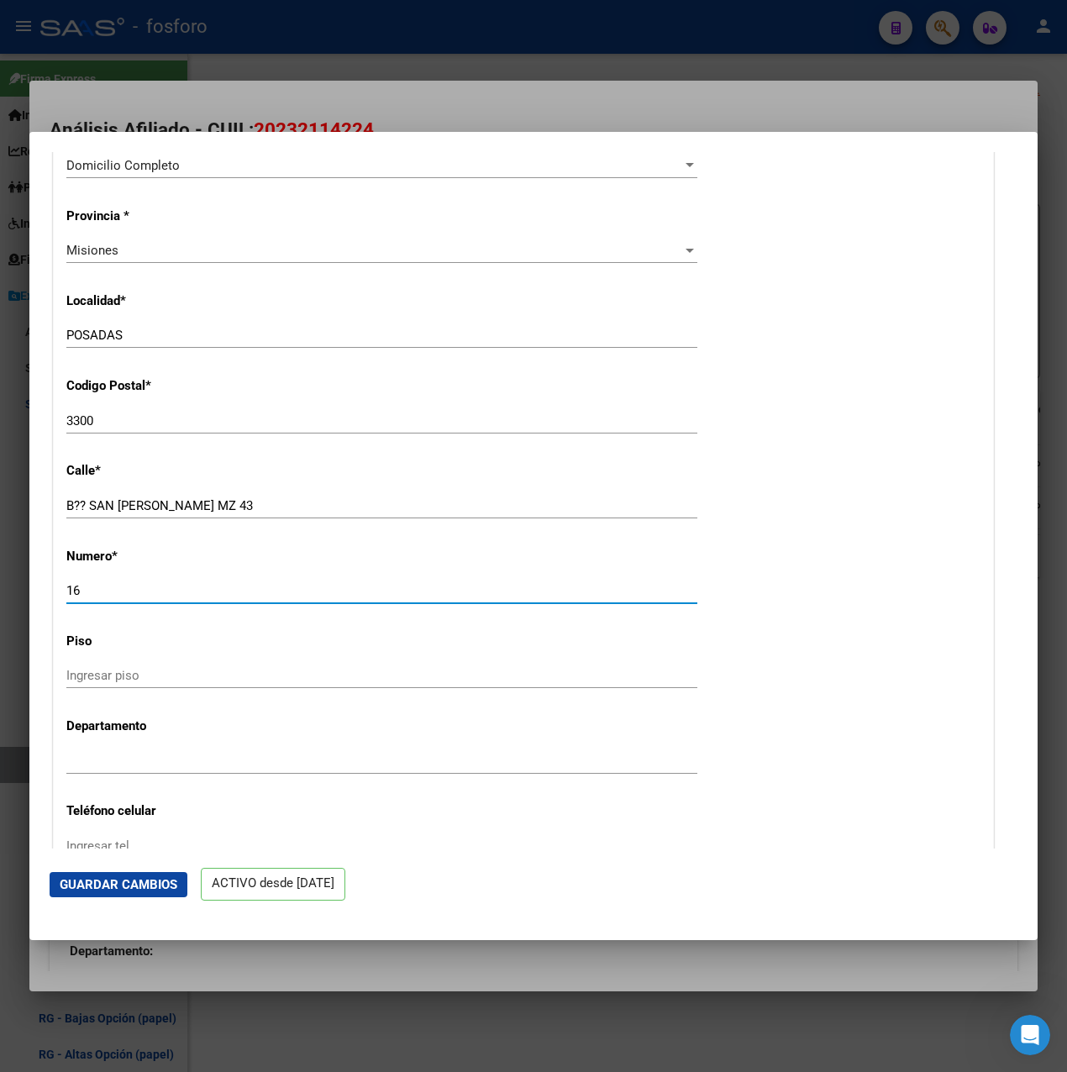
drag, startPoint x: 149, startPoint y: 592, endPoint x: -4, endPoint y: 592, distance: 153.7
click at [0, 592] on html "menu - fosforo person Firma Express Inicio Calendario SSS Instructivos Contacto…" at bounding box center [533, 536] width 1067 height 1072
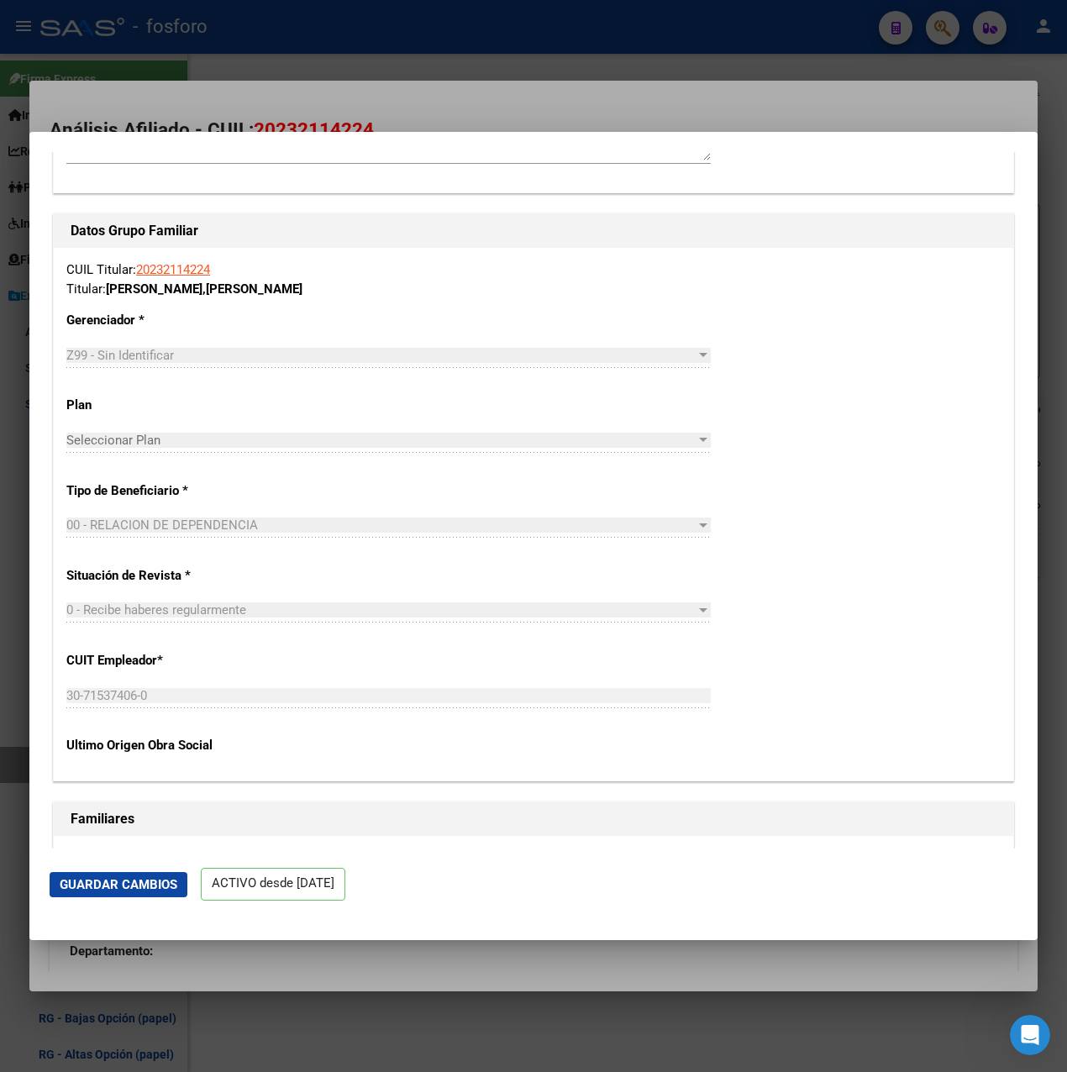
scroll to position [3191, 0]
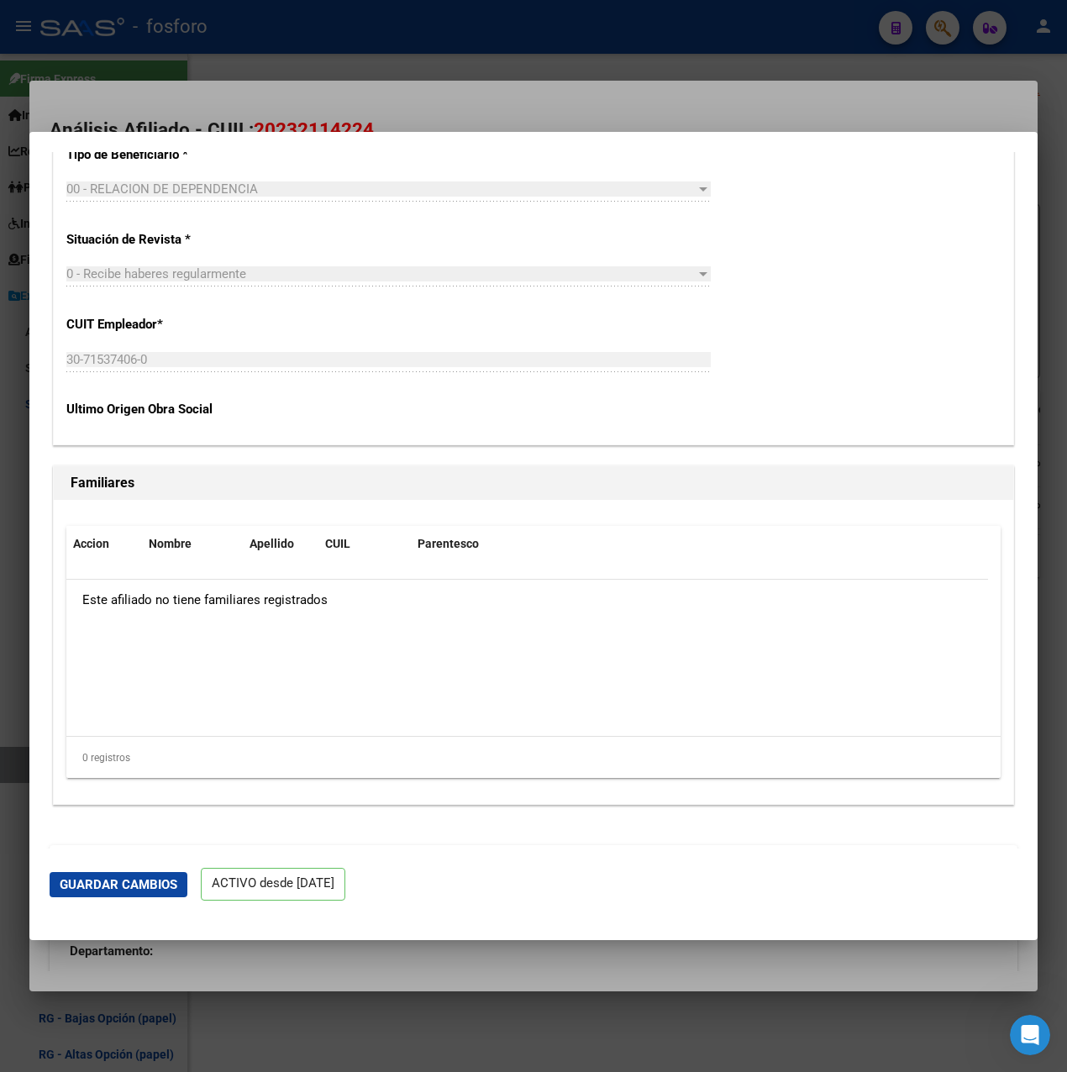
click at [74, 355] on div "30-71537406-0 Ingresar CUIT" at bounding box center [388, 359] width 644 height 25
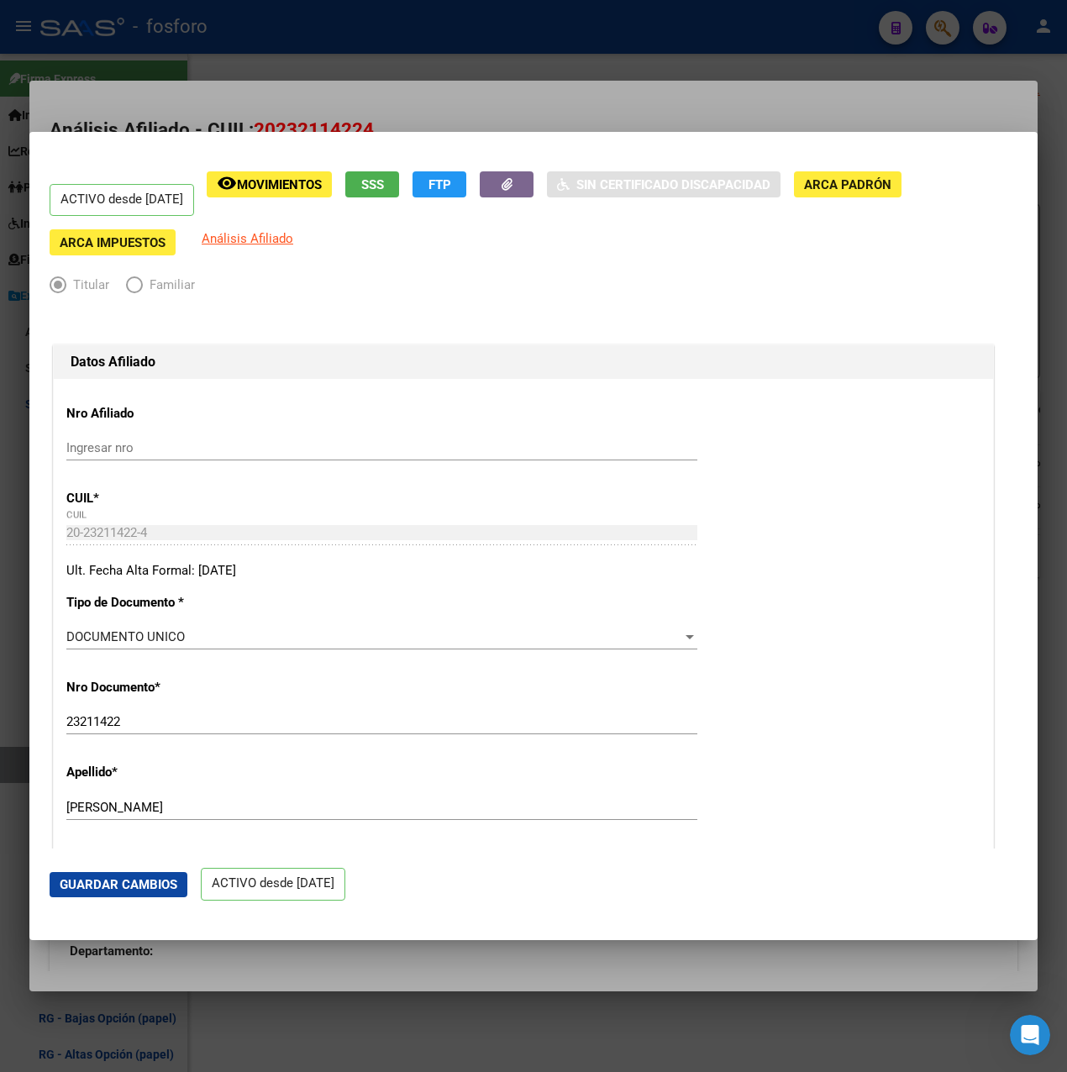
scroll to position [168, 0]
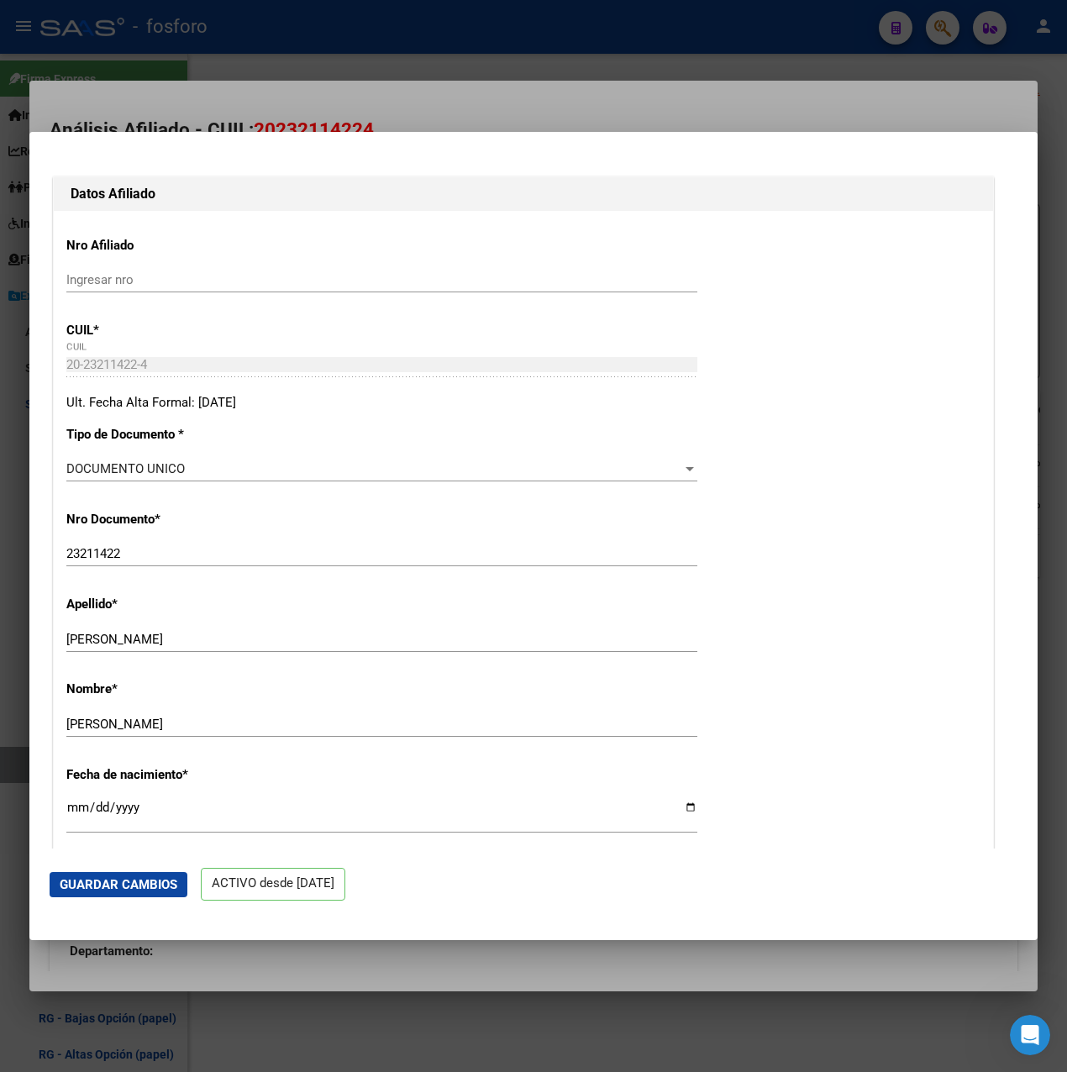
drag, startPoint x: 153, startPoint y: 353, endPoint x: -4, endPoint y: 364, distance: 157.5
click at [0, 364] on html "menu - fosforo person Firma Express Inicio Calendario SSS Instructivos Contacto…" at bounding box center [533, 536] width 1067 height 1072
click at [518, 41] on div at bounding box center [533, 536] width 1067 height 1072
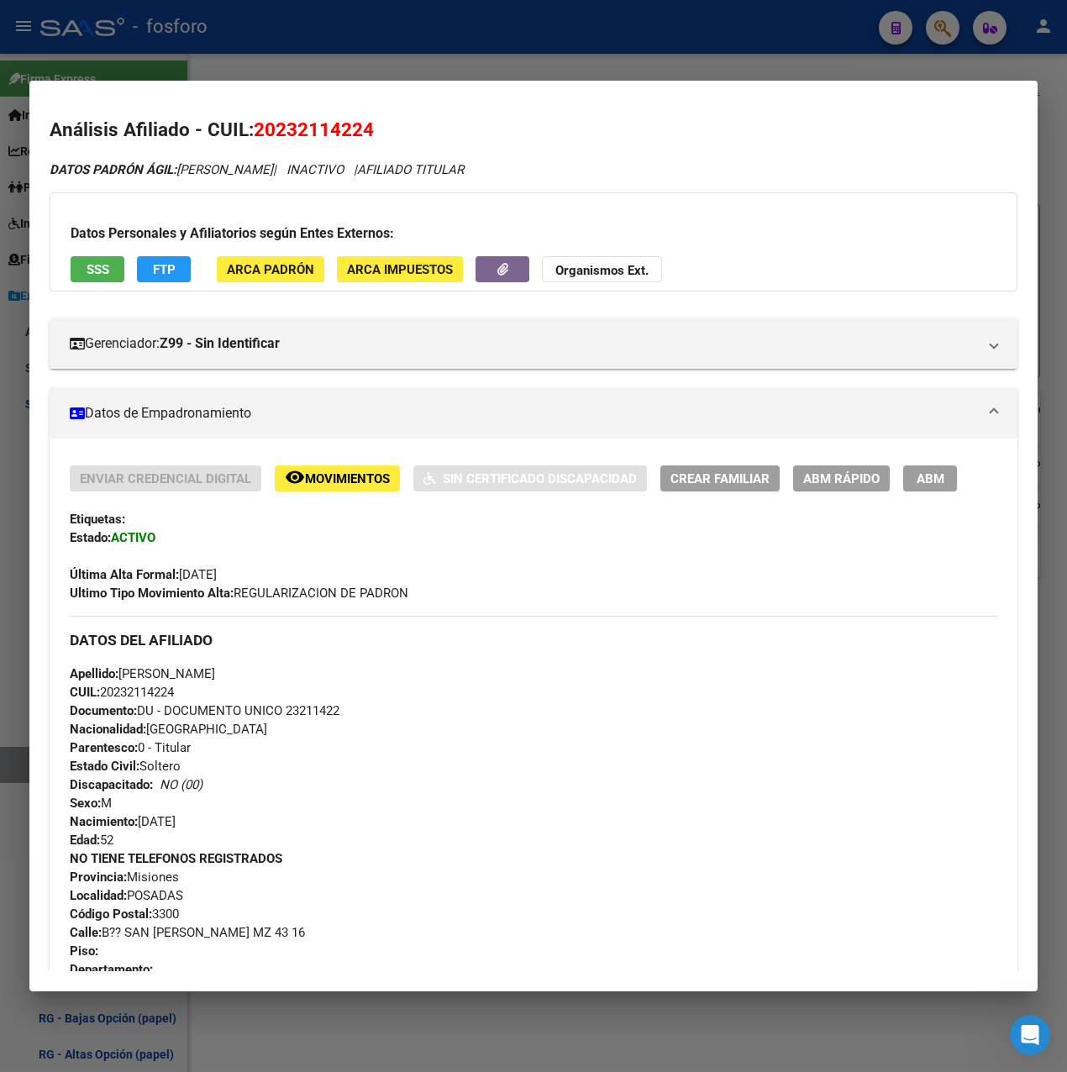
drag, startPoint x: 423, startPoint y: 134, endPoint x: 259, endPoint y: 127, distance: 164.8
click at [259, 127] on h2 "Análisis Afiliado - CUIL: 20232114224" at bounding box center [533, 130] width 967 height 29
copy span "20232114224"
click at [457, 52] on div at bounding box center [533, 536] width 1067 height 1072
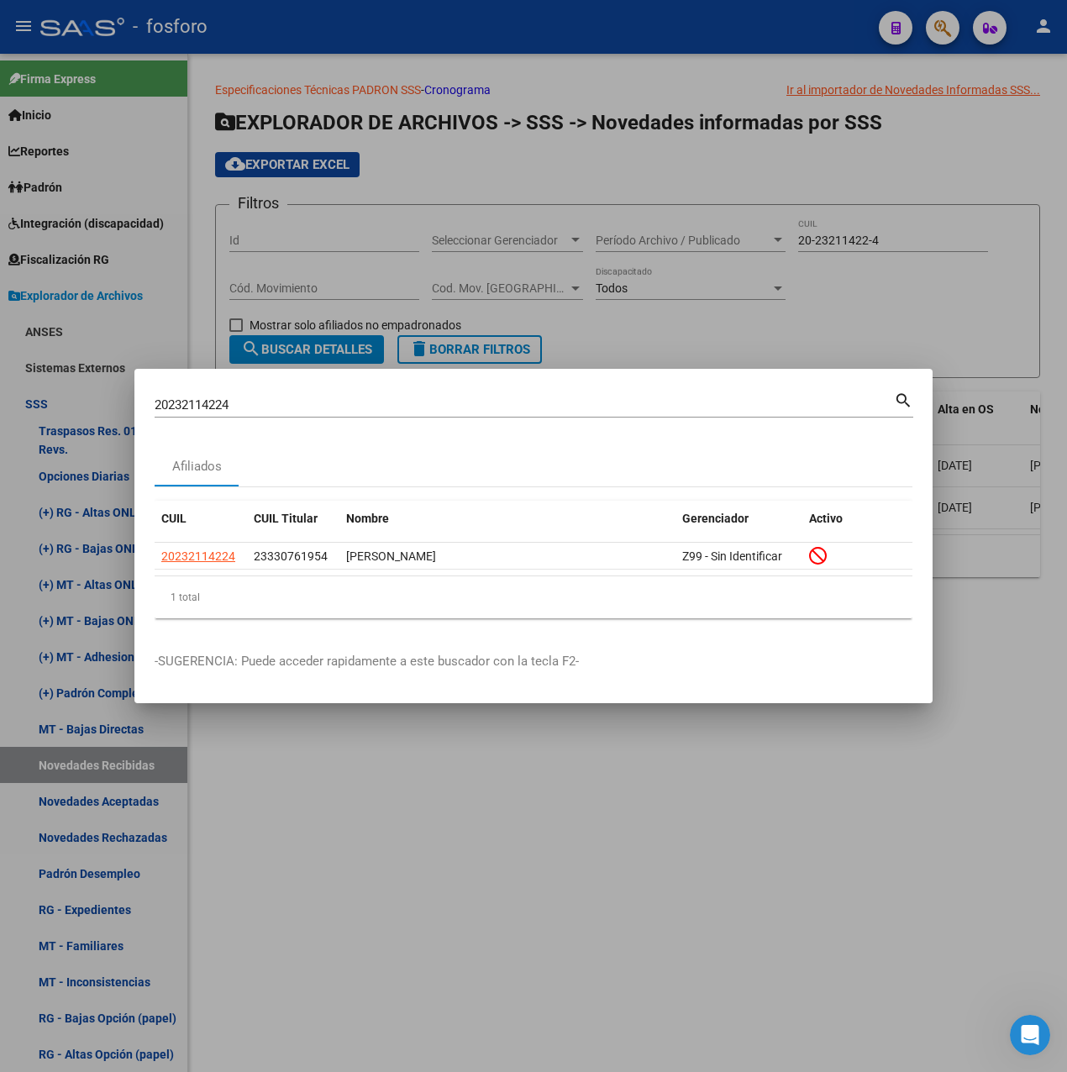
click at [417, 842] on div at bounding box center [533, 536] width 1067 height 1072
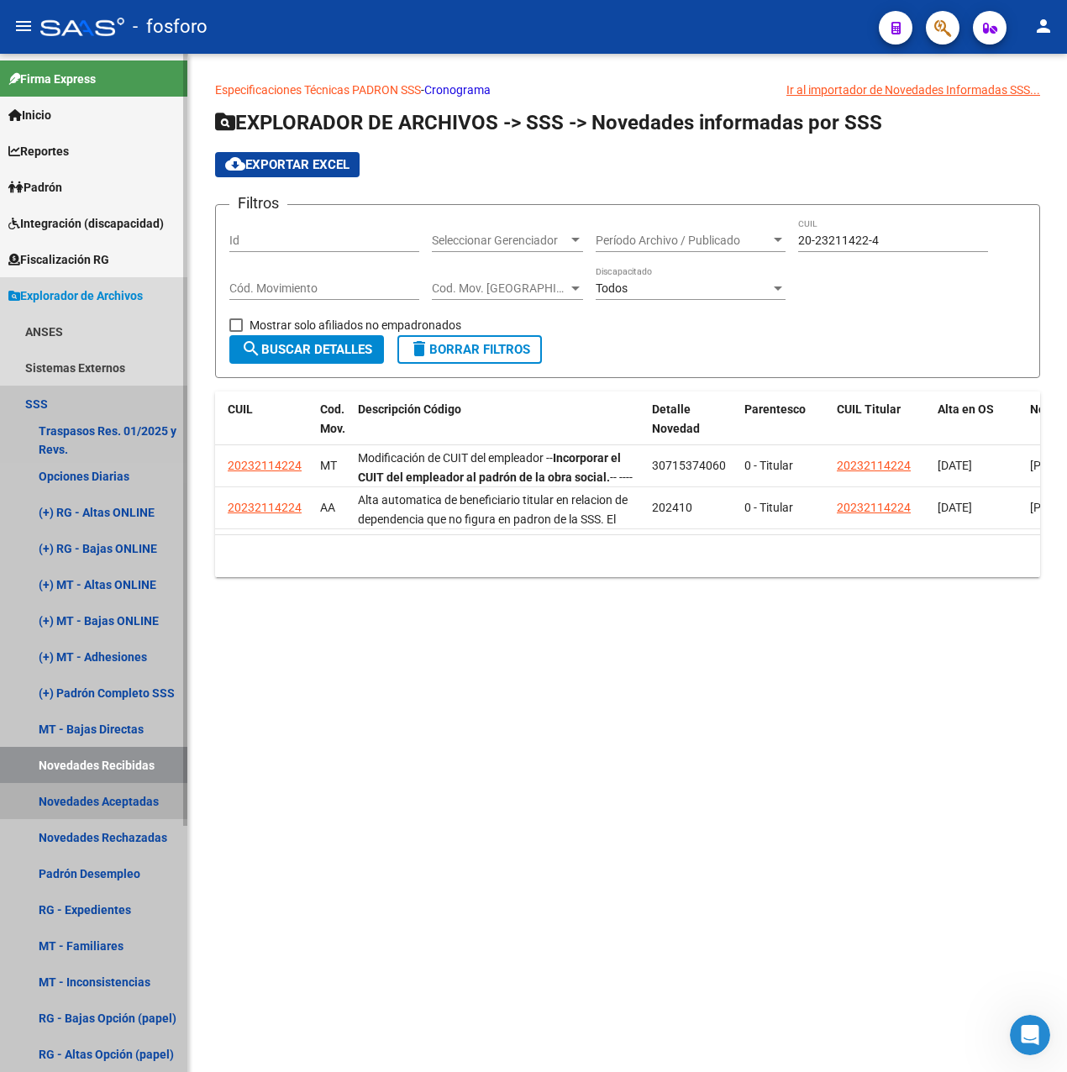
click at [123, 794] on link "Novedades Aceptadas" at bounding box center [93, 801] width 187 height 36
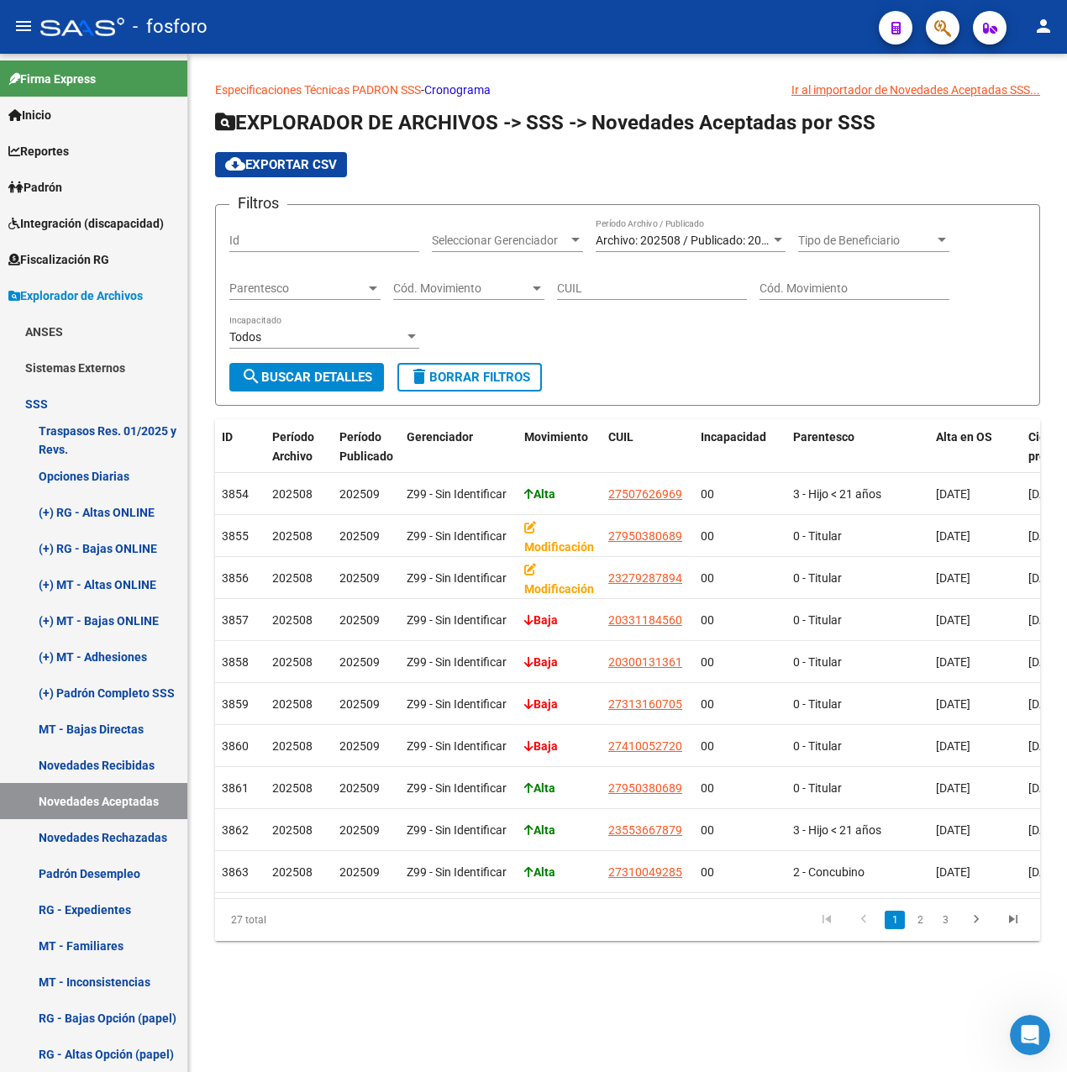
click at [717, 238] on span "Archivo: 202508 / Publicado: 202509" at bounding box center [691, 239] width 192 height 13
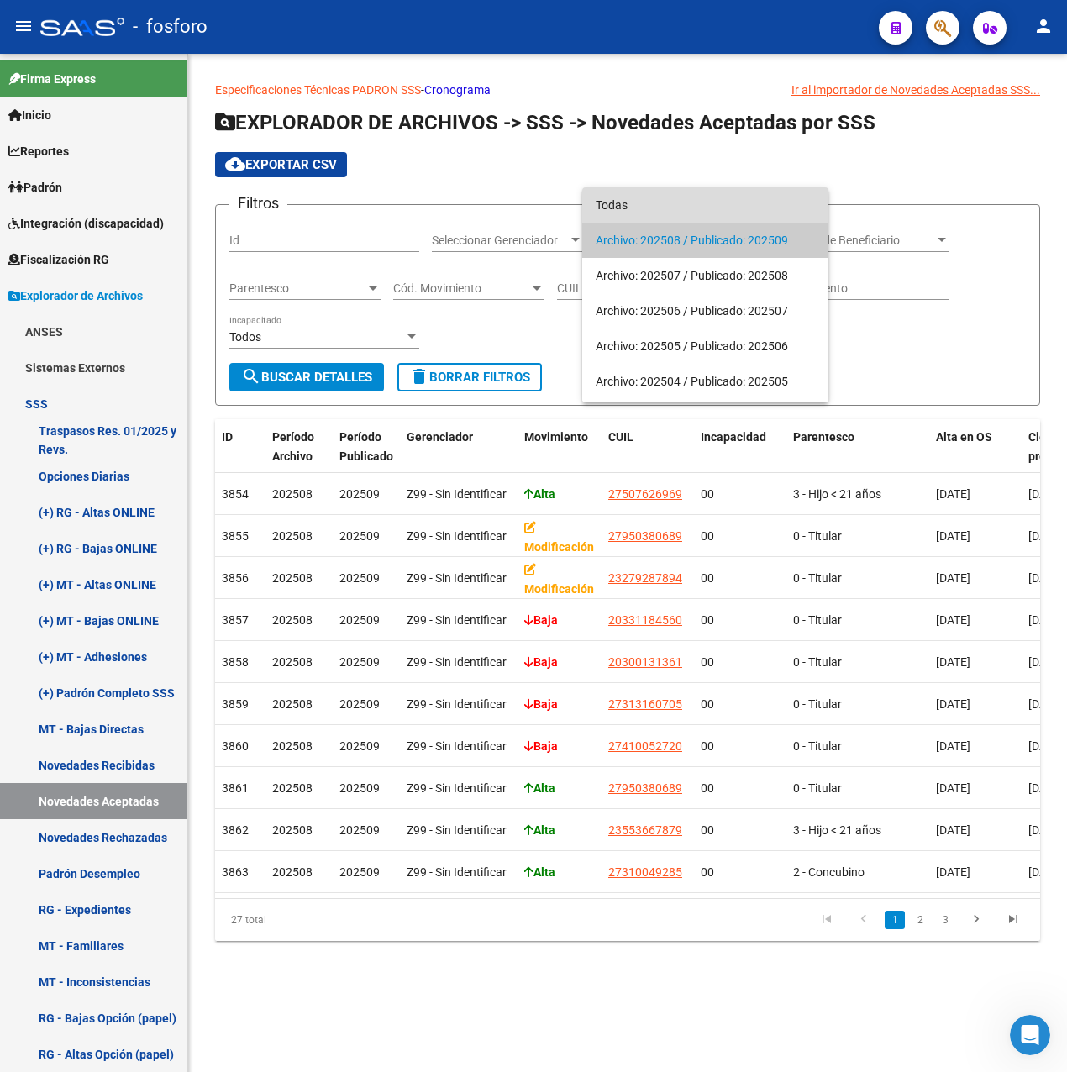
click at [636, 207] on span "Todas" at bounding box center [704, 204] width 219 height 35
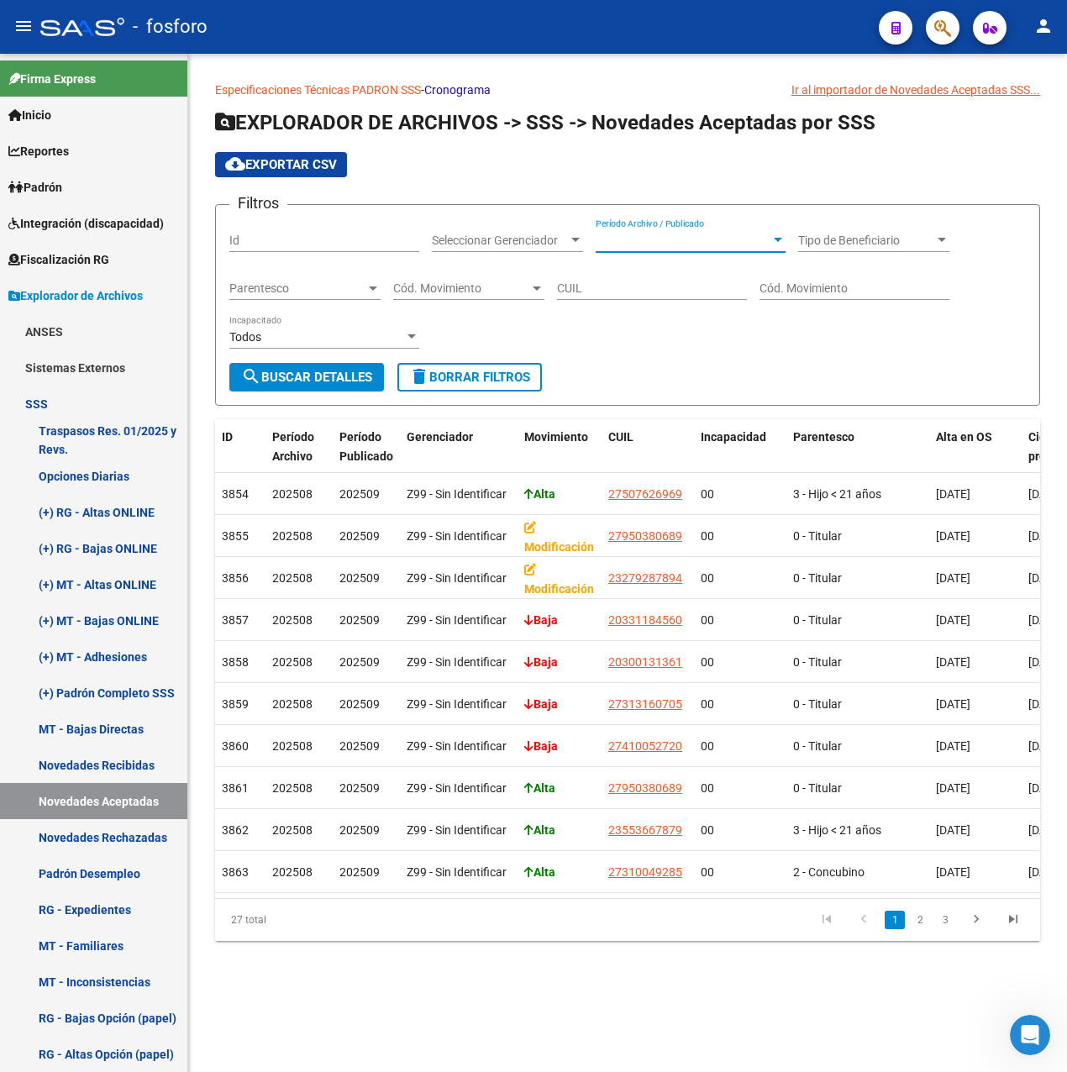
click at [626, 286] on input "CUIL" at bounding box center [652, 288] width 190 height 14
paste input "20-23211422-4"
type input "20-23211422-4"
click at [363, 367] on button "search Buscar Detalles" at bounding box center [306, 377] width 155 height 29
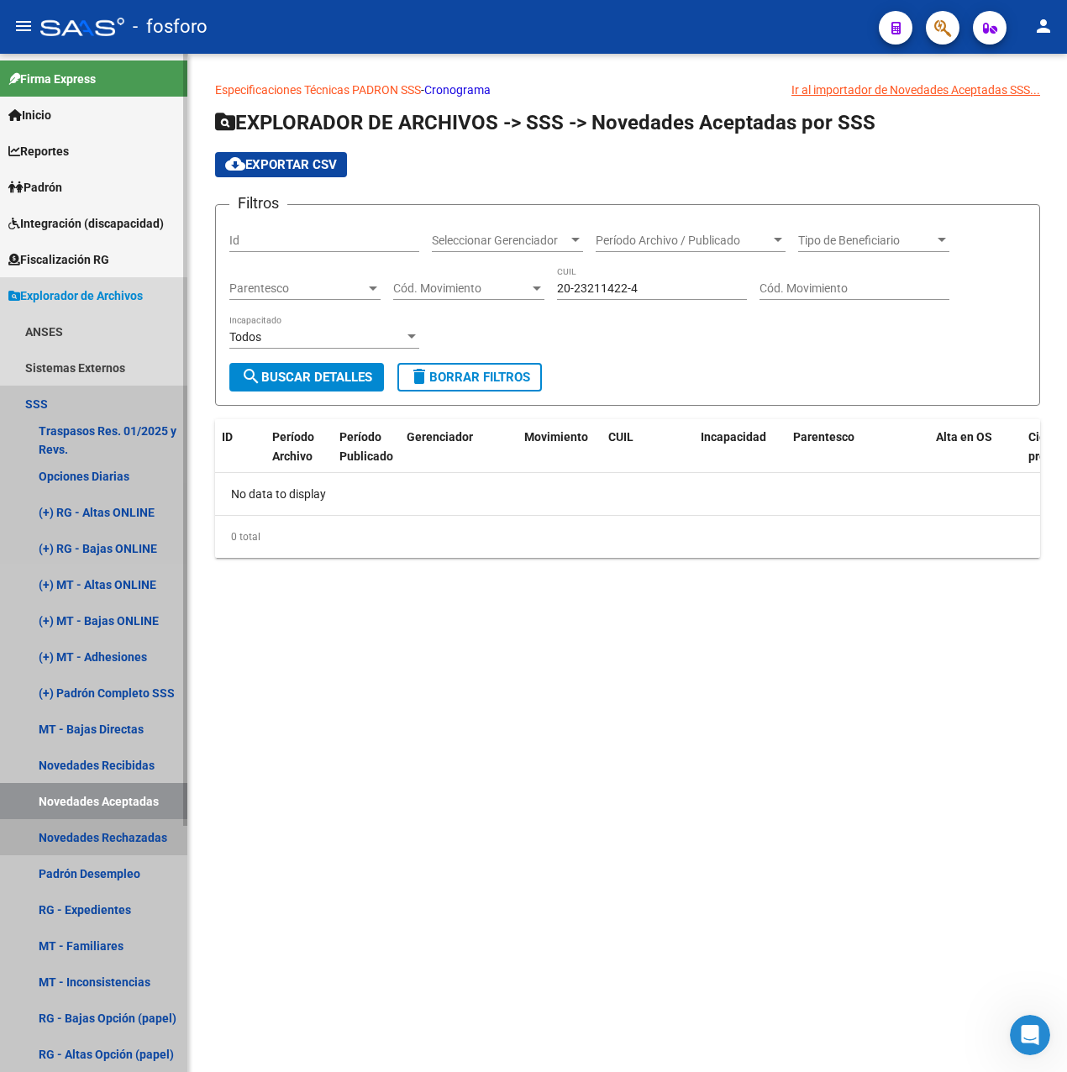
click at [71, 844] on link "Novedades Rechazadas" at bounding box center [93, 837] width 187 height 36
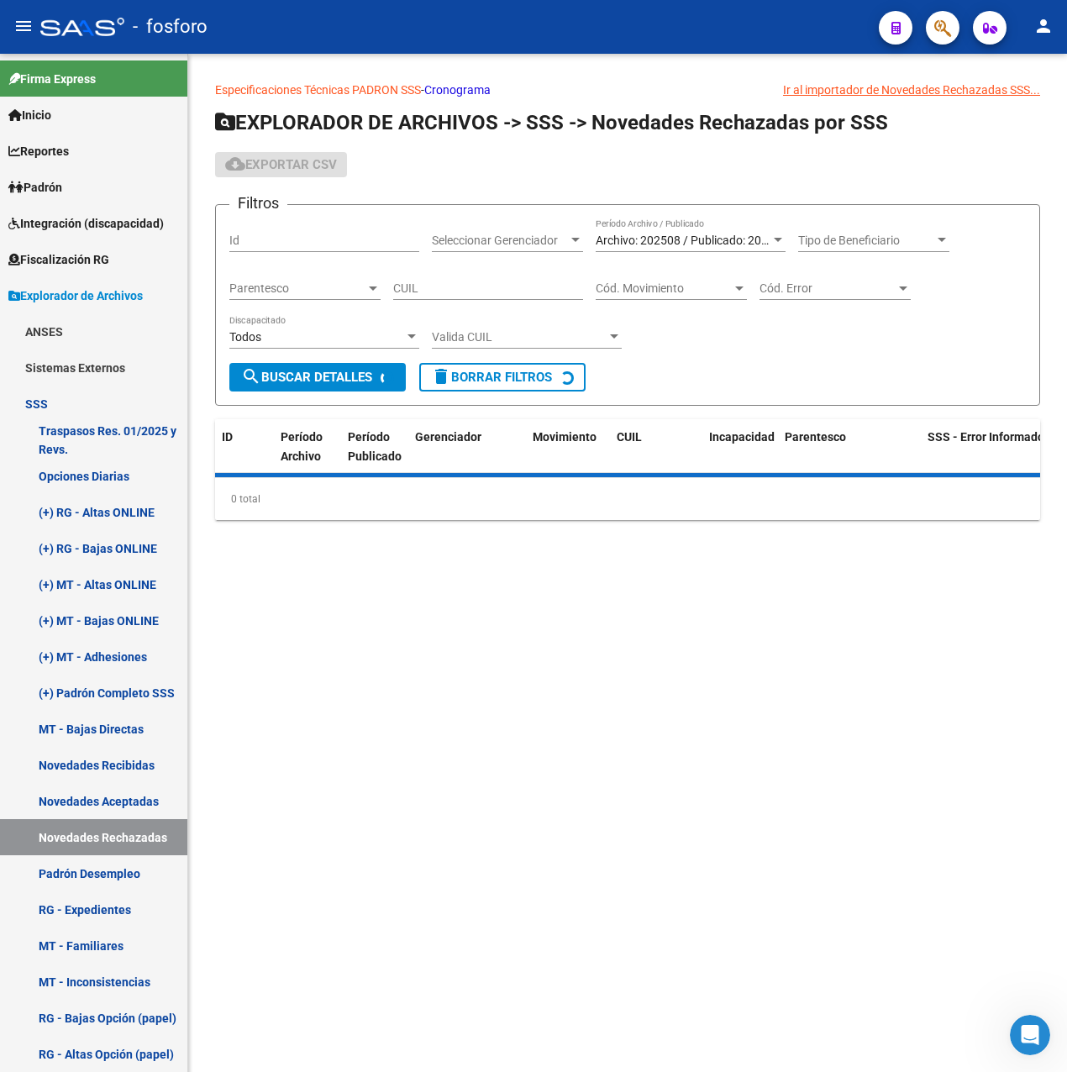
click at [667, 240] on span "Archivo: 202508 / Publicado: 202509" at bounding box center [691, 239] width 192 height 13
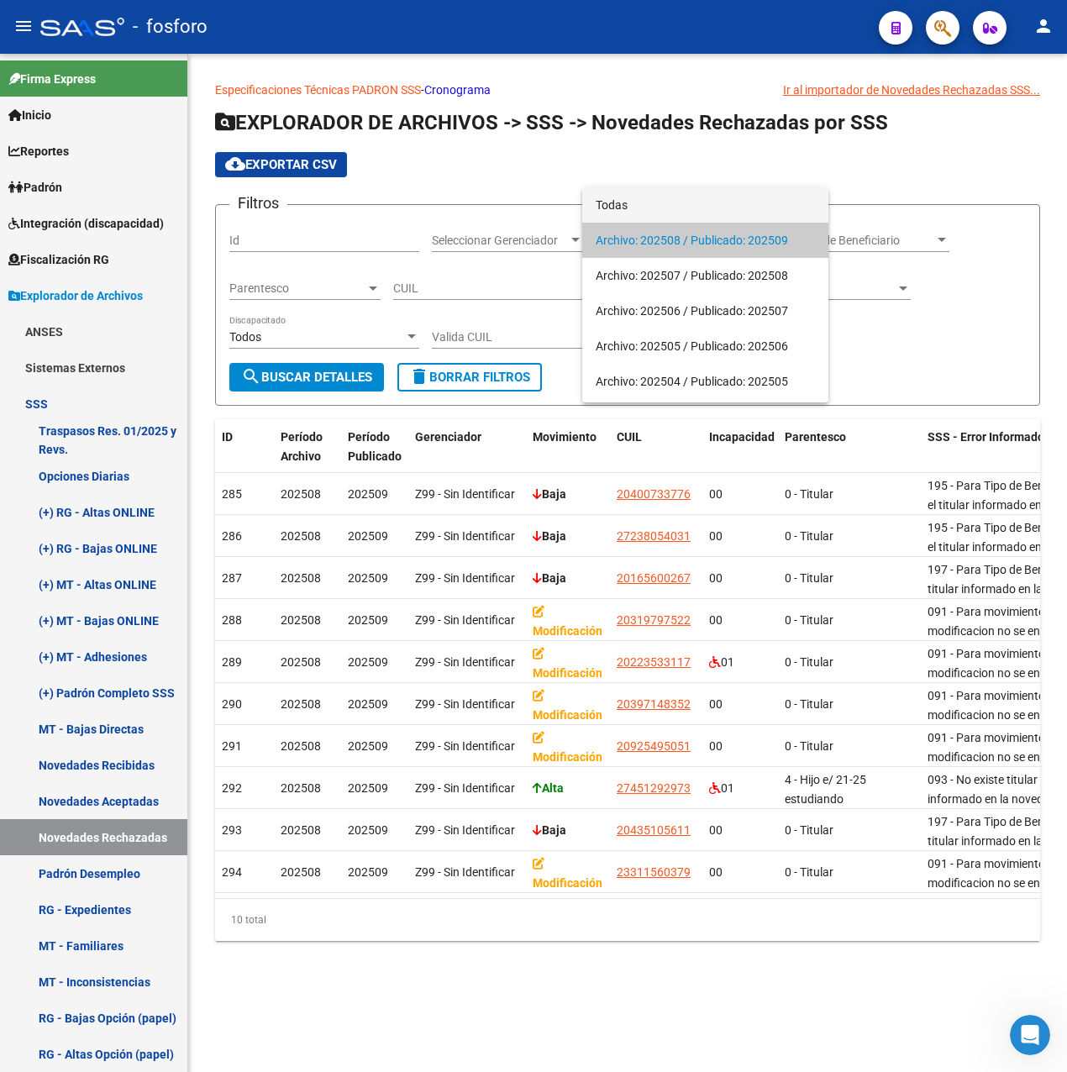
click at [639, 208] on span "Todas" at bounding box center [704, 204] width 219 height 35
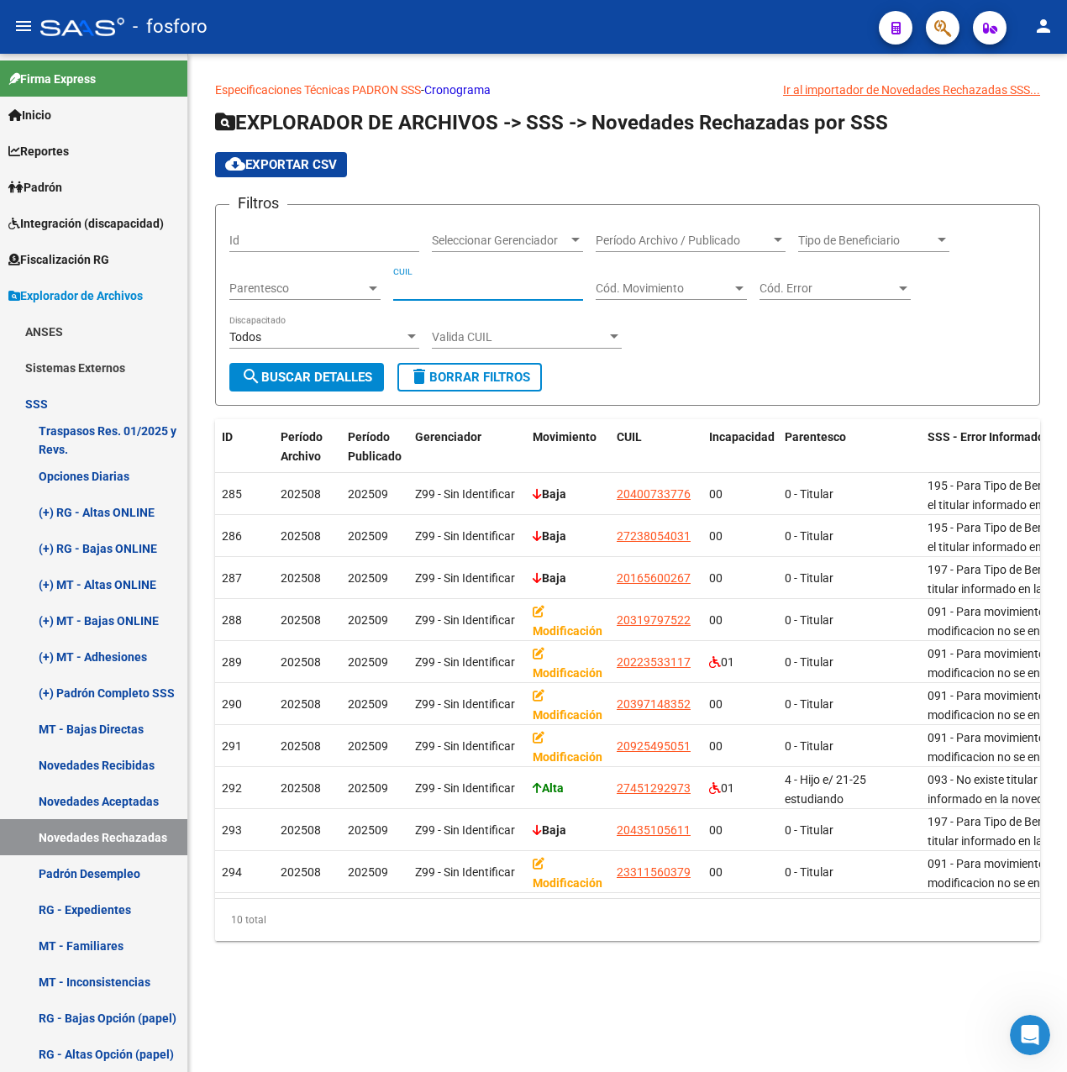
click at [437, 286] on input "CUIL" at bounding box center [488, 288] width 190 height 14
paste input "20-23211422-4"
type input "20-23211422-4"
click at [350, 372] on span "search Buscar Detalles" at bounding box center [306, 376] width 131 height 15
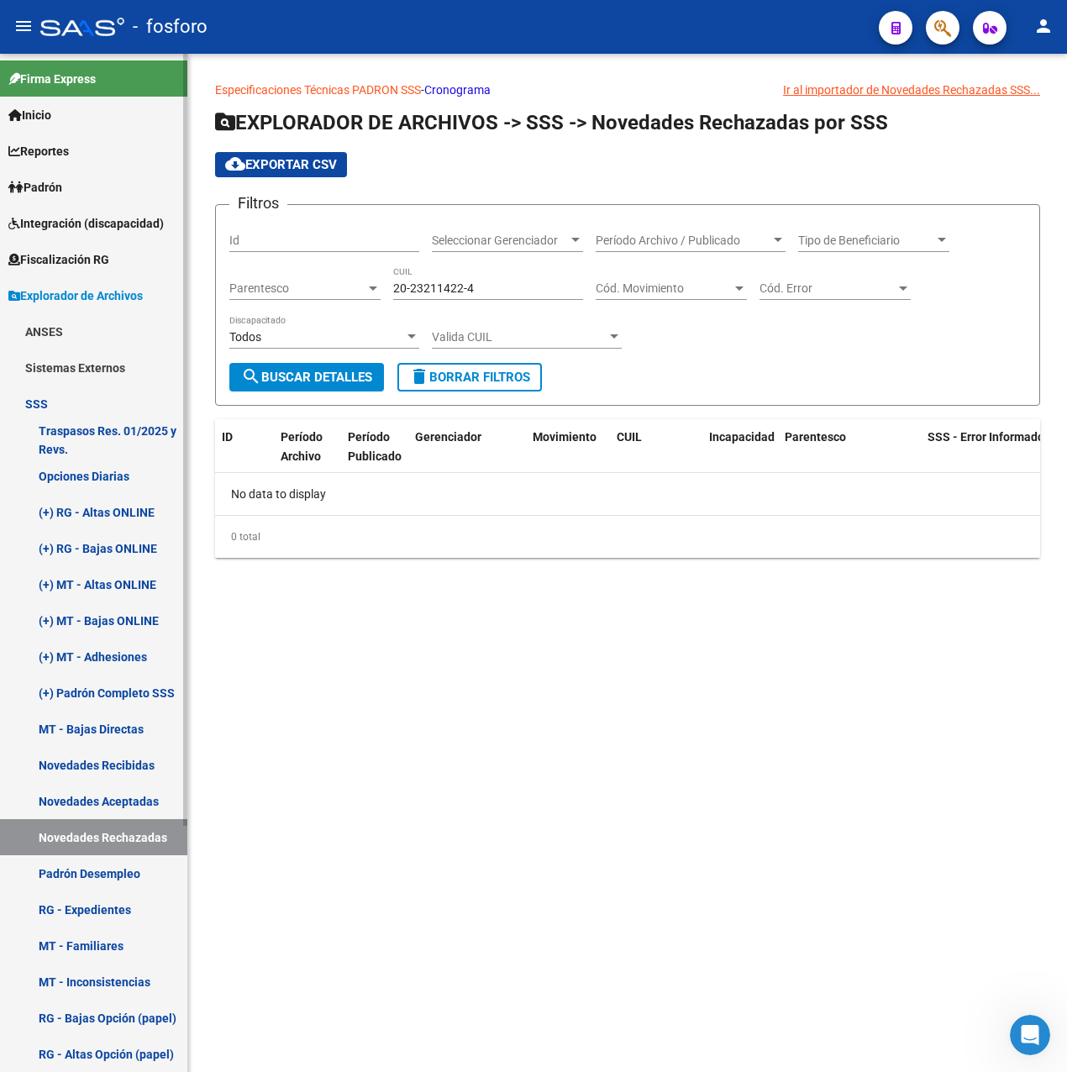
click at [133, 548] on link "(+) RG - Bajas ONLINE" at bounding box center [93, 548] width 187 height 36
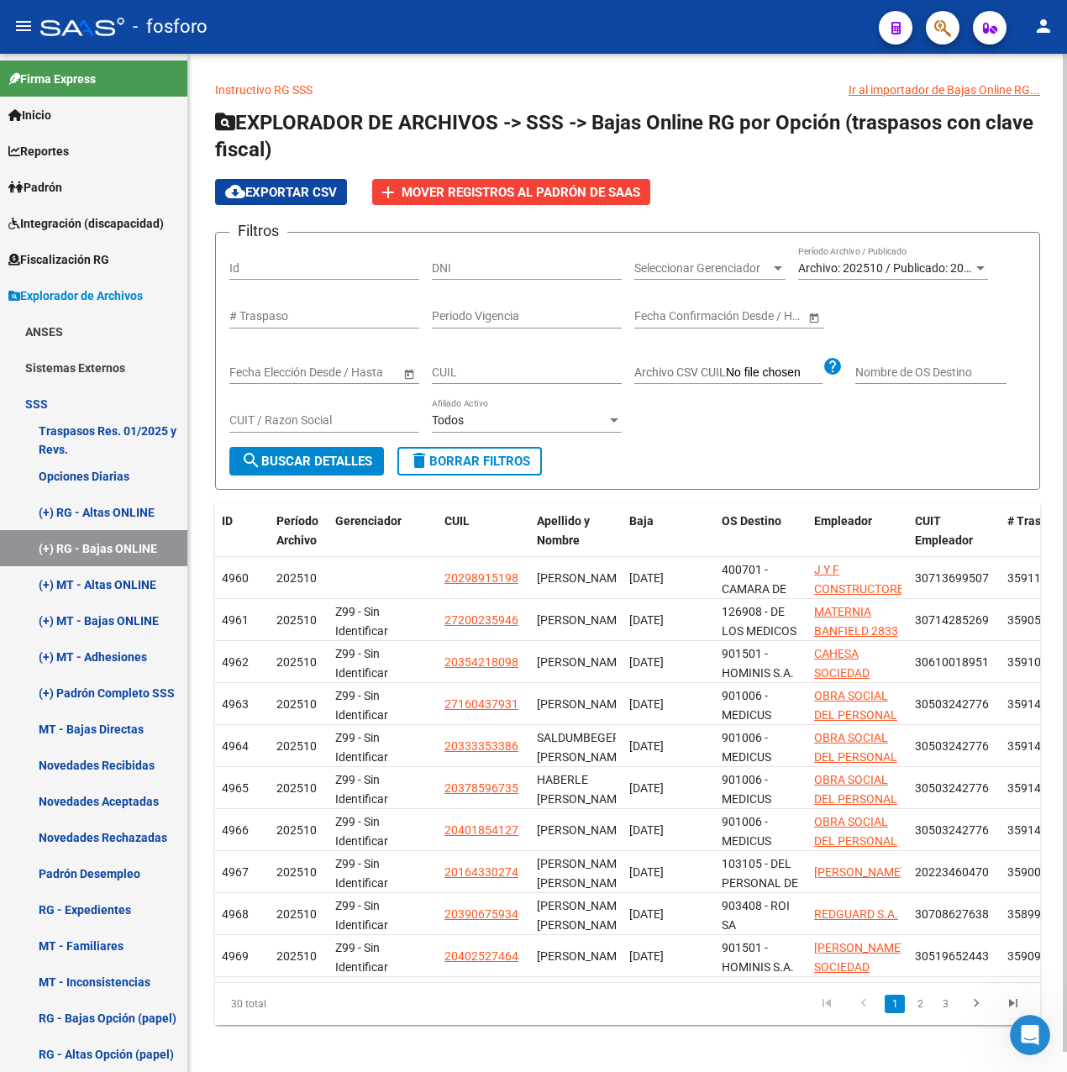
click at [870, 273] on span "Archivo: 202510 / Publicado: 202509" at bounding box center [894, 267] width 192 height 13
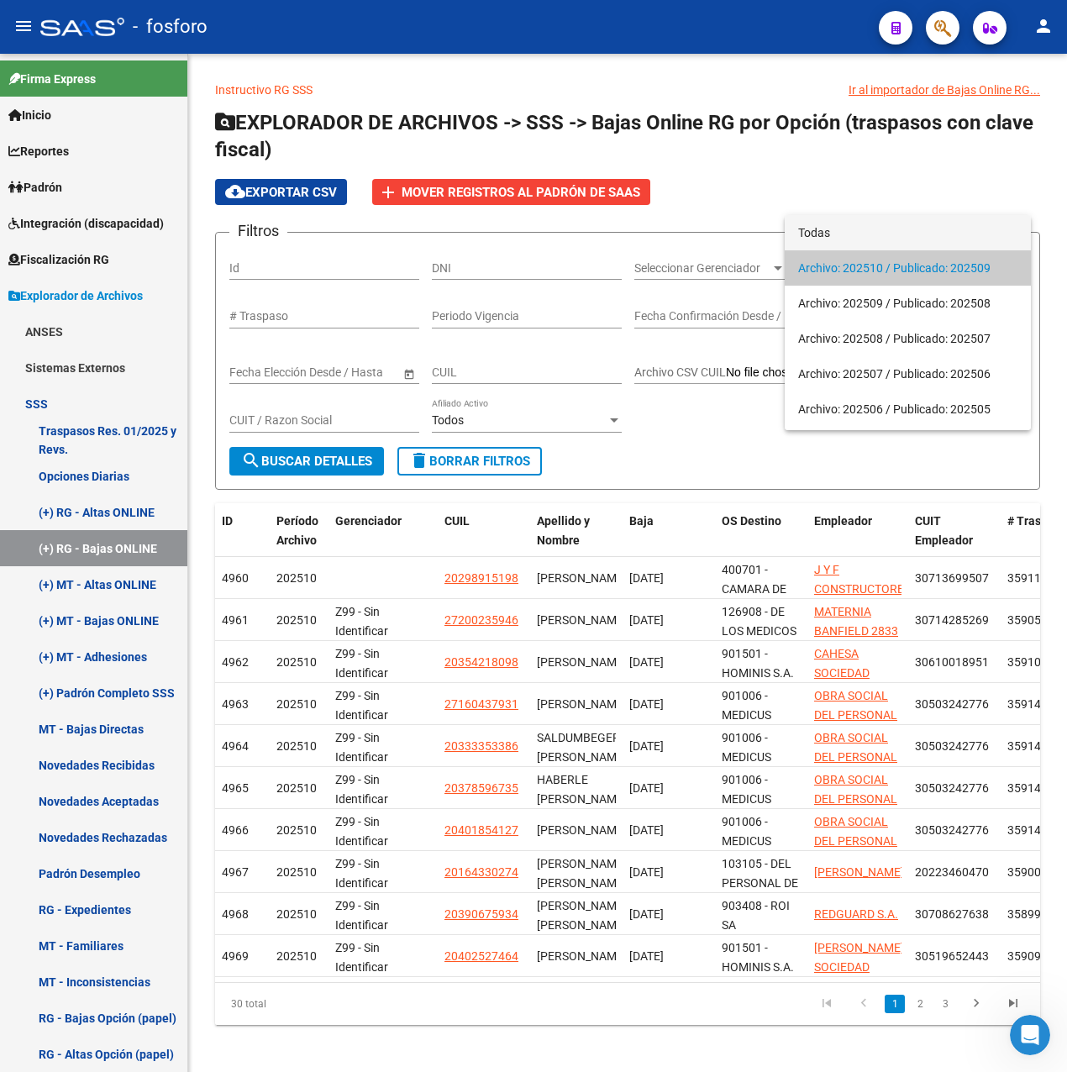
click at [829, 235] on span "Todas" at bounding box center [907, 232] width 219 height 35
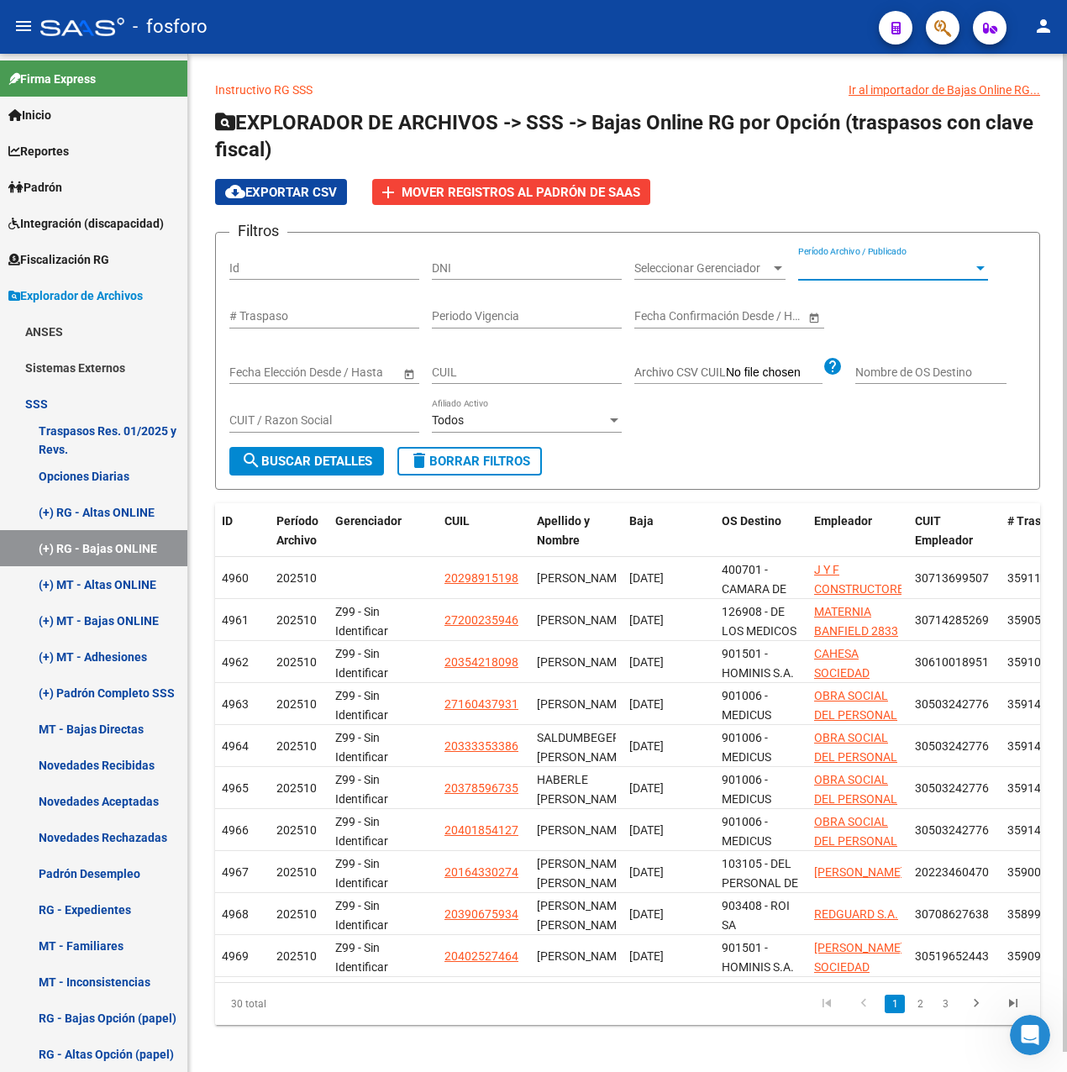
click at [500, 270] on input "DNI" at bounding box center [527, 268] width 190 height 14
click at [448, 376] on input "CUIL" at bounding box center [527, 372] width 190 height 14
paste input "20-23211422-4"
type input "20-23211422-4"
click at [286, 460] on span "search Buscar Detalles" at bounding box center [306, 460] width 131 height 15
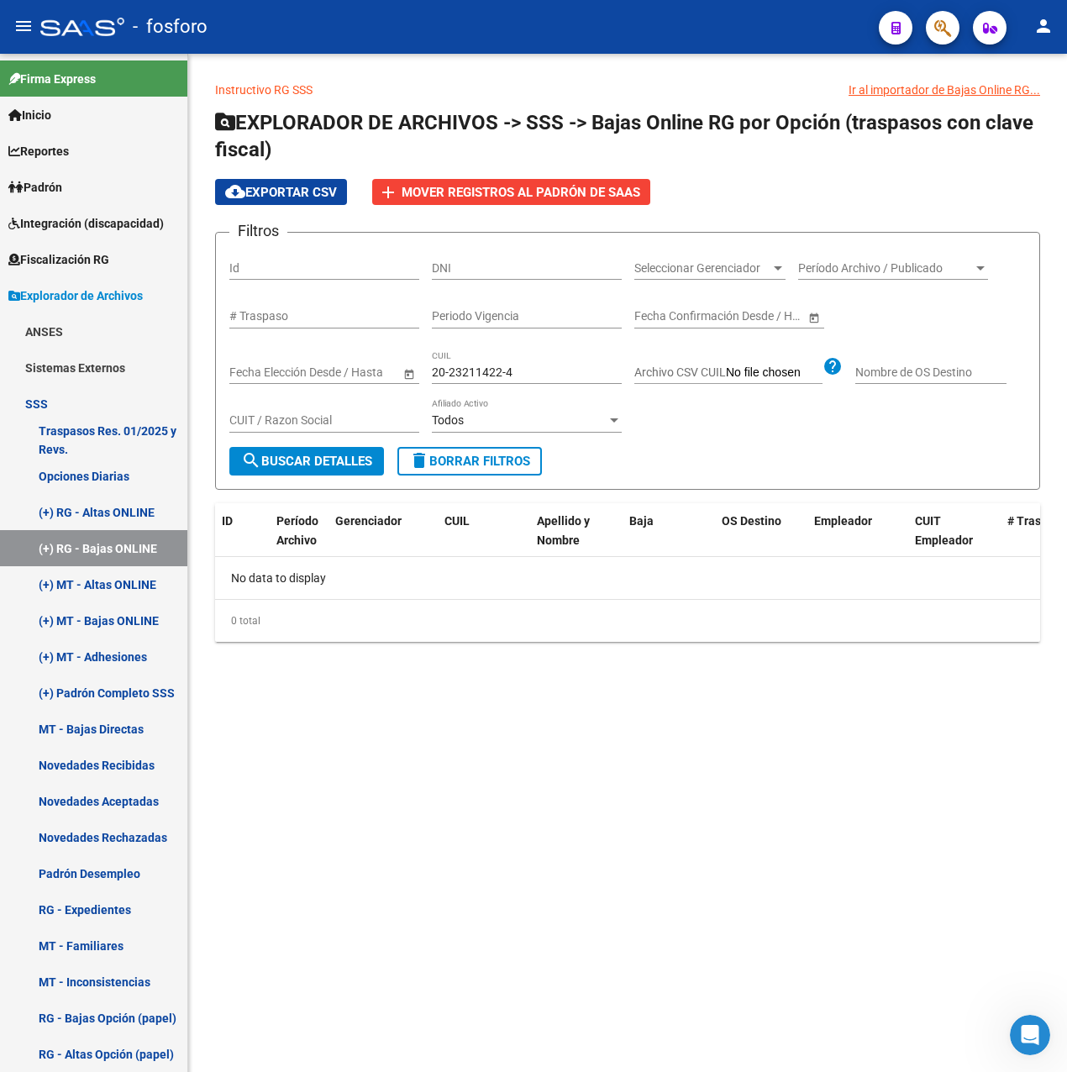
click at [558, 780] on mat-sidenav-content "Instructivo RG SSS Ir al importador de Bajas Online RG... EXPLORADOR DE ARCHIVO…" at bounding box center [627, 563] width 878 height 1018
